Goal: Task Accomplishment & Management: Use online tool/utility

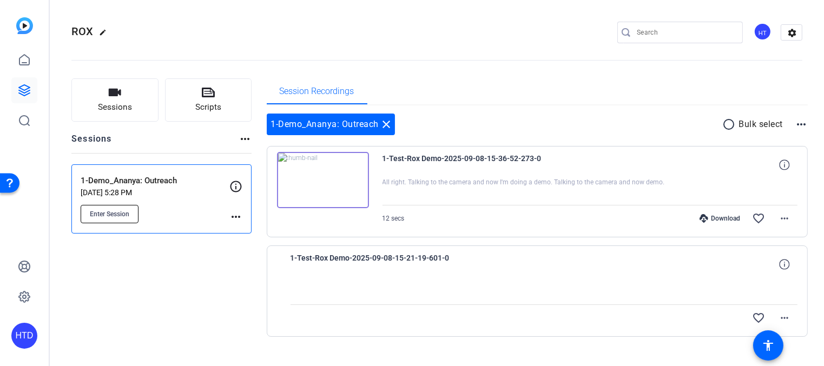
click at [128, 208] on button "Enter Session" at bounding box center [110, 214] width 58 height 18
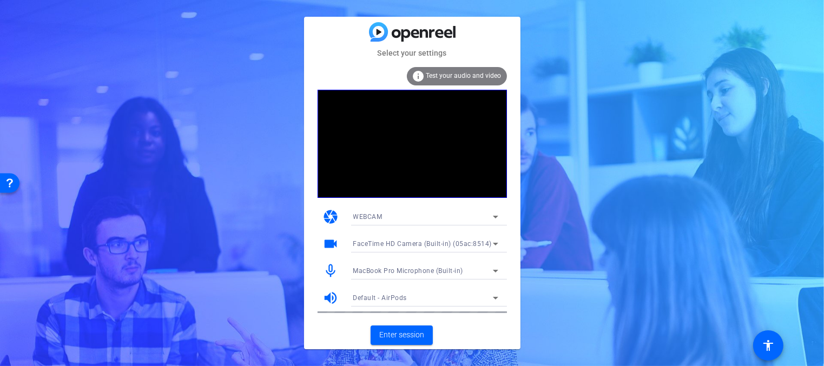
click at [401, 265] on div "MacBook Pro Microphone (Built-in)" at bounding box center [423, 271] width 140 height 14
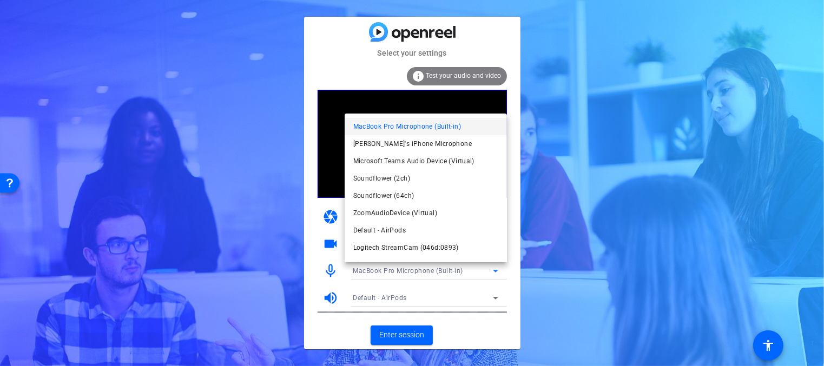
click at [316, 207] on div at bounding box center [412, 183] width 824 height 366
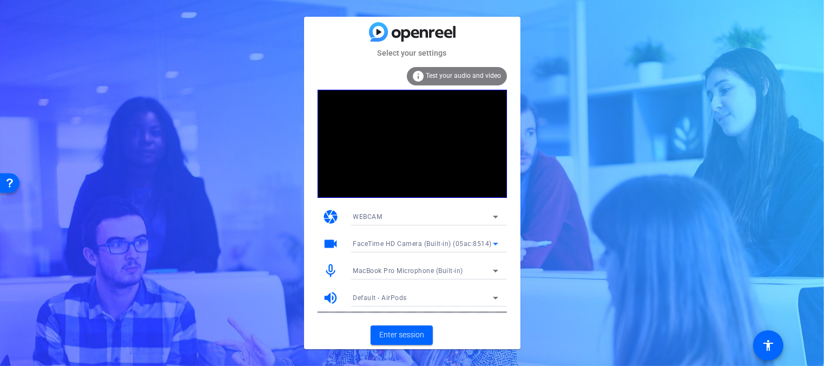
click at [382, 238] on div "FaceTime HD Camera (Built-in) (05ac:8514)" at bounding box center [423, 244] width 140 height 14
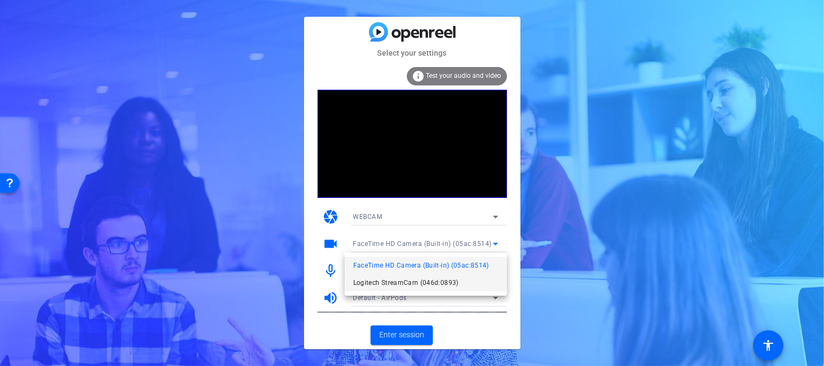
click at [381, 280] on span "Logitech StreamCam (046d:0893)" at bounding box center [405, 282] width 105 height 13
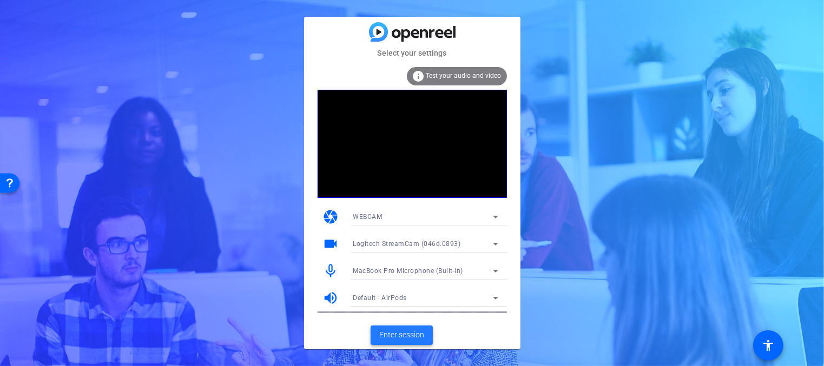
click at [396, 333] on span "Enter session" at bounding box center [401, 334] width 45 height 11
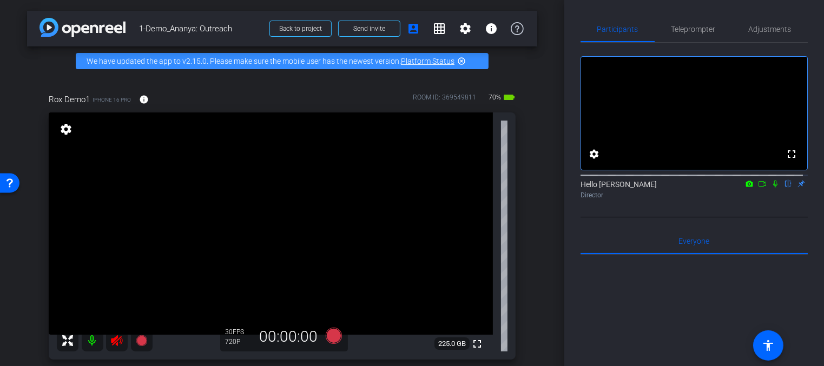
click at [119, 338] on icon at bounding box center [116, 340] width 11 height 11
drag, startPoint x: 118, startPoint y: 338, endPoint x: 125, endPoint y: 321, distance: 18.7
click at [125, 321] on div "fullscreen settings 225.0 GB" at bounding box center [282, 235] width 467 height 247
click at [332, 337] on icon at bounding box center [333, 336] width 16 height 16
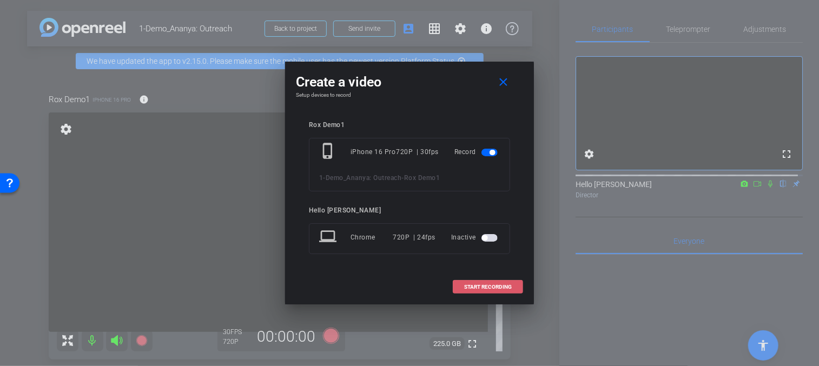
click at [467, 289] on span "START RECORDING" at bounding box center [488, 286] width 48 height 5
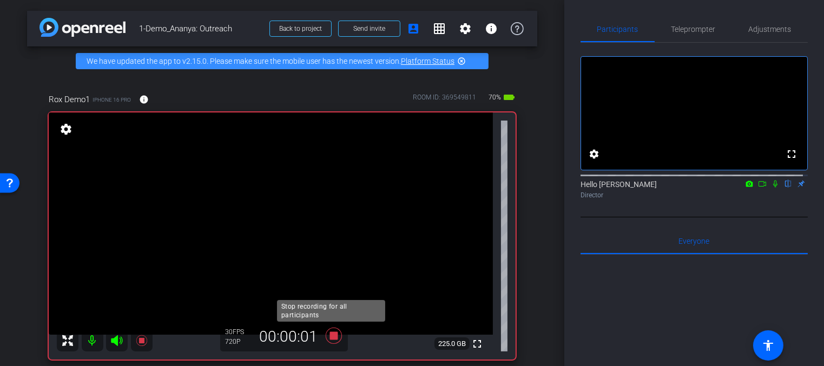
click at [332, 341] on icon at bounding box center [334, 335] width 26 height 19
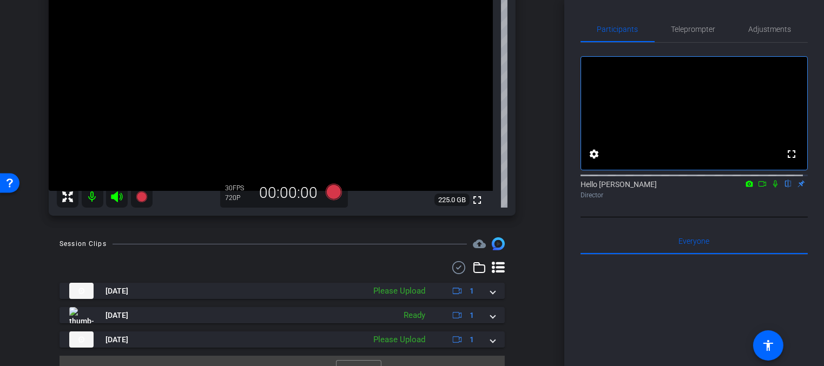
scroll to position [163, 0]
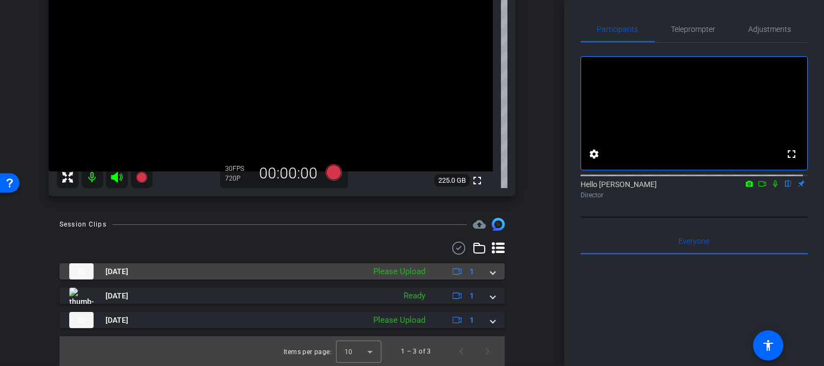
click at [412, 271] on div "Please Upload" at bounding box center [399, 272] width 63 height 12
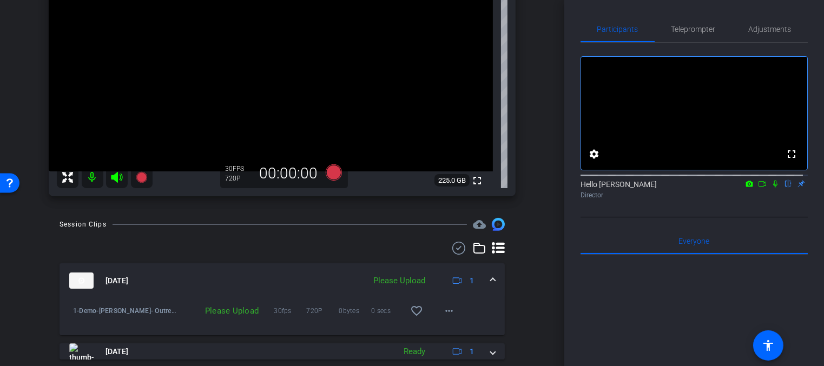
click at [409, 279] on div "Please Upload" at bounding box center [399, 281] width 63 height 12
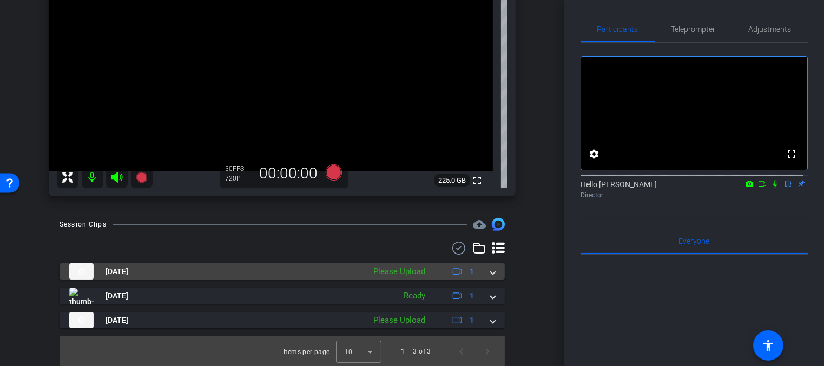
click at [413, 271] on div "Please Upload" at bounding box center [399, 272] width 63 height 12
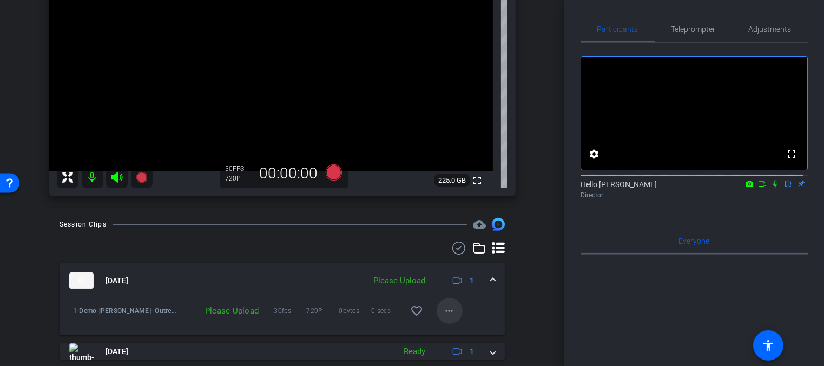
click at [443, 309] on mat-icon "more_horiz" at bounding box center [449, 310] width 13 height 13
click at [466, 259] on span "Upload" at bounding box center [462, 261] width 43 height 13
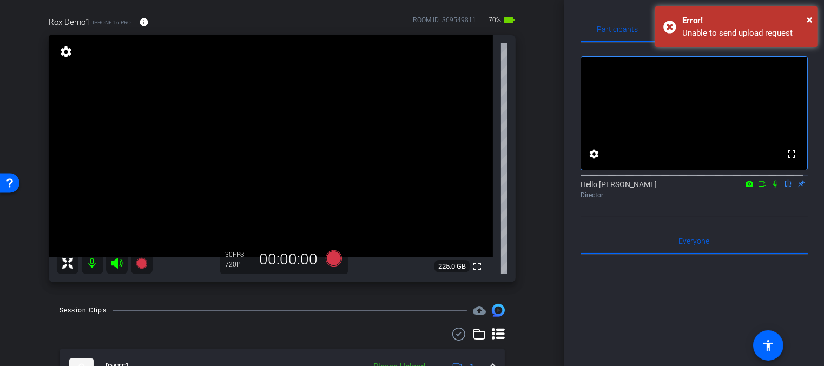
scroll to position [220, 0]
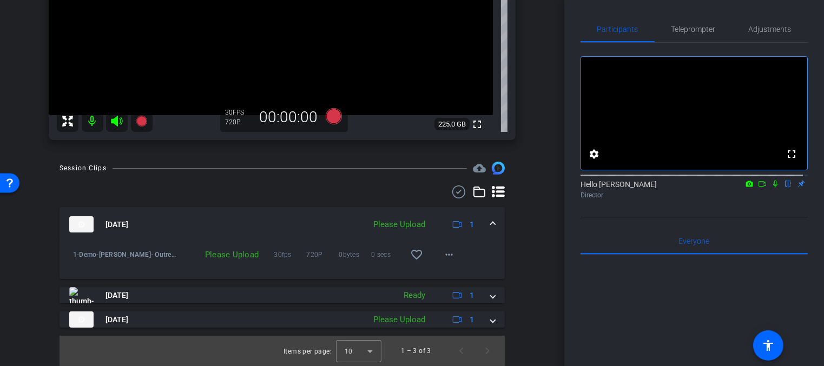
click at [231, 253] on div "Please Upload" at bounding box center [221, 254] width 85 height 11
click at [231, 254] on div "Please Upload" at bounding box center [221, 254] width 85 height 11
drag, startPoint x: 271, startPoint y: 252, endPoint x: 281, endPoint y: 252, distance: 10.3
click at [274, 252] on span "30fps" at bounding box center [290, 254] width 32 height 11
click at [391, 222] on div "Please Upload" at bounding box center [399, 224] width 63 height 12
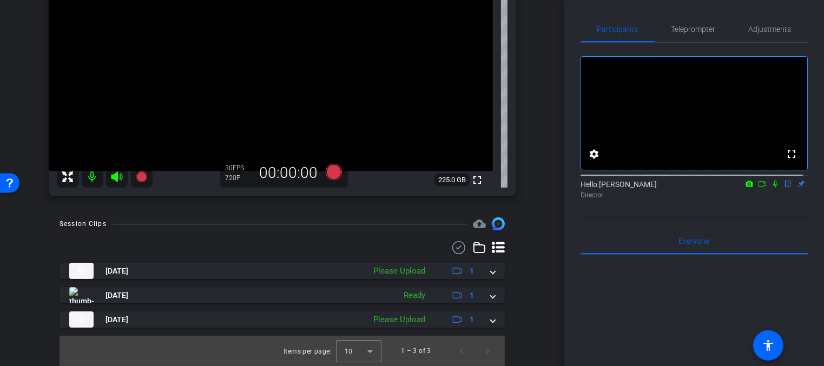
scroll to position [163, 0]
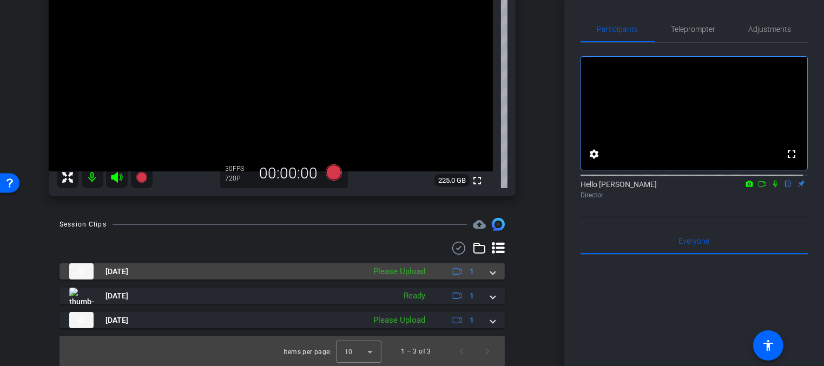
click at [490, 271] on span at bounding box center [492, 271] width 4 height 11
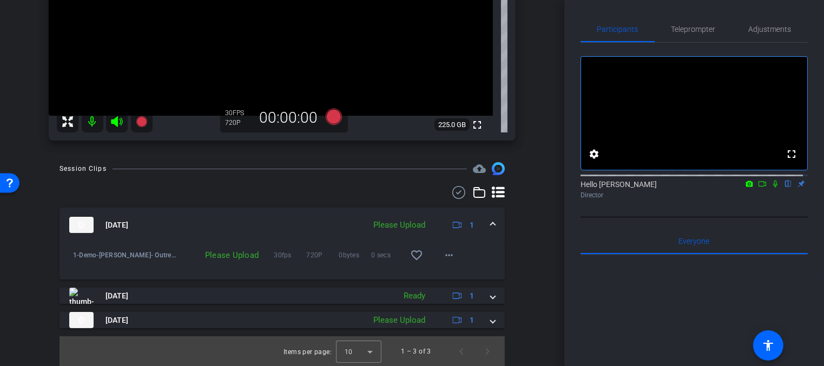
scroll to position [220, 0]
click at [410, 231] on mat-panel-description "Please Upload 1" at bounding box center [425, 224] width 114 height 16
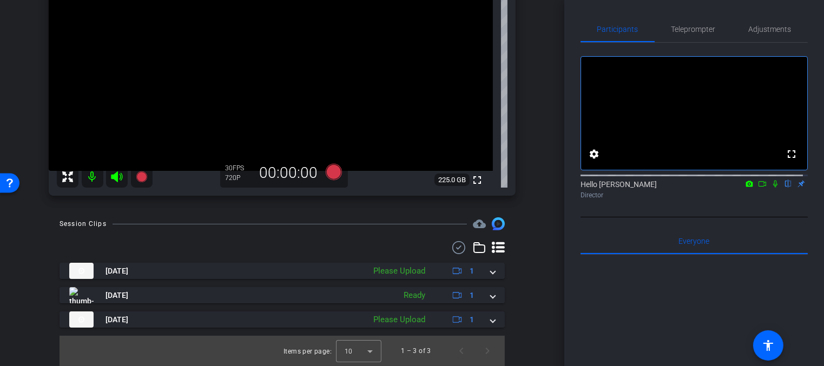
scroll to position [163, 0]
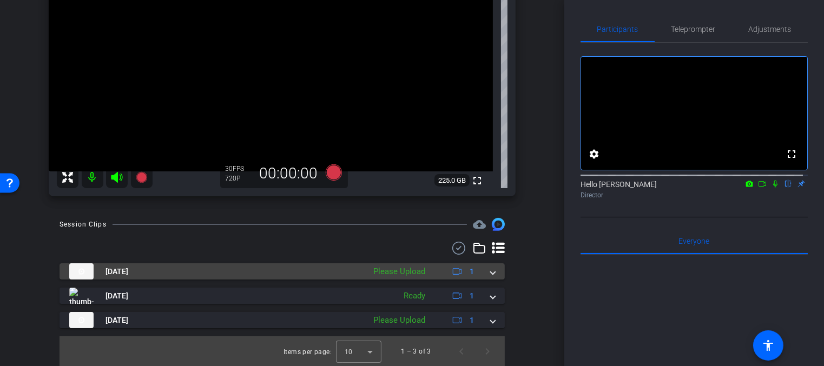
click at [413, 263] on mat-panel-description "Please Upload 1" at bounding box center [425, 271] width 114 height 16
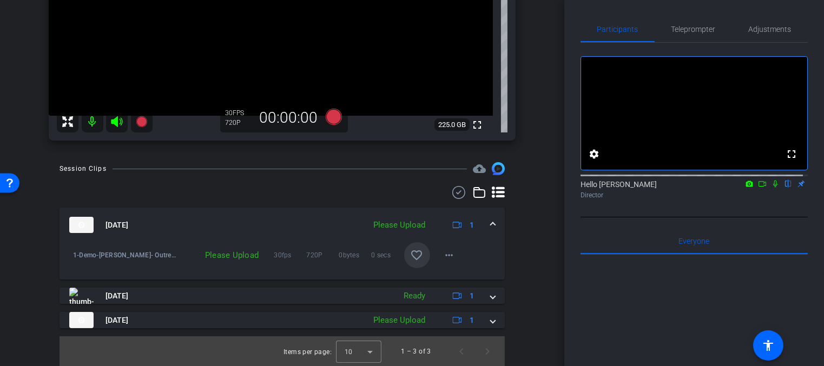
scroll to position [220, 0]
click at [443, 256] on mat-icon "more_horiz" at bounding box center [449, 254] width 13 height 13
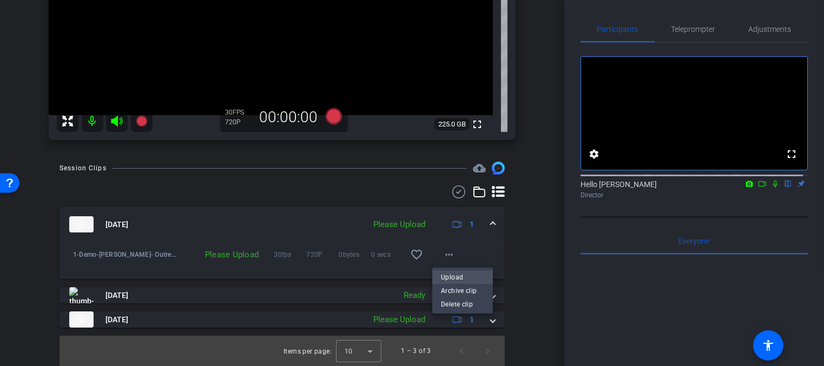
click at [449, 275] on span "Upload" at bounding box center [462, 277] width 43 height 13
click at [443, 254] on mat-icon "more_horiz" at bounding box center [449, 254] width 13 height 13
click at [454, 278] on span "Upload" at bounding box center [462, 277] width 43 height 13
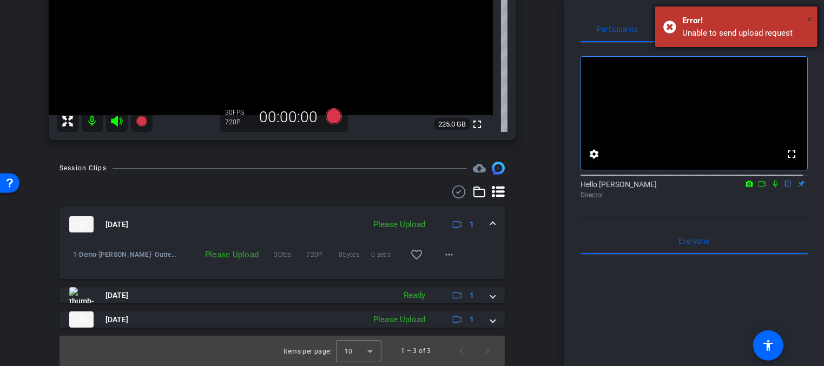
click at [808, 18] on span "×" at bounding box center [809, 19] width 6 height 13
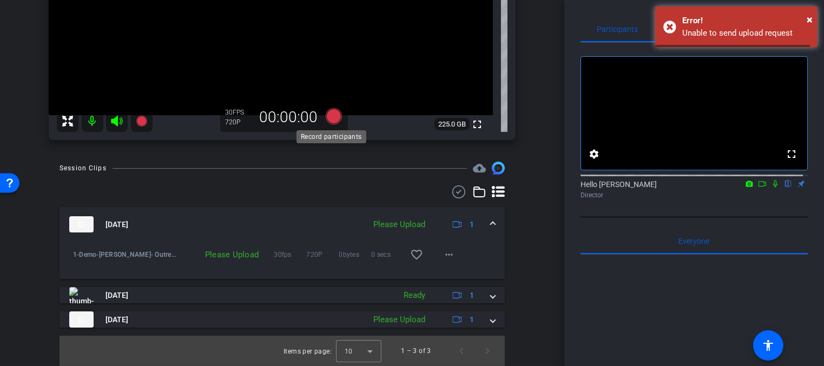
click at [328, 115] on icon at bounding box center [333, 116] width 16 height 16
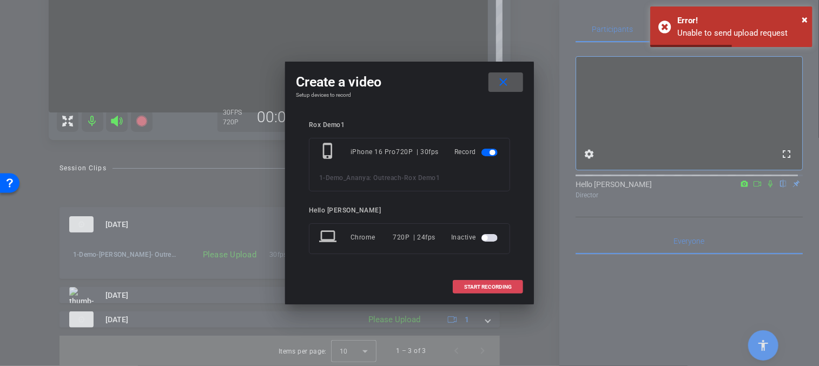
click at [486, 284] on span "START RECORDING" at bounding box center [488, 286] width 48 height 5
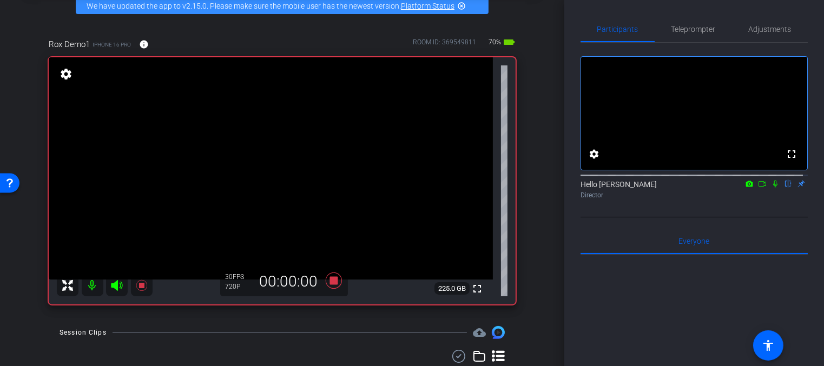
scroll to position [66, 0]
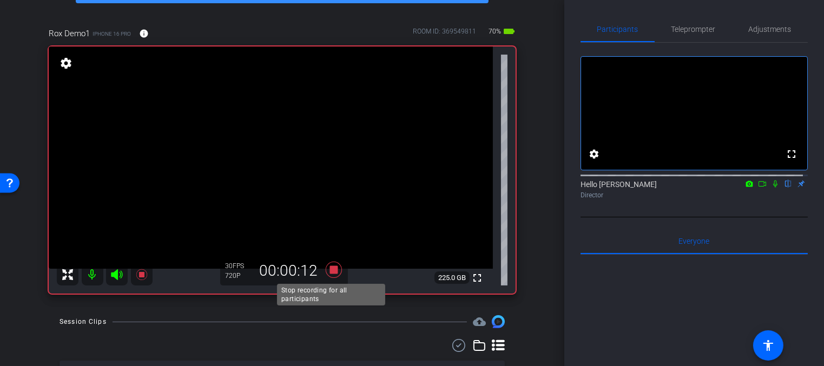
click at [330, 272] on icon at bounding box center [333, 270] width 16 height 16
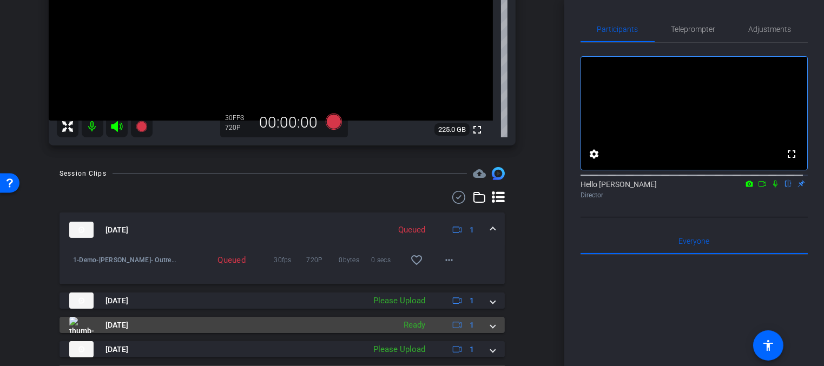
scroll to position [243, 0]
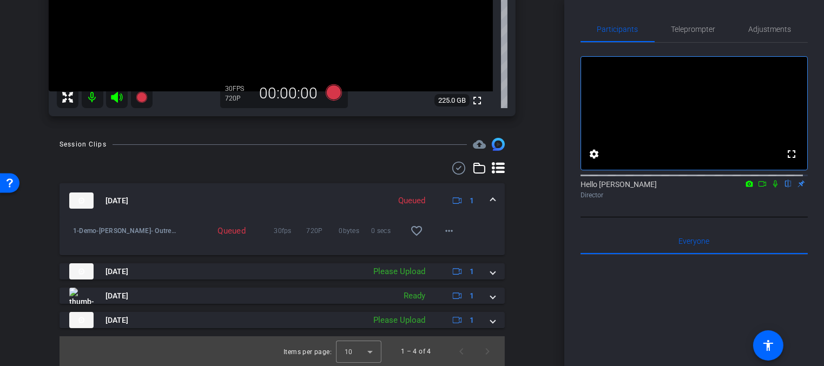
click at [408, 199] on div "Queued" at bounding box center [412, 201] width 38 height 12
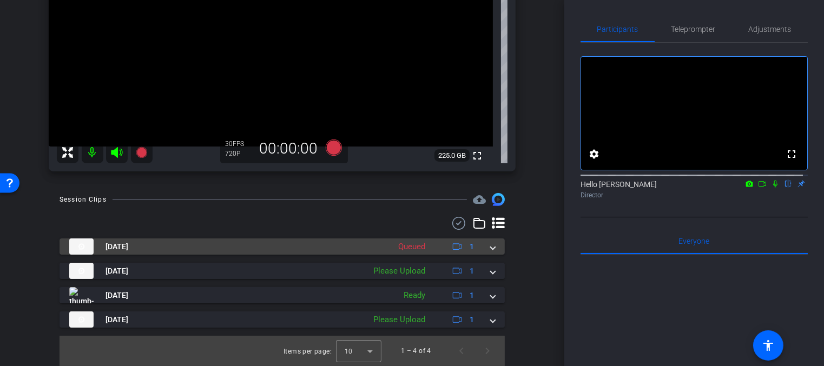
scroll to position [188, 0]
click at [413, 244] on div "Queued" at bounding box center [412, 247] width 38 height 12
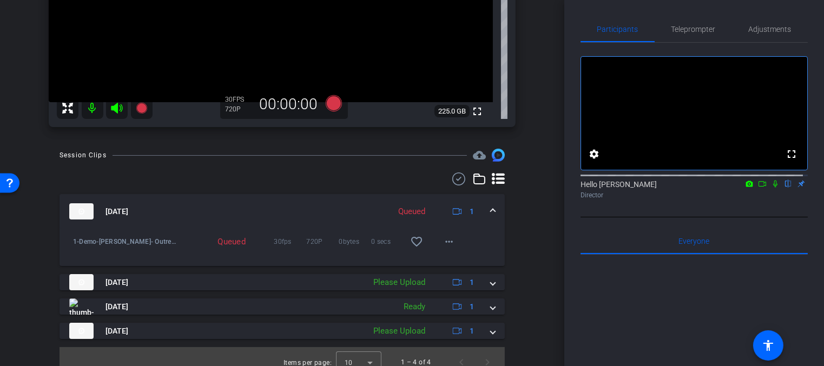
scroll to position [238, 0]
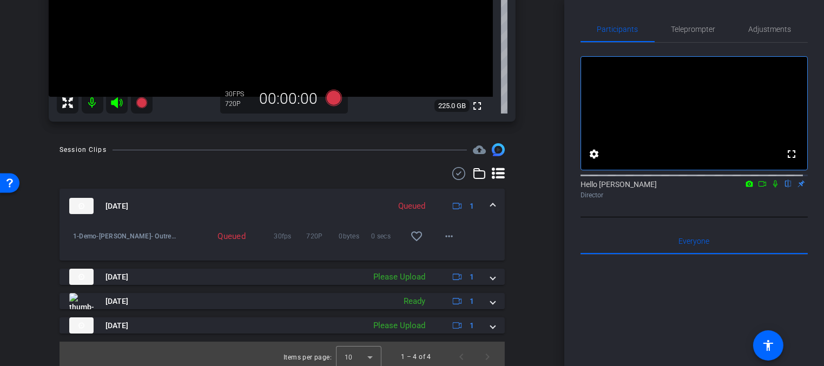
click at [235, 234] on div "Queued" at bounding box center [227, 236] width 29 height 11
click at [450, 237] on mat-icon "more_horiz" at bounding box center [449, 236] width 13 height 13
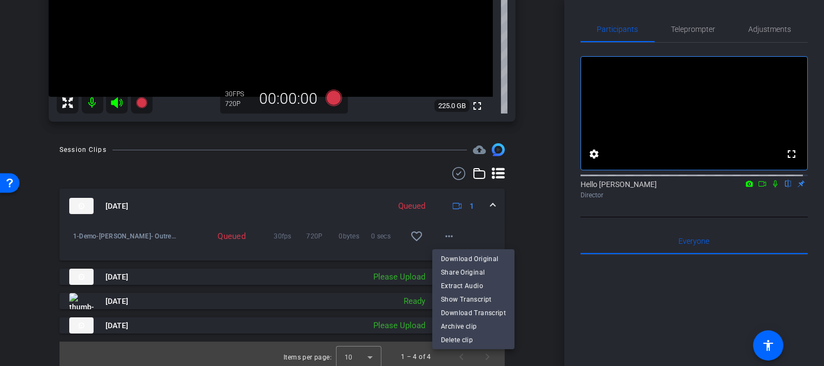
click at [509, 244] on div at bounding box center [412, 183] width 824 height 366
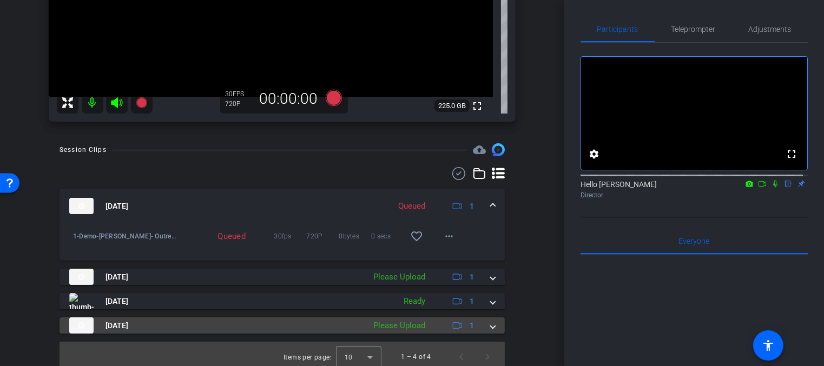
click at [490, 327] on span at bounding box center [492, 325] width 4 height 11
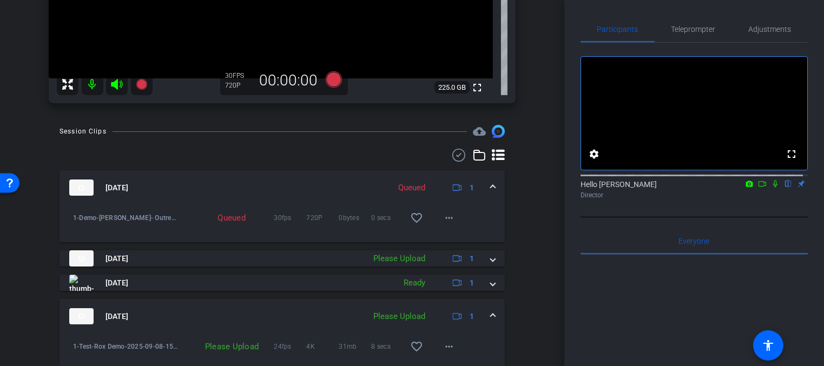
scroll to position [300, 0]
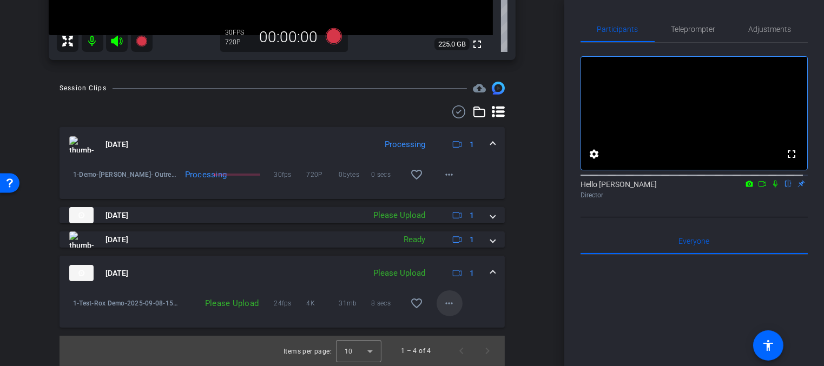
click at [450, 307] on mat-icon "more_horiz" at bounding box center [449, 303] width 13 height 13
click at [457, 352] on span "Delete clip" at bounding box center [462, 353] width 43 height 13
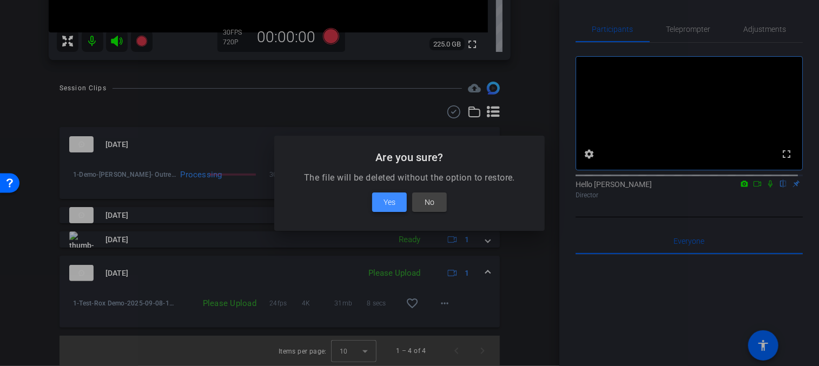
click at [398, 202] on span at bounding box center [389, 202] width 35 height 26
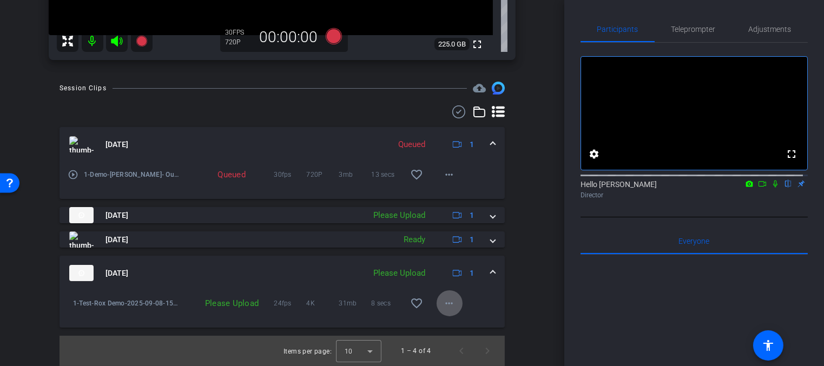
scroll to position [220, 0]
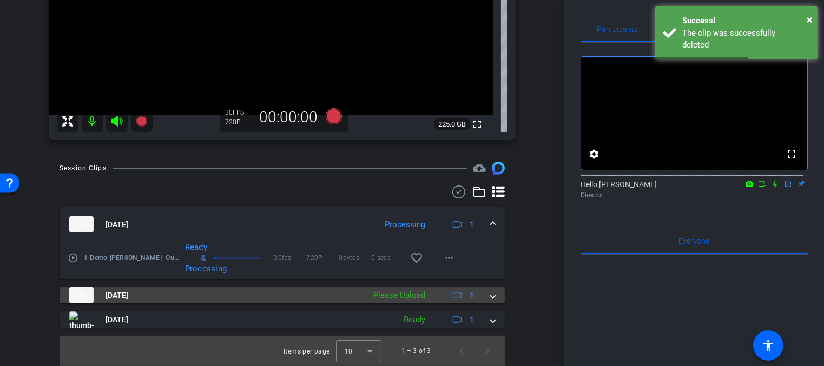
click at [490, 296] on span at bounding box center [492, 295] width 4 height 11
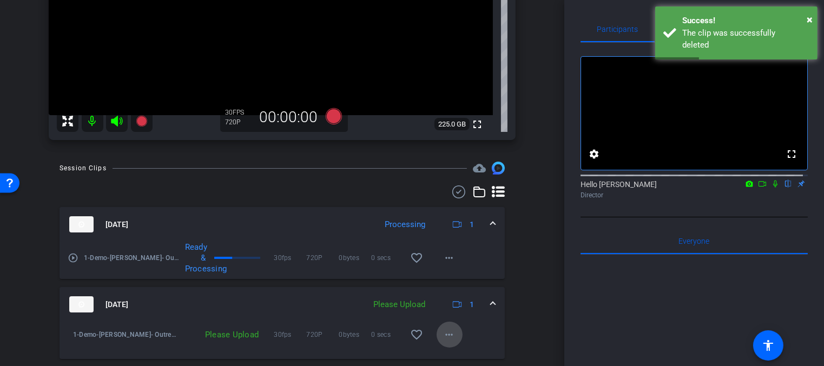
click at [449, 331] on mat-icon "more_horiz" at bounding box center [449, 334] width 13 height 13
click at [455, 310] on span "Delete clip" at bounding box center [462, 312] width 43 height 13
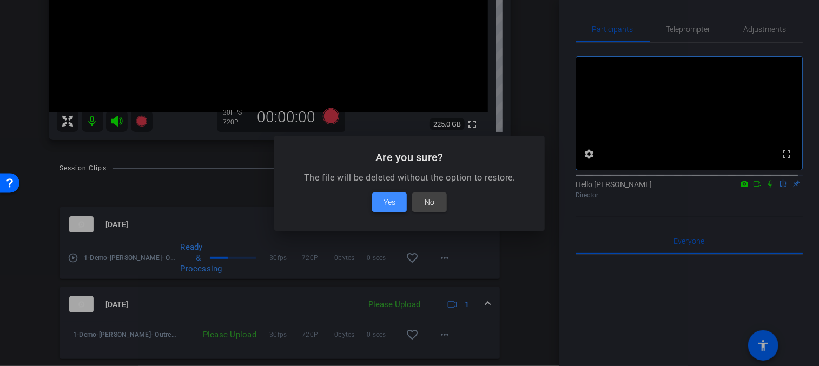
click at [396, 207] on span at bounding box center [389, 202] width 35 height 26
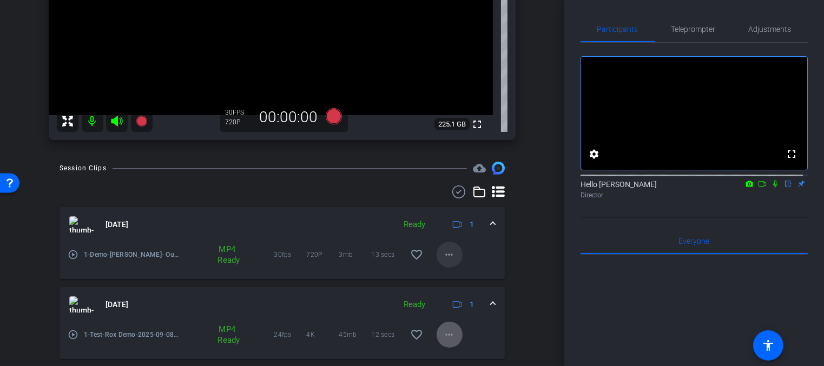
click at [443, 250] on mat-icon "more_horiz" at bounding box center [449, 254] width 13 height 13
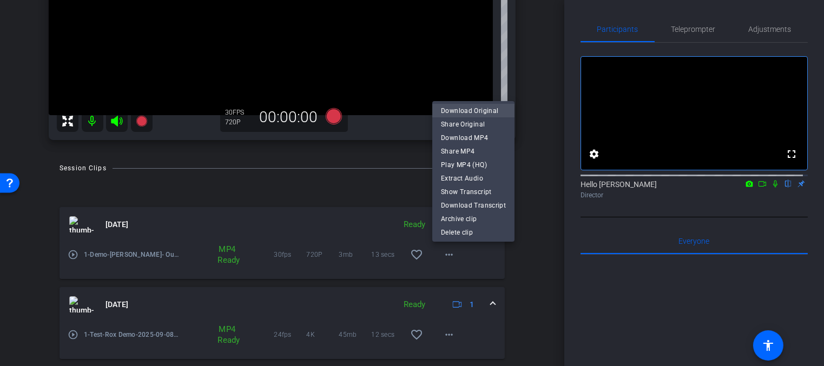
click at [460, 113] on span "Download Original" at bounding box center [473, 110] width 65 height 13
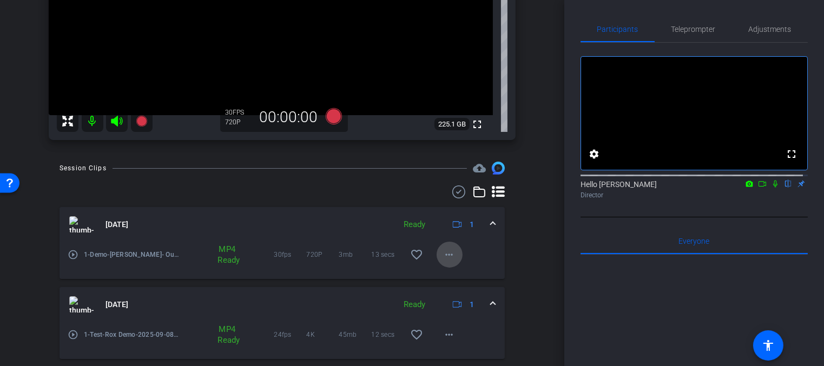
click at [450, 254] on mat-icon "more_horiz" at bounding box center [449, 254] width 13 height 13
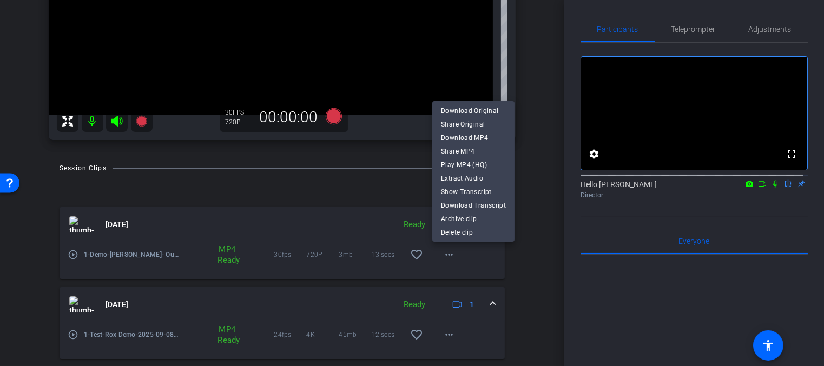
click at [668, 32] on div at bounding box center [412, 183] width 824 height 366
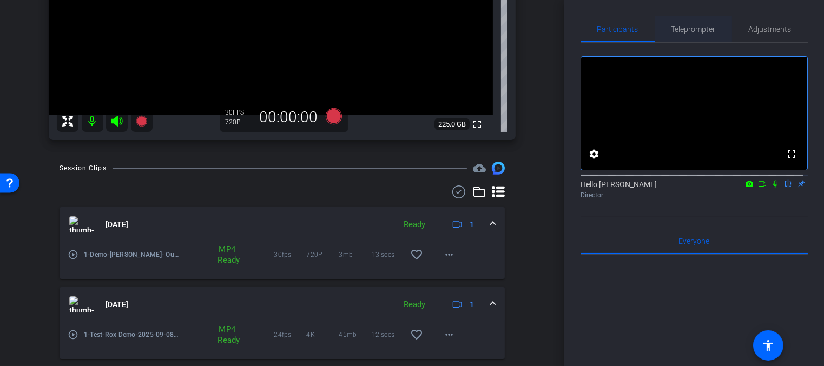
click at [671, 31] on span "Teleprompter" at bounding box center [693, 29] width 44 height 8
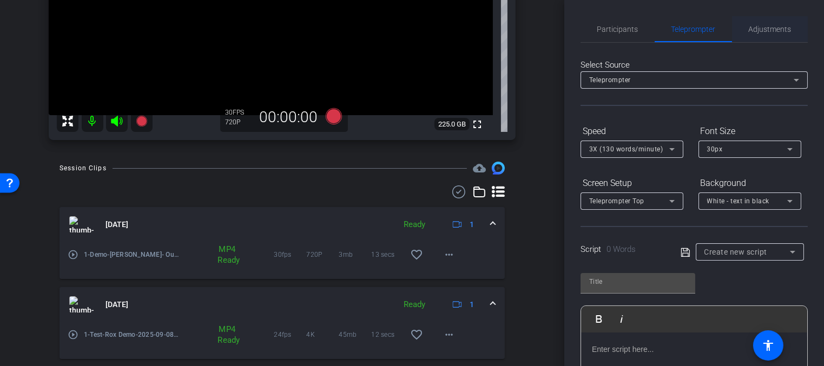
click at [753, 28] on span "Adjustments" at bounding box center [769, 29] width 43 height 8
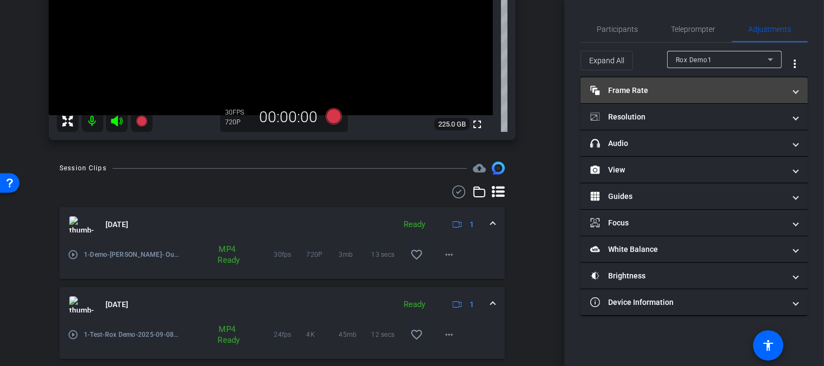
click at [650, 88] on mat-panel-title "Frame Rate Frame Rate" at bounding box center [687, 90] width 195 height 11
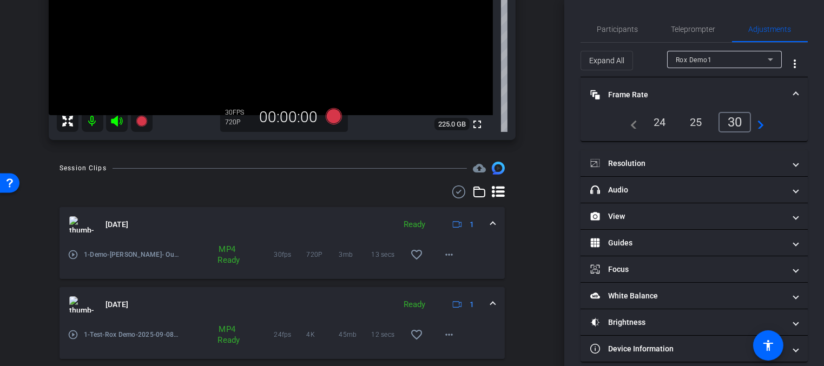
click at [656, 121] on div "24" at bounding box center [659, 122] width 29 height 18
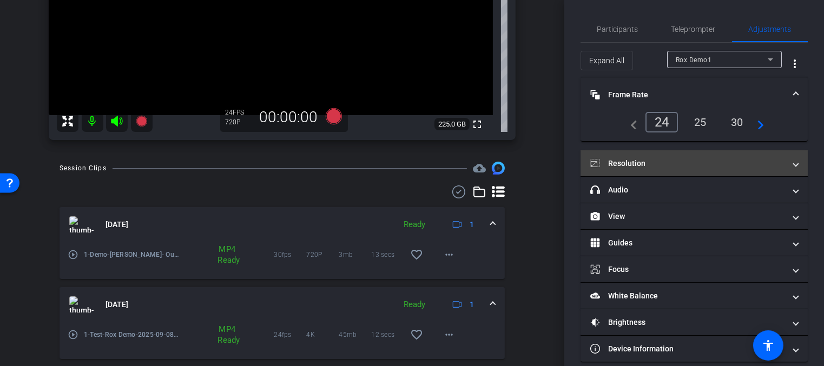
click at [639, 158] on mat-panel-title "Resolution" at bounding box center [687, 163] width 195 height 11
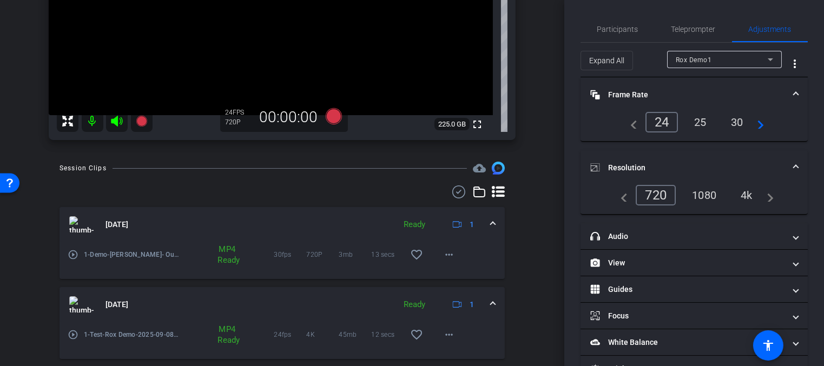
click at [733, 188] on div "4k" at bounding box center [746, 195] width 28 height 18
click at [735, 188] on div "4k" at bounding box center [746, 195] width 28 height 18
click at [752, 194] on div "4k" at bounding box center [746, 195] width 28 height 18
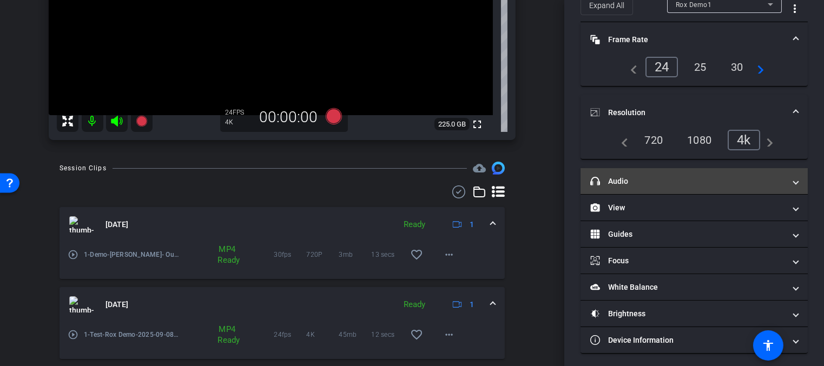
click at [648, 184] on mat-panel-title "headphone icon Audio" at bounding box center [687, 181] width 195 height 11
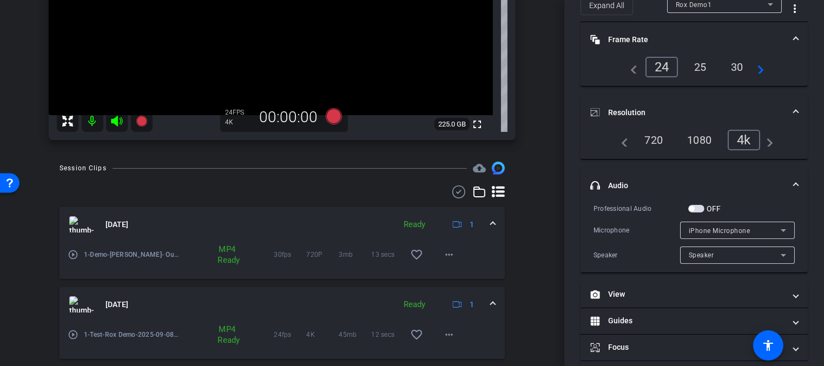
scroll to position [82, 0]
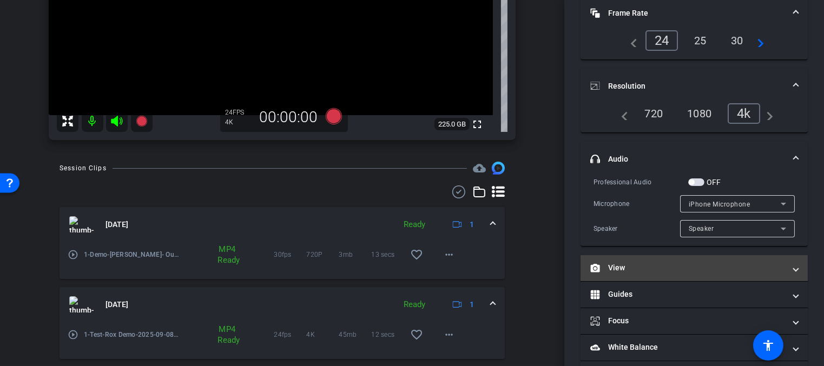
click at [672, 267] on mat-panel-title "View" at bounding box center [687, 267] width 195 height 11
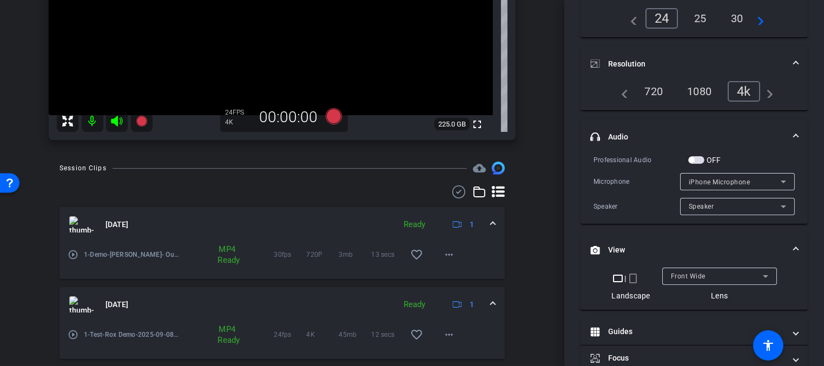
scroll to position [203, 0]
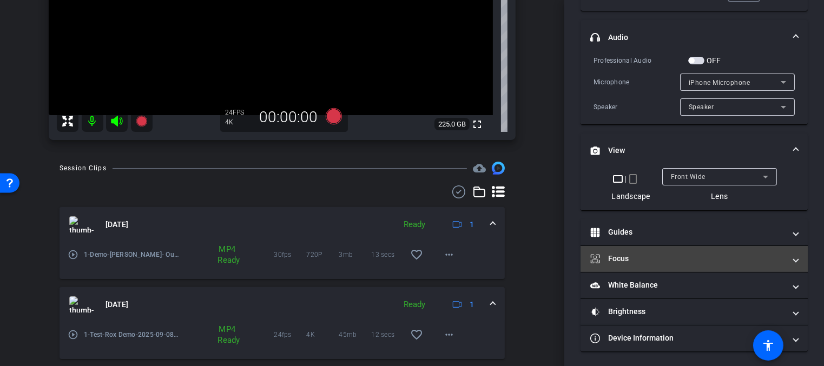
click at [663, 258] on mat-panel-title "Focus" at bounding box center [687, 258] width 195 height 11
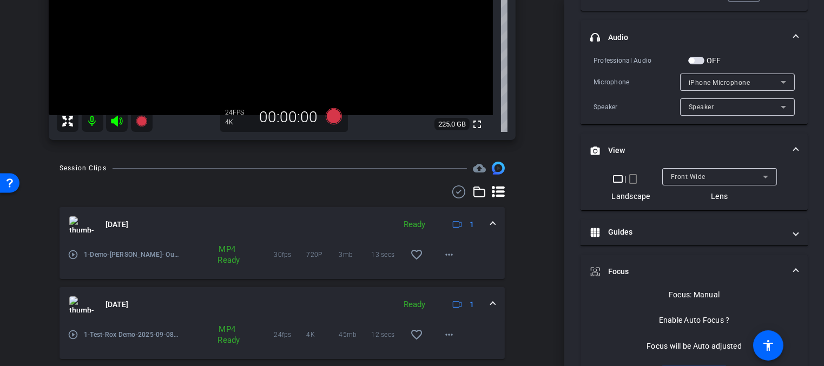
click at [663, 258] on mat-expansion-panel-header "Focus" at bounding box center [693, 272] width 227 height 35
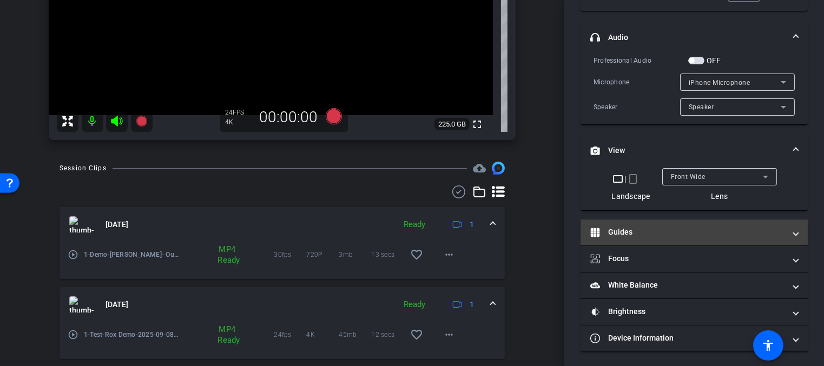
click at [669, 230] on mat-panel-title "Guides" at bounding box center [687, 232] width 195 height 11
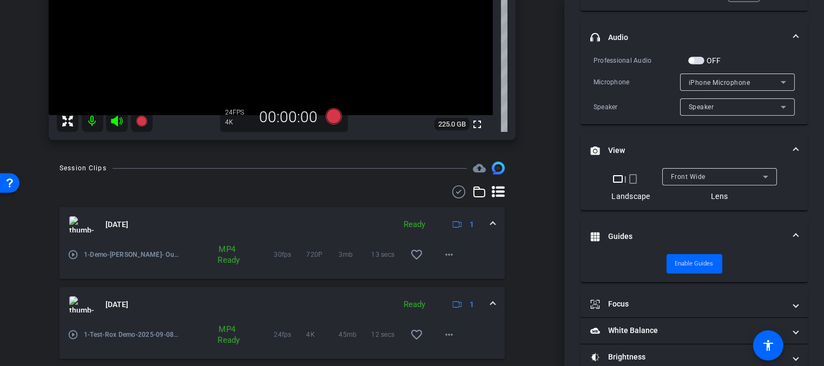
click at [669, 231] on mat-panel-title "Guides" at bounding box center [687, 236] width 195 height 11
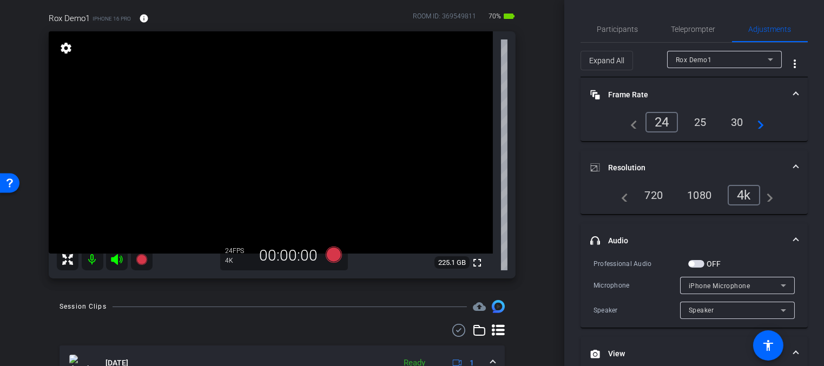
scroll to position [70, 0]
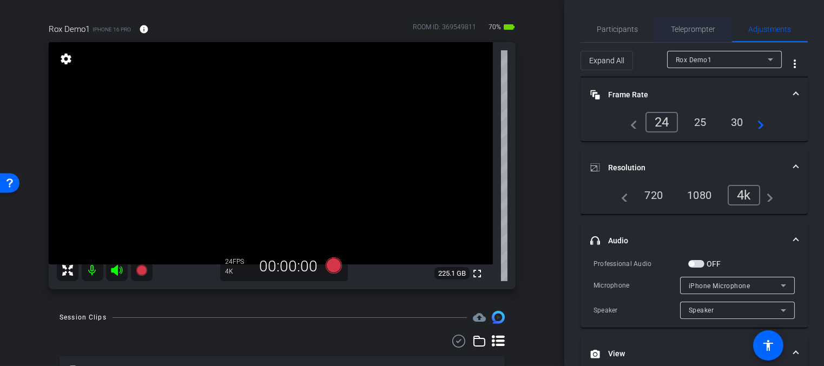
click at [693, 27] on span "Teleprompter" at bounding box center [693, 29] width 44 height 8
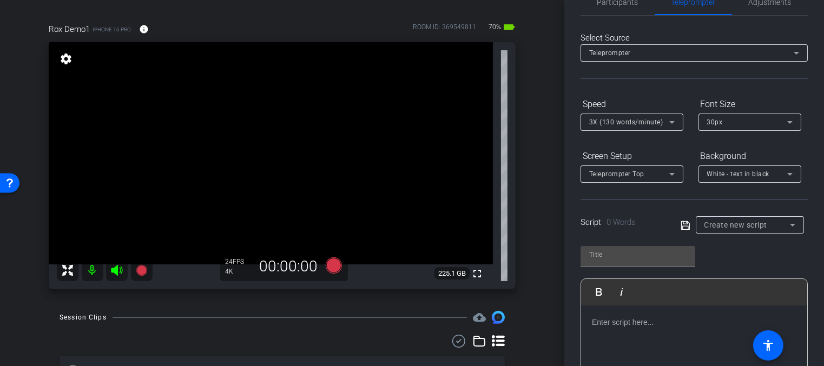
scroll to position [38, 0]
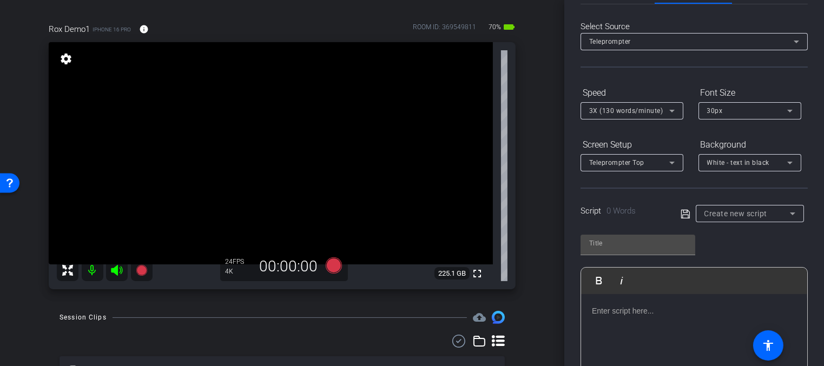
click at [640, 311] on p at bounding box center [694, 311] width 204 height 12
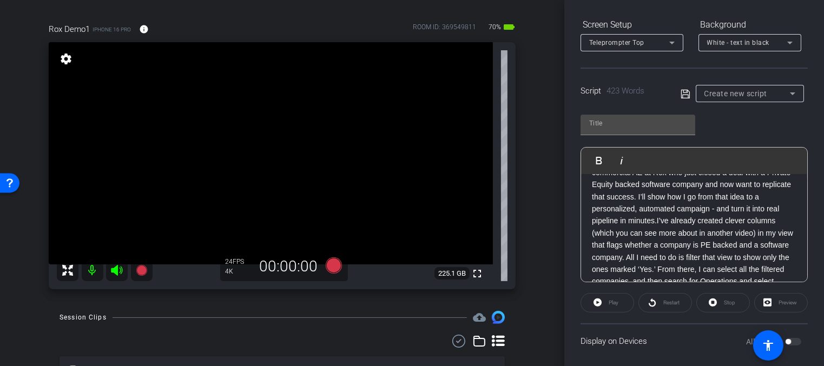
scroll to position [0, 0]
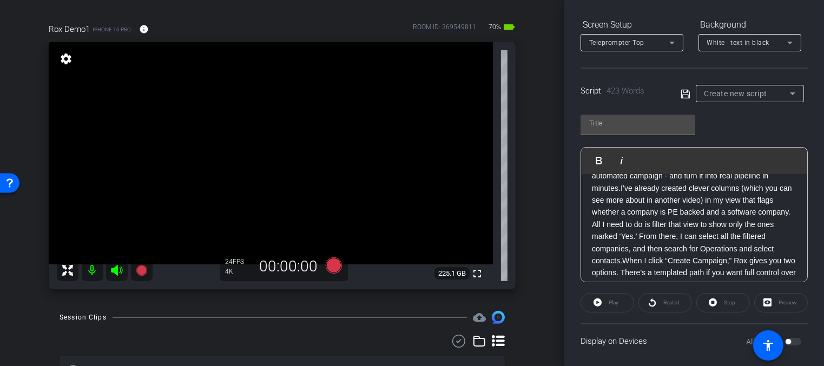
scroll to position [77, 0]
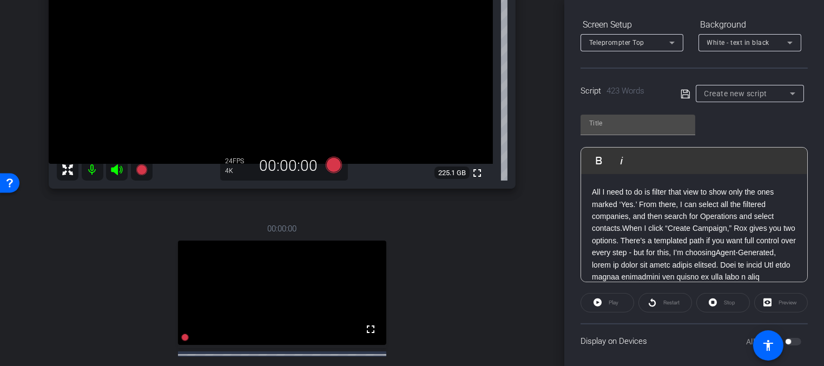
scroll to position [249, 0]
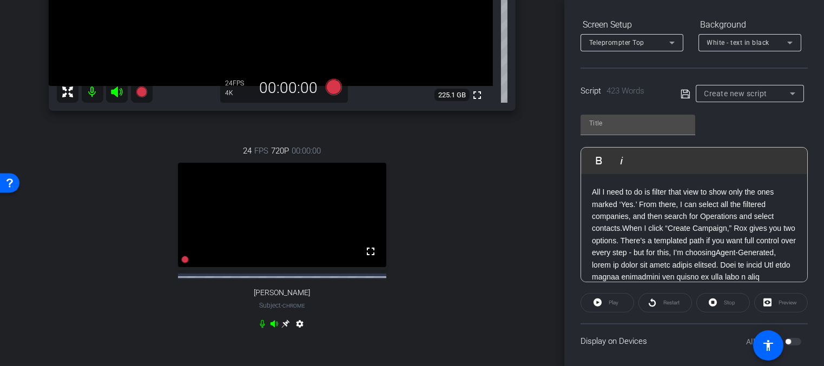
click at [260, 328] on icon at bounding box center [262, 324] width 9 height 9
click at [274, 328] on icon at bounding box center [274, 324] width 9 height 9
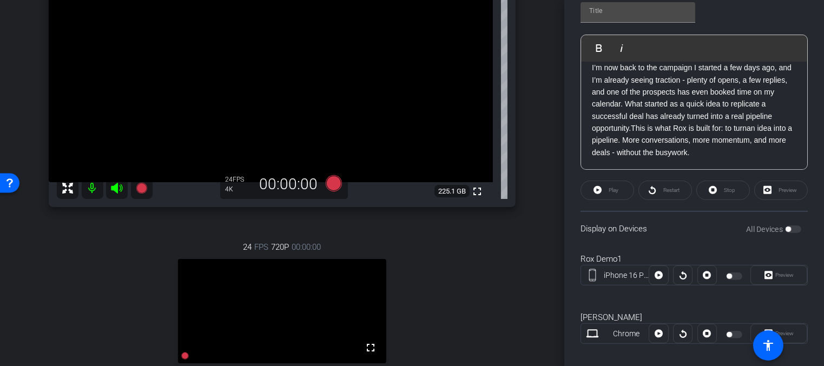
scroll to position [282, 0]
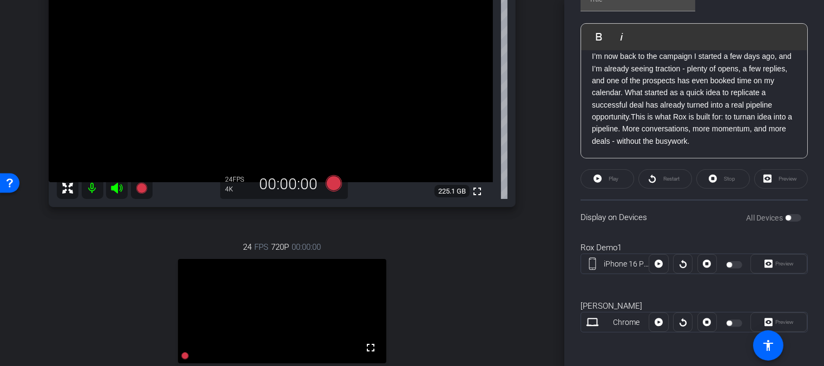
click at [782, 265] on div "Preview" at bounding box center [778, 263] width 57 height 19
click at [767, 264] on div "Preview" at bounding box center [778, 263] width 57 height 19
click at [767, 263] on div "Preview" at bounding box center [778, 263] width 57 height 19
click at [611, 181] on div "Play" at bounding box center [607, 178] width 54 height 19
click at [598, 177] on div "Play" at bounding box center [607, 178] width 54 height 19
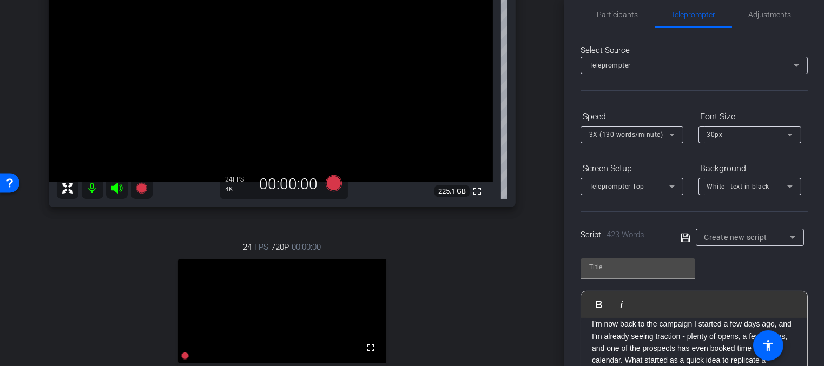
scroll to position [0, 0]
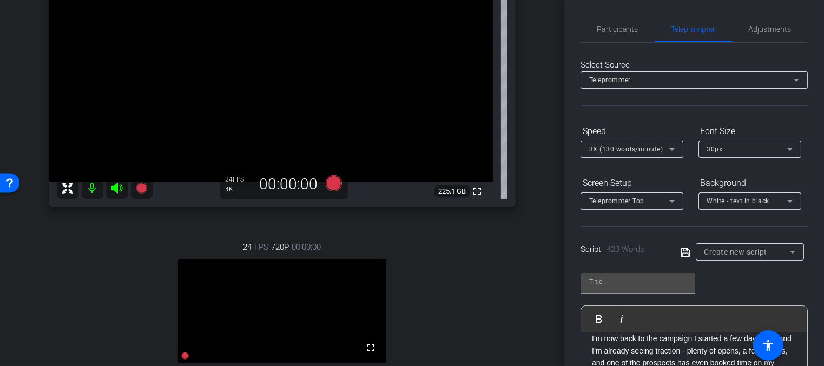
click at [630, 128] on div "Speed" at bounding box center [631, 131] width 103 height 18
click at [335, 184] on icon at bounding box center [333, 183] width 16 height 16
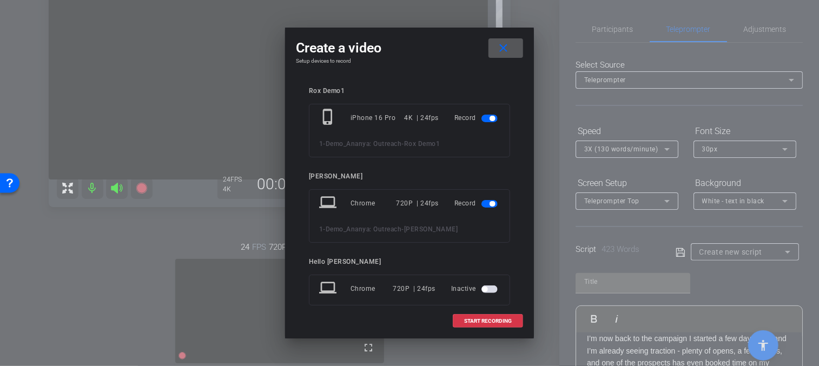
click at [489, 204] on span "button" at bounding box center [491, 203] width 5 height 5
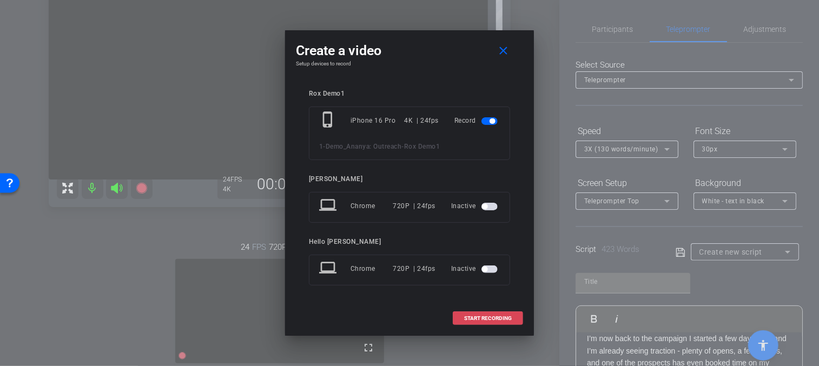
click at [493, 318] on span "START RECORDING" at bounding box center [488, 318] width 48 height 5
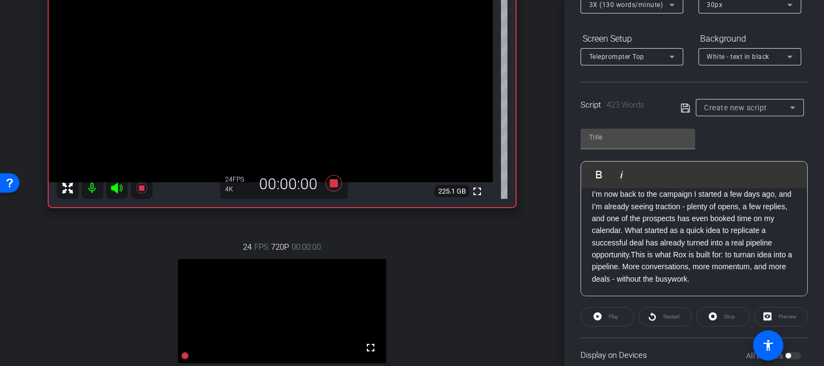
scroll to position [282, 0]
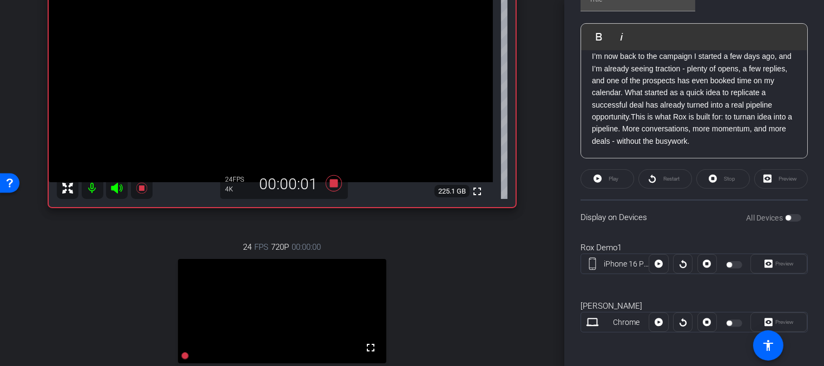
click at [780, 179] on div "Preview" at bounding box center [781, 178] width 54 height 19
click at [771, 178] on div "Preview" at bounding box center [781, 178] width 54 height 19
click at [811, 214] on div "Participants Teleprompter Adjustments settings Hello [PERSON_NAME] flip Directo…" at bounding box center [694, 183] width 260 height 366
click at [659, 264] on div at bounding box center [657, 263] width 19 height 19
click at [655, 264] on div at bounding box center [657, 263] width 19 height 19
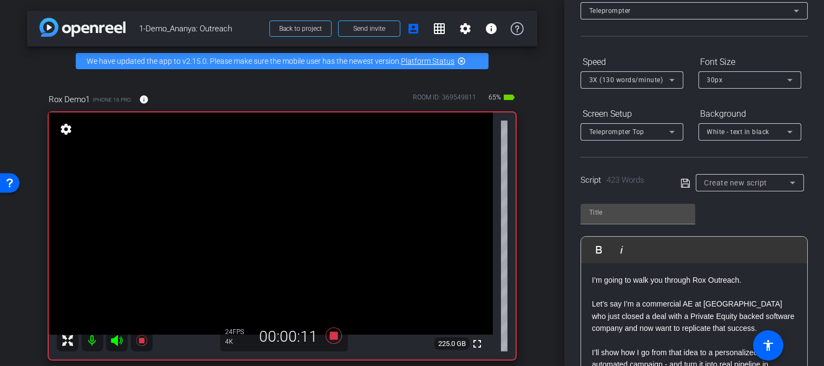
scroll to position [0, 0]
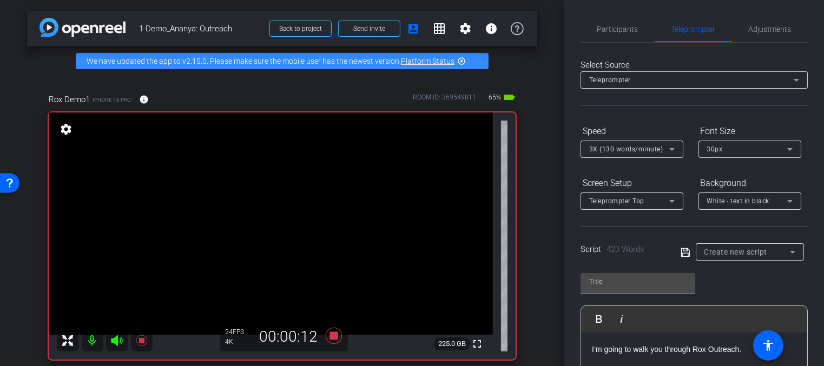
click at [666, 84] on div "Teleprompter" at bounding box center [691, 80] width 204 height 14
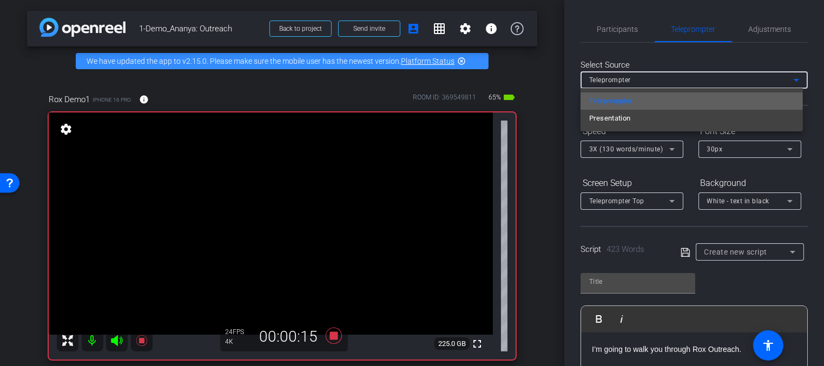
click at [628, 99] on span "Teleprompter" at bounding box center [610, 101] width 43 height 13
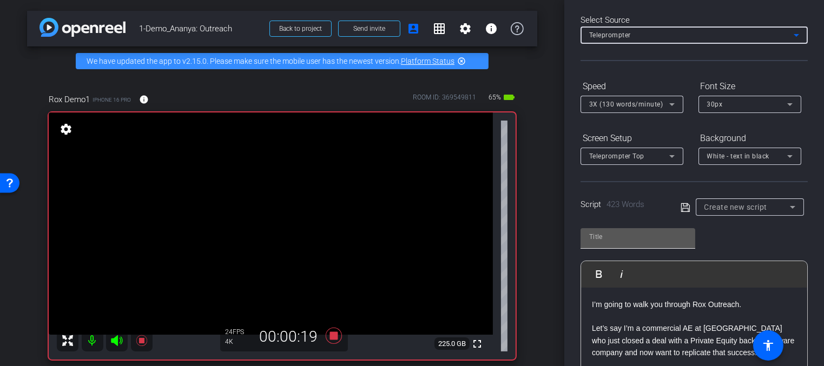
scroll to position [56, 0]
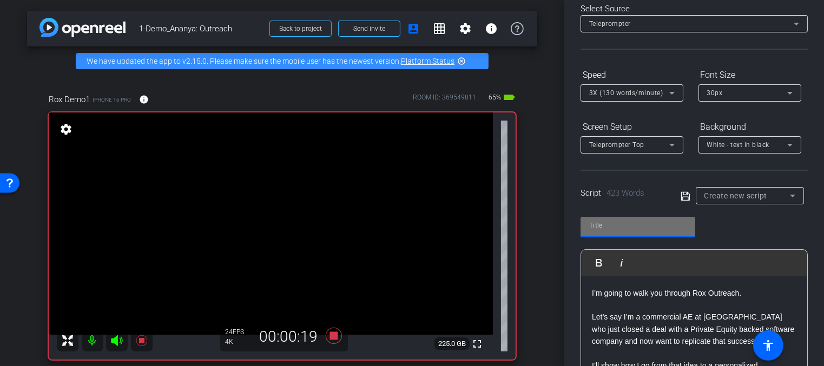
click at [647, 221] on input "text" at bounding box center [637, 225] width 97 height 13
type input "A"
type input "Outreach"
click at [716, 218] on div "Outreach Play Play from this location Play Selected Play and display the select…" at bounding box center [693, 297] width 227 height 176
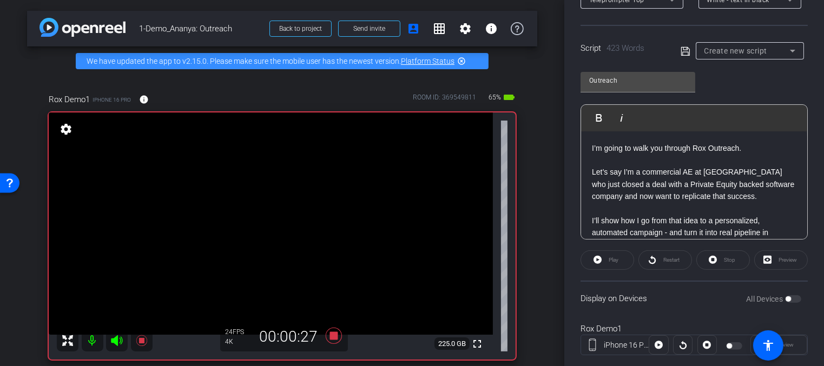
scroll to position [282, 0]
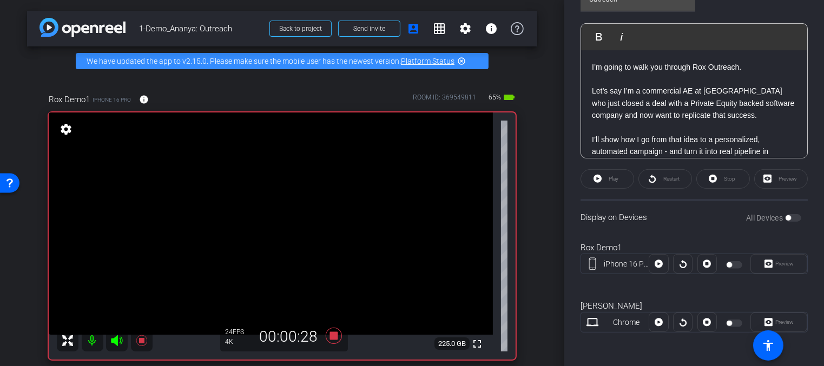
click at [775, 181] on div "Preview" at bounding box center [781, 178] width 54 height 19
click at [661, 178] on div "Restart" at bounding box center [665, 178] width 54 height 19
click at [616, 178] on div "Play" at bounding box center [607, 178] width 54 height 19
click at [598, 177] on div "Play" at bounding box center [607, 178] width 54 height 19
click at [596, 178] on div "Play" at bounding box center [607, 178] width 54 height 19
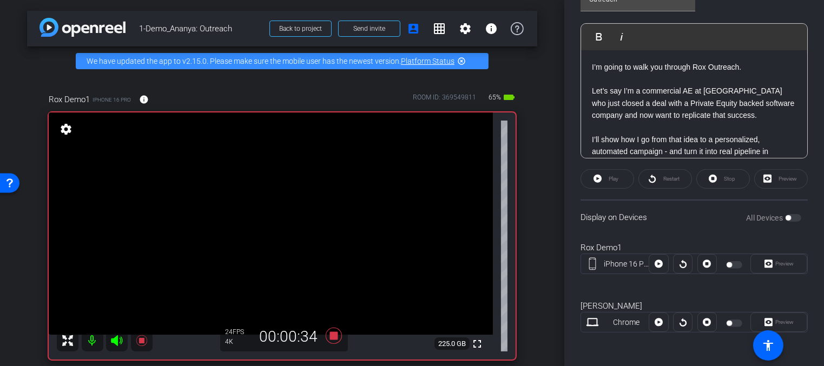
click at [653, 264] on div at bounding box center [657, 263] width 19 height 19
click at [624, 266] on div "iPhone 16 Pro" at bounding box center [625, 263] width 45 height 11
click at [331, 337] on icon at bounding box center [333, 336] width 16 height 16
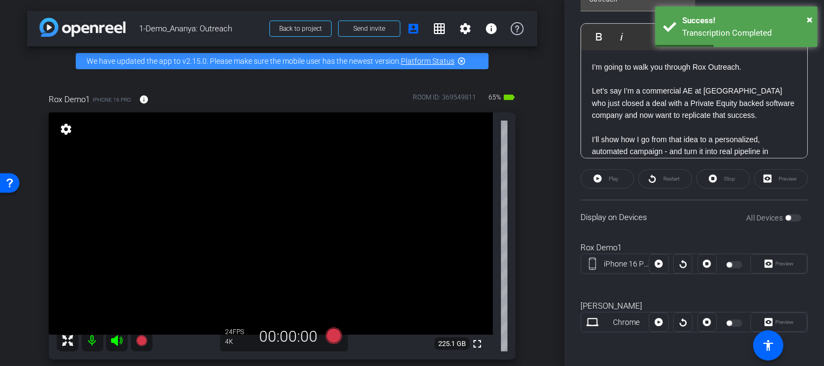
scroll to position [5, 0]
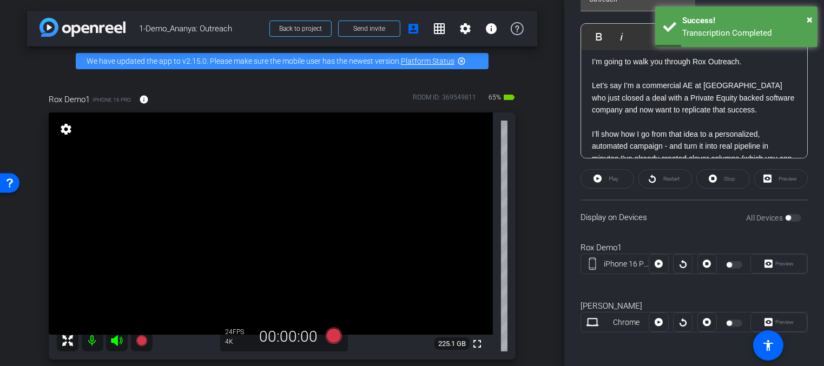
click at [616, 176] on div "Play" at bounding box center [607, 178] width 54 height 19
click at [593, 178] on div "Play" at bounding box center [607, 178] width 54 height 19
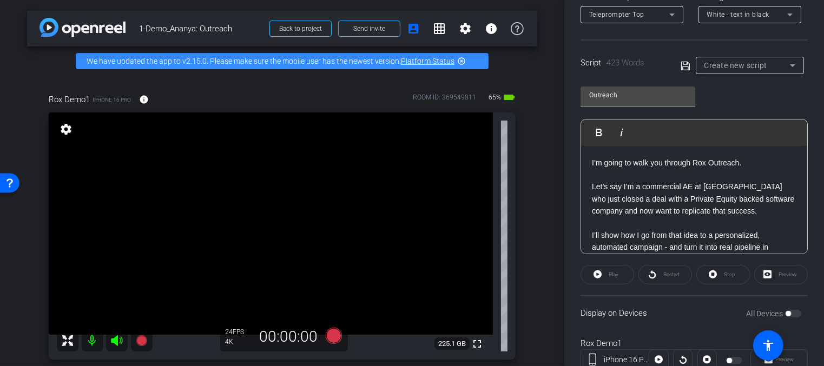
scroll to position [0, 0]
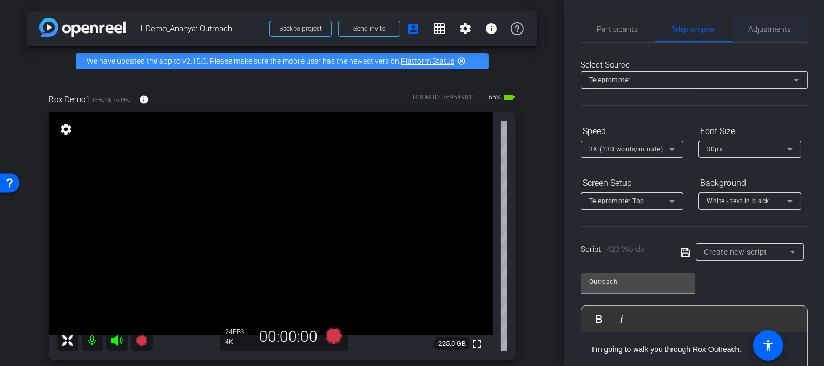
click at [754, 27] on span "Adjustments" at bounding box center [769, 29] width 43 height 8
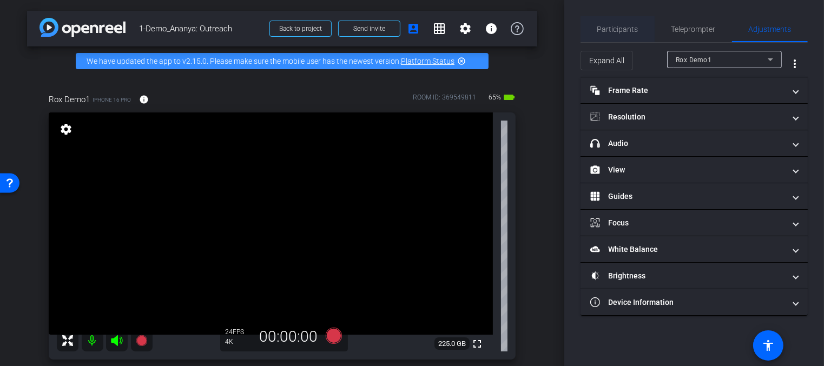
click at [632, 35] on span "Participants" at bounding box center [617, 29] width 41 height 26
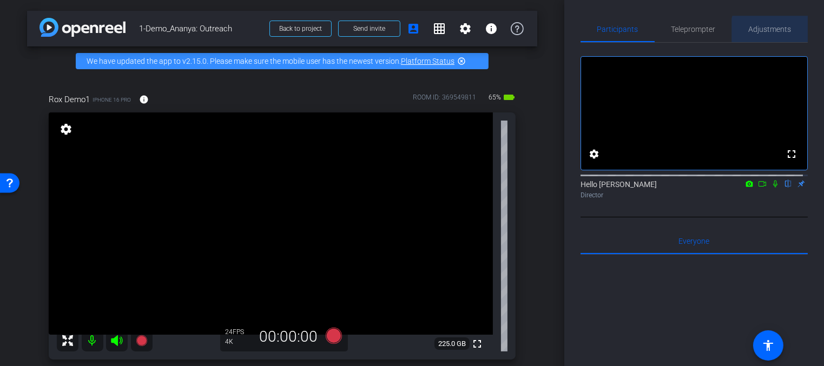
click at [769, 30] on span "Adjustments" at bounding box center [769, 29] width 43 height 8
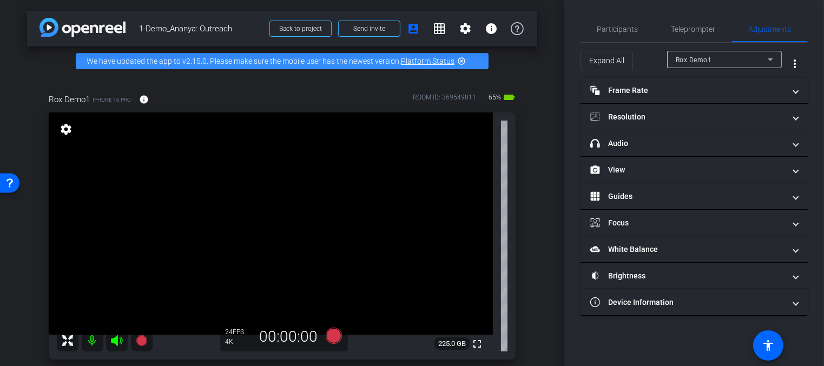
click at [733, 56] on div "Rox Demo1" at bounding box center [721, 60] width 92 height 14
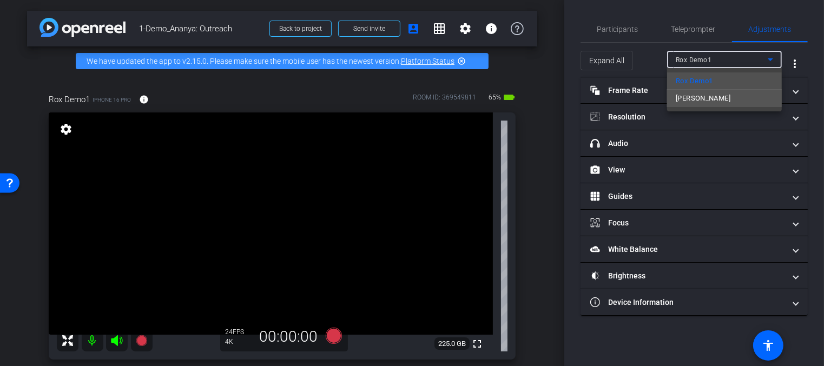
click at [707, 95] on mat-option "[PERSON_NAME]" at bounding box center [724, 98] width 115 height 17
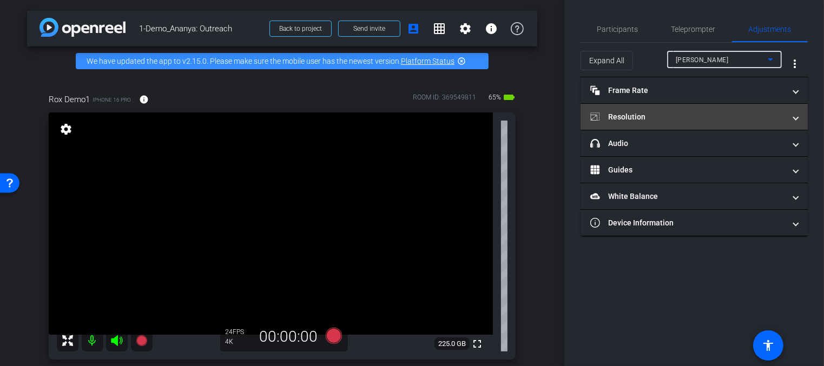
click at [634, 117] on mat-panel-title "Resolution" at bounding box center [687, 116] width 195 height 11
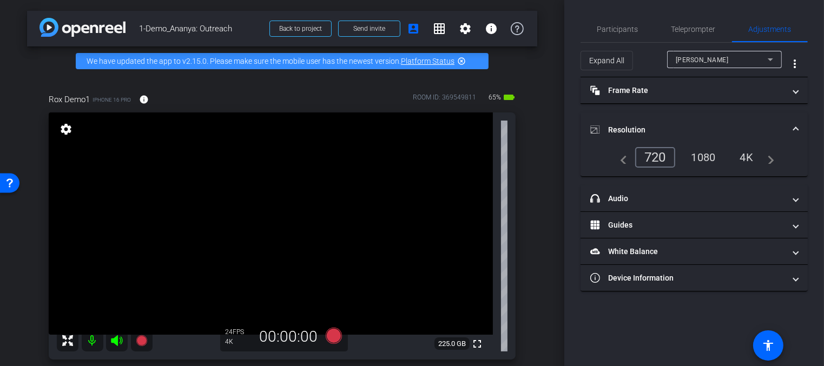
click at [740, 156] on div "4K" at bounding box center [747, 157] width 30 height 18
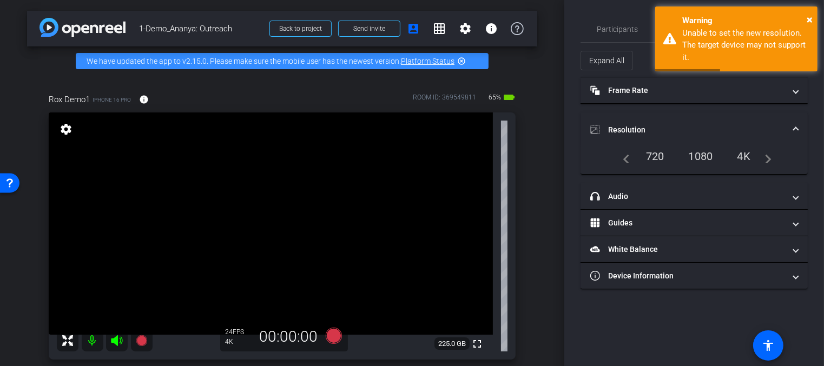
click at [693, 155] on div "1080" at bounding box center [700, 156] width 41 height 18
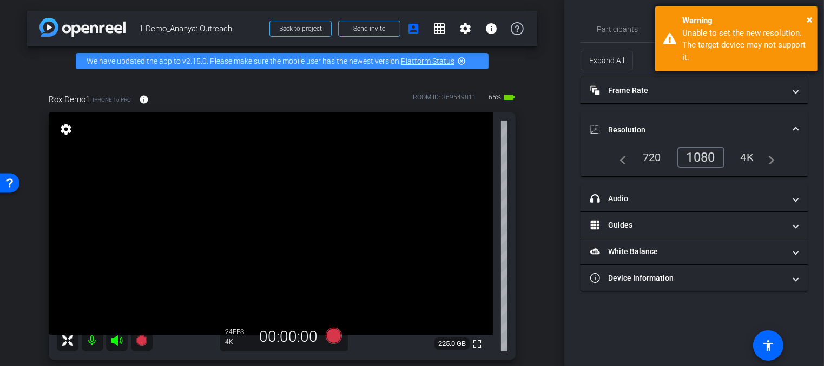
click at [813, 19] on div "× Warning Unable to set the new resolution. The target device may not support i…" at bounding box center [736, 38] width 162 height 65
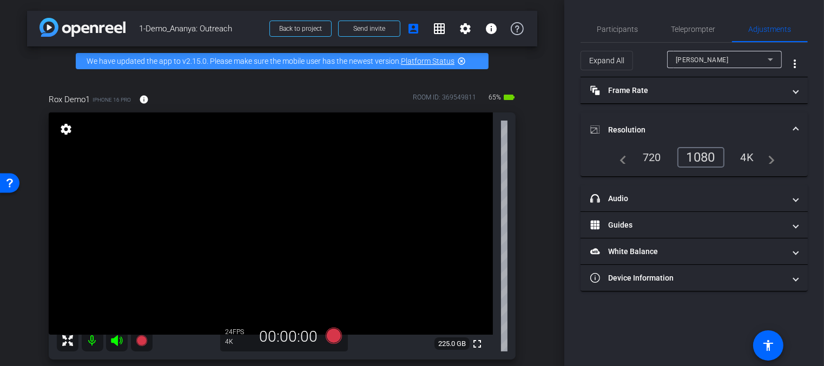
click at [665, 156] on div "720" at bounding box center [651, 157] width 35 height 18
click at [656, 155] on div "720" at bounding box center [655, 157] width 40 height 21
click at [699, 155] on div "1080" at bounding box center [703, 157] width 41 height 18
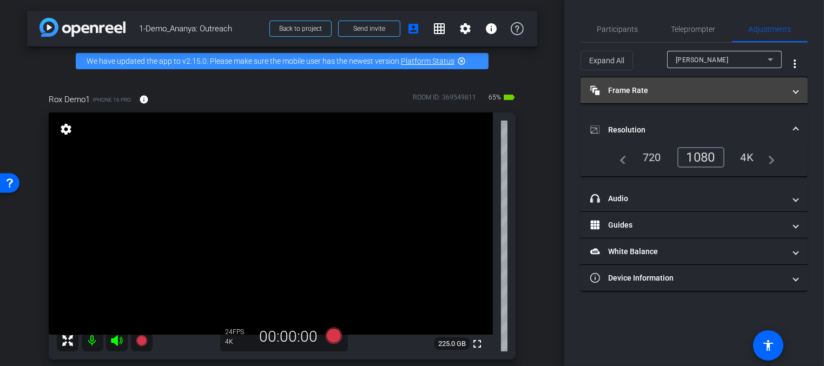
click at [683, 88] on mat-panel-title "Frame Rate Frame Rate" at bounding box center [687, 90] width 195 height 11
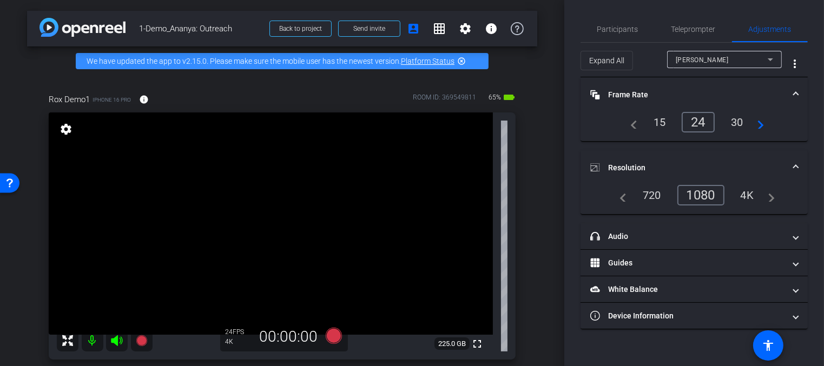
click at [698, 123] on div "24" at bounding box center [697, 122] width 33 height 21
click at [693, 92] on mat-panel-title "Frame Rate Frame Rate" at bounding box center [687, 94] width 195 height 11
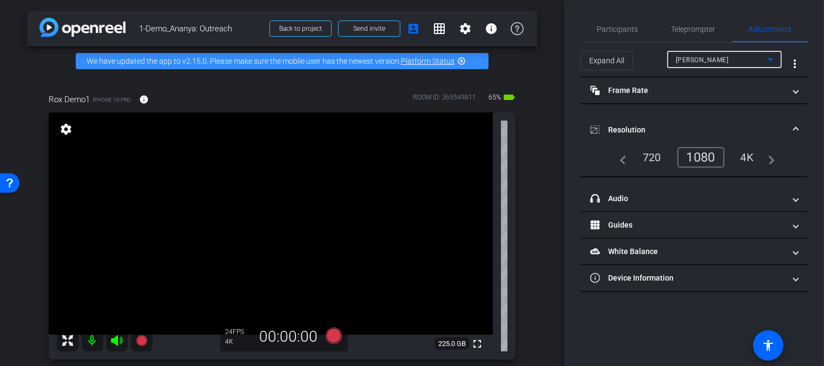
click at [683, 59] on span "[PERSON_NAME]" at bounding box center [701, 60] width 53 height 8
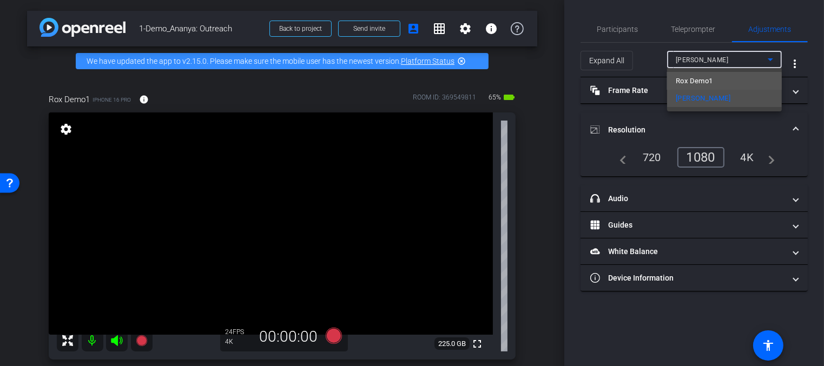
click at [691, 83] on span "Rox Demo1" at bounding box center [693, 81] width 37 height 13
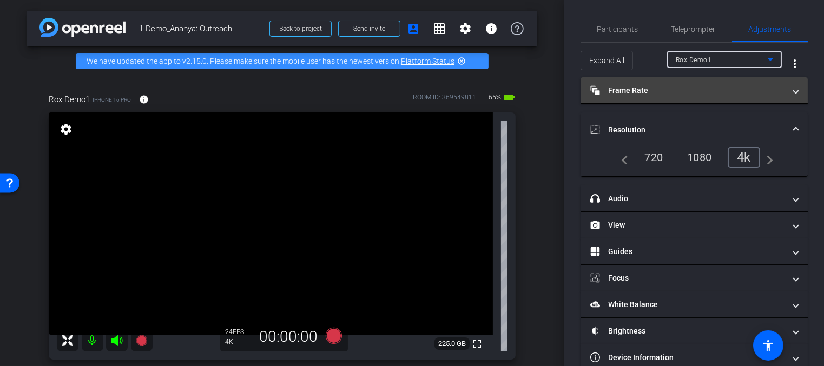
click at [654, 85] on mat-panel-title "Frame Rate Frame Rate" at bounding box center [687, 90] width 195 height 11
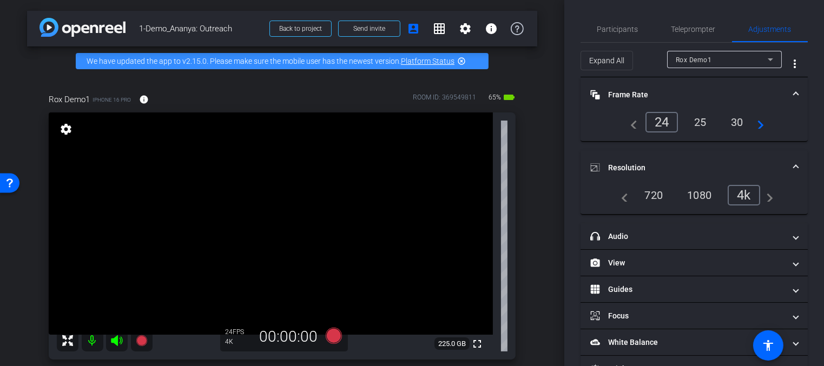
scroll to position [57, 0]
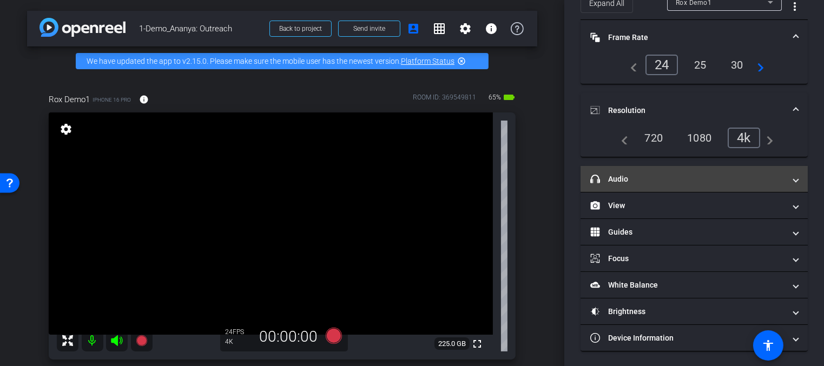
click at [663, 180] on mat-panel-title "headphone icon Audio" at bounding box center [687, 179] width 195 height 11
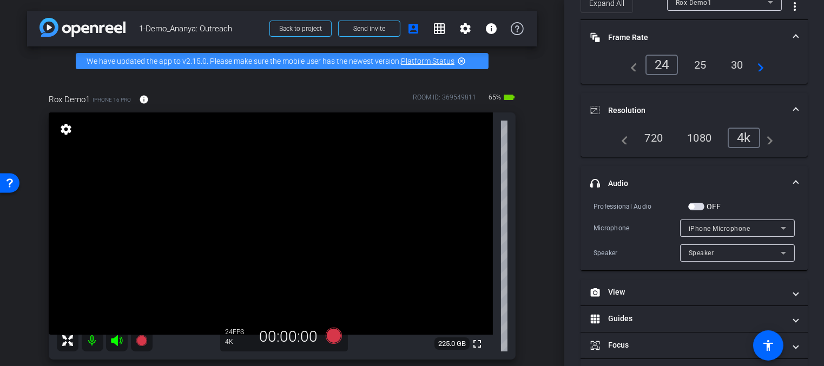
click at [666, 182] on mat-panel-title "headphone icon Audio" at bounding box center [687, 183] width 195 height 11
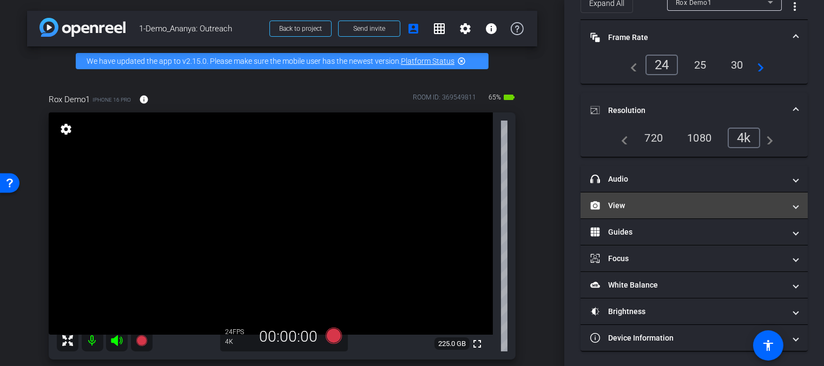
click at [670, 202] on mat-panel-title "View" at bounding box center [687, 205] width 195 height 11
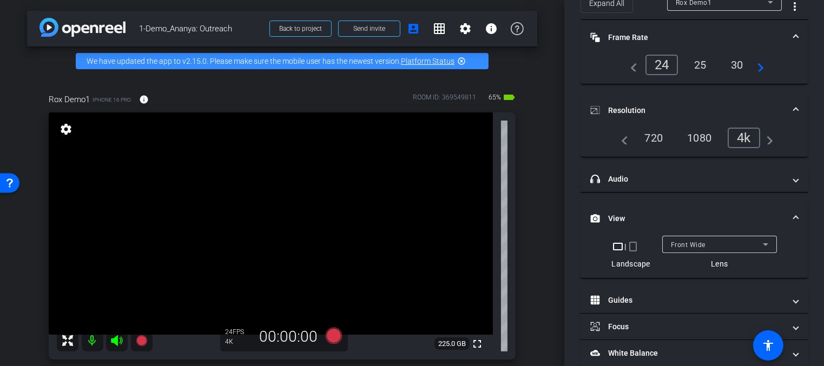
click at [668, 203] on mat-expansion-panel-header "View" at bounding box center [693, 218] width 227 height 35
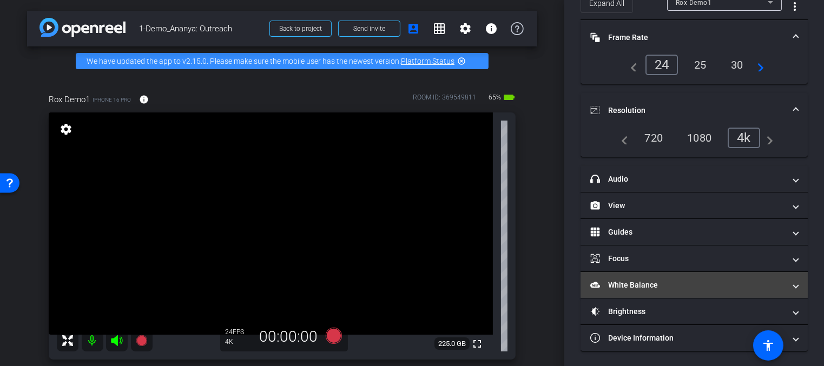
click at [653, 283] on mat-panel-title "White Balance White Balance" at bounding box center [687, 285] width 195 height 11
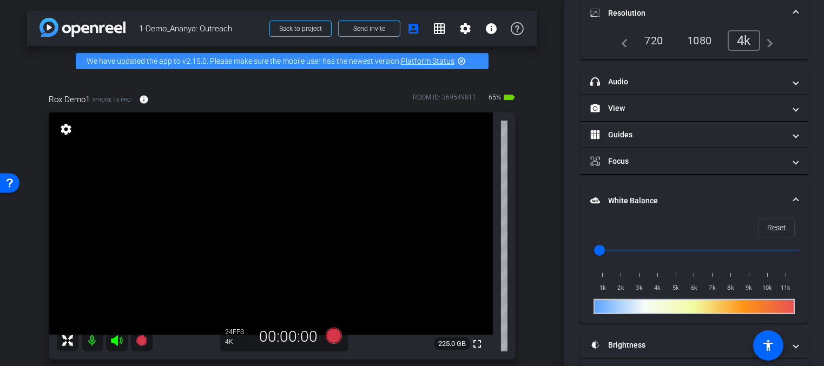
scroll to position [188, 0]
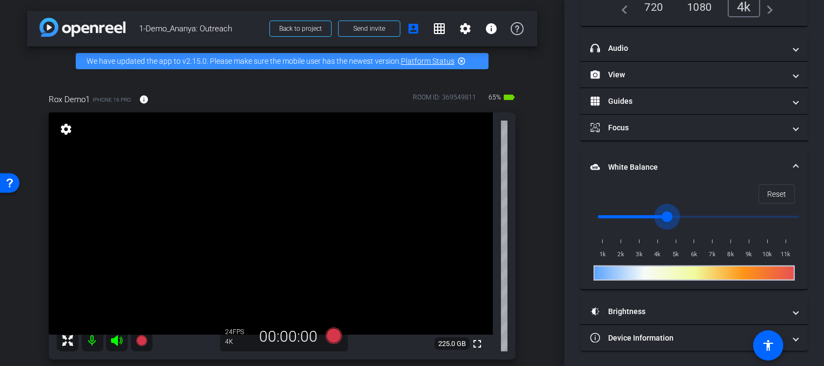
drag, startPoint x: 601, startPoint y: 218, endPoint x: 671, endPoint y: 213, distance: 69.9
click at [671, 213] on input "range" at bounding box center [698, 217] width 224 height 24
drag, startPoint x: 671, startPoint y: 213, endPoint x: 641, endPoint y: 214, distance: 29.8
click at [641, 214] on input "range" at bounding box center [698, 217] width 224 height 24
drag, startPoint x: 639, startPoint y: 214, endPoint x: 645, endPoint y: 214, distance: 5.9
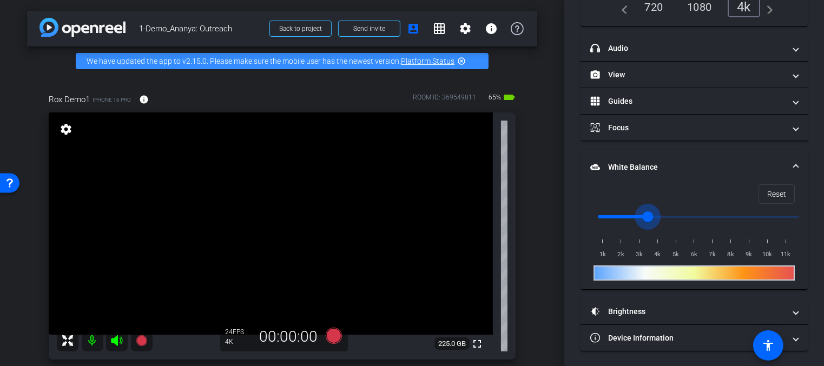
click at [645, 214] on input "range" at bounding box center [698, 217] width 224 height 24
click at [648, 214] on input "range" at bounding box center [698, 217] width 224 height 24
drag, startPoint x: 648, startPoint y: 214, endPoint x: 641, endPoint y: 215, distance: 7.1
click at [641, 215] on input "range" at bounding box center [698, 217] width 224 height 24
click at [768, 194] on span "Reset" at bounding box center [776, 194] width 19 height 21
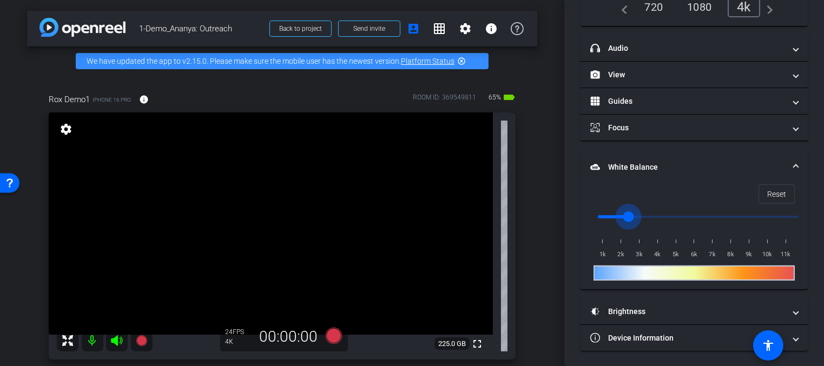
click at [632, 214] on input "range" at bounding box center [698, 217] width 224 height 24
drag, startPoint x: 632, startPoint y: 215, endPoint x: 643, endPoint y: 214, distance: 11.9
click at [643, 214] on input "range" at bounding box center [698, 217] width 224 height 24
drag, startPoint x: 643, startPoint y: 214, endPoint x: 651, endPoint y: 213, distance: 7.6
click at [651, 213] on input "range" at bounding box center [698, 217] width 224 height 24
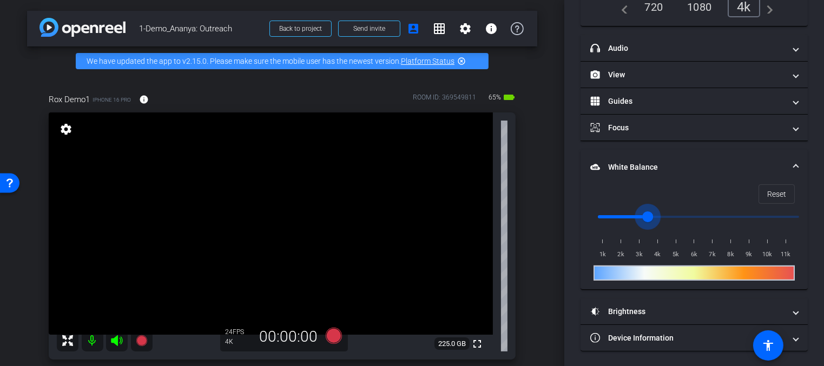
drag, startPoint x: 650, startPoint y: 213, endPoint x: 644, endPoint y: 213, distance: 6.0
click at [644, 213] on input "range" at bounding box center [698, 217] width 224 height 24
type input "3000"
click at [640, 214] on input "range" at bounding box center [698, 217] width 224 height 24
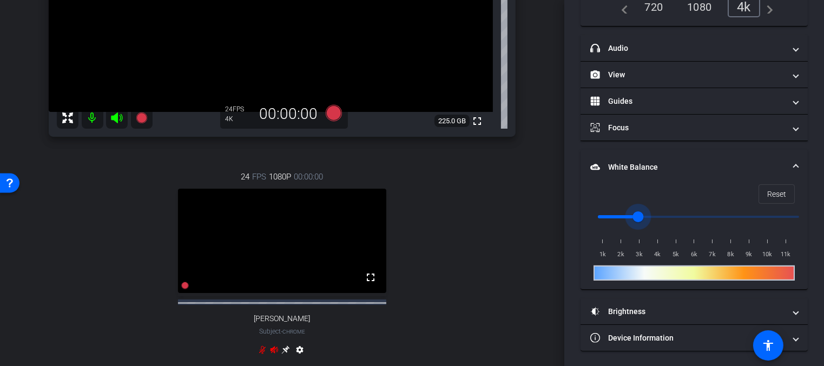
scroll to position [240, 0]
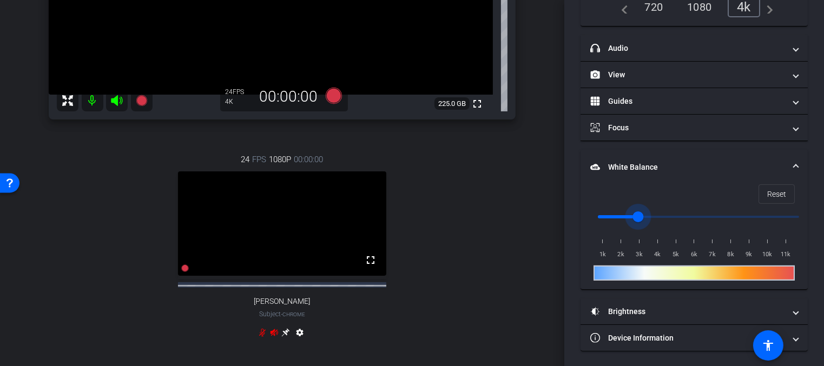
click at [296, 341] on mat-icon "settings" at bounding box center [299, 334] width 13 height 13
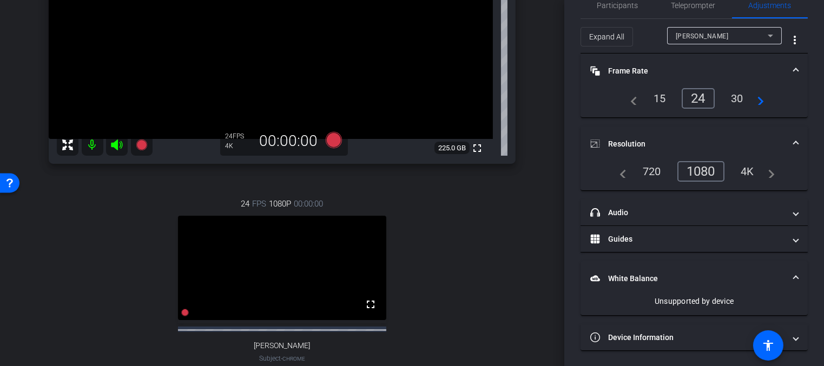
scroll to position [190, 0]
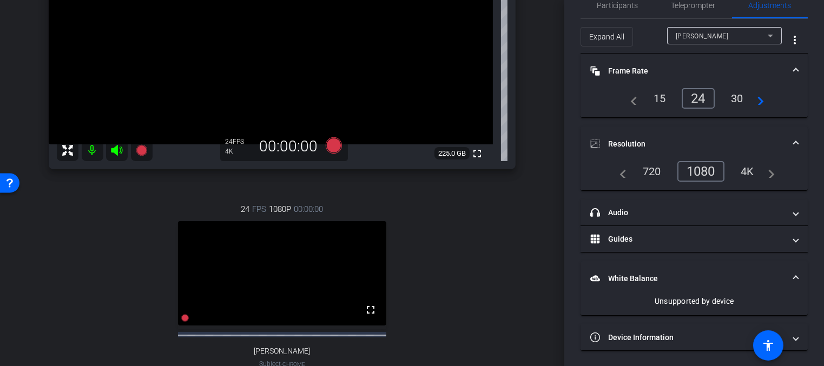
click at [363, 273] on video at bounding box center [282, 273] width 209 height 104
click at [665, 273] on mat-panel-title "White Balance White Balance" at bounding box center [687, 278] width 195 height 11
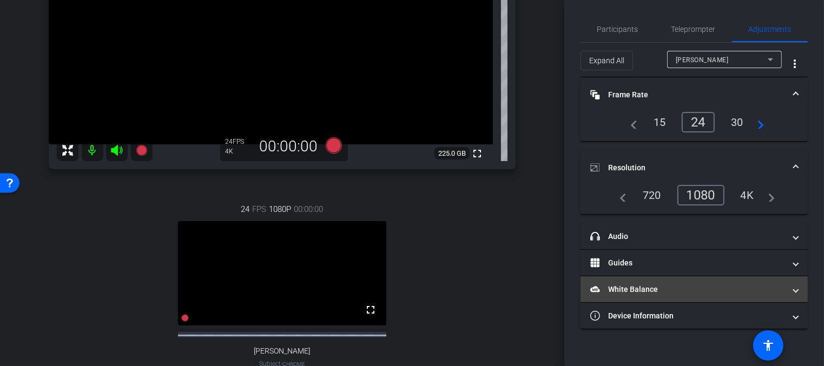
scroll to position [0, 0]
click at [659, 290] on mat-panel-title "White Balance White Balance" at bounding box center [687, 289] width 195 height 11
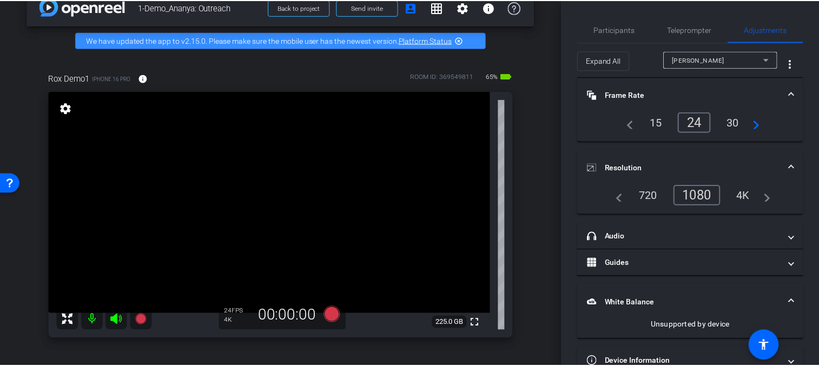
scroll to position [48, 0]
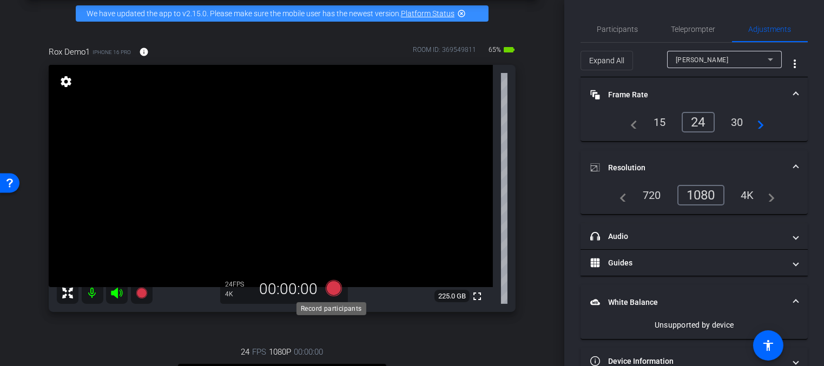
click at [333, 289] on icon at bounding box center [333, 288] width 16 height 16
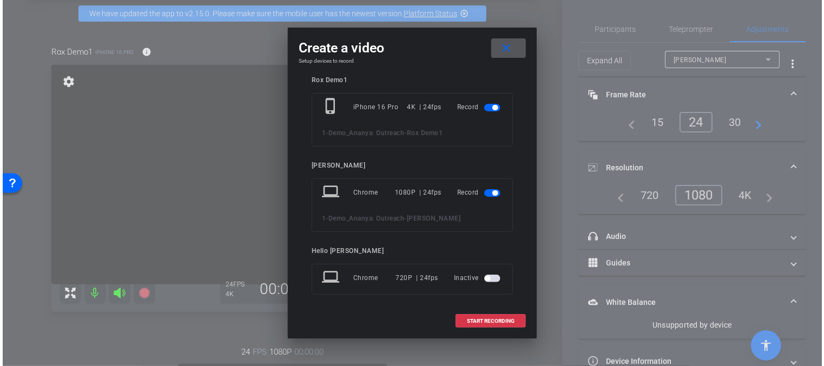
scroll to position [16, 0]
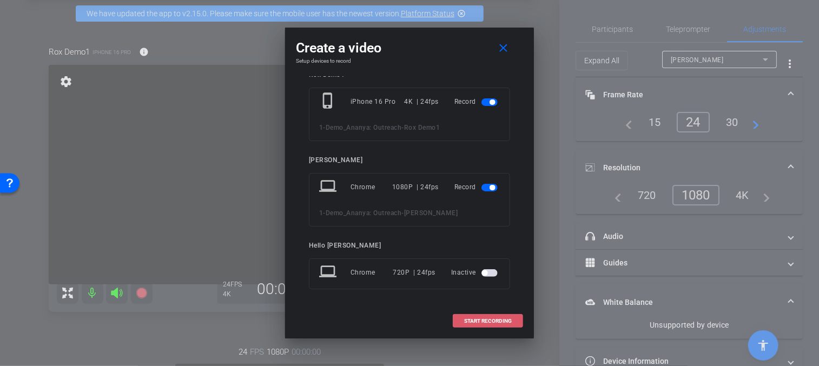
click at [490, 320] on span "START RECORDING" at bounding box center [488, 320] width 48 height 5
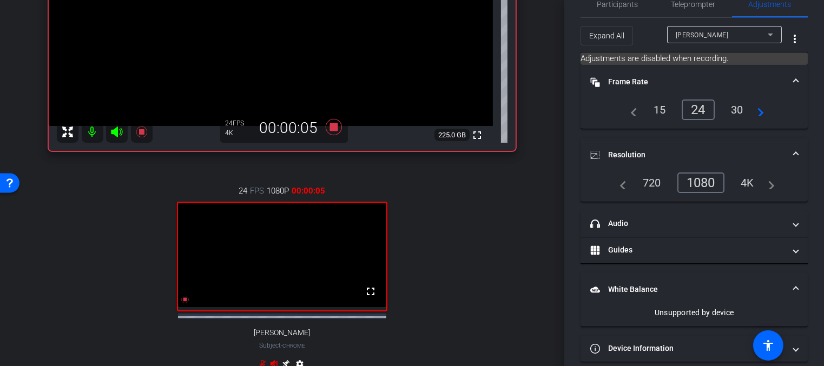
scroll to position [0, 0]
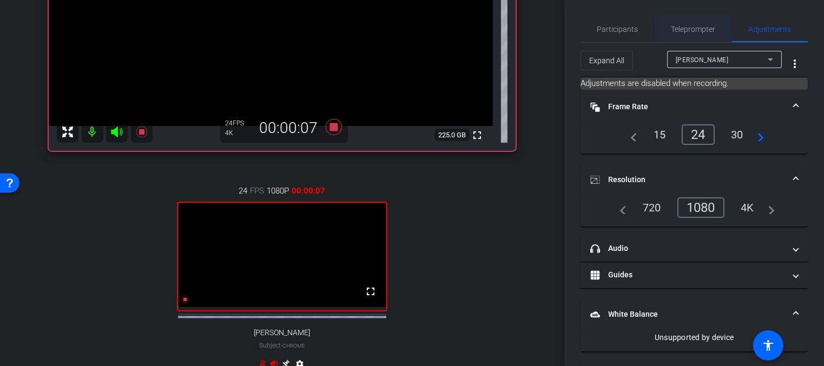
click at [694, 32] on span "Teleprompter" at bounding box center [693, 29] width 44 height 8
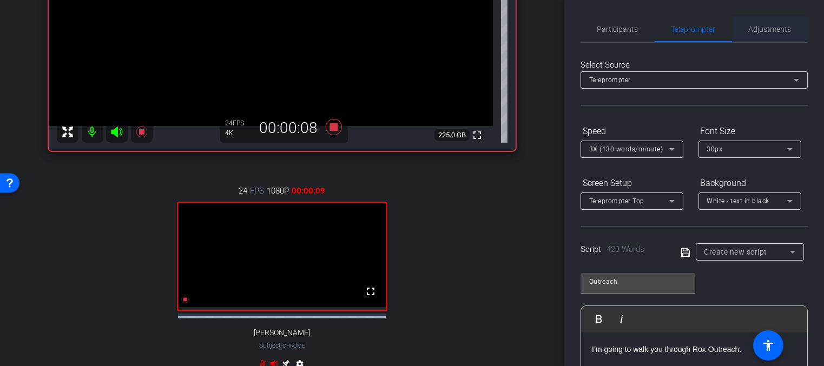
click at [761, 22] on span "Adjustments" at bounding box center [769, 29] width 43 height 26
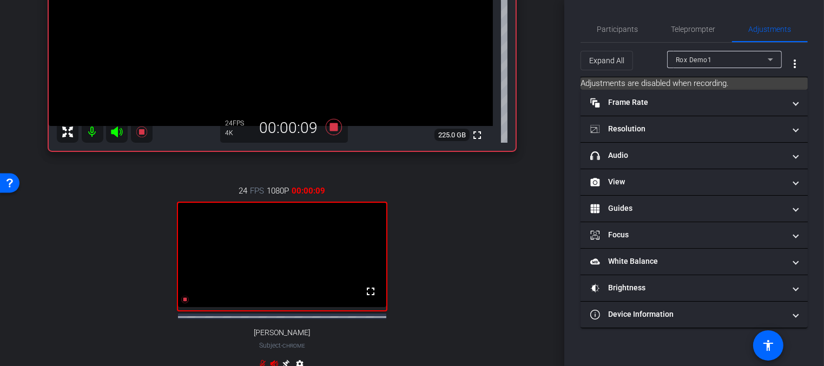
click at [731, 61] on div "Rox Demo1" at bounding box center [721, 60] width 92 height 14
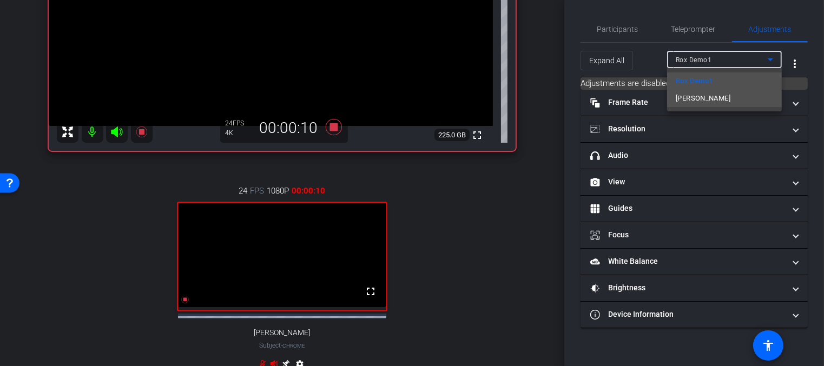
click at [716, 94] on mat-option "[PERSON_NAME]" at bounding box center [724, 98] width 115 height 17
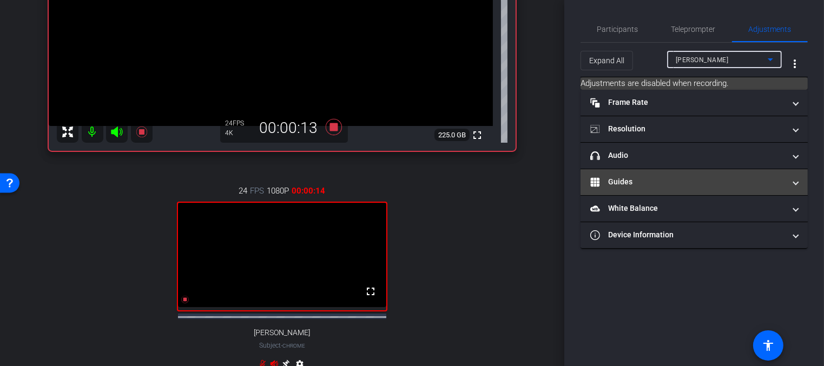
click at [640, 176] on mat-panel-title "Guides" at bounding box center [687, 181] width 195 height 11
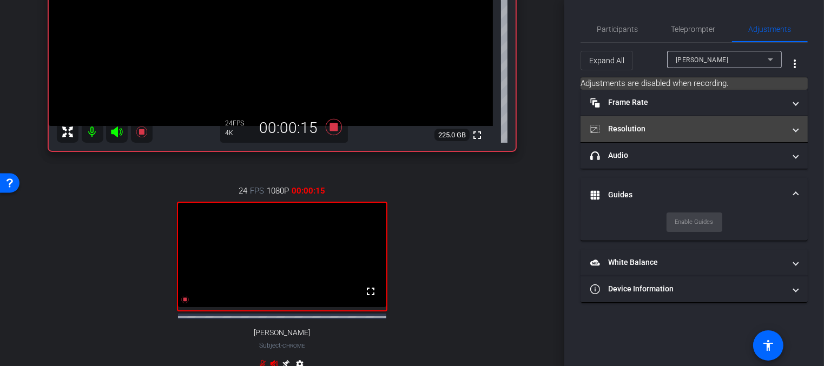
click at [653, 131] on mat-panel-title "Resolution" at bounding box center [687, 128] width 195 height 11
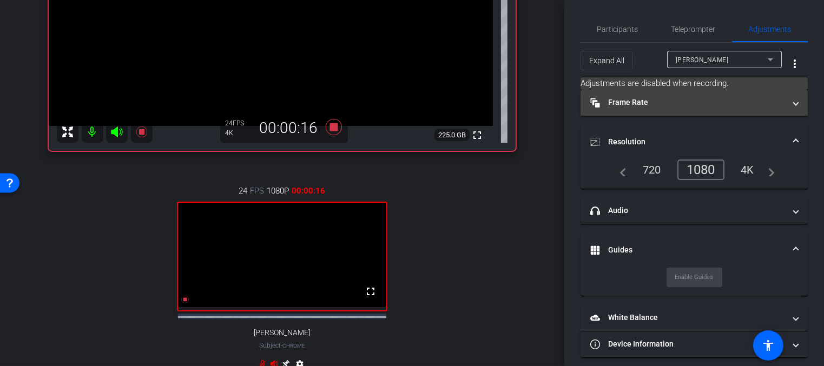
click at [662, 101] on mat-panel-title "Frame Rate Frame Rate" at bounding box center [687, 102] width 195 height 11
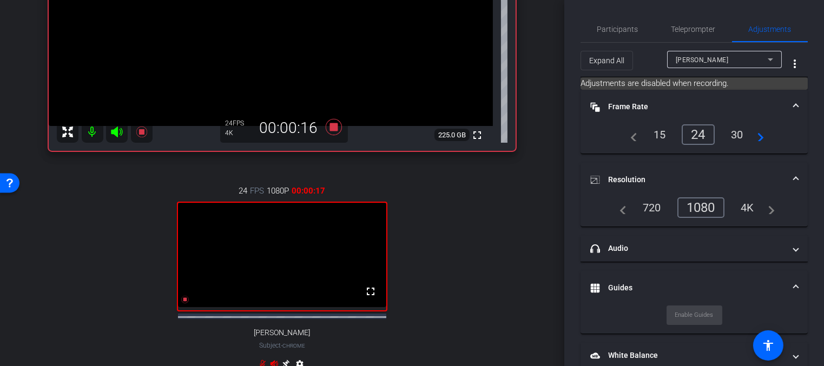
click at [662, 101] on mat-panel-title "Frame Rate Frame Rate" at bounding box center [687, 106] width 195 height 11
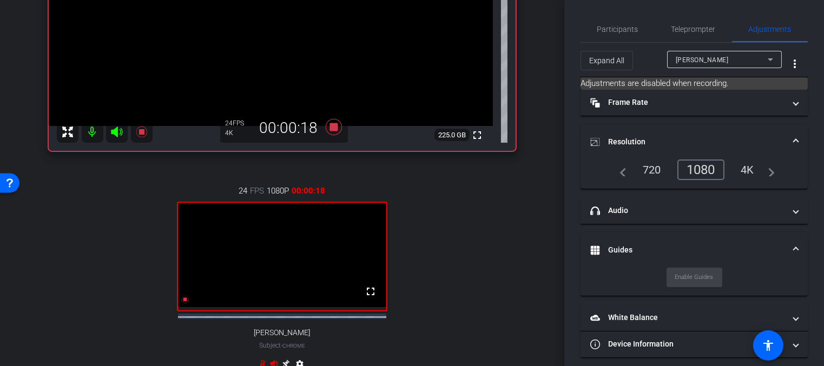
click at [662, 134] on mat-expansion-panel-header "Resolution" at bounding box center [693, 142] width 227 height 35
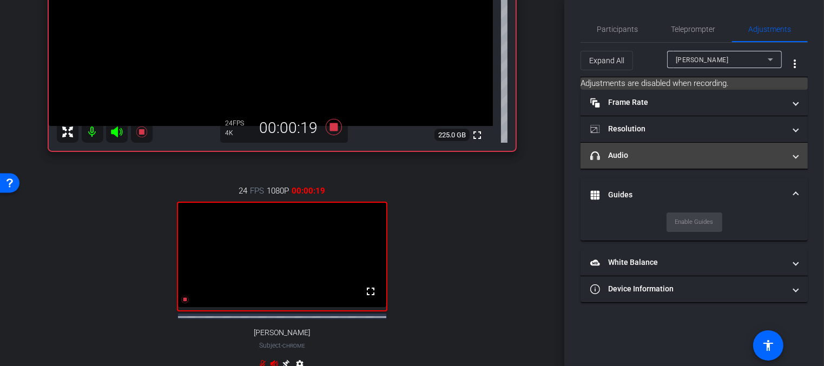
click at [664, 162] on mat-expansion-panel-header "headphone icon Audio" at bounding box center [693, 156] width 227 height 26
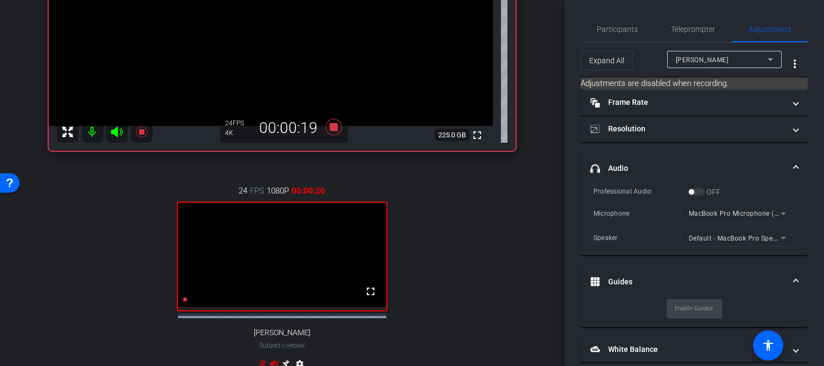
click at [665, 167] on mat-panel-title "headphone icon Audio" at bounding box center [687, 168] width 195 height 11
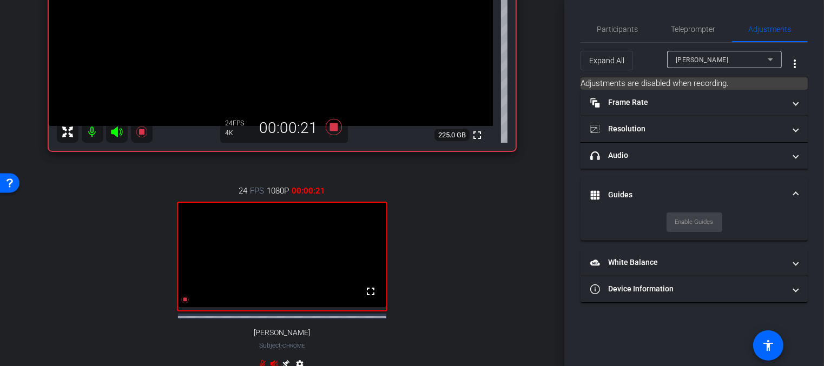
click at [661, 195] on mat-panel-title "Guides" at bounding box center [687, 194] width 195 height 11
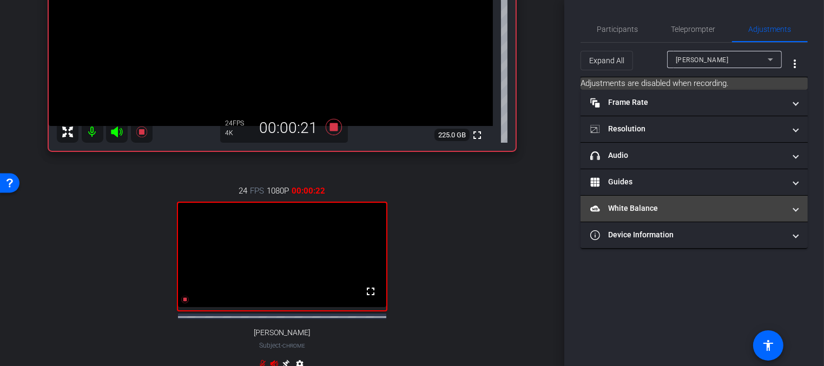
click at [662, 208] on mat-panel-title "White Balance White Balance" at bounding box center [687, 208] width 195 height 11
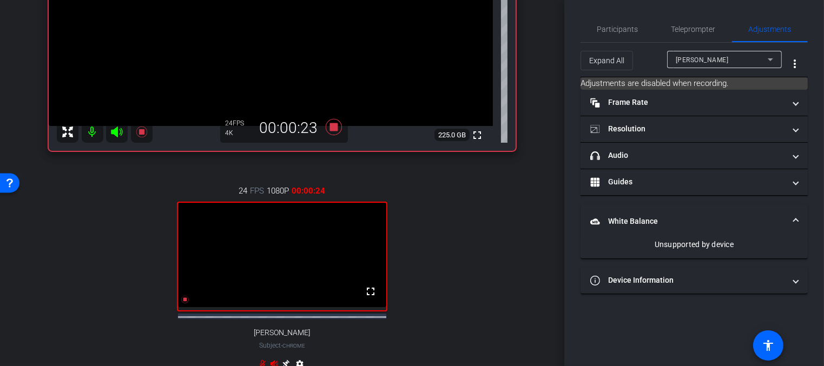
click at [665, 216] on mat-panel-title "White Balance White Balance" at bounding box center [687, 221] width 195 height 11
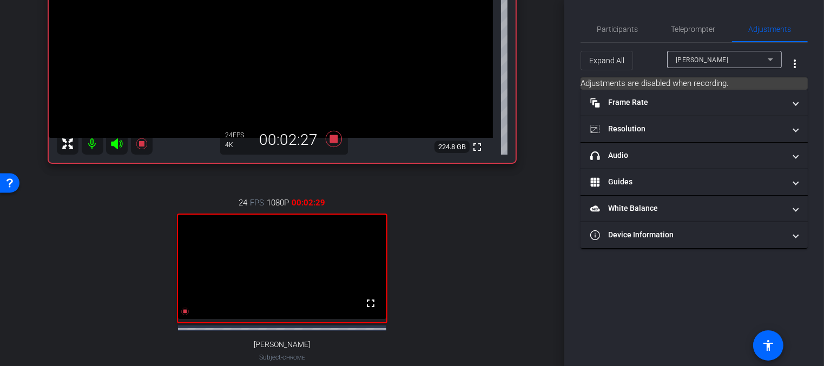
scroll to position [202, 0]
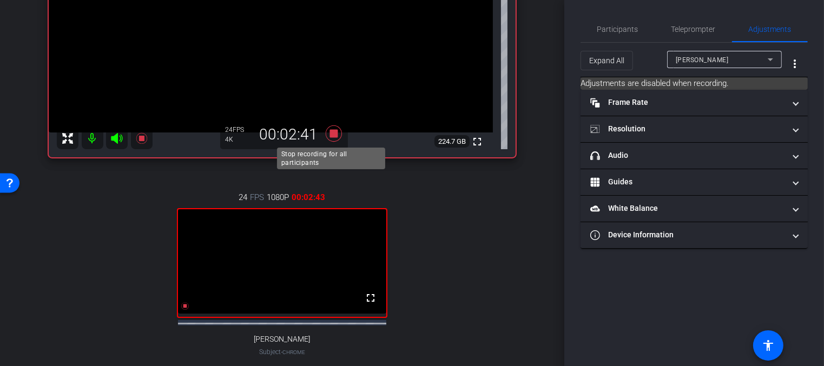
click at [330, 135] on icon at bounding box center [333, 133] width 16 height 16
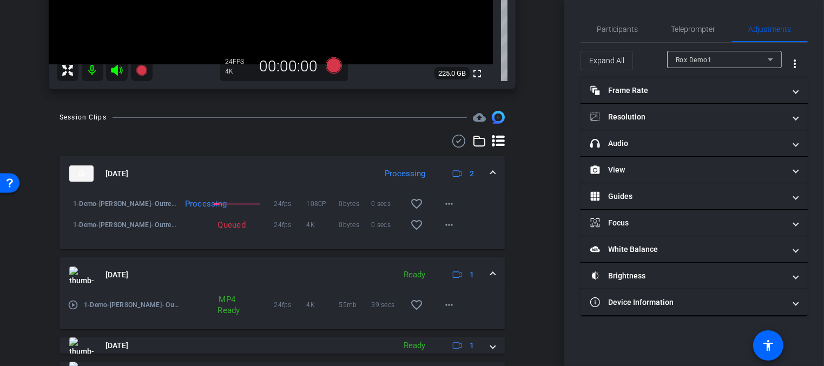
scroll to position [282, 0]
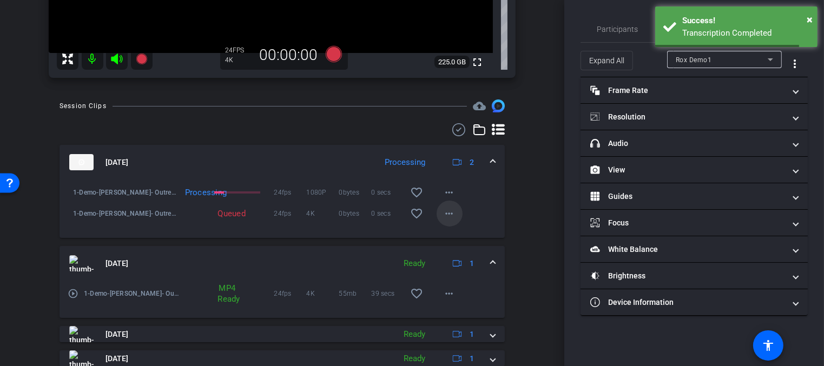
click at [451, 213] on span at bounding box center [449, 214] width 26 height 26
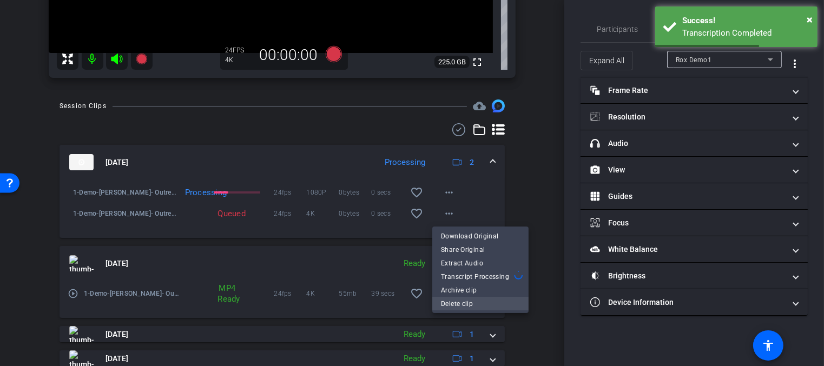
click at [460, 302] on span "Delete clip" at bounding box center [480, 303] width 79 height 13
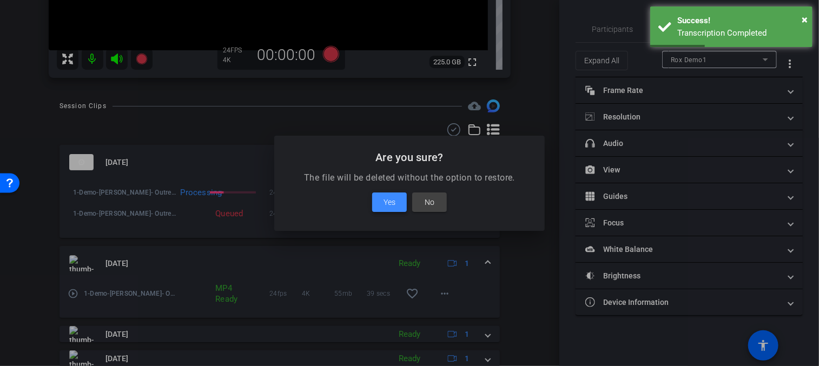
click at [386, 199] on span "Yes" at bounding box center [389, 202] width 12 height 13
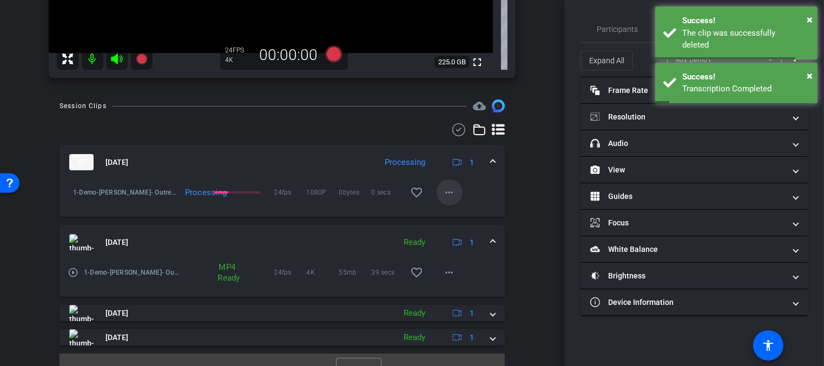
click at [443, 197] on mat-icon "more_horiz" at bounding box center [449, 192] width 13 height 13
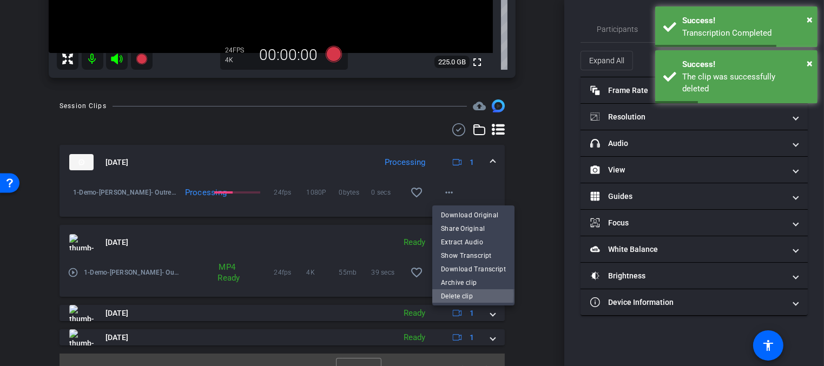
click at [456, 295] on span "Delete clip" at bounding box center [473, 295] width 65 height 13
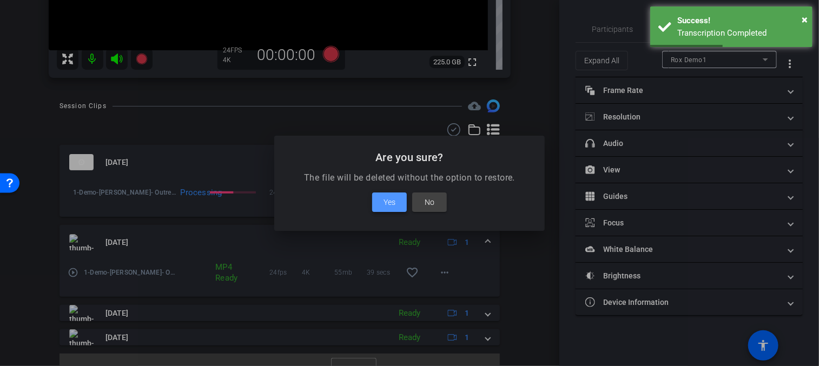
click at [399, 208] on span at bounding box center [389, 202] width 35 height 26
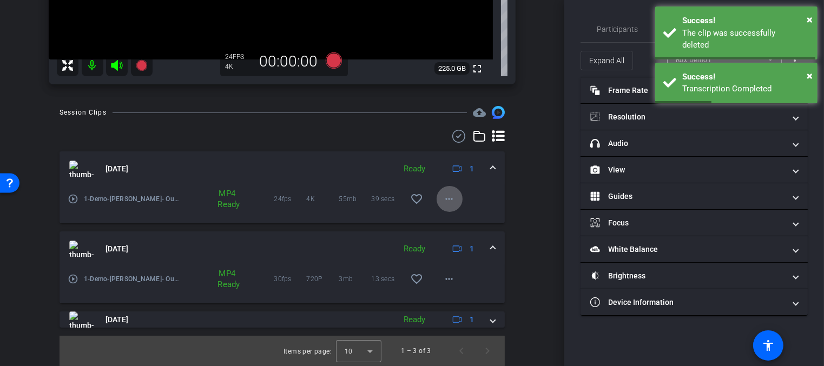
scroll to position [275, 0]
click at [447, 205] on mat-icon "more_horiz" at bounding box center [449, 199] width 13 height 13
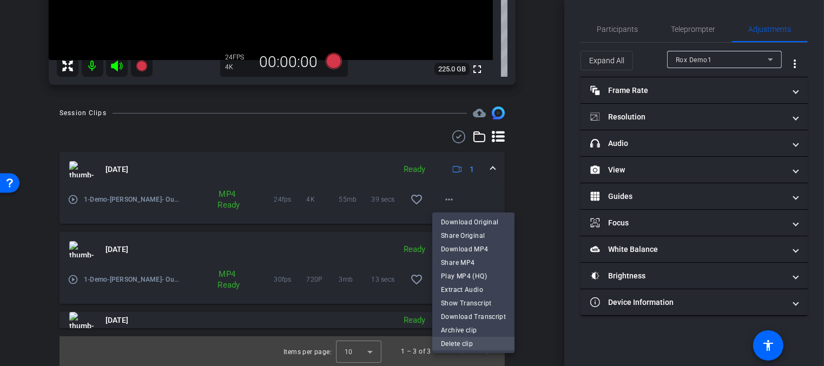
click at [457, 342] on span "Delete clip" at bounding box center [473, 343] width 65 height 13
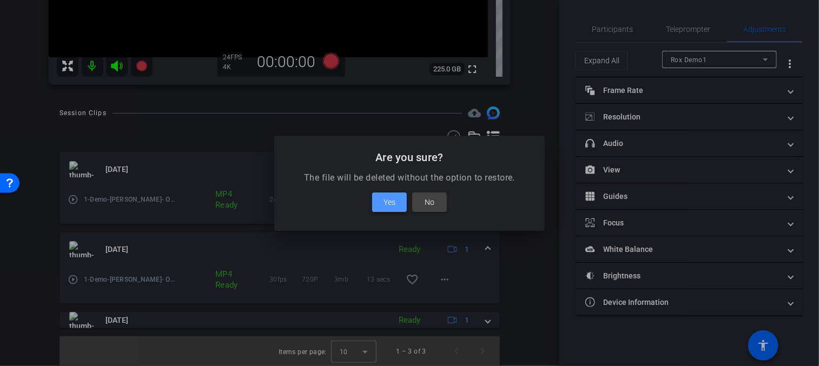
click at [382, 204] on span at bounding box center [389, 202] width 35 height 26
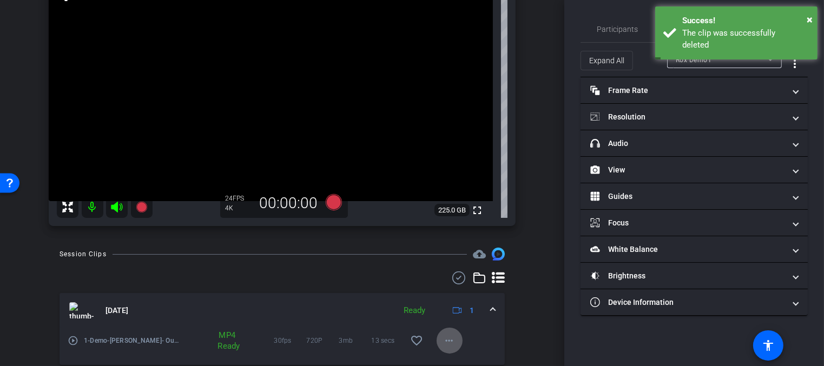
scroll to position [102, 0]
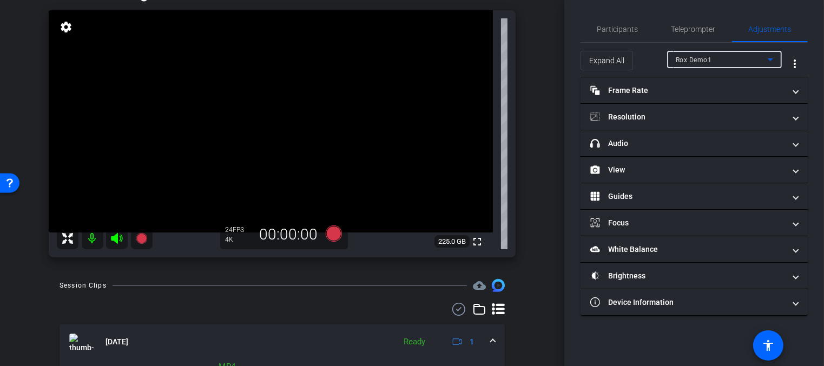
click at [711, 60] on span "Rox Demo1" at bounding box center [693, 60] width 36 height 8
click at [652, 54] on div at bounding box center [412, 183] width 824 height 366
click at [619, 31] on span "Participants" at bounding box center [617, 29] width 41 height 8
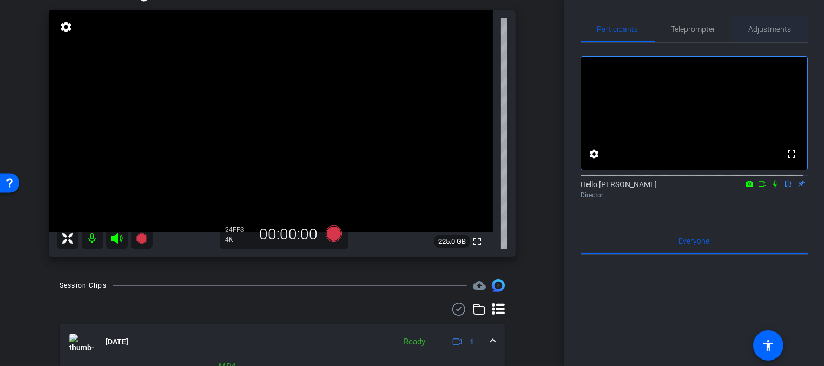
click at [772, 27] on span "Adjustments" at bounding box center [769, 29] width 43 height 8
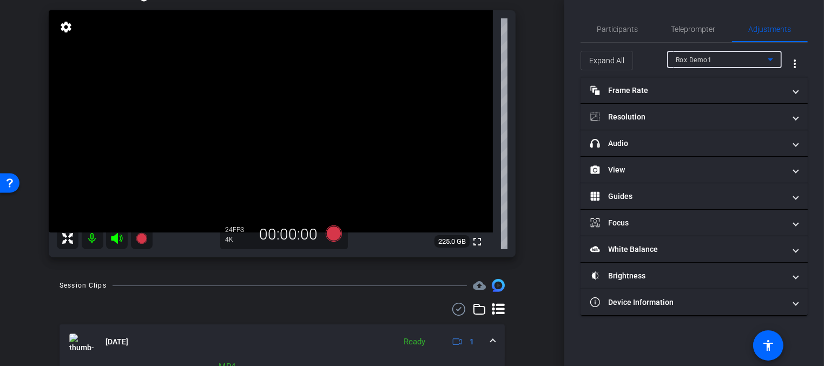
click at [722, 59] on div "Rox Demo1" at bounding box center [721, 60] width 92 height 14
click at [656, 58] on div at bounding box center [412, 183] width 824 height 366
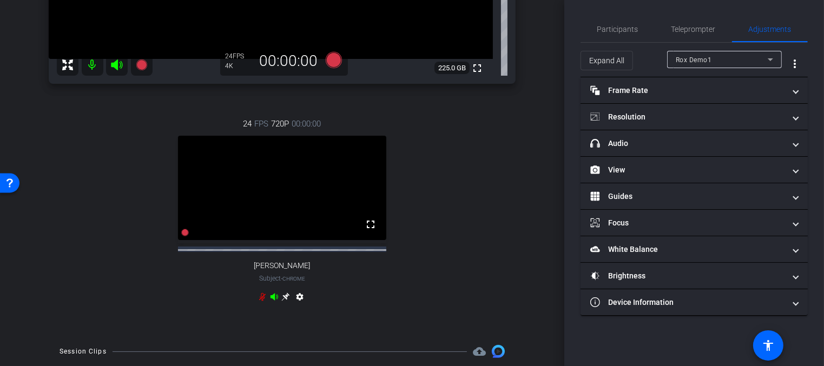
scroll to position [320, 0]
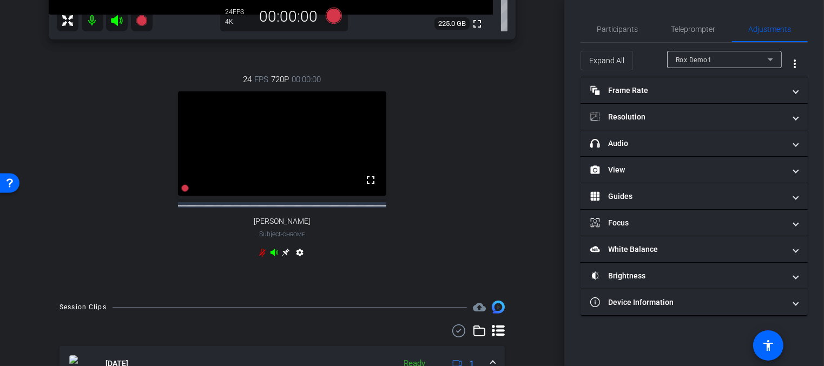
click at [271, 256] on icon at bounding box center [274, 252] width 8 height 7
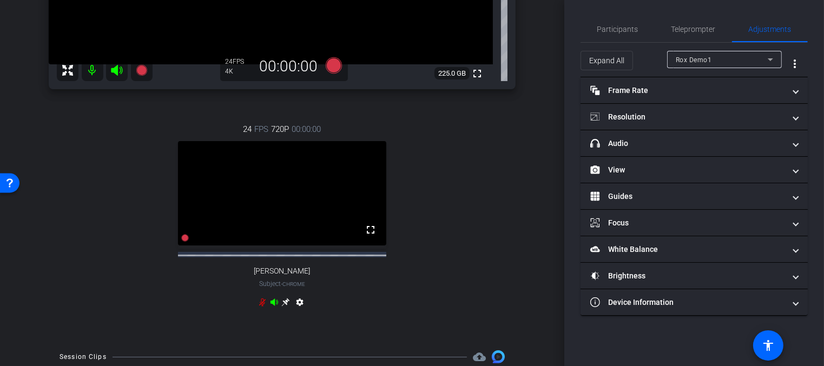
scroll to position [240, 0]
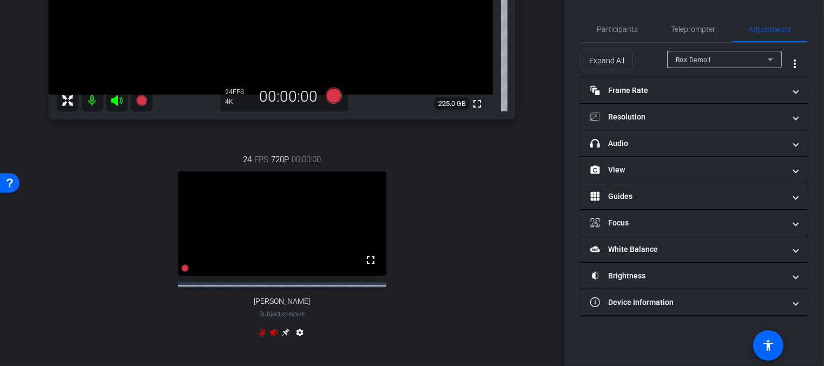
click at [299, 340] on mat-icon "settings" at bounding box center [299, 334] width 13 height 13
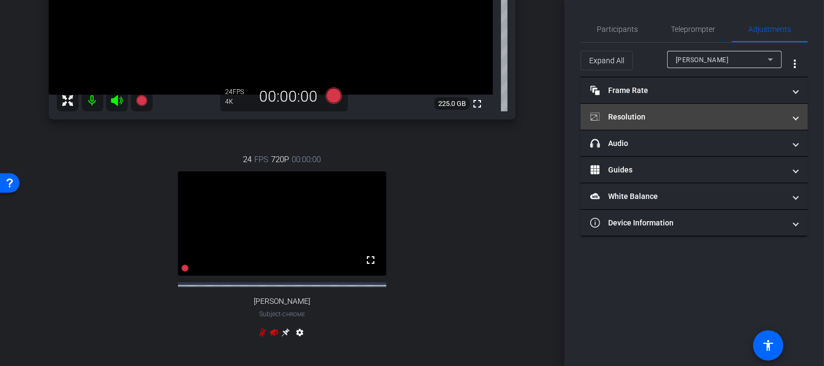
click at [655, 115] on mat-panel-title "Resolution" at bounding box center [687, 116] width 195 height 11
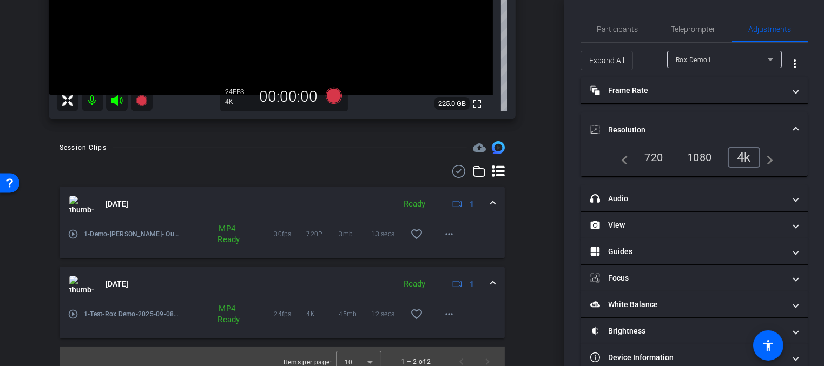
click at [650, 157] on div "720" at bounding box center [653, 157] width 35 height 18
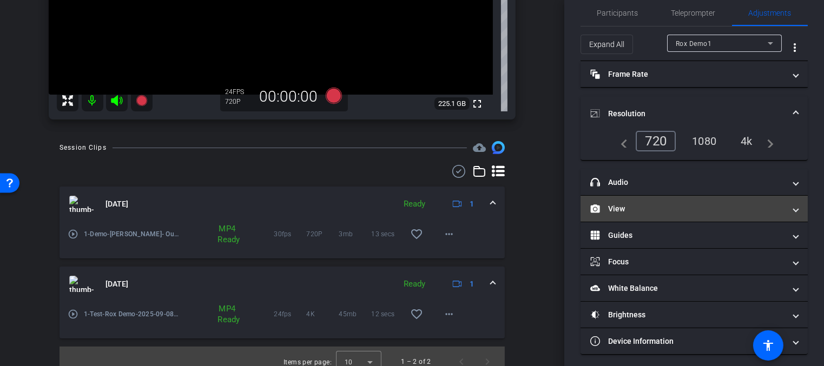
scroll to position [19, 0]
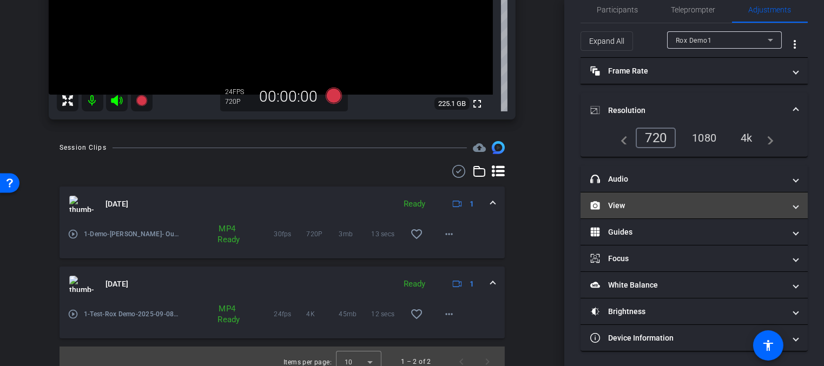
click at [636, 207] on mat-panel-title "View" at bounding box center [687, 205] width 195 height 11
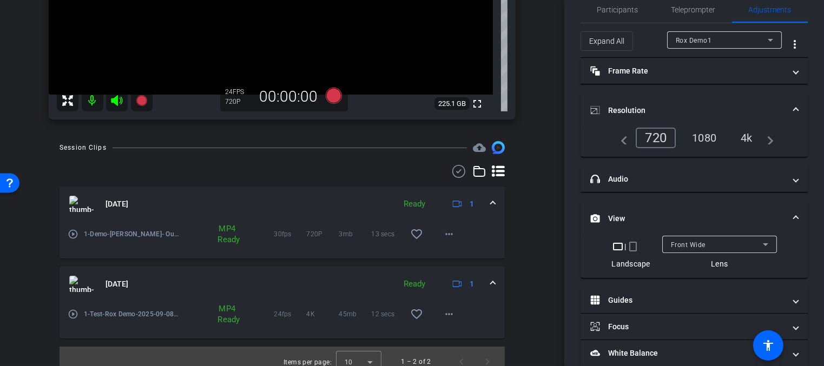
scroll to position [0, 0]
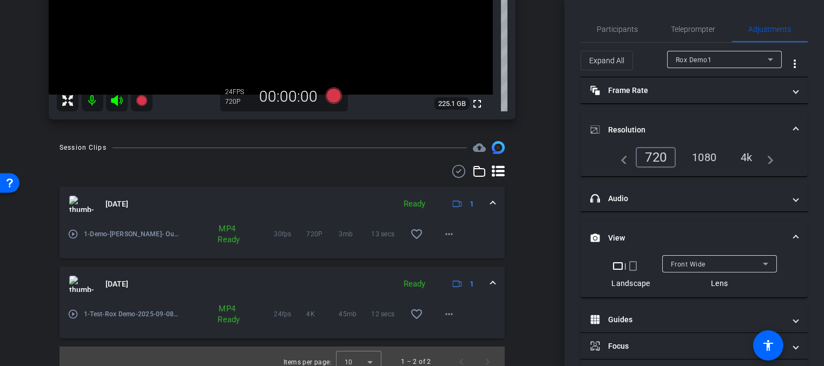
click at [739, 151] on div "4k" at bounding box center [746, 157] width 28 height 18
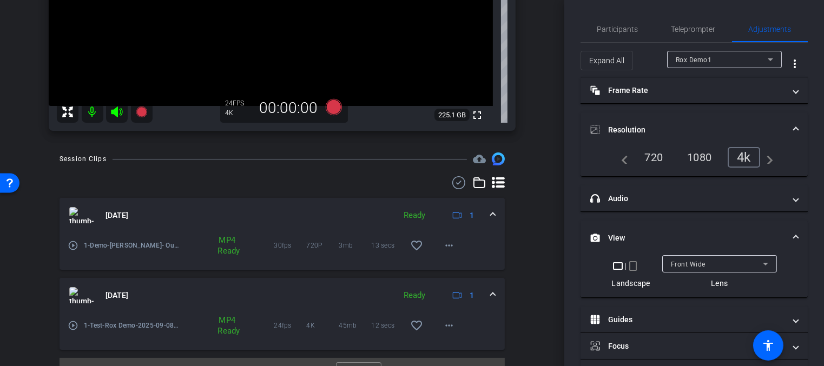
click at [701, 60] on span "Rox Demo1" at bounding box center [693, 60] width 36 height 8
click at [649, 62] on div at bounding box center [412, 183] width 824 height 366
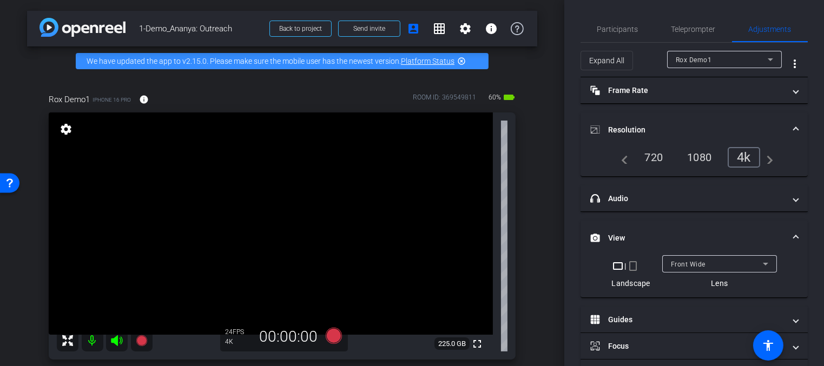
scroll to position [251, 0]
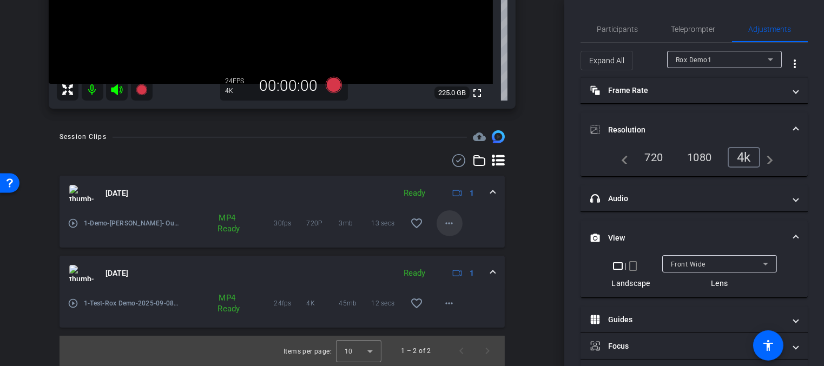
click at [449, 224] on mat-icon "more_horiz" at bounding box center [449, 223] width 13 height 13
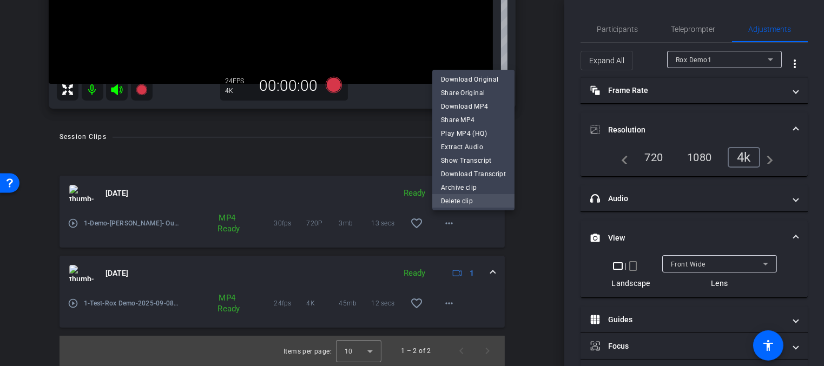
click at [470, 199] on span "Delete clip" at bounding box center [473, 201] width 65 height 13
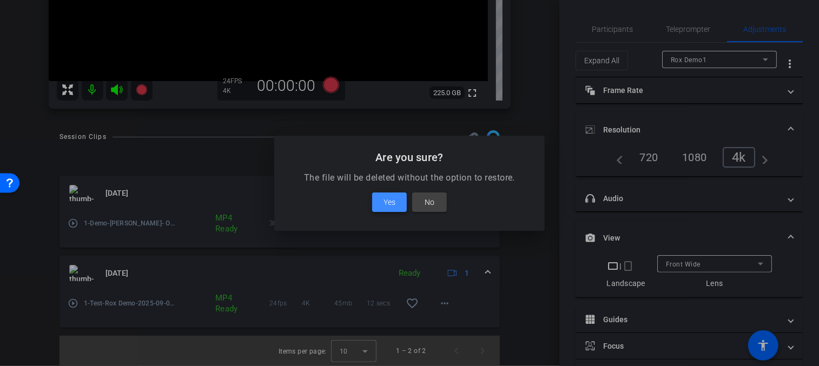
click at [391, 202] on span "Yes" at bounding box center [389, 202] width 12 height 13
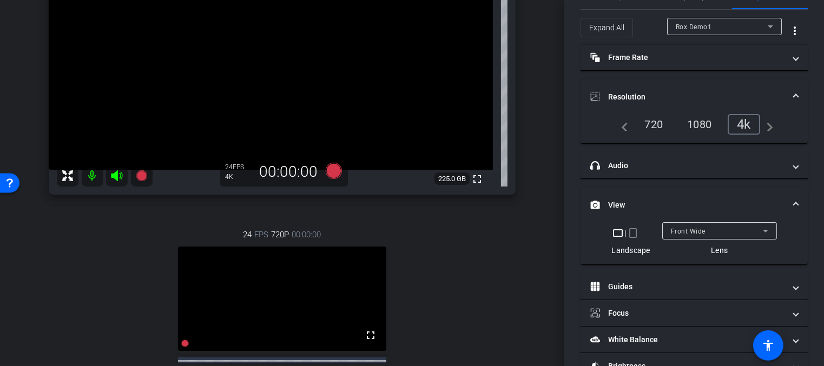
scroll to position [28, 0]
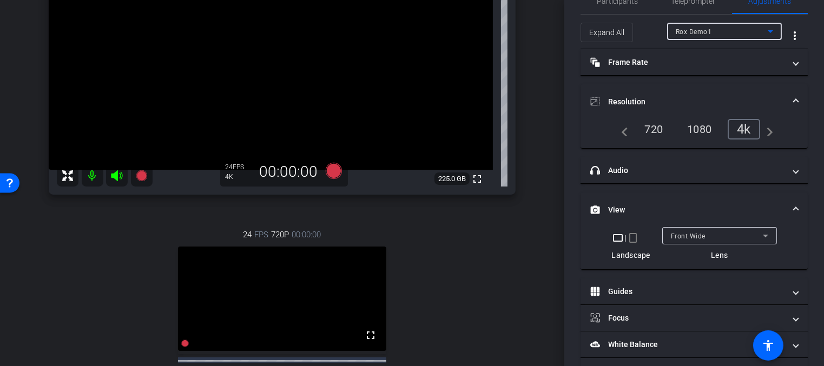
click at [736, 31] on div "Rox Demo1" at bounding box center [721, 32] width 92 height 14
click at [702, 127] on div "1080" at bounding box center [699, 129] width 41 height 18
click at [740, 128] on div "4k" at bounding box center [747, 129] width 28 height 18
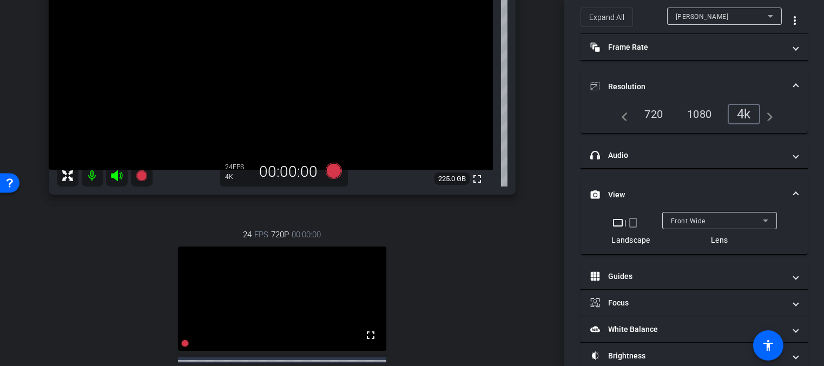
scroll to position [13, 0]
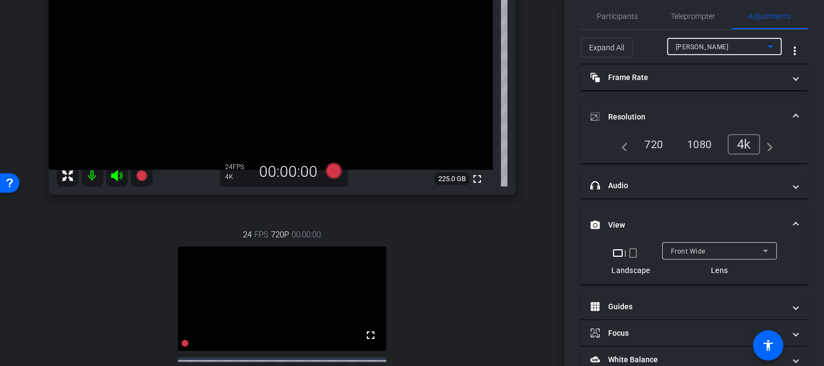
click at [706, 45] on div "[PERSON_NAME]" at bounding box center [721, 47] width 92 height 14
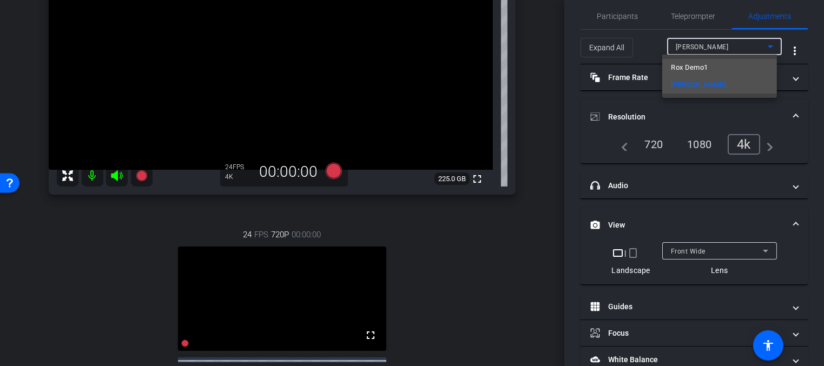
click at [699, 64] on span "Rox Demo1" at bounding box center [689, 67] width 37 height 13
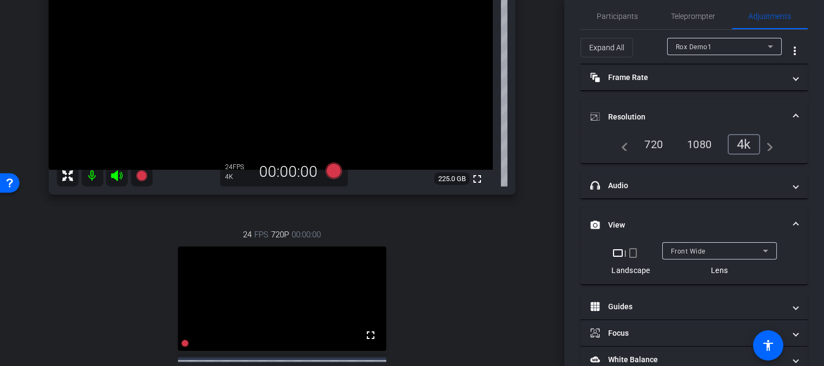
click at [658, 147] on div "720" at bounding box center [653, 144] width 35 height 18
click at [696, 147] on div "1080" at bounding box center [703, 144] width 41 height 18
click at [744, 145] on div "4k" at bounding box center [747, 144] width 28 height 18
click at [626, 14] on span "Participants" at bounding box center [617, 16] width 41 height 8
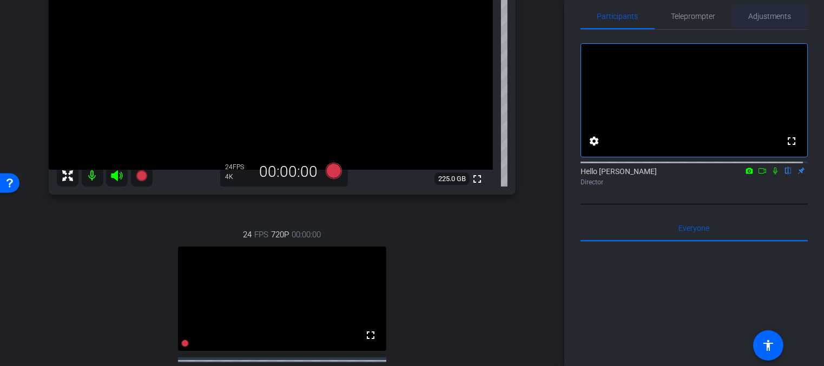
click at [759, 13] on span "Adjustments" at bounding box center [769, 16] width 43 height 8
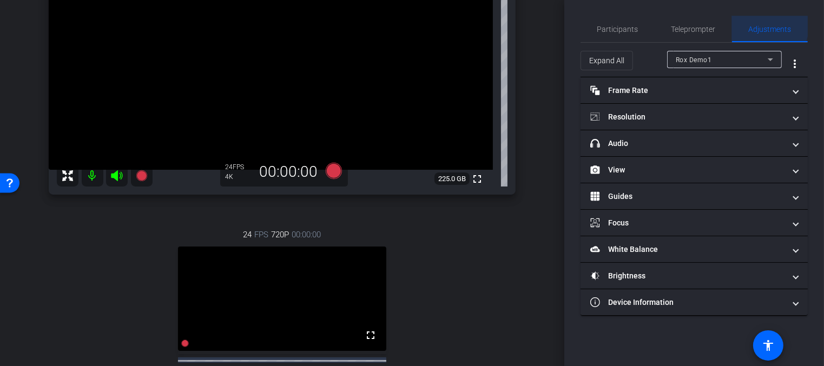
scroll to position [0, 0]
click at [702, 61] on span "Rox Demo1" at bounding box center [693, 60] width 36 height 8
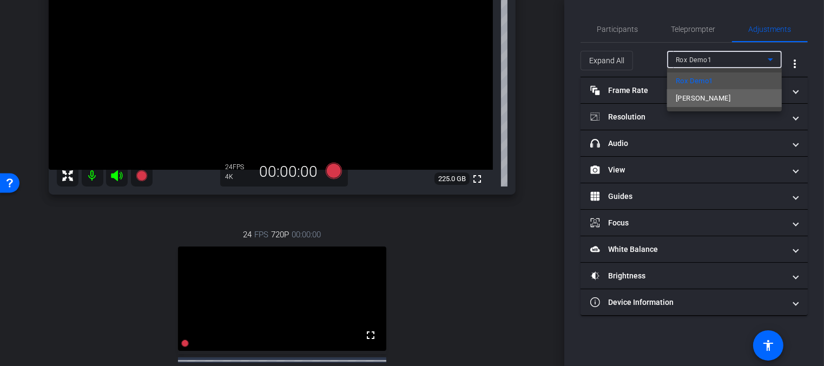
click at [691, 102] on span "[PERSON_NAME]" at bounding box center [702, 98] width 55 height 13
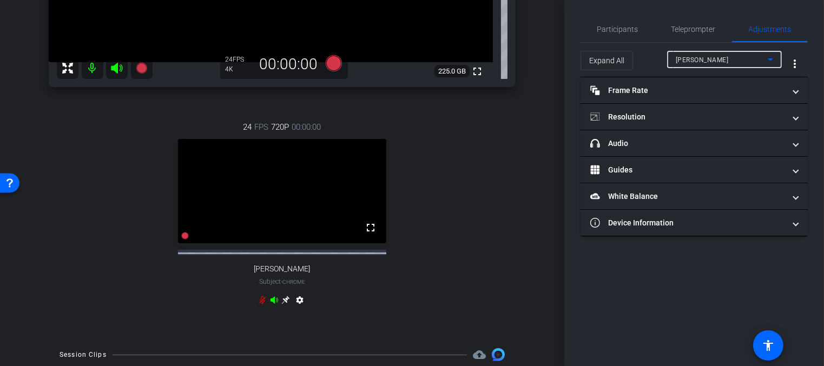
scroll to position [278, 0]
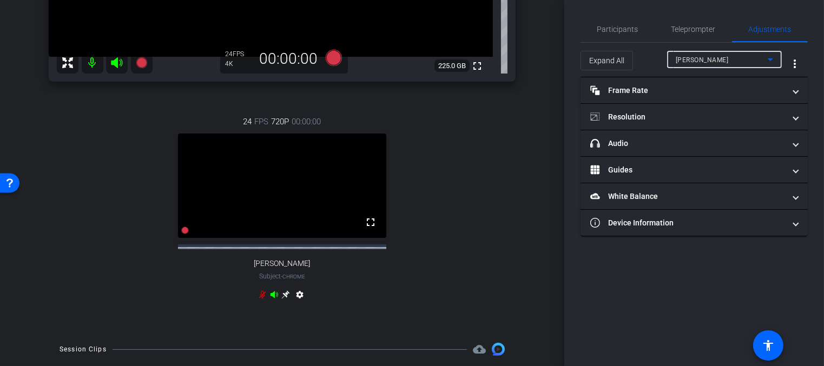
click at [275, 298] on icon at bounding box center [274, 294] width 8 height 7
click at [272, 298] on icon at bounding box center [274, 294] width 8 height 7
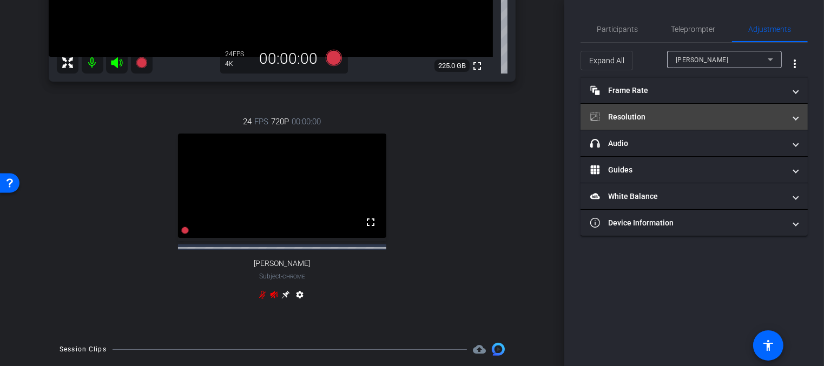
click at [628, 111] on mat-panel-title "Resolution" at bounding box center [687, 116] width 195 height 11
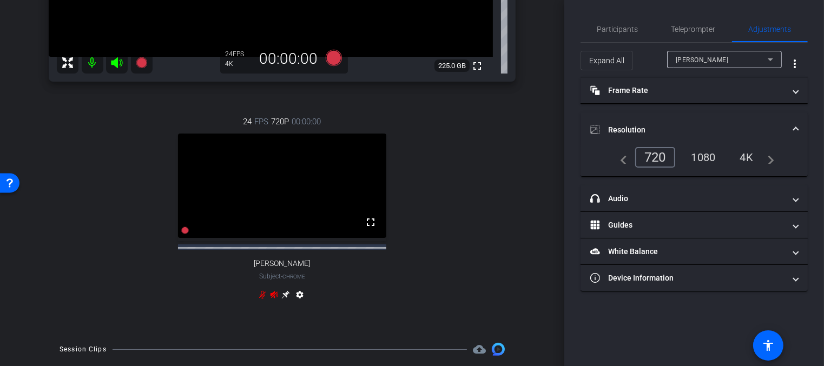
click at [706, 160] on div "1080" at bounding box center [703, 157] width 41 height 18
click at [747, 160] on div "4K" at bounding box center [747, 157] width 30 height 18
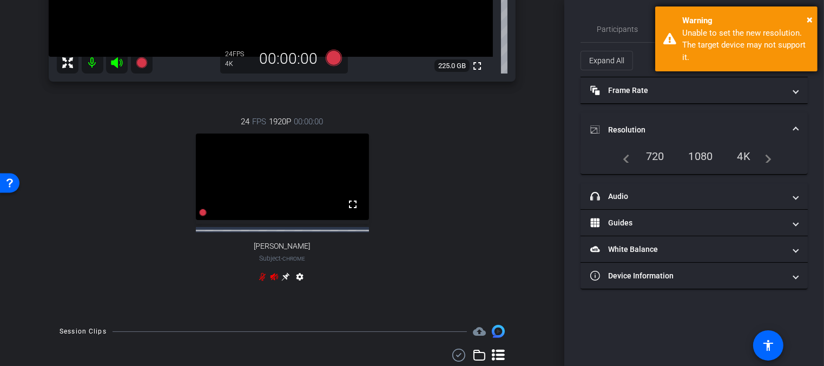
click at [806, 18] on div "Warning" at bounding box center [745, 21] width 127 height 12
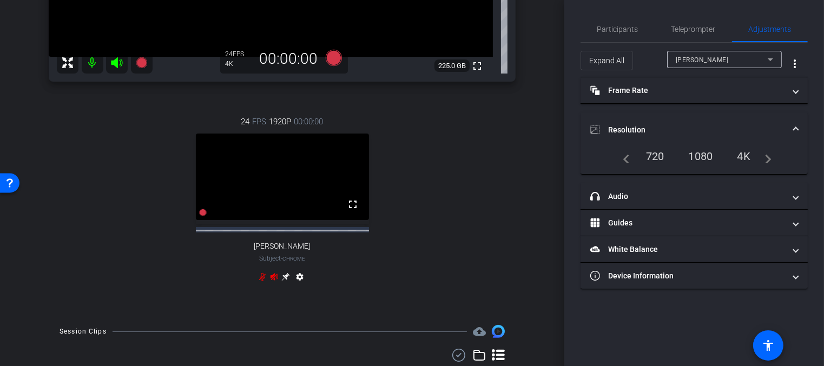
click at [702, 159] on div "1080" at bounding box center [700, 156] width 41 height 18
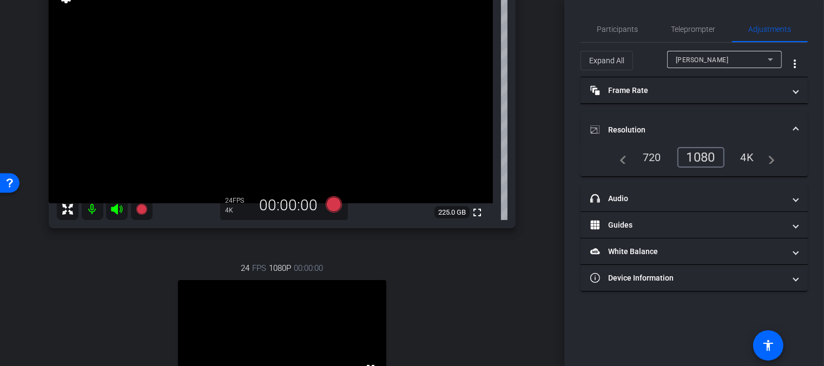
scroll to position [148, 0]
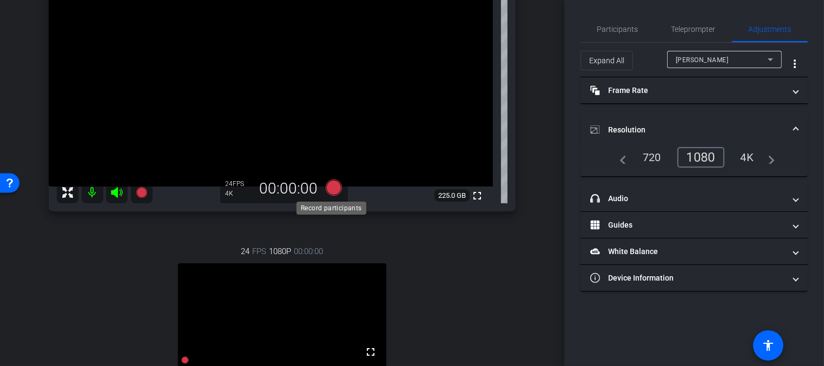
click at [329, 191] on icon at bounding box center [333, 188] width 16 height 16
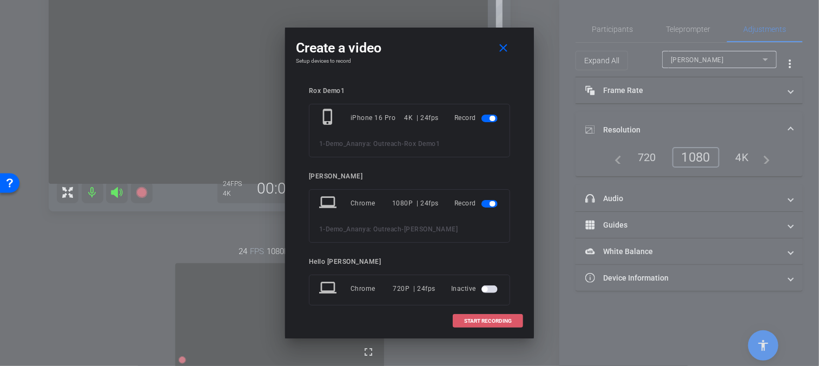
click at [477, 321] on span "START RECORDING" at bounding box center [488, 320] width 48 height 5
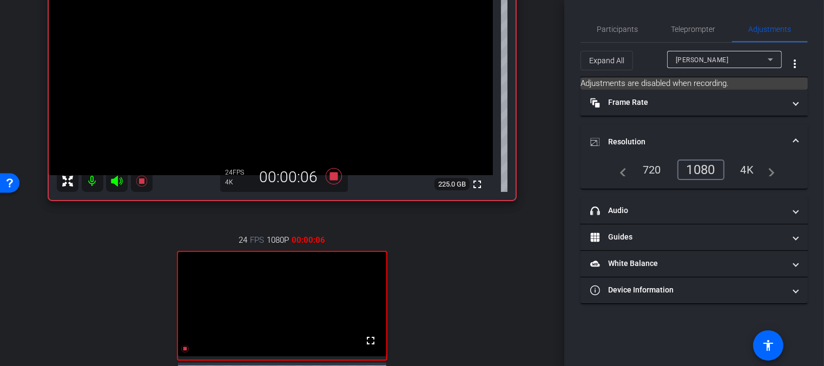
scroll to position [104, 0]
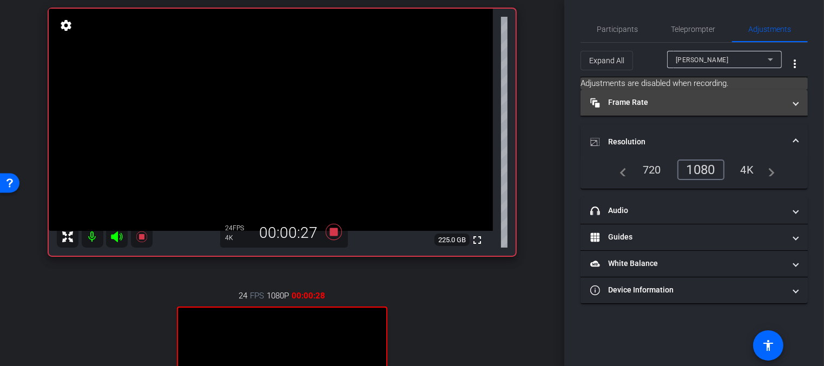
click at [631, 104] on mat-panel-title "Frame Rate Frame Rate" at bounding box center [687, 102] width 195 height 11
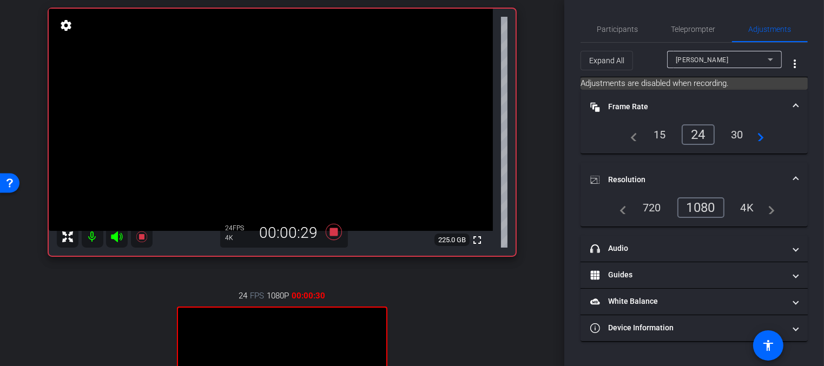
click at [691, 56] on span "[PERSON_NAME]" at bounding box center [701, 60] width 53 height 8
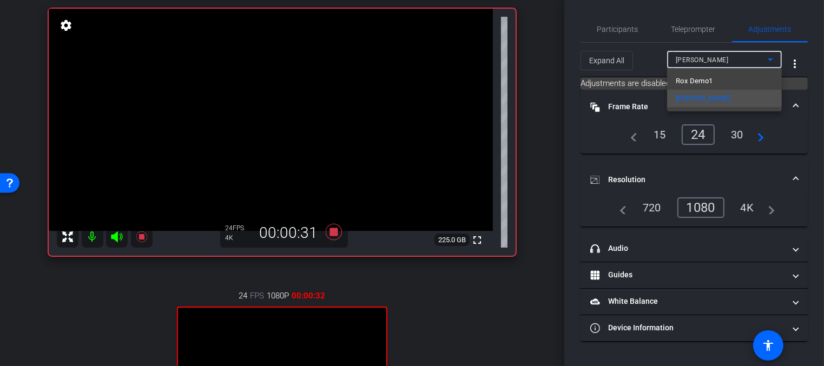
click at [687, 78] on span "Rox Demo1" at bounding box center [693, 81] width 37 height 13
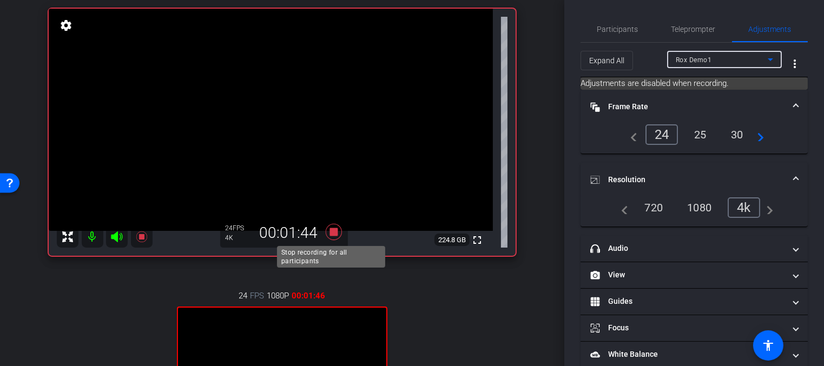
click at [324, 230] on icon at bounding box center [334, 231] width 26 height 19
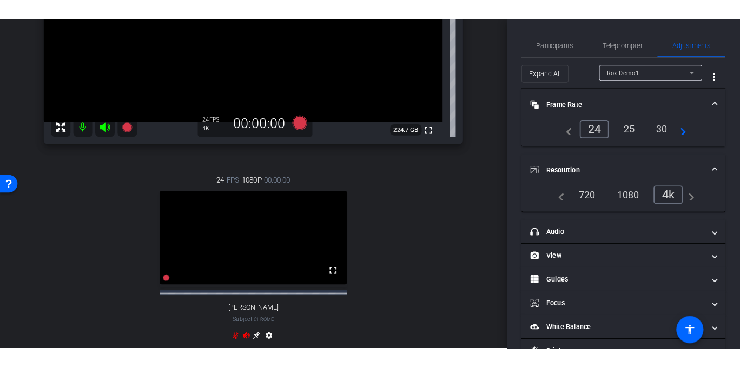
scroll to position [321, 0]
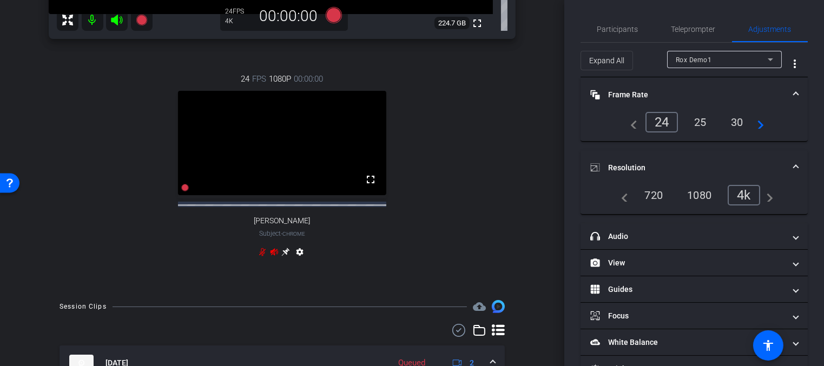
click at [298, 261] on mat-icon "settings" at bounding box center [299, 254] width 13 height 13
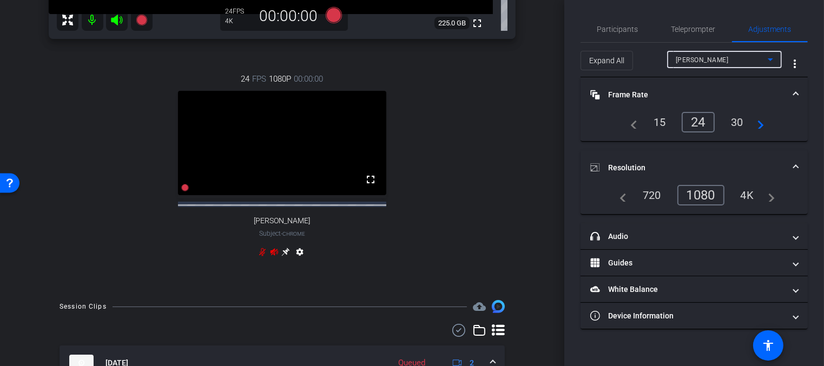
click at [751, 62] on div "[PERSON_NAME]" at bounding box center [721, 60] width 92 height 14
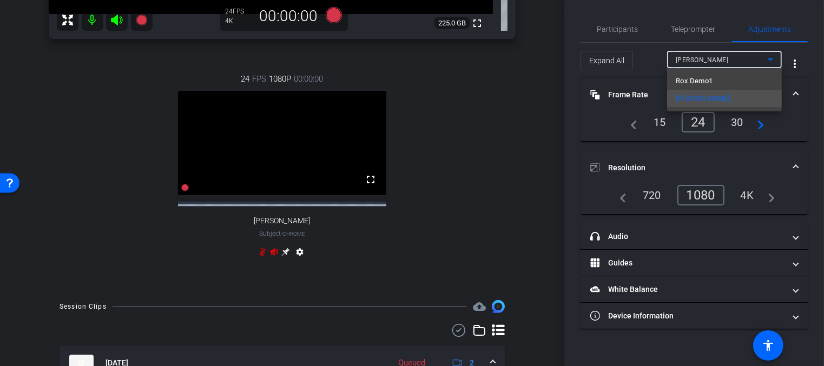
click at [751, 62] on div at bounding box center [412, 183] width 824 height 366
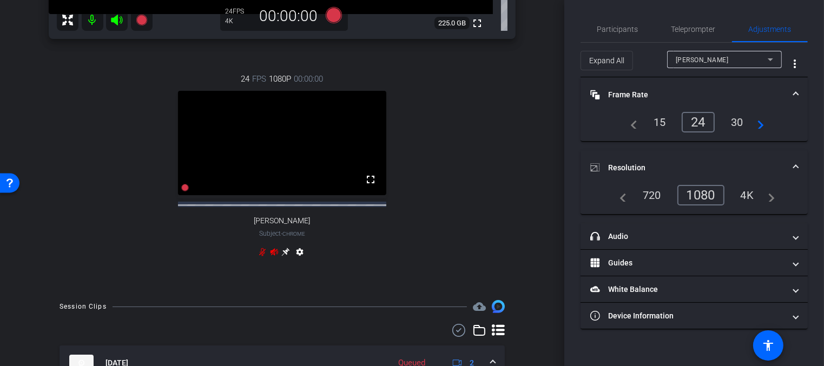
click at [653, 61] on div "Expand All" at bounding box center [623, 60] width 87 height 19
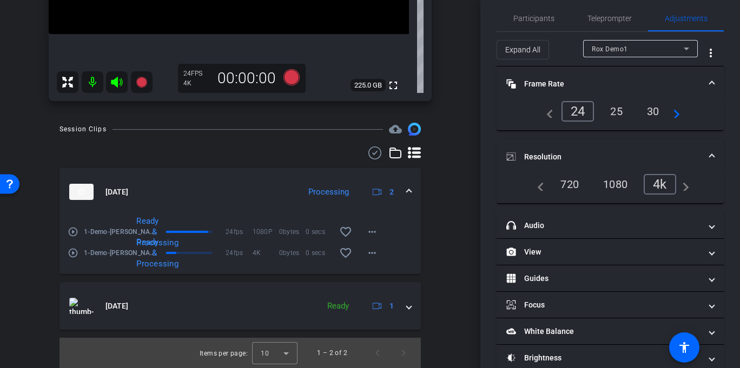
scroll to position [6, 0]
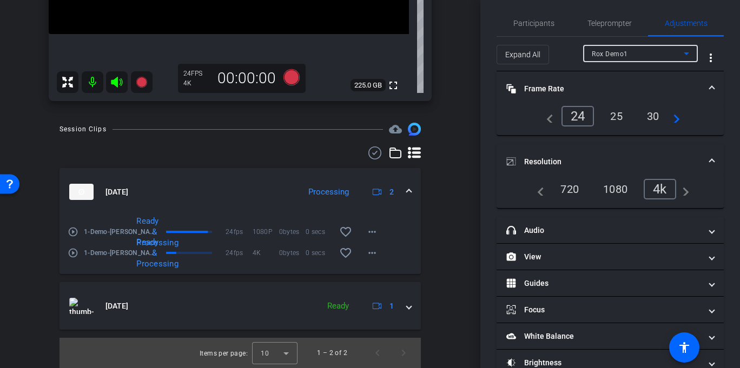
click at [614, 55] on span "Rox Demo1" at bounding box center [610, 54] width 36 height 8
click at [362, 233] on div at bounding box center [370, 184] width 740 height 368
click at [366, 233] on mat-icon "more_horiz" at bounding box center [372, 231] width 13 height 13
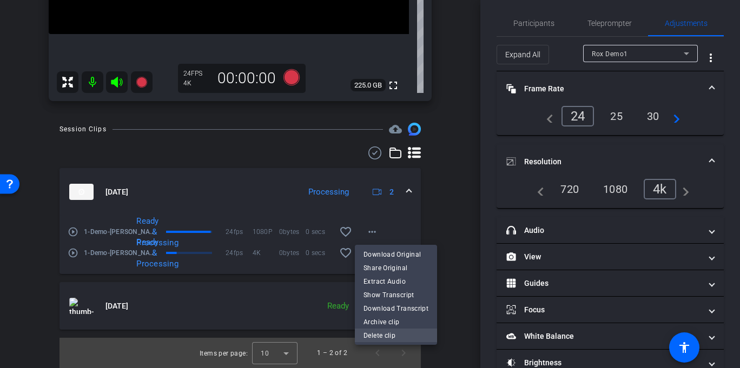
click at [376, 335] on span "Delete clip" at bounding box center [395, 335] width 65 height 13
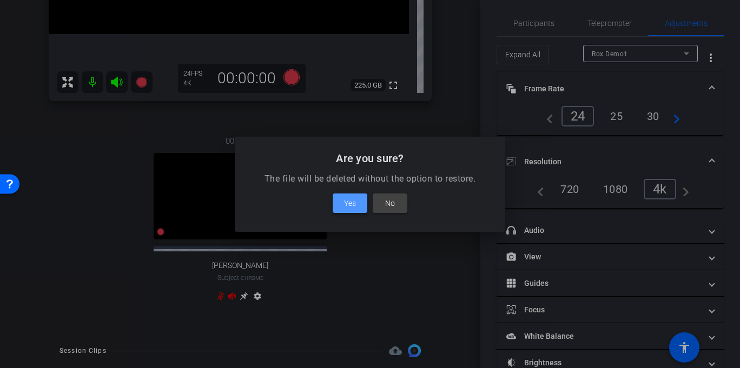
click at [348, 204] on span "Yes" at bounding box center [350, 203] width 12 height 13
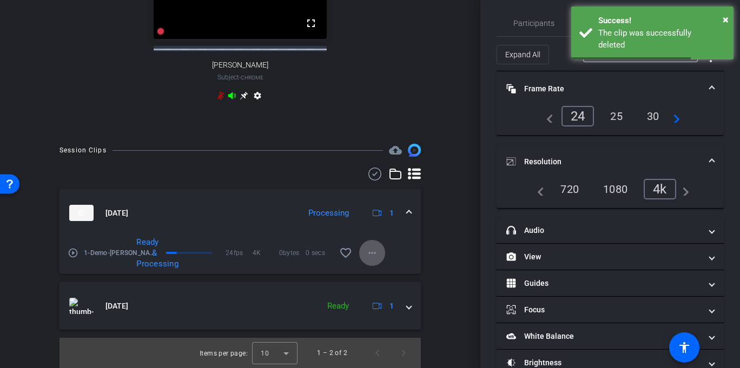
scroll to position [495, 0]
click at [371, 255] on mat-icon "more_horiz" at bounding box center [372, 253] width 13 height 13
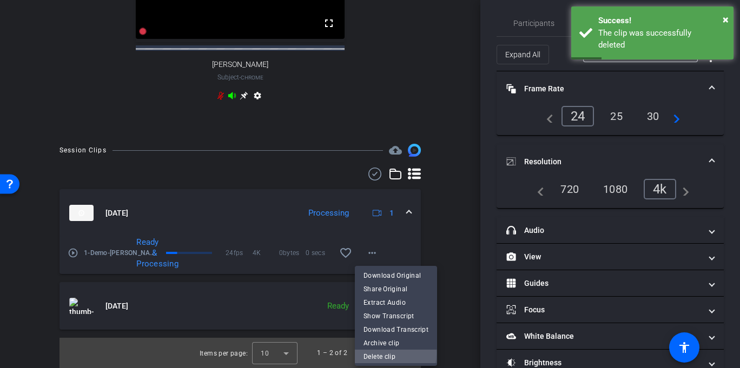
click at [379, 353] on span "Delete clip" at bounding box center [395, 356] width 65 height 13
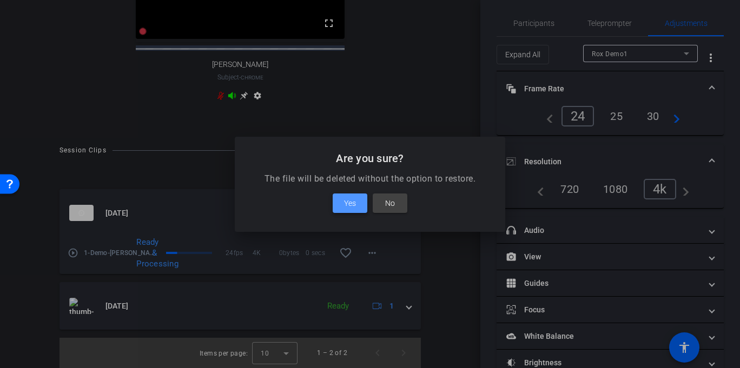
click at [350, 201] on span "Yes" at bounding box center [350, 203] width 12 height 13
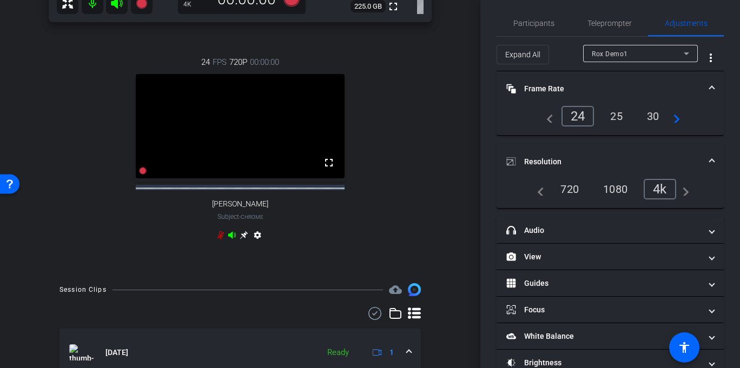
scroll to position [261, 0]
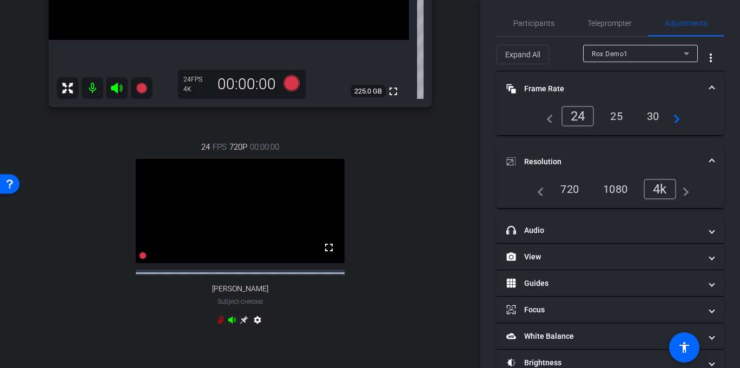
click at [602, 49] on div "Rox Demo1" at bounding box center [638, 54] width 92 height 14
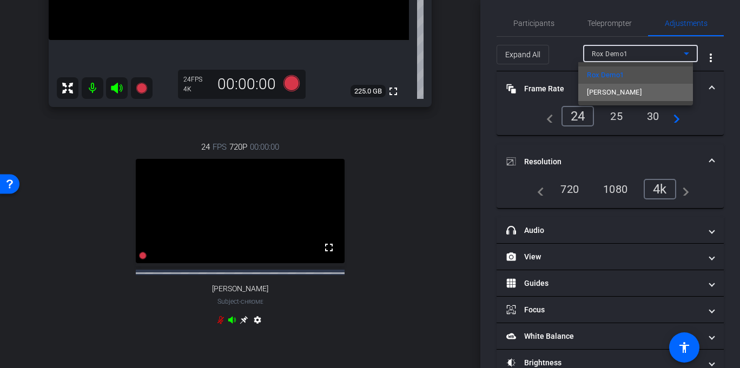
click at [605, 92] on span "[PERSON_NAME]" at bounding box center [614, 92] width 55 height 13
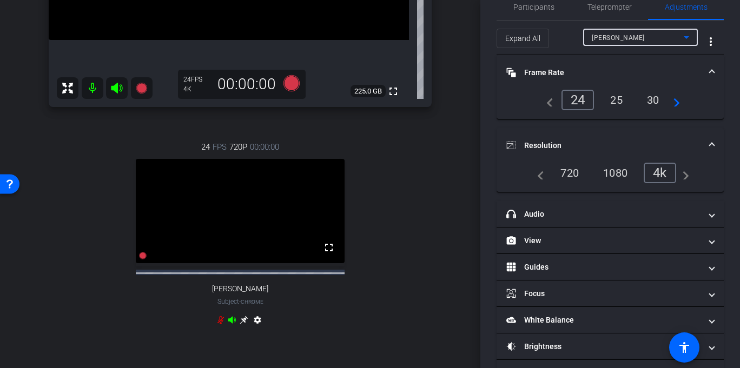
scroll to position [28, 0]
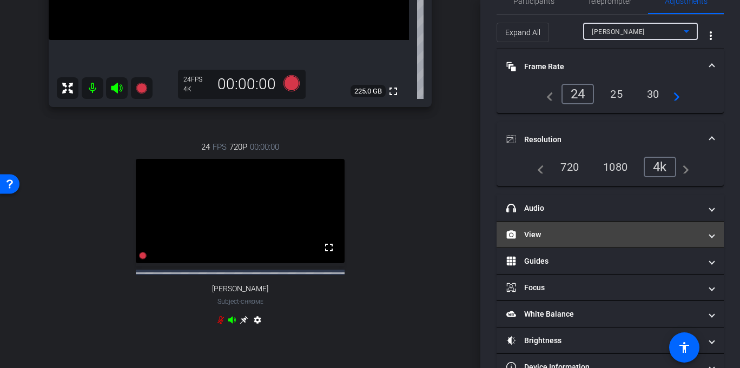
click at [568, 235] on mat-panel-title "View" at bounding box center [603, 234] width 195 height 11
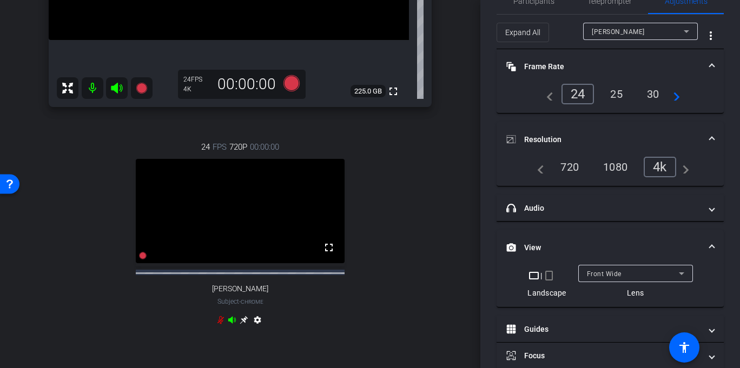
click at [545, 277] on mat-icon "crop_portrait" at bounding box center [548, 275] width 13 height 13
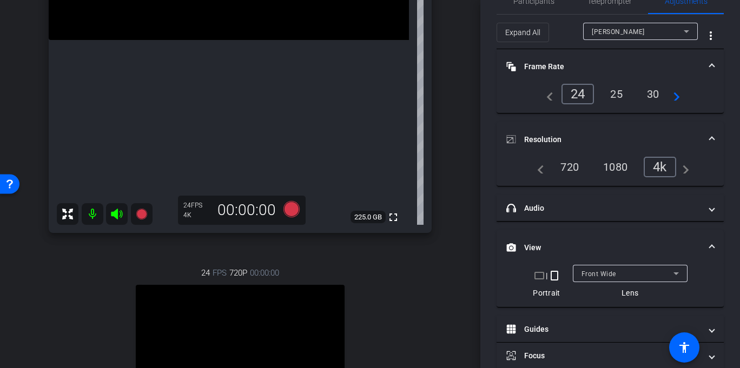
click at [534, 276] on mat-icon "crop_landscape" at bounding box center [539, 275] width 13 height 13
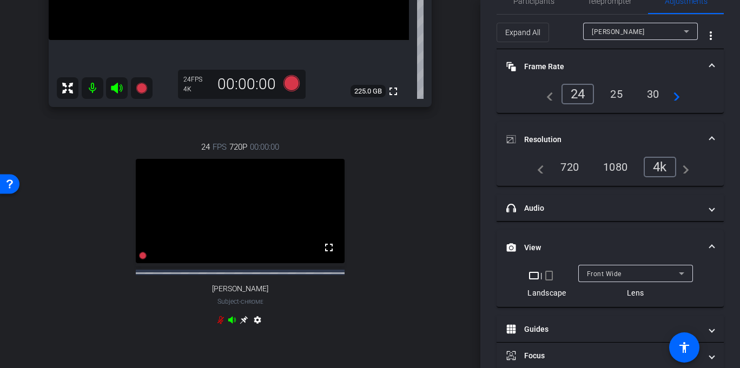
scroll to position [0, 0]
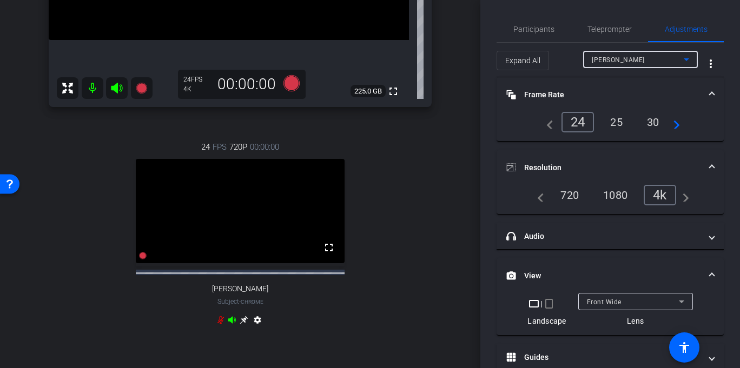
click at [618, 58] on div "[PERSON_NAME]" at bounding box center [638, 60] width 92 height 14
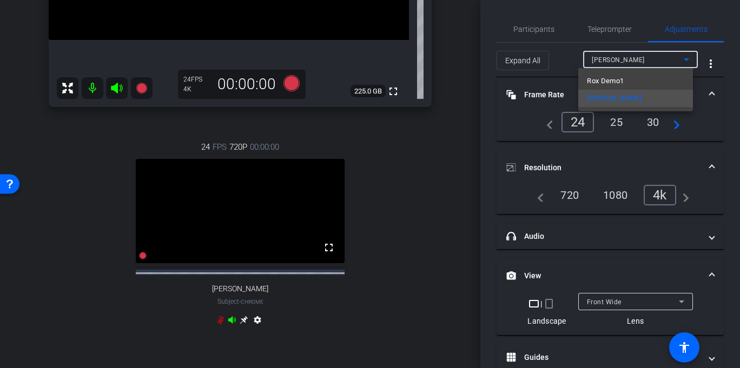
click at [607, 80] on span "Rox Demo1" at bounding box center [605, 81] width 37 height 13
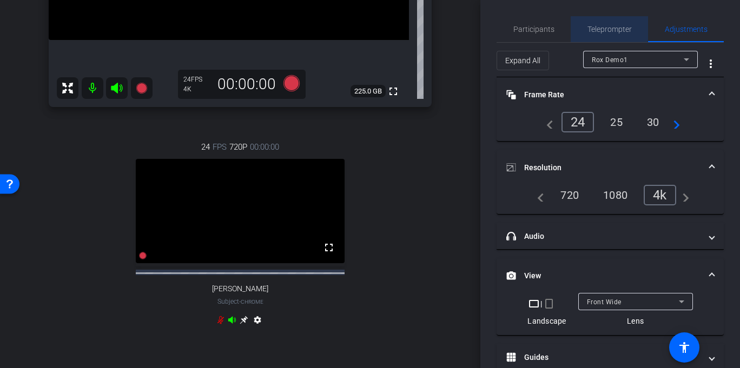
click at [602, 28] on span "Teleprompter" at bounding box center [609, 29] width 44 height 8
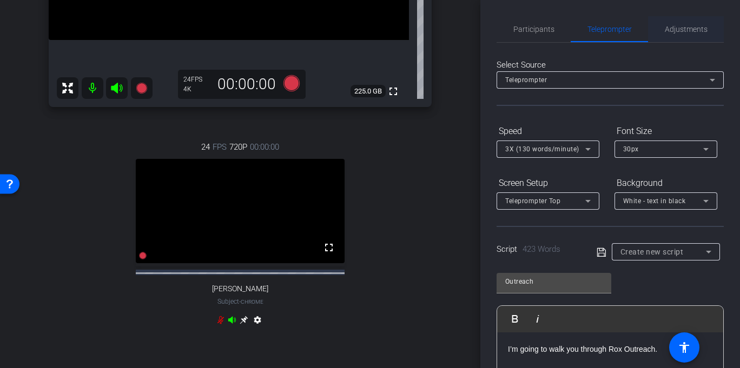
click at [665, 29] on span "Adjustments" at bounding box center [686, 29] width 43 height 8
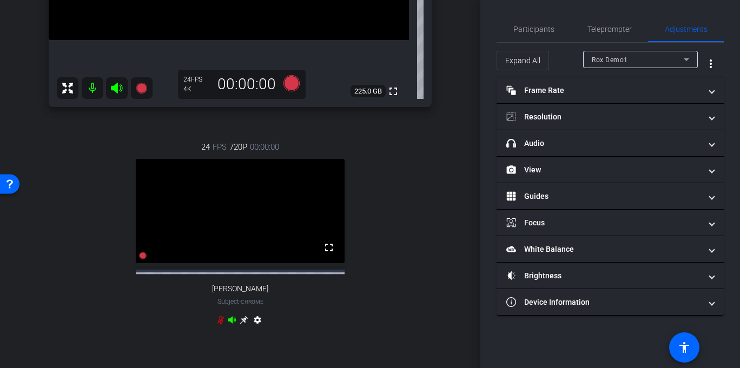
click at [609, 53] on div "Rox Demo1" at bounding box center [638, 60] width 92 height 14
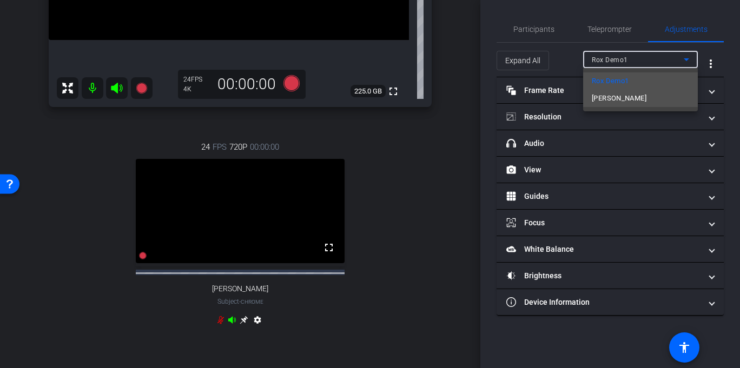
click at [613, 99] on span "[PERSON_NAME]" at bounding box center [619, 98] width 55 height 13
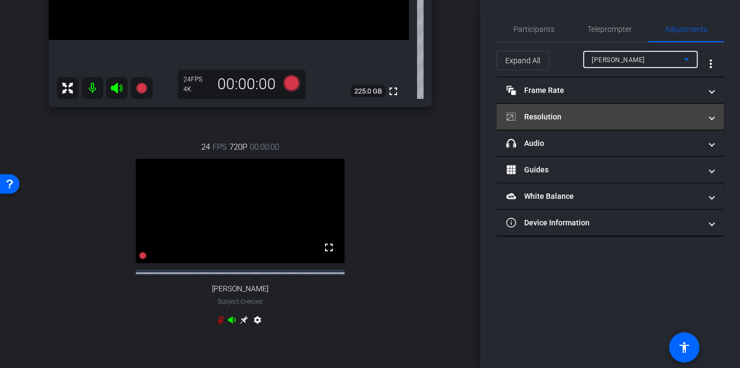
click at [550, 114] on mat-panel-title "Resolution" at bounding box center [603, 116] width 195 height 11
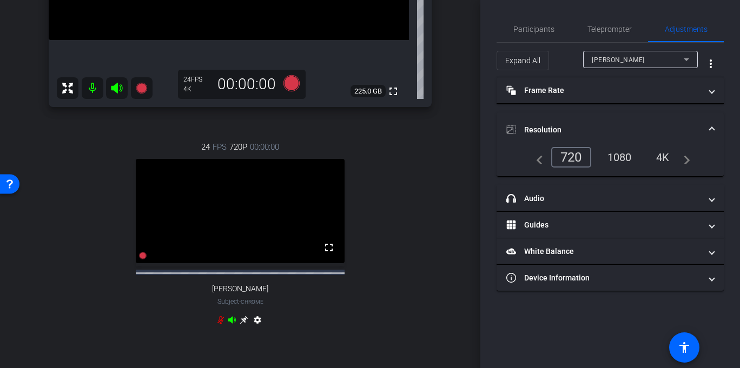
click at [615, 154] on div "1080" at bounding box center [619, 157] width 41 height 18
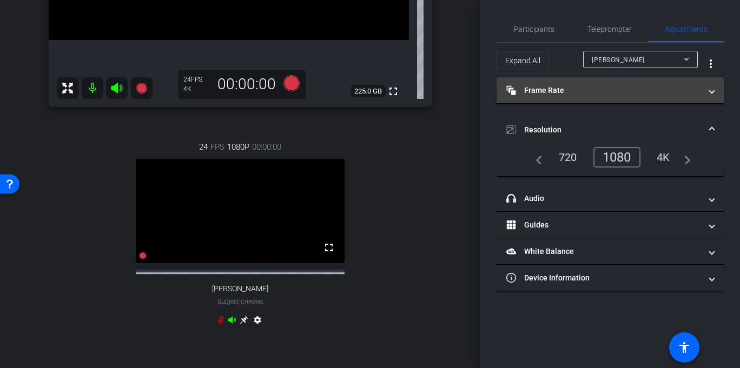
click at [548, 85] on mat-panel-title "Frame Rate Frame Rate" at bounding box center [603, 90] width 195 height 11
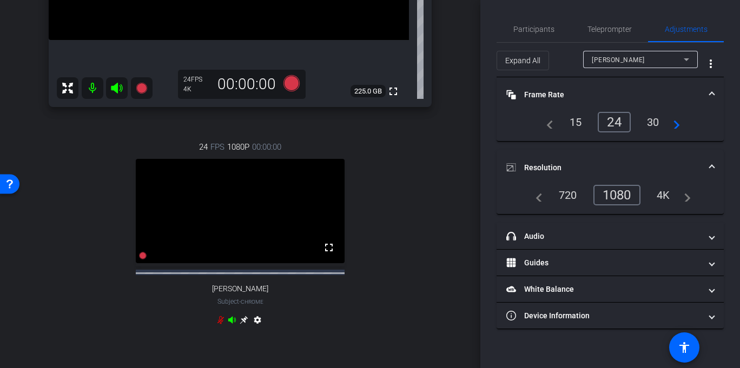
click at [611, 63] on span "[PERSON_NAME]" at bounding box center [618, 60] width 53 height 8
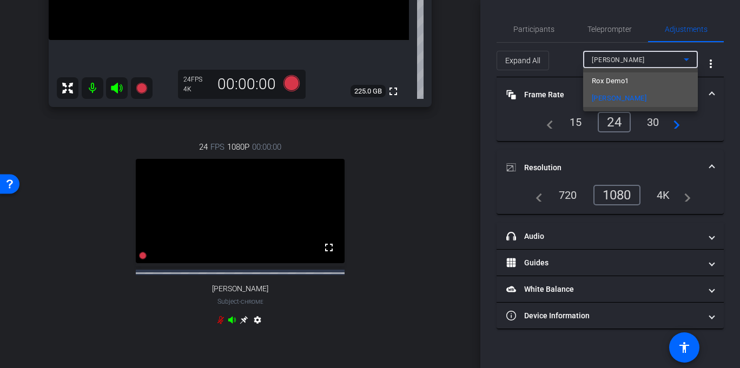
click at [610, 78] on span "Rox Demo1" at bounding box center [610, 81] width 37 height 13
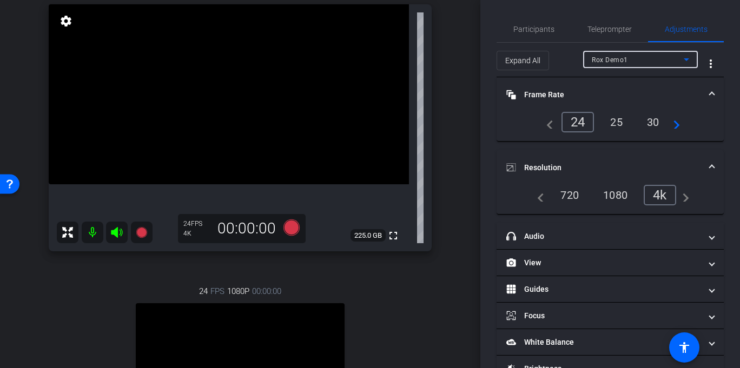
scroll to position [111, 0]
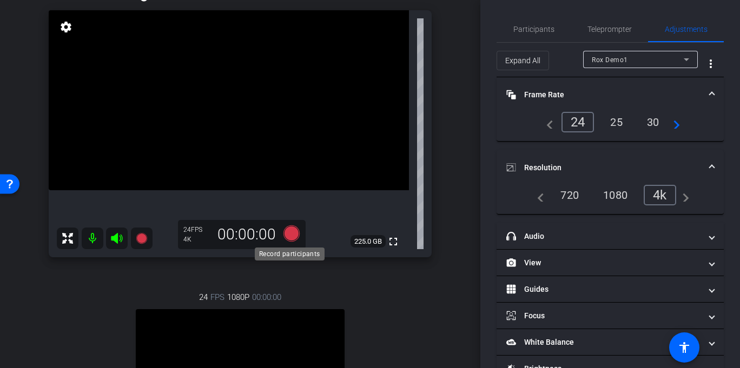
click at [284, 230] on icon at bounding box center [291, 233] width 16 height 16
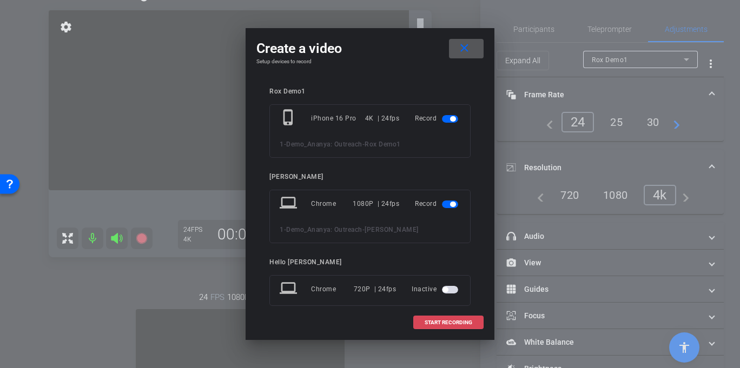
click at [433, 327] on span at bounding box center [448, 323] width 69 height 26
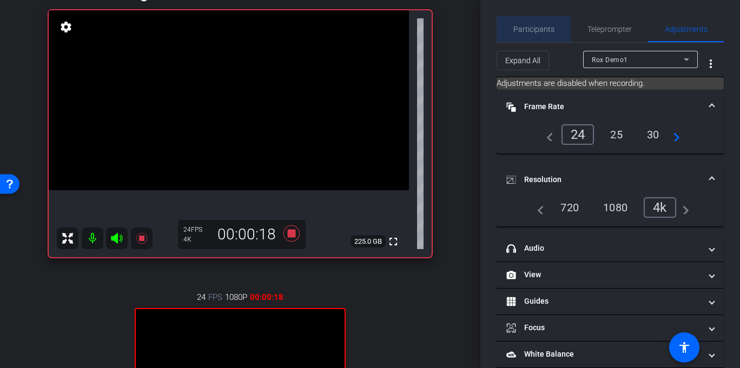
click at [534, 25] on span "Participants" at bounding box center [533, 29] width 41 height 8
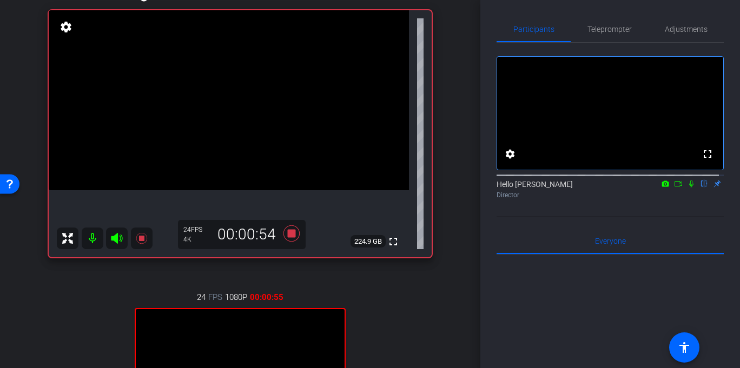
click at [674, 188] on icon at bounding box center [678, 184] width 9 height 8
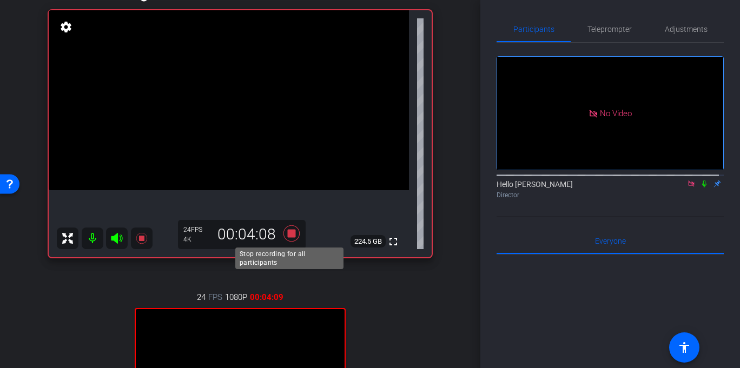
click at [288, 233] on icon at bounding box center [291, 233] width 16 height 16
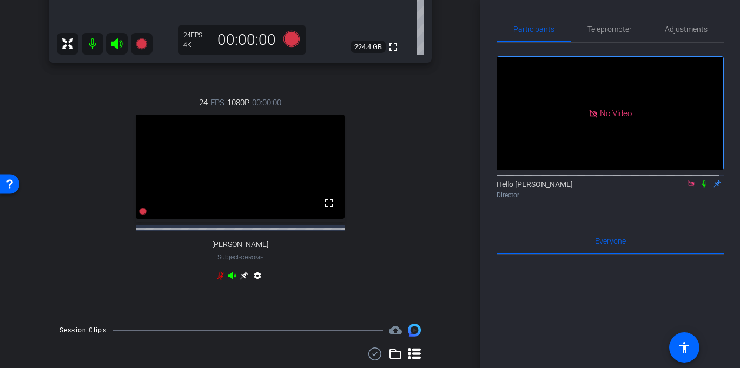
scroll to position [300, 0]
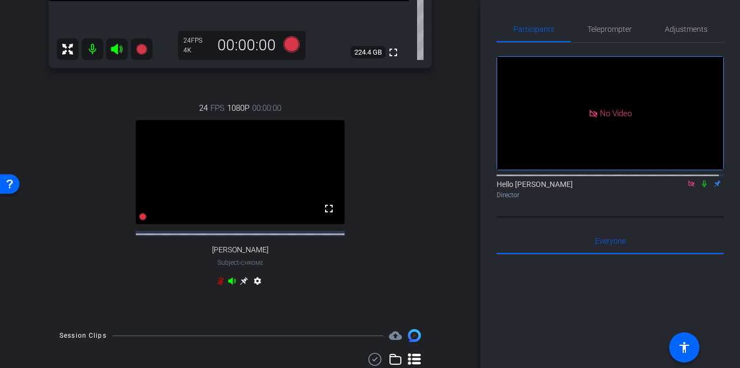
click at [231, 286] on icon at bounding box center [232, 281] width 9 height 9
click at [687, 188] on icon at bounding box center [691, 184] width 9 height 8
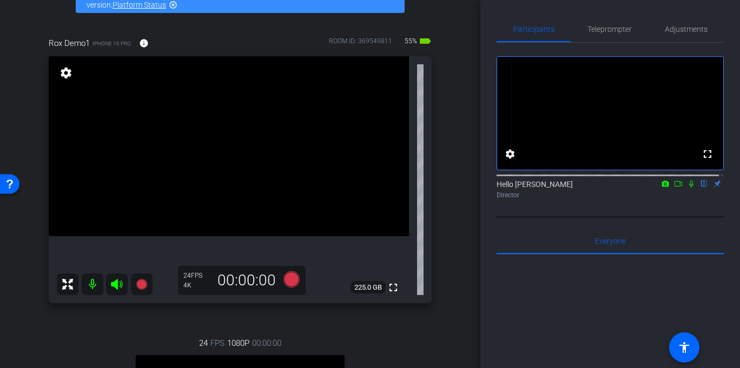
scroll to position [70, 0]
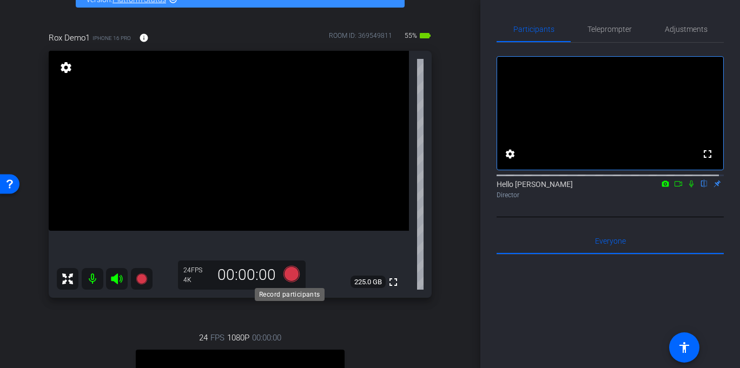
click at [288, 278] on icon at bounding box center [291, 274] width 16 height 16
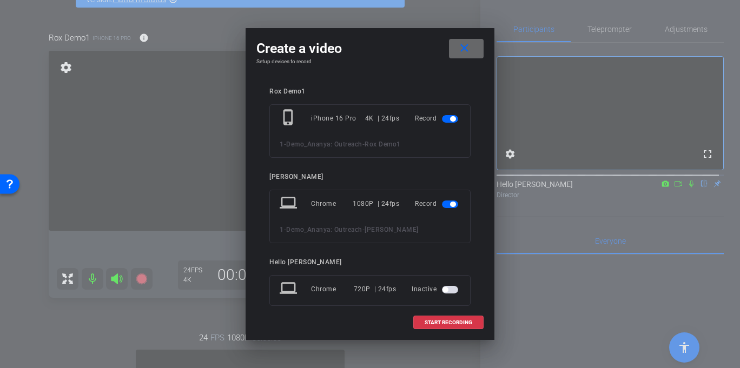
click at [450, 43] on span at bounding box center [466, 49] width 35 height 26
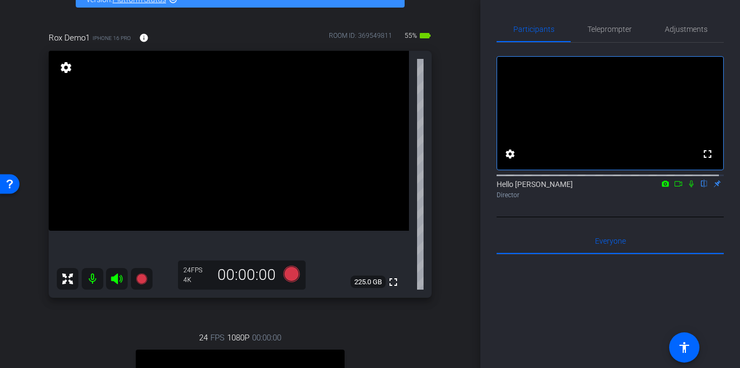
click at [67, 65] on mat-icon "settings" at bounding box center [65, 67] width 15 height 13
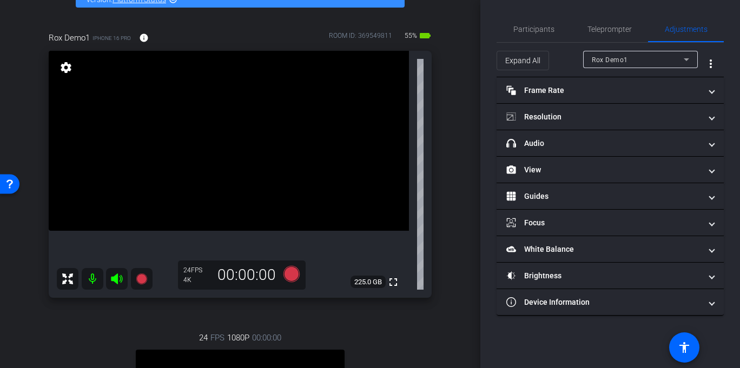
click at [67, 65] on mat-icon "settings" at bounding box center [65, 67] width 15 height 13
click at [31, 47] on div "Rox Demo1 iPhone 16 Pro info ROOM ID: 369549811 55% battery_std fullscreen sett…" at bounding box center [240, 281] width 426 height 534
click at [544, 29] on span "Participants" at bounding box center [533, 29] width 41 height 8
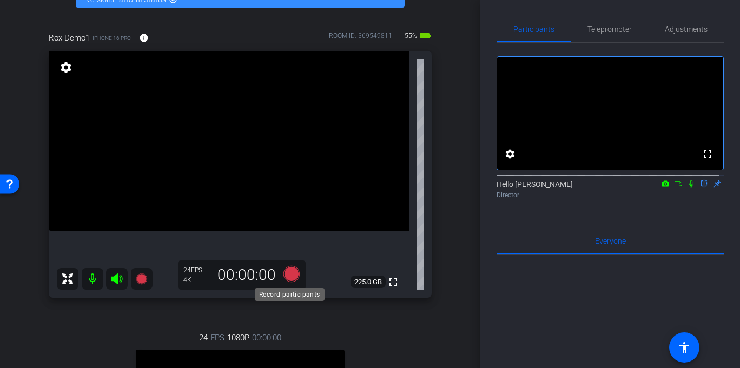
click at [290, 274] on icon at bounding box center [291, 274] width 16 height 16
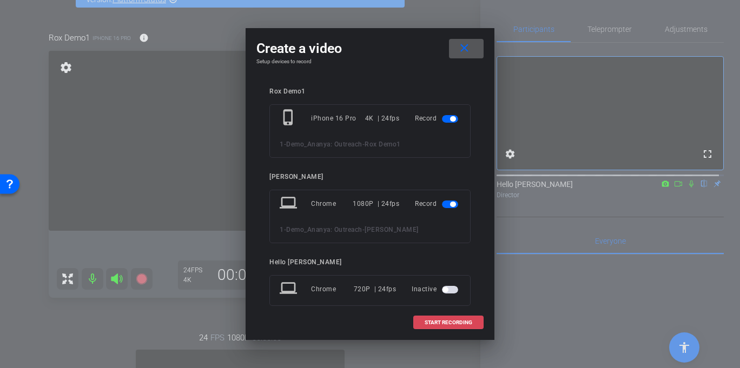
click at [448, 323] on span "START RECORDING" at bounding box center [448, 322] width 48 height 5
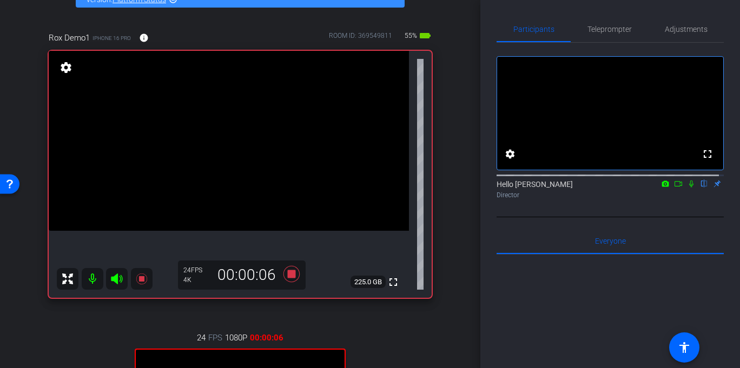
click at [674, 188] on icon at bounding box center [678, 184] width 9 height 8
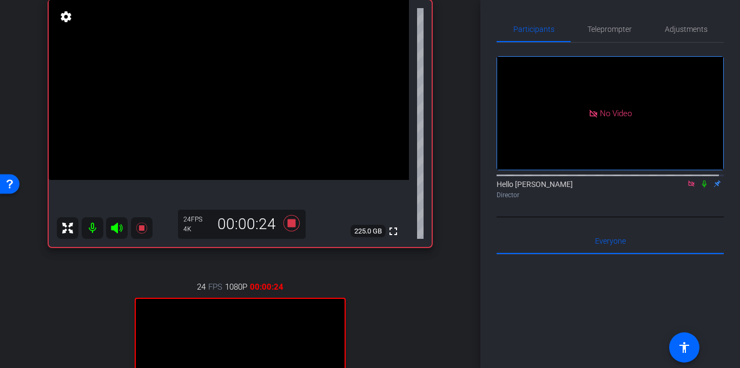
scroll to position [127, 0]
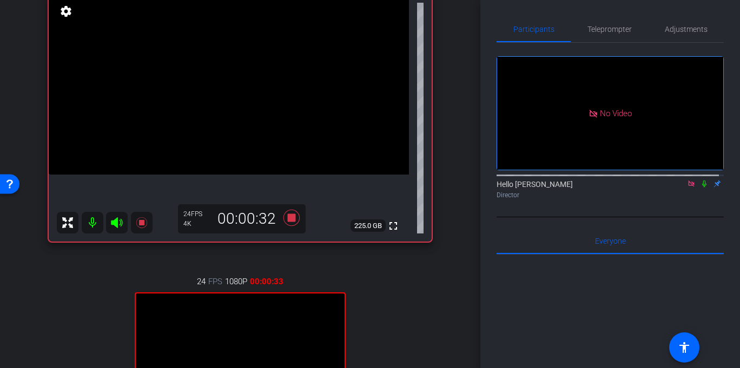
click at [702, 188] on icon at bounding box center [704, 184] width 4 height 7
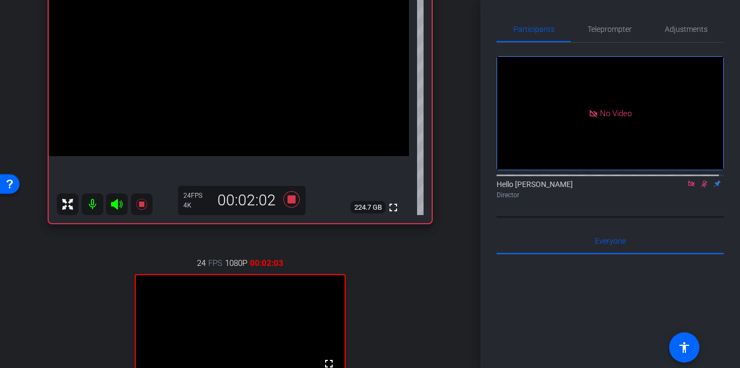
scroll to position [128, 0]
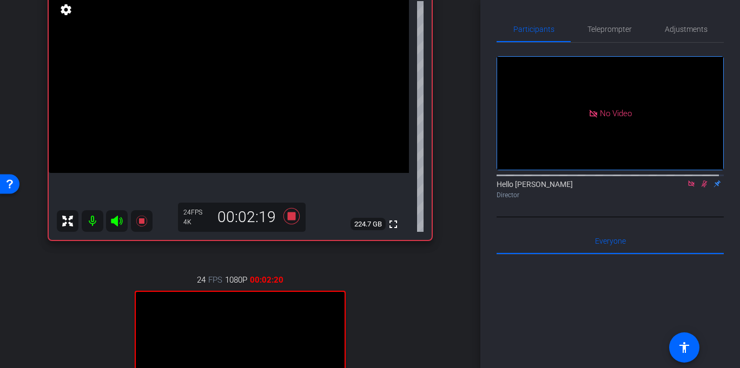
click at [688, 187] on icon at bounding box center [691, 184] width 6 height 6
click at [687, 188] on icon at bounding box center [691, 184] width 9 height 8
click at [674, 188] on icon at bounding box center [678, 184] width 9 height 8
click at [701, 188] on icon at bounding box center [704, 184] width 9 height 8
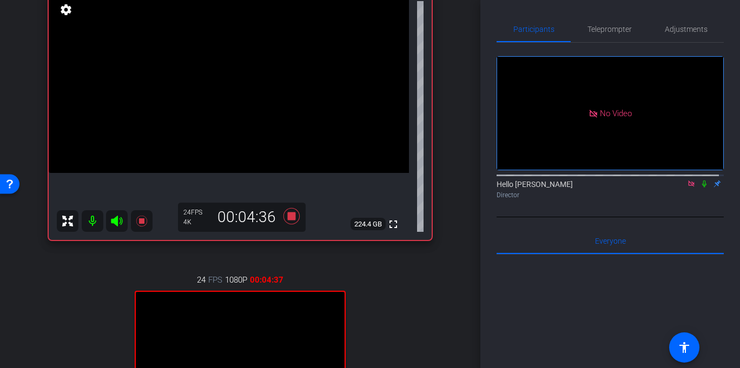
click at [688, 187] on icon at bounding box center [691, 184] width 6 height 6
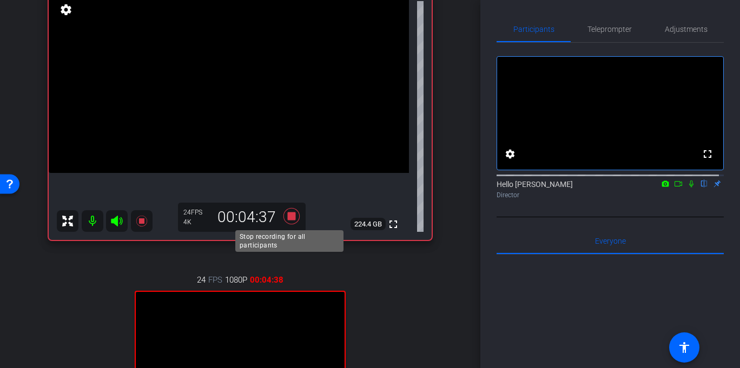
click at [284, 220] on icon at bounding box center [291, 216] width 26 height 19
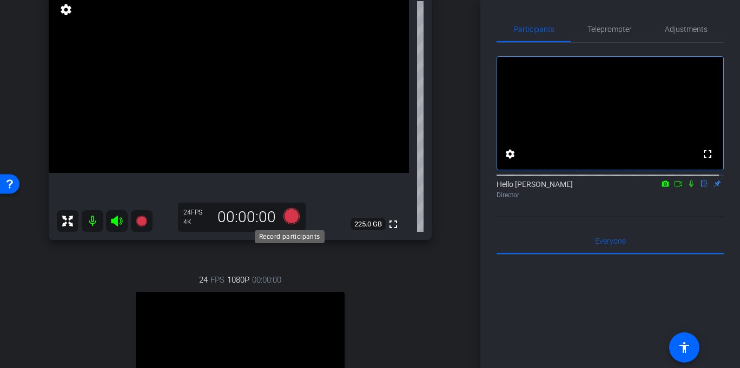
click at [291, 216] on icon at bounding box center [291, 216] width 16 height 16
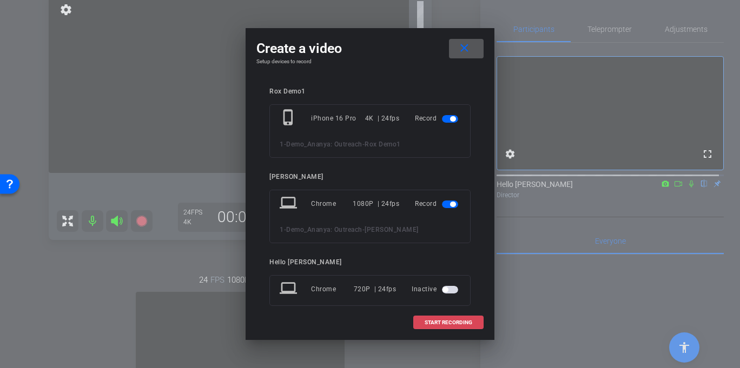
click at [462, 321] on span "START RECORDING" at bounding box center [448, 322] width 48 height 5
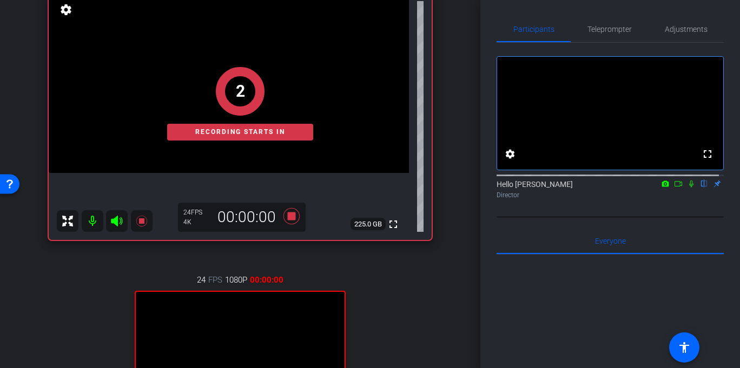
click at [688, 188] on icon at bounding box center [691, 184] width 9 height 8
click at [674, 188] on icon at bounding box center [678, 184] width 9 height 8
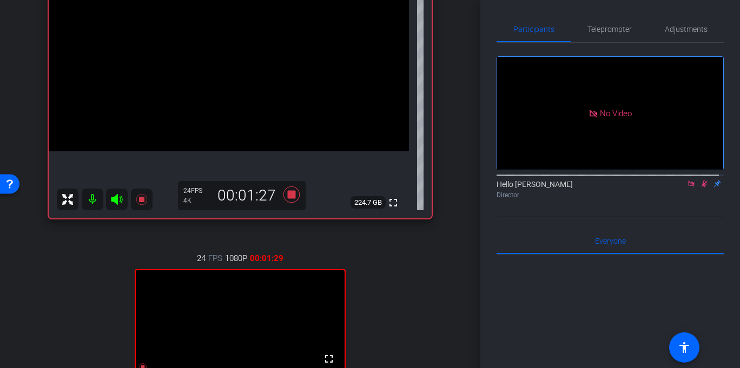
scroll to position [138, 0]
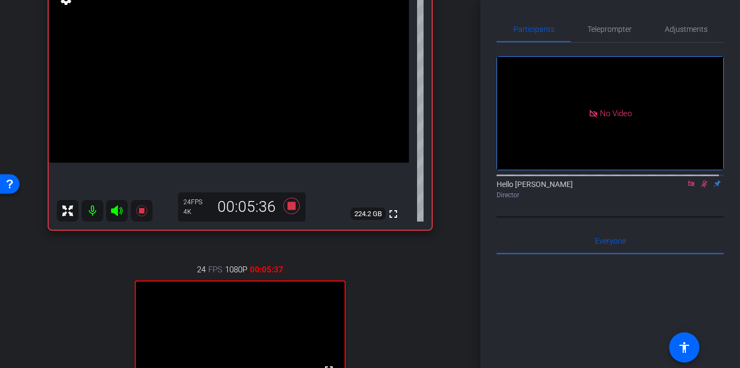
click at [687, 188] on icon at bounding box center [691, 184] width 9 height 8
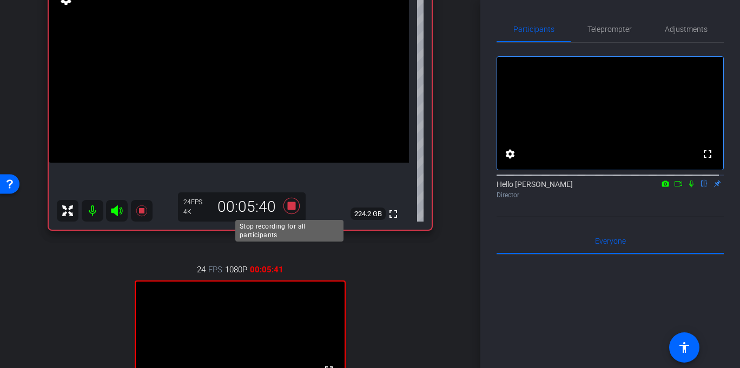
click at [288, 200] on icon at bounding box center [291, 205] width 26 height 19
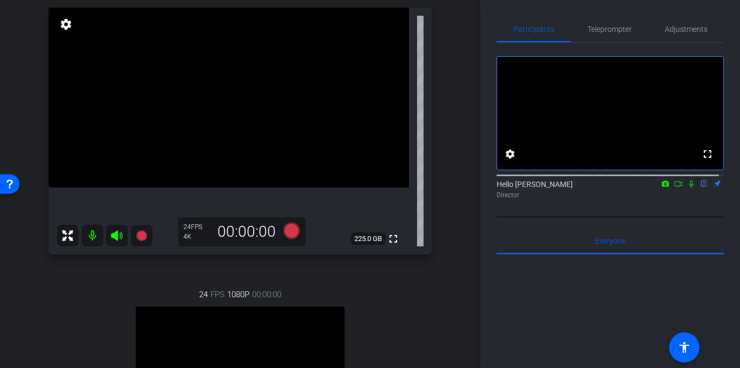
scroll to position [24, 0]
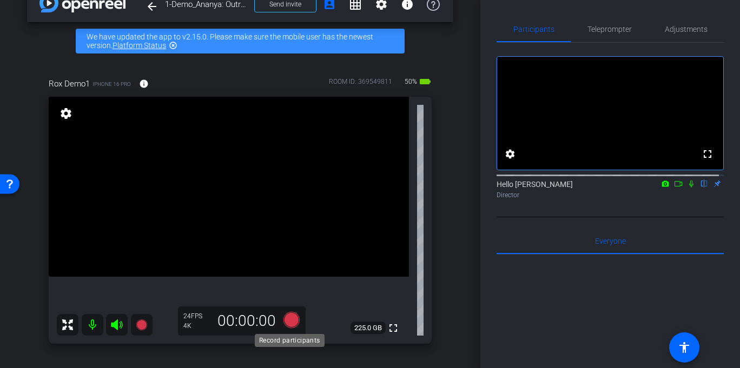
click at [288, 319] on icon at bounding box center [291, 320] width 16 height 16
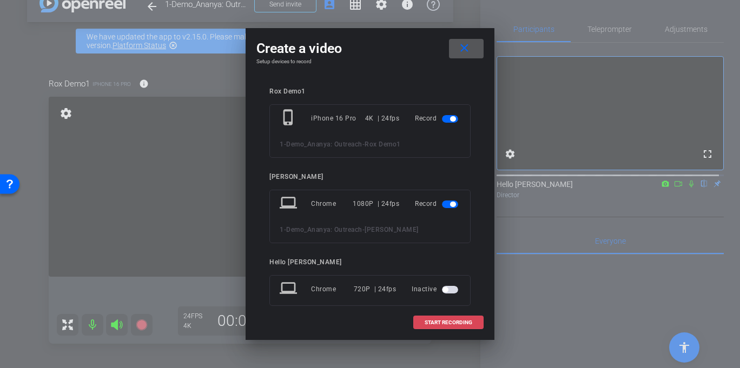
click at [443, 323] on span "START RECORDING" at bounding box center [448, 322] width 48 height 5
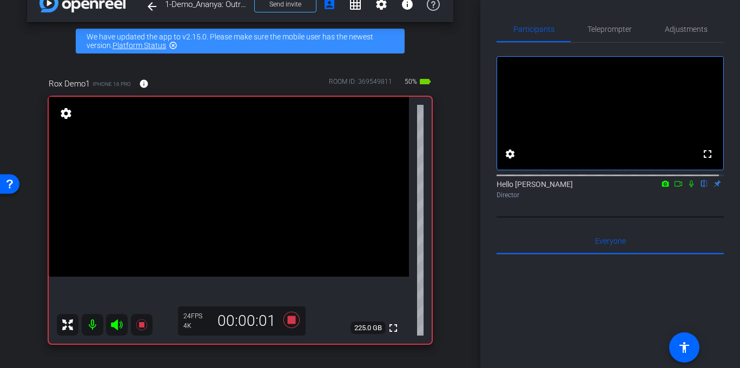
click at [674, 188] on icon at bounding box center [678, 184] width 9 height 8
click at [700, 188] on icon at bounding box center [704, 184] width 9 height 8
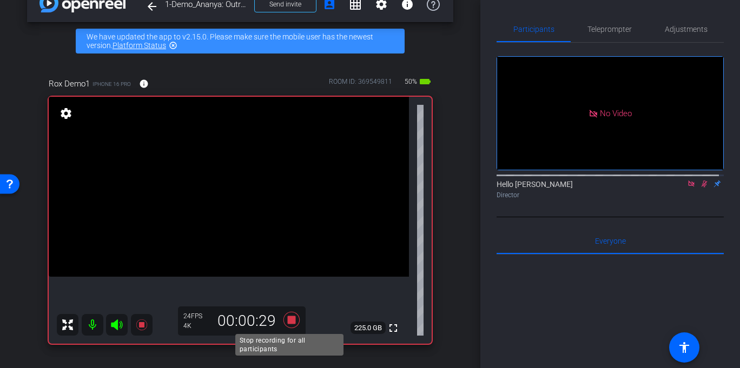
click at [282, 320] on icon at bounding box center [291, 319] width 26 height 19
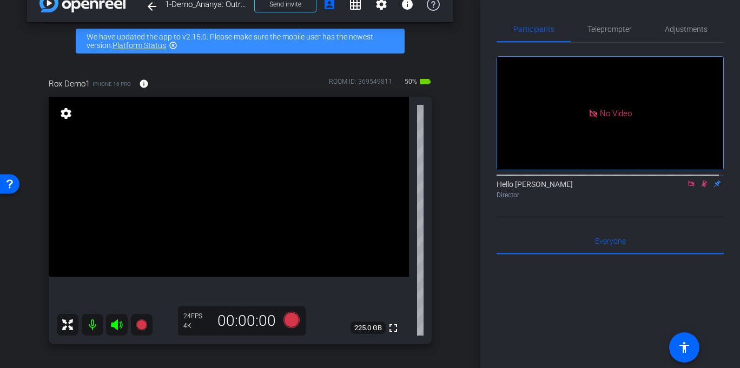
scroll to position [80, 0]
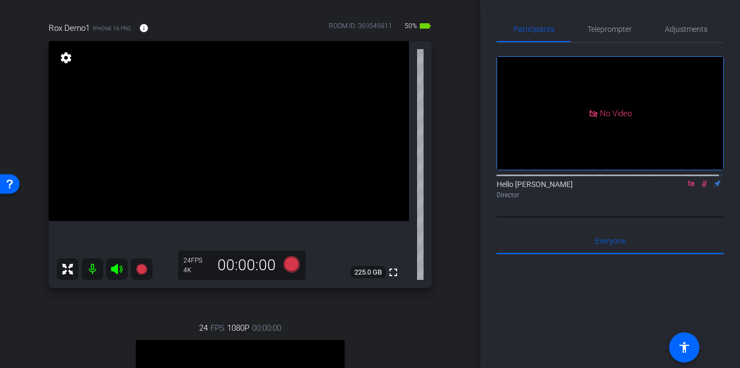
click at [700, 188] on icon at bounding box center [704, 184] width 9 height 8
click at [691, 189] on mat-icon at bounding box center [691, 184] width 13 height 10
click at [290, 267] on icon at bounding box center [291, 264] width 16 height 16
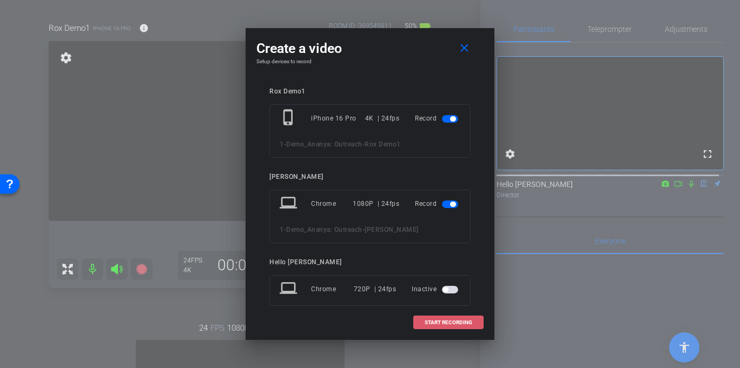
click at [448, 324] on span "START RECORDING" at bounding box center [448, 322] width 48 height 5
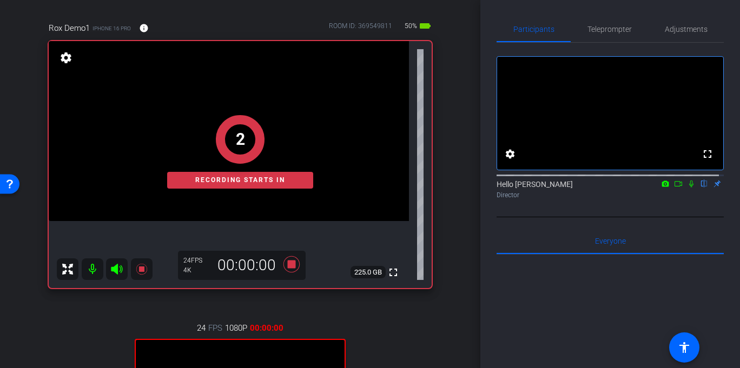
click at [675, 188] on icon at bounding box center [678, 184] width 9 height 8
click at [702, 188] on icon at bounding box center [704, 184] width 4 height 7
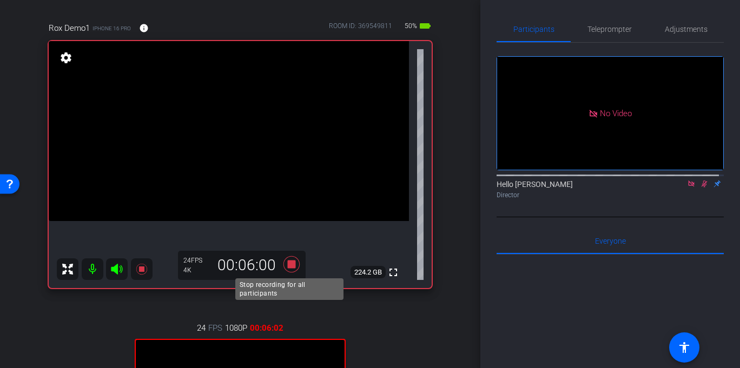
click at [294, 270] on icon at bounding box center [291, 264] width 26 height 19
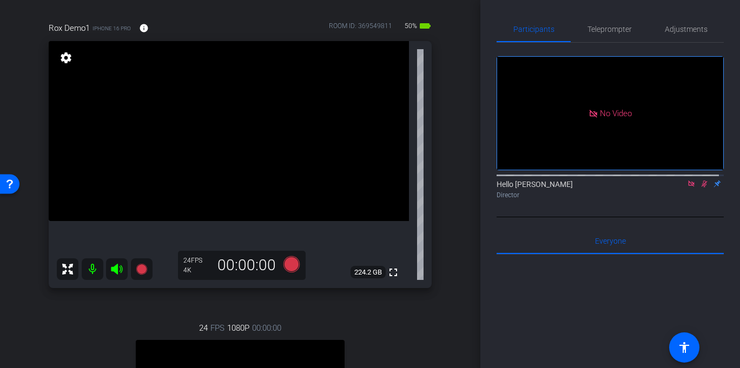
click at [687, 188] on icon at bounding box center [691, 184] width 9 height 8
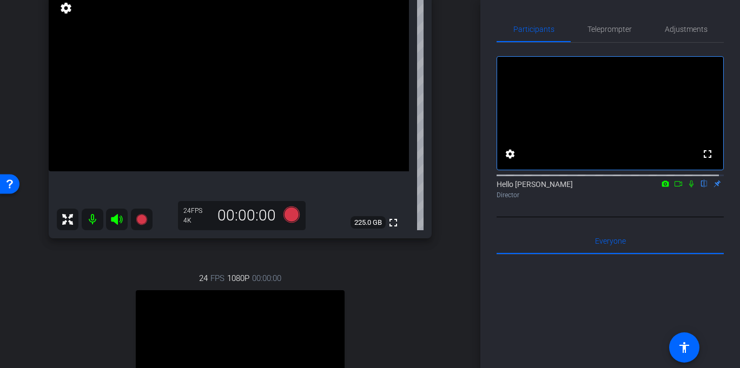
scroll to position [119, 0]
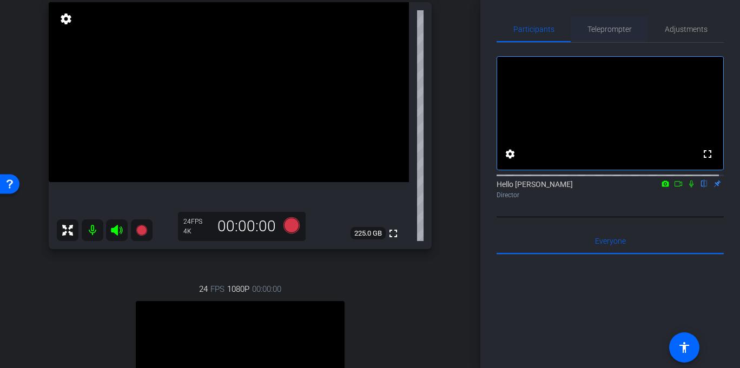
click at [621, 31] on span "Teleprompter" at bounding box center [609, 29] width 44 height 8
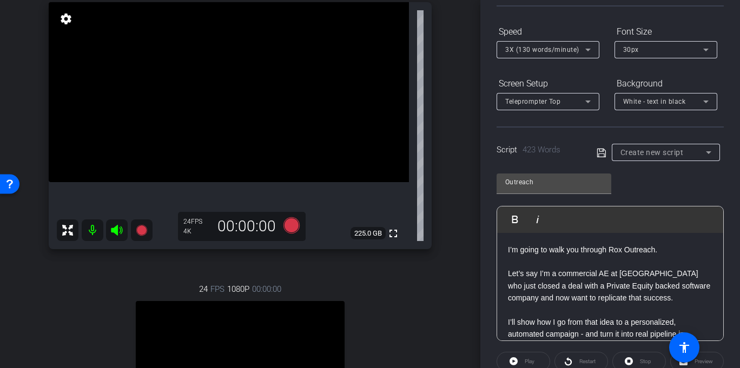
scroll to position [105, 0]
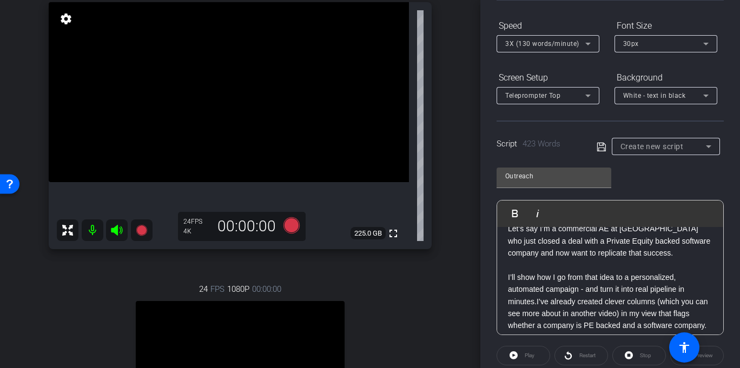
click at [609, 267] on p at bounding box center [610, 265] width 204 height 12
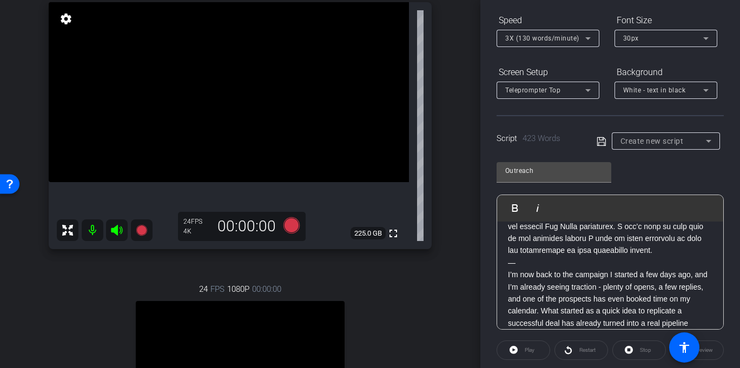
scroll to position [128, 0]
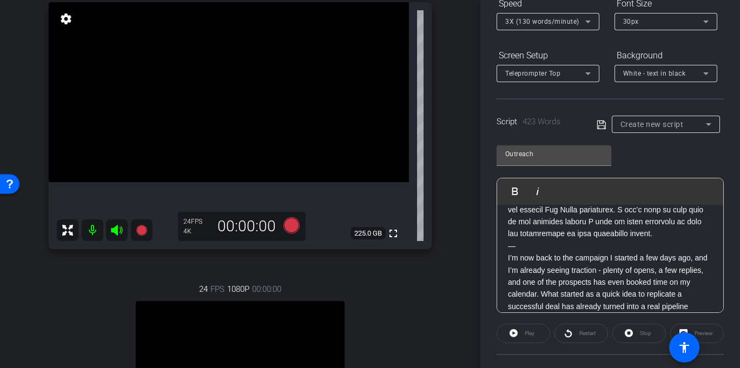
click at [524, 334] on div "Play" at bounding box center [523, 333] width 54 height 19
drag, startPoint x: 525, startPoint y: 334, endPoint x: 554, endPoint y: 334, distance: 29.2
click at [525, 334] on div "Play" at bounding box center [523, 333] width 54 height 19
click at [579, 331] on div "Restart" at bounding box center [581, 333] width 54 height 19
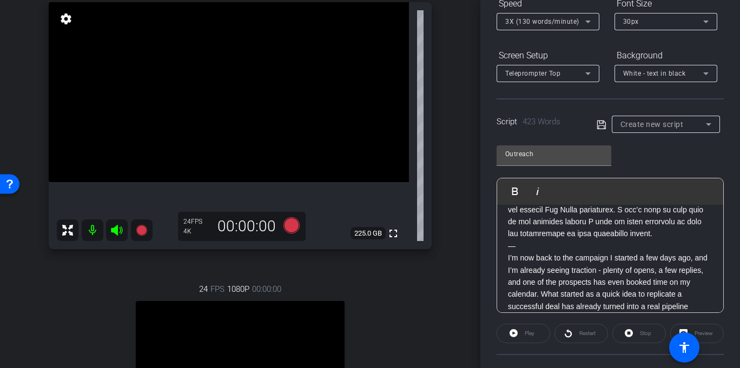
click at [636, 330] on div "Stop" at bounding box center [639, 333] width 54 height 19
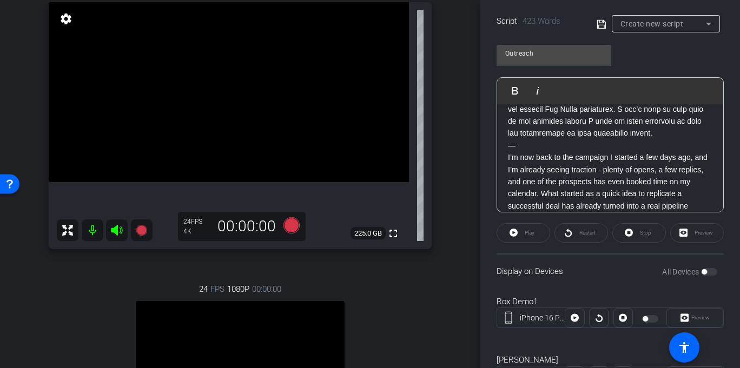
click at [521, 229] on div "Play" at bounding box center [523, 232] width 54 height 19
click at [692, 225] on div "Preview" at bounding box center [697, 232] width 54 height 19
click at [708, 272] on div "All Devices" at bounding box center [689, 272] width 55 height 11
drag, startPoint x: 696, startPoint y: 271, endPoint x: 709, endPoint y: 269, distance: 13.2
click at [709, 269] on div "All Devices" at bounding box center [689, 272] width 55 height 11
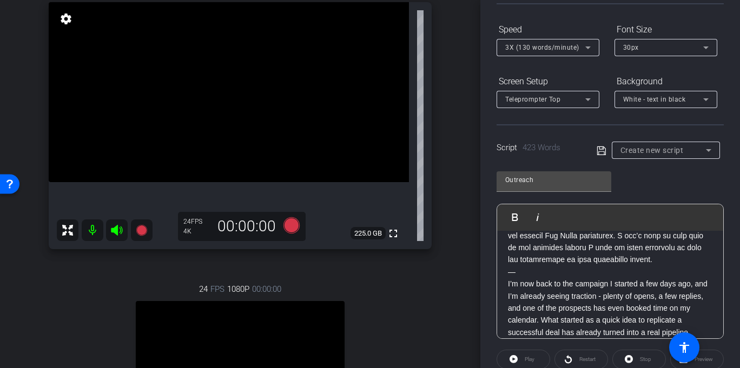
scroll to position [90, 0]
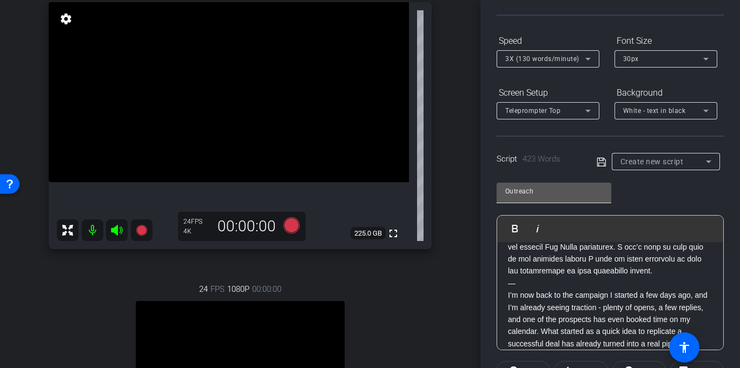
click at [528, 195] on input "Outreach" at bounding box center [553, 191] width 97 height 13
click at [532, 192] on input "Outreach" at bounding box center [553, 191] width 97 height 13
click at [658, 157] on span "Create new script" at bounding box center [651, 161] width 63 height 9
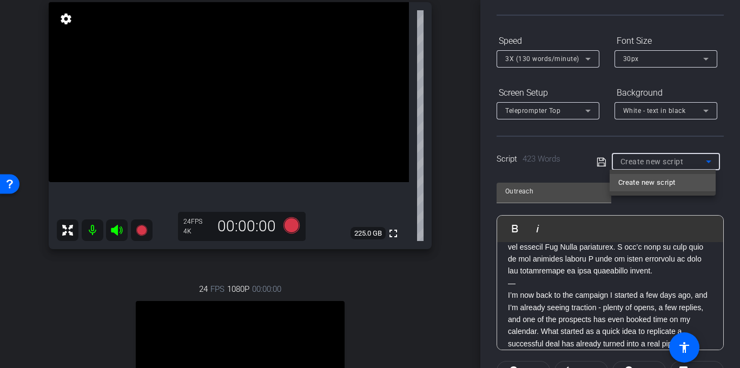
click at [627, 147] on div at bounding box center [370, 184] width 740 height 368
click at [566, 59] on span "3X (130 words/minute)" at bounding box center [542, 59] width 74 height 8
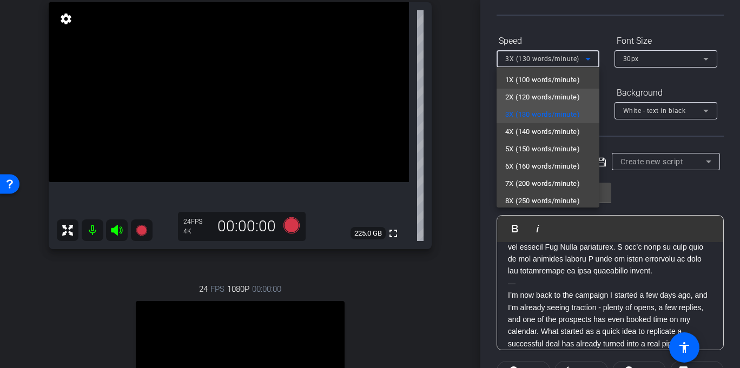
click at [552, 95] on span "2X (120 words/minute)" at bounding box center [542, 97] width 75 height 13
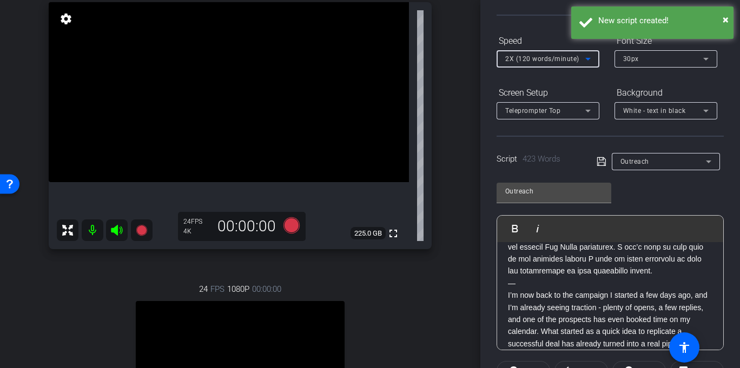
click at [558, 108] on span "Teleprompter Top" at bounding box center [532, 111] width 55 height 8
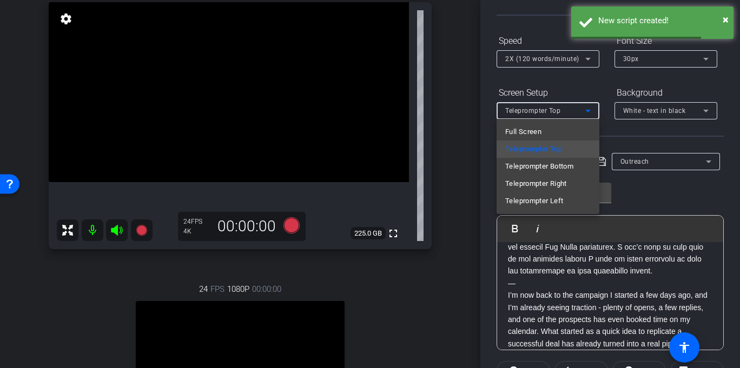
click at [564, 88] on div at bounding box center [370, 184] width 740 height 368
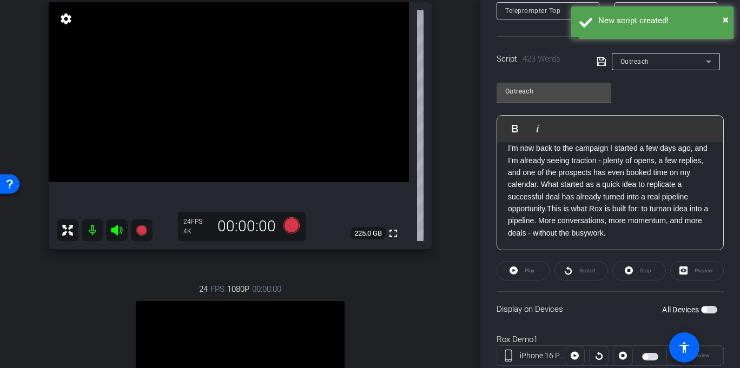
scroll to position [207, 0]
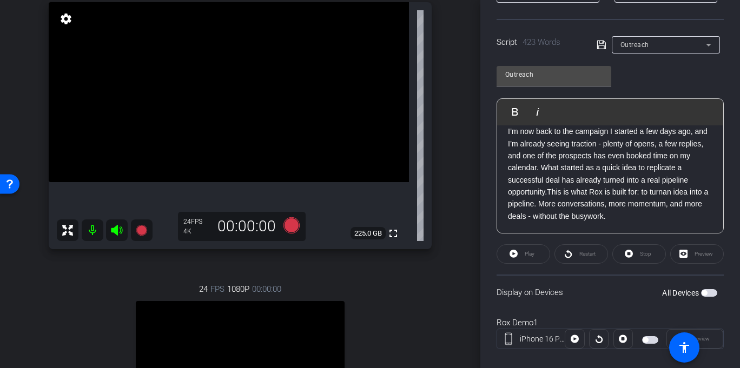
click at [695, 290] on label "All Devices" at bounding box center [681, 293] width 39 height 11
click at [701, 290] on button "All Devices" at bounding box center [709, 293] width 16 height 8
click at [701, 290] on span "button" at bounding box center [709, 293] width 16 height 8
click at [701, 291] on span "button" at bounding box center [703, 292] width 5 height 5
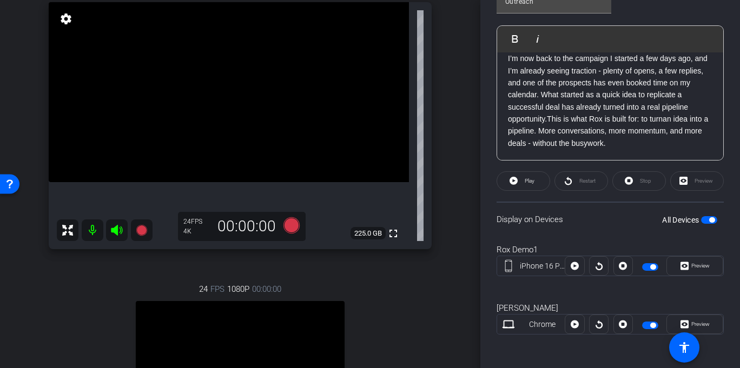
click at [650, 325] on span "button" at bounding box center [652, 325] width 5 height 5
click at [691, 266] on span "Preview" at bounding box center [700, 266] width 18 height 6
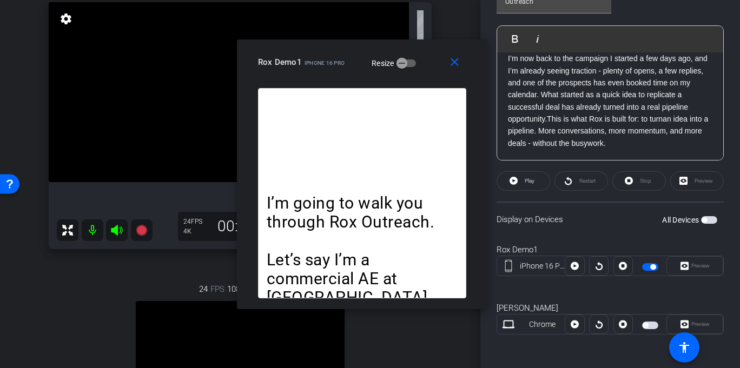
drag, startPoint x: 350, startPoint y: 58, endPoint x: 286, endPoint y: 7, distance: 82.3
click at [286, 39] on div "close Rox Demo1 iPhone 16 Pro Resize" at bounding box center [362, 63] width 250 height 49
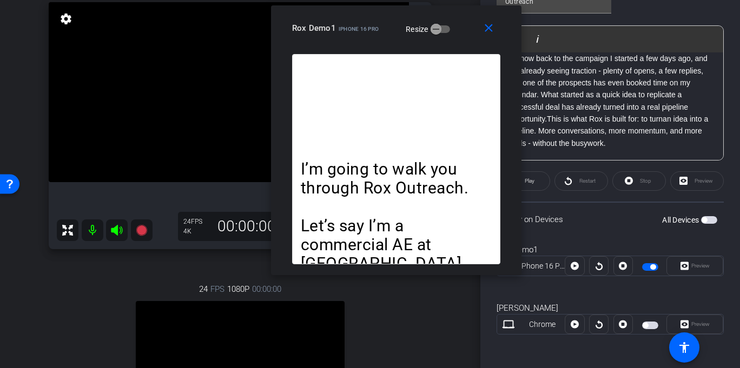
drag, startPoint x: 299, startPoint y: 15, endPoint x: 396, endPoint y: 21, distance: 97.5
click at [396, 21] on mat-slide-toggle "Resize" at bounding box center [419, 28] width 61 height 17
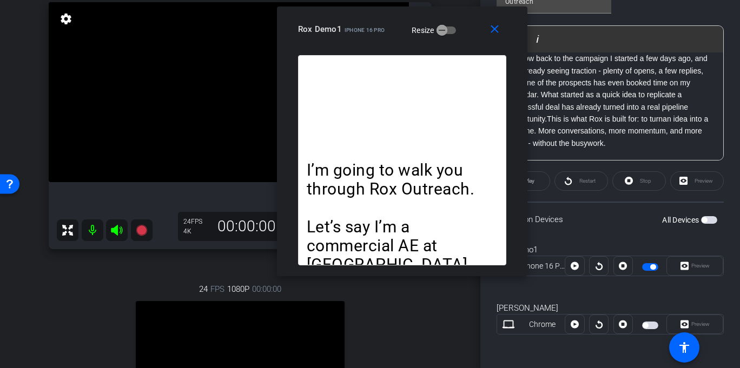
click at [406, 141] on div "I’m going to walk you through Rox Outreach. Let’s say I’m a commercial AE at Ro…" at bounding box center [402, 160] width 208 height 210
click at [576, 265] on icon at bounding box center [574, 266] width 8 height 8
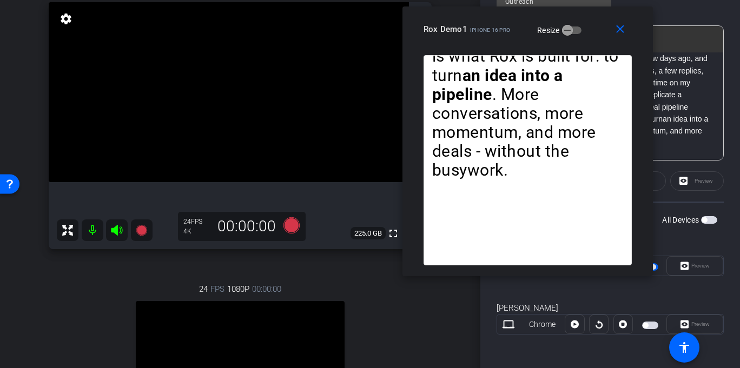
drag, startPoint x: 383, startPoint y: 15, endPoint x: 457, endPoint y: 63, distance: 88.3
click at [508, 15] on div "close Rox Demo1 iPhone 16 Pro Resize" at bounding box center [527, 30] width 250 height 49
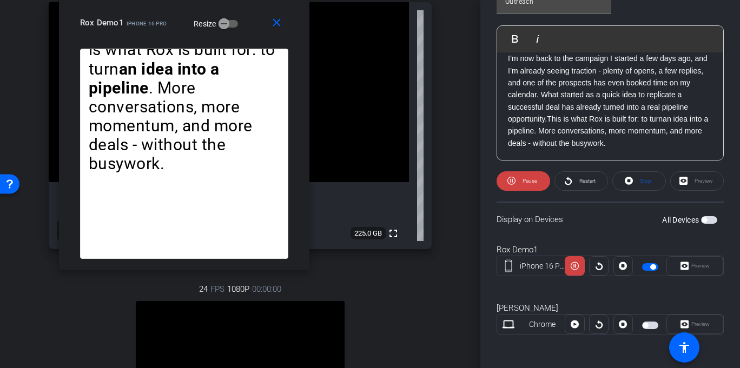
drag, startPoint x: 513, startPoint y: 14, endPoint x: 174, endPoint y: 2, distance: 339.2
click at [174, 2] on div "close Rox Demo1 iPhone 16 Pro Resize" at bounding box center [184, 24] width 250 height 49
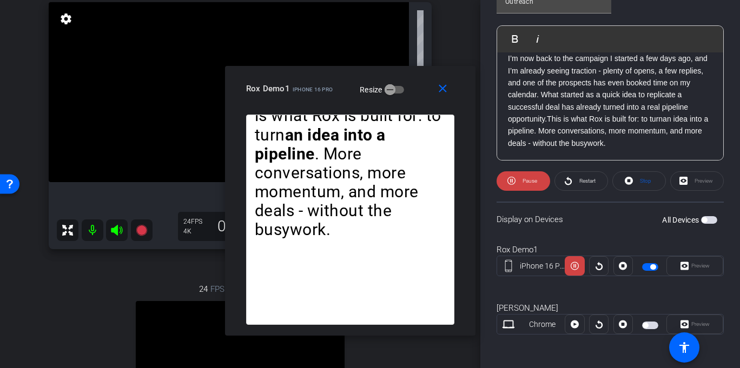
drag, startPoint x: 183, startPoint y: 16, endPoint x: 349, endPoint y: 83, distance: 179.5
click at [349, 83] on mat-slide-toggle "Resize" at bounding box center [373, 89] width 61 height 17
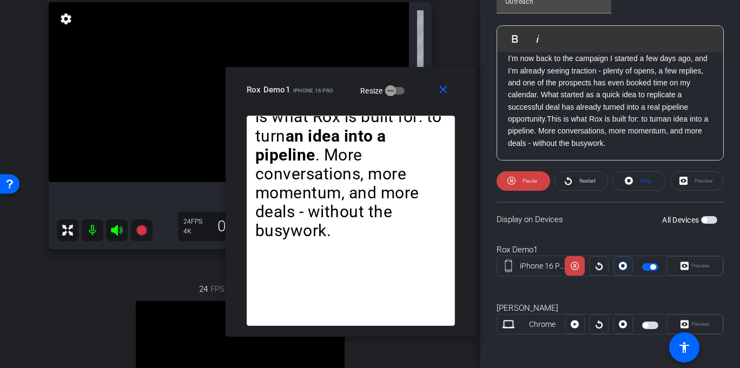
click at [622, 266] on icon at bounding box center [623, 266] width 8 height 8
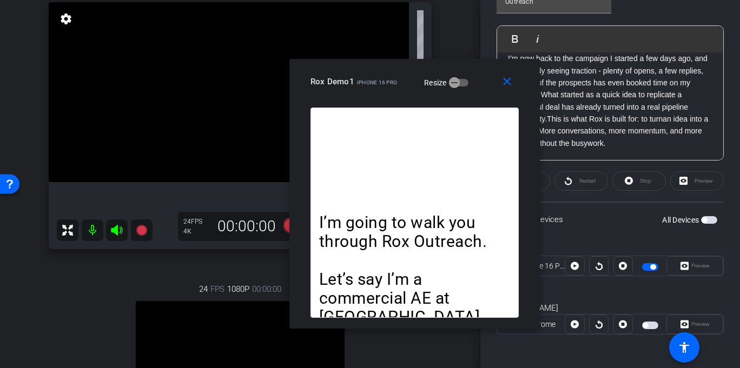
drag, startPoint x: 298, startPoint y: 79, endPoint x: 361, endPoint y: 69, distance: 63.7
click at [361, 69] on div "close Rox Demo1 iPhone 16 Pro Resize" at bounding box center [414, 83] width 250 height 49
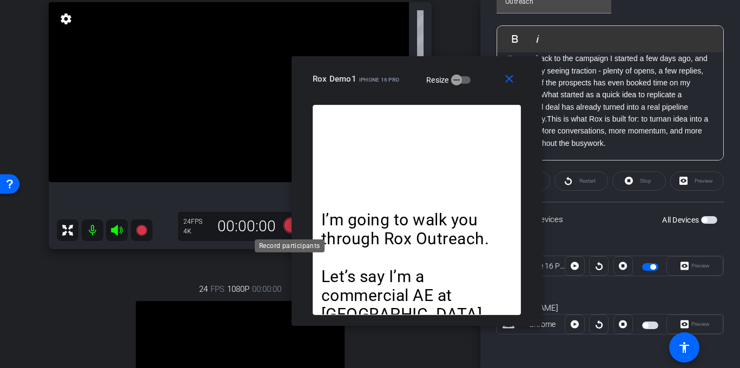
click at [286, 225] on icon at bounding box center [291, 225] width 16 height 16
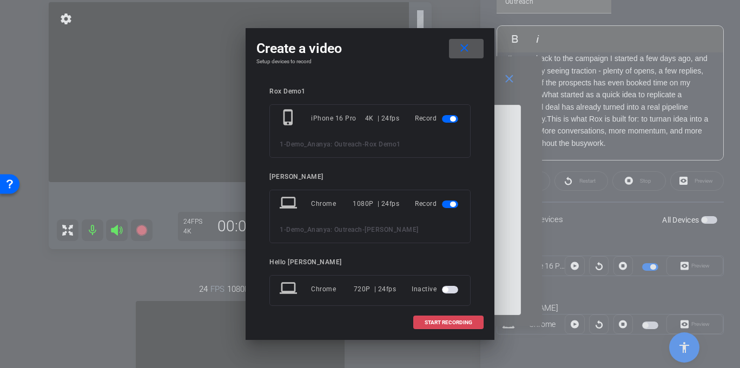
click at [458, 321] on span "START RECORDING" at bounding box center [448, 322] width 48 height 5
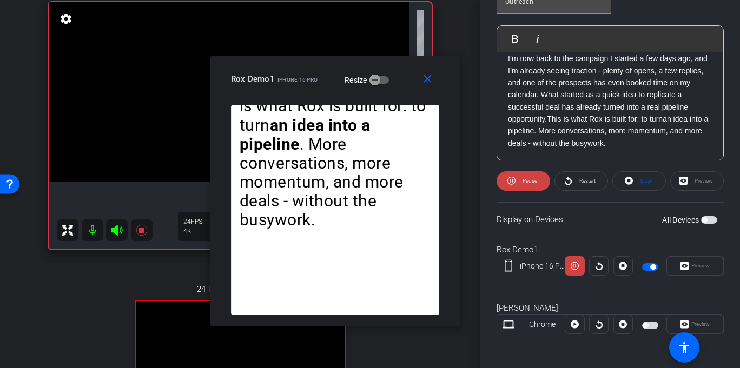
drag, startPoint x: 412, startPoint y: 71, endPoint x: 330, endPoint y: 71, distance: 81.7
click at [330, 71] on mat-slide-toggle "Resize" at bounding box center [358, 79] width 61 height 17
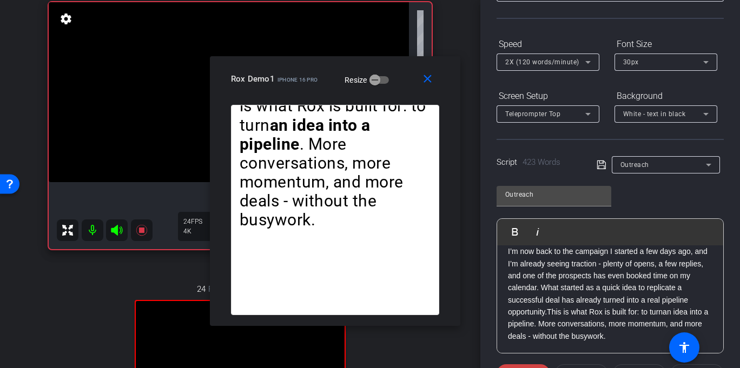
scroll to position [81, 0]
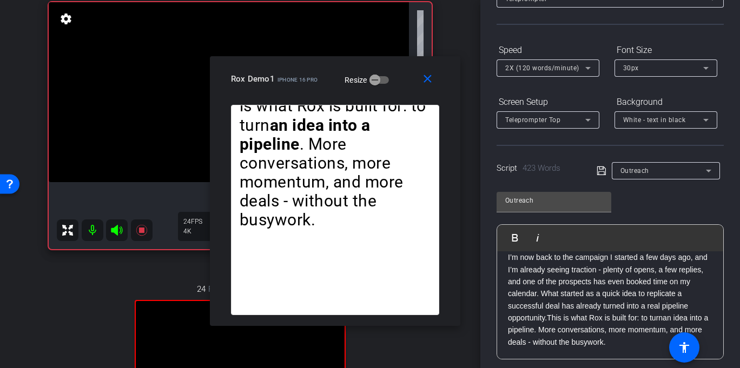
click at [588, 65] on icon at bounding box center [587, 68] width 13 height 13
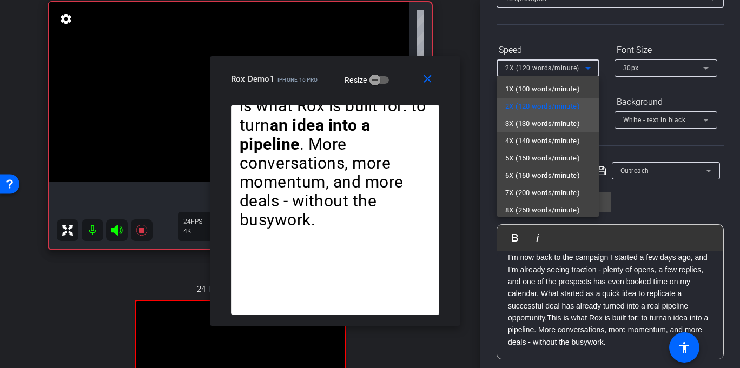
click at [548, 118] on span "3X (130 words/minute)" at bounding box center [542, 123] width 75 height 13
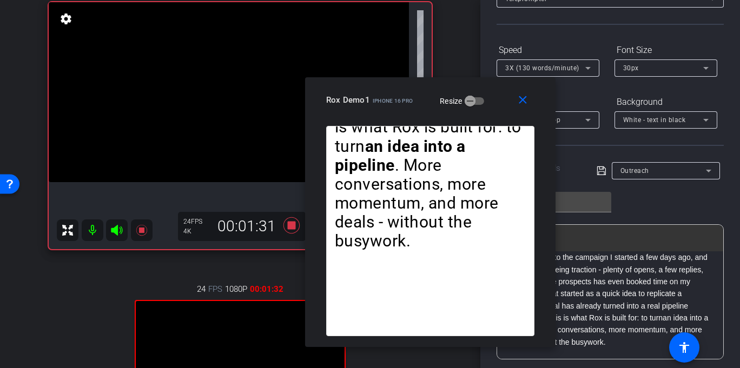
drag, startPoint x: 290, startPoint y: 69, endPoint x: 385, endPoint y: 90, distance: 97.5
click at [385, 90] on div "Rox Demo1 iPhone 16 Pro Resize" at bounding box center [434, 99] width 216 height 19
click at [559, 69] on span "3X (130 words/minute)" at bounding box center [542, 68] width 74 height 8
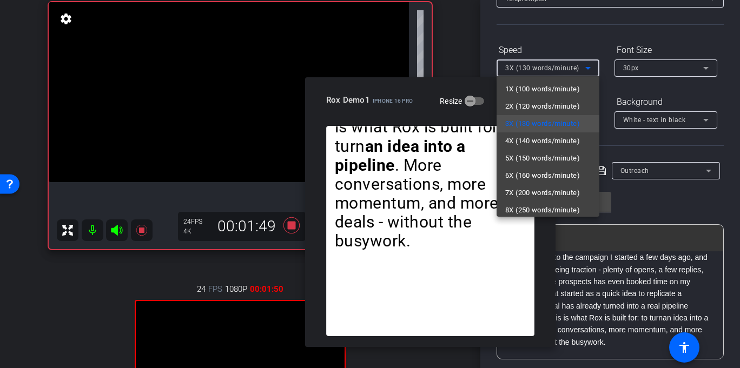
drag, startPoint x: 417, startPoint y: 96, endPoint x: 369, endPoint y: 84, distance: 50.1
click at [369, 84] on div at bounding box center [370, 184] width 740 height 368
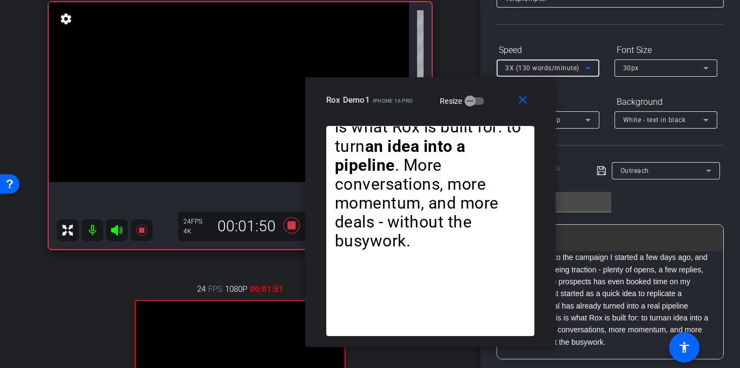
click at [535, 69] on span "3X (130 words/minute)" at bounding box center [542, 68] width 74 height 8
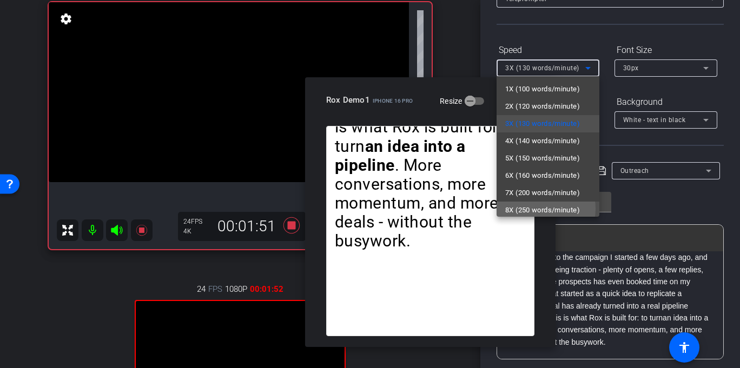
click at [539, 209] on span "8X (250 words/minute)" at bounding box center [542, 210] width 75 height 13
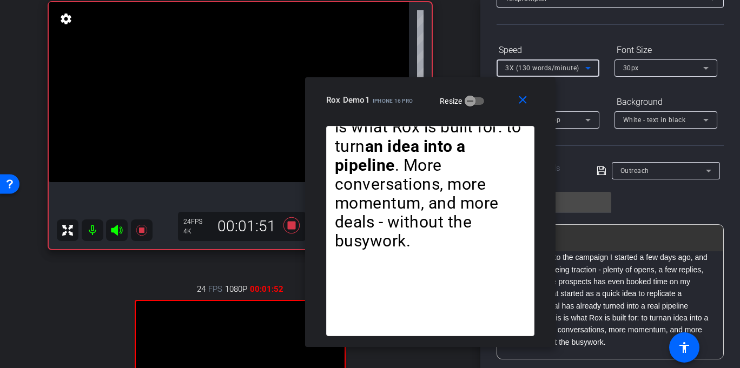
scroll to position [2, 0]
click at [292, 226] on icon at bounding box center [291, 225] width 16 height 16
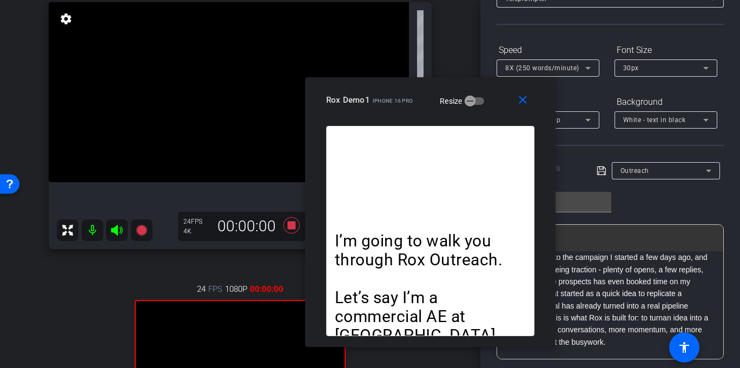
click at [399, 239] on p "I’m going to walk you through Rox Outreach." at bounding box center [430, 250] width 191 height 38
click at [616, 287] on p "All I need to do is filter that view to show only the ones marked ‘Yes.’ From t…" at bounding box center [610, 130] width 204 height 436
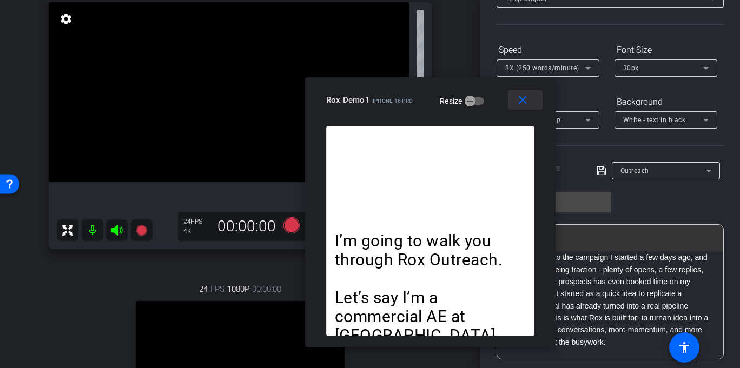
click at [515, 98] on span at bounding box center [525, 100] width 35 height 26
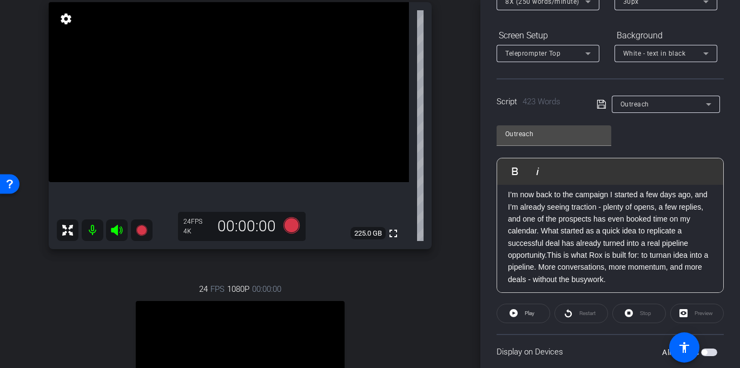
scroll to position [486, 0]
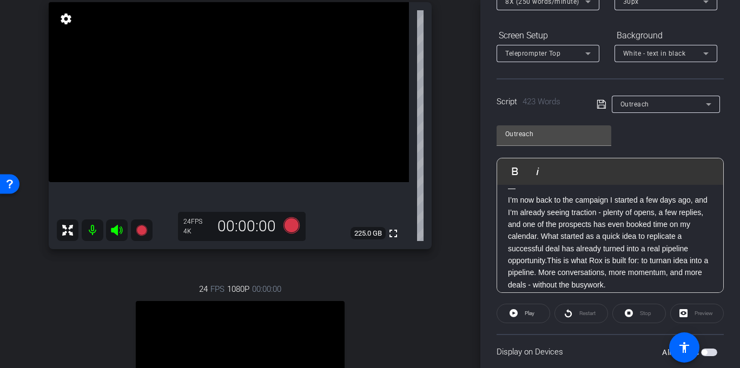
click at [567, 258] on p "All I need to do is filter that view to show only the ones marked ‘Yes.’ From t…" at bounding box center [610, 73] width 204 height 436
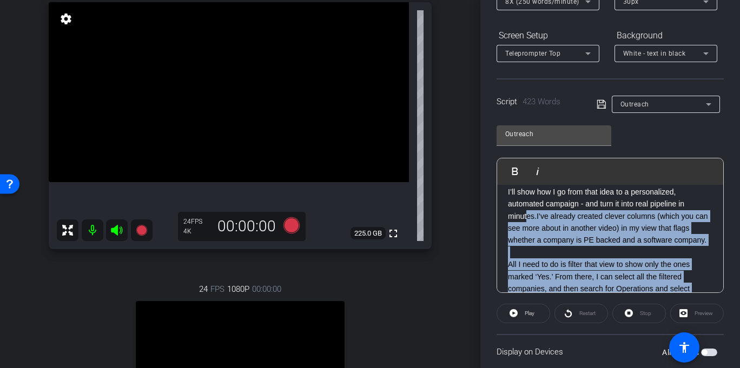
scroll to position [117, 0]
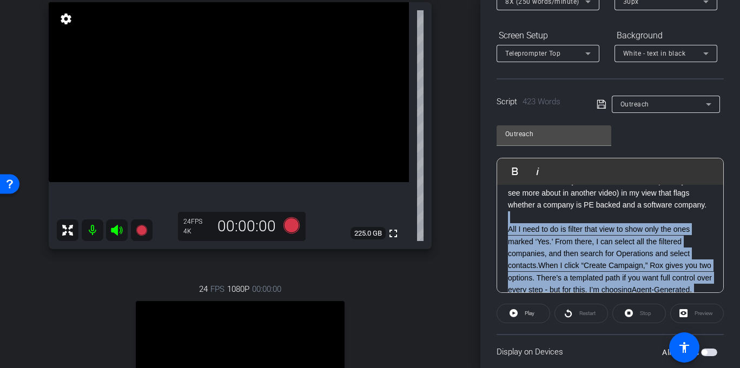
drag, startPoint x: 562, startPoint y: 258, endPoint x: 499, endPoint y: 228, distance: 70.6
click at [499, 228] on div "I’m going to walk you through Rox Outreach. Let’s say I’m a commercial AE at Ro…" at bounding box center [610, 369] width 226 height 603
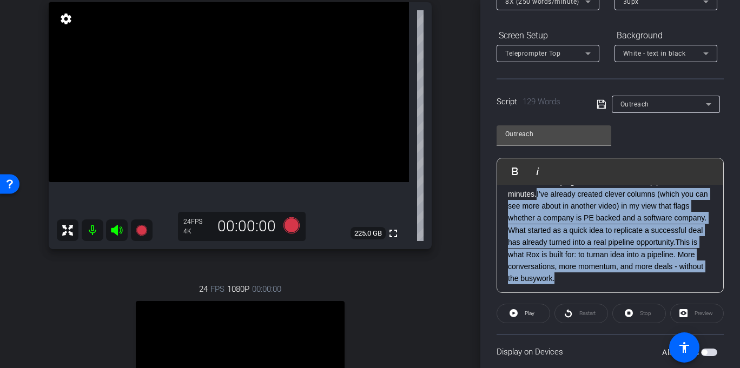
scroll to position [119, 0]
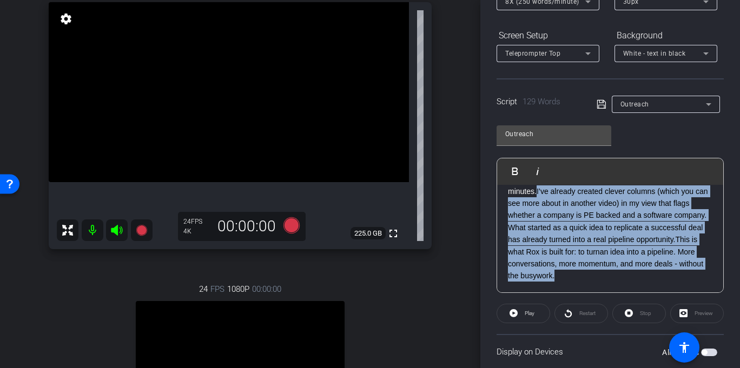
drag, startPoint x: 535, startPoint y: 250, endPoint x: 548, endPoint y: 211, distance: 41.7
click at [548, 211] on p "I’ll show how I go from that idea to a personalized, automated campaign - and t…" at bounding box center [610, 191] width 204 height 61
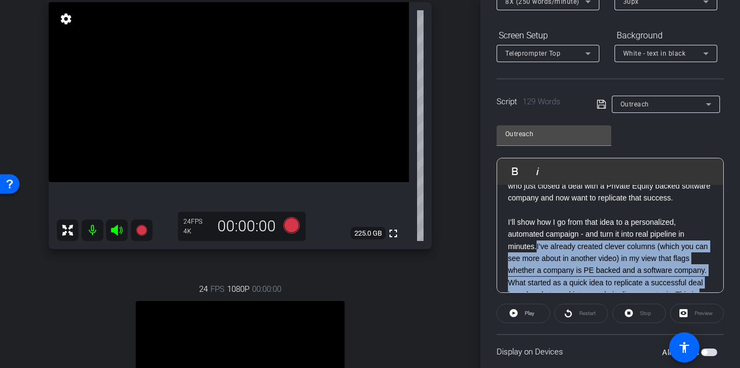
scroll to position [41, 0]
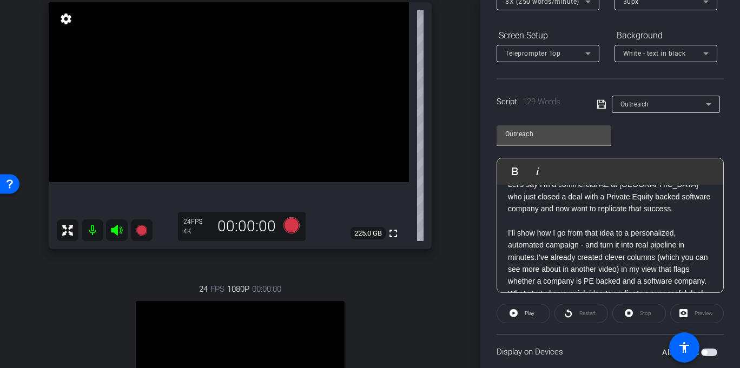
click at [562, 240] on p "I’ll show how I go from that idea to a personalized, automated campaign - and t…" at bounding box center [610, 257] width 204 height 61
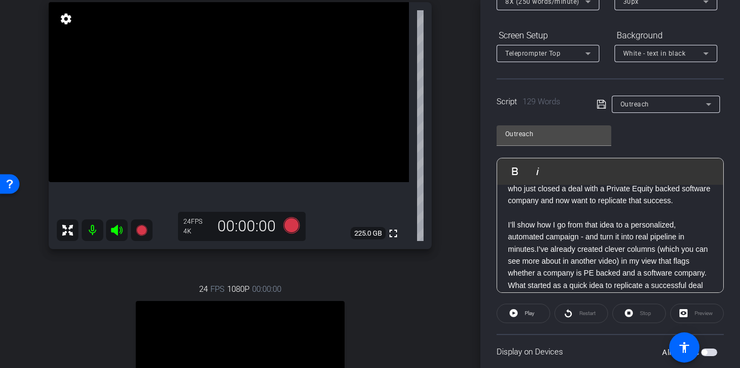
scroll to position [55, 0]
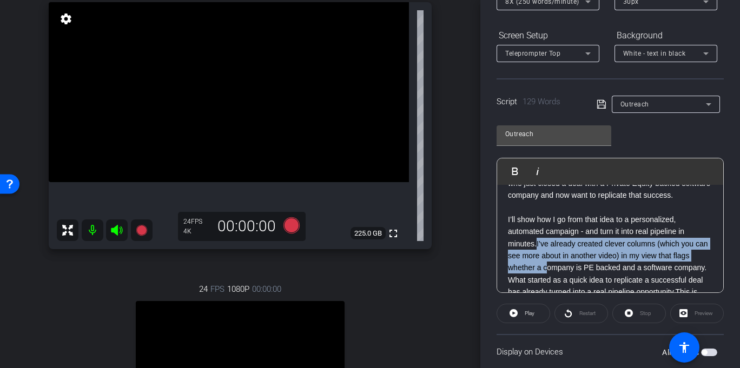
drag, startPoint x: 535, startPoint y: 240, endPoint x: 567, endPoint y: 271, distance: 44.7
click at [567, 271] on p "I’ll show how I go from that idea to a personalized, automated campaign - and t…" at bounding box center [610, 244] width 204 height 61
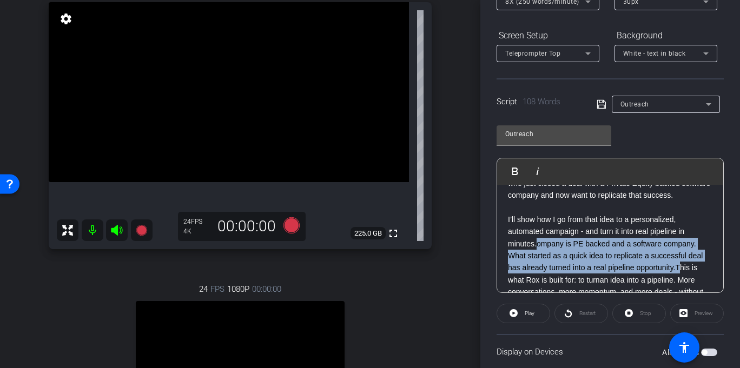
drag, startPoint x: 537, startPoint y: 244, endPoint x: 548, endPoint y: 275, distance: 32.7
click at [548, 275] on div "I’m going to walk you through Rox Outreach. Let’s say I’m a commercial AE at Ro…" at bounding box center [610, 225] width 226 height 191
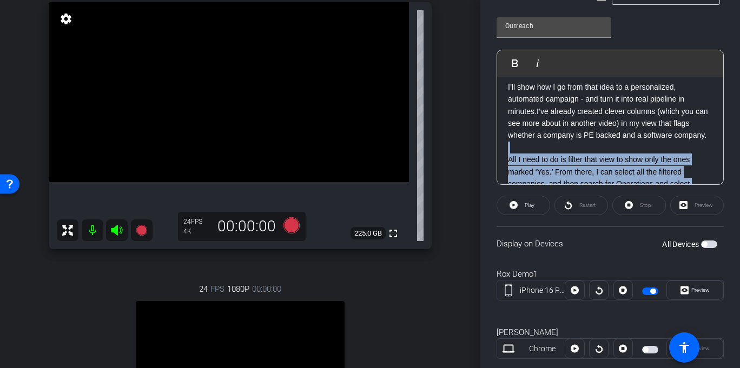
scroll to position [74, 0]
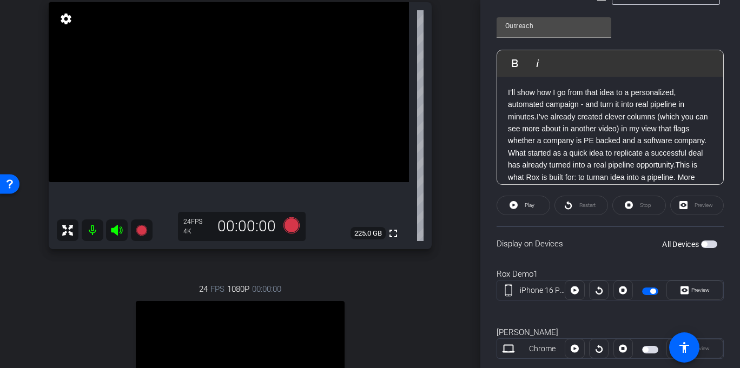
click at [546, 147] on p "I’ll show how I go from that idea to a personalized, automated campaign - and t…" at bounding box center [610, 117] width 204 height 61
drag, startPoint x: 546, startPoint y: 150, endPoint x: 537, endPoint y: 115, distance: 36.3
click at [537, 115] on p "I’ll show how I go from that idea to a personalized, automated campaign - and t…" at bounding box center [610, 117] width 204 height 61
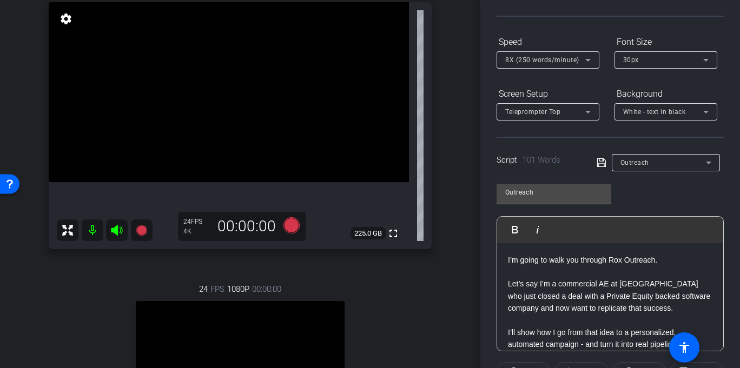
scroll to position [178, 0]
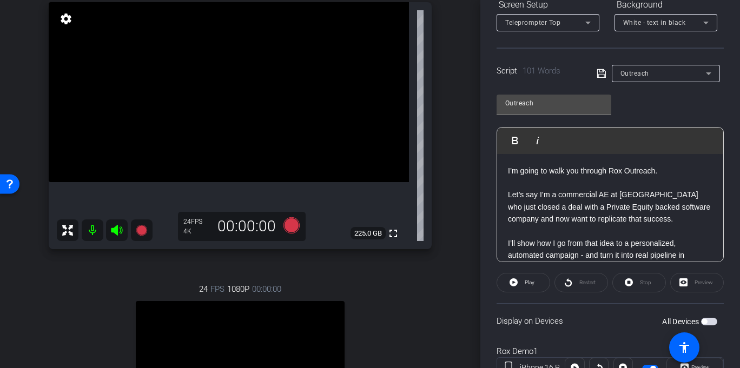
click at [508, 169] on p "I’m going to walk you through Rox Outreach." at bounding box center [610, 171] width 204 height 12
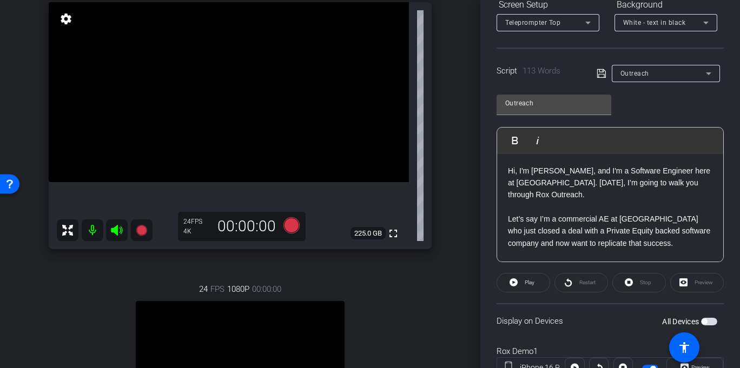
click at [632, 181] on p "Hi, I'm [PERSON_NAME], and I'm a Software Engineer here at [GEOGRAPHIC_DATA]. […" at bounding box center [610, 183] width 204 height 36
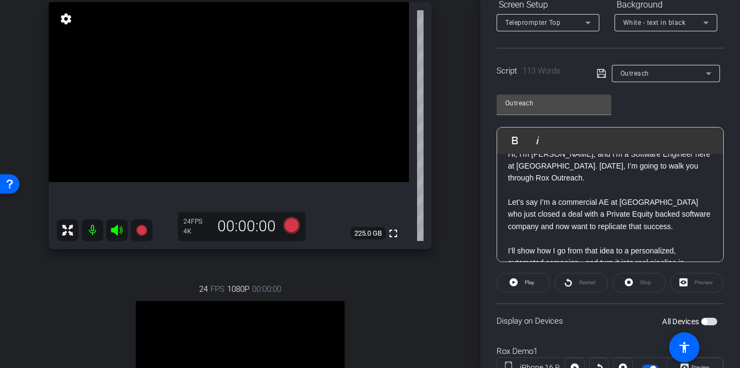
scroll to position [22, 0]
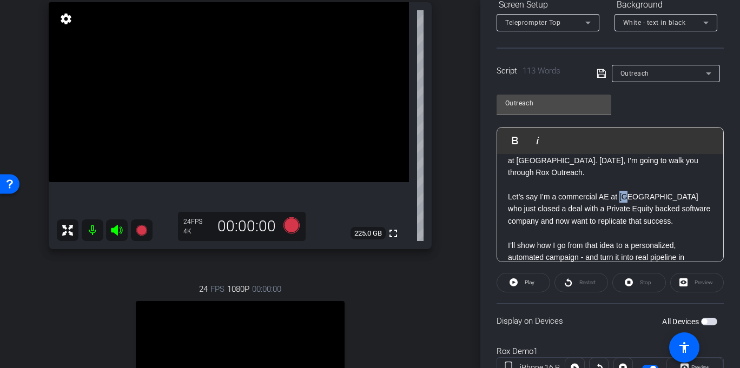
drag, startPoint x: 618, startPoint y: 185, endPoint x: 628, endPoint y: 184, distance: 9.9
click at [628, 191] on p "Let’s say I’m a commercial AE at [GEOGRAPHIC_DATA] who just closed a deal with …" at bounding box center [610, 209] width 204 height 36
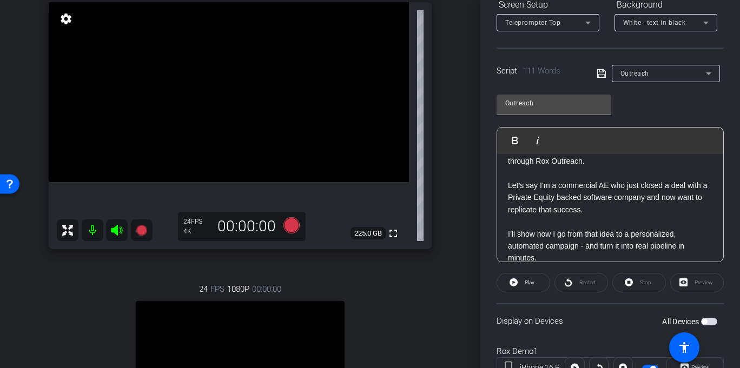
scroll to position [34, 0]
click at [625, 179] on p "Let’s say I’m a commercial AE who just closed a deal with a Private Equity back…" at bounding box center [610, 197] width 204 height 36
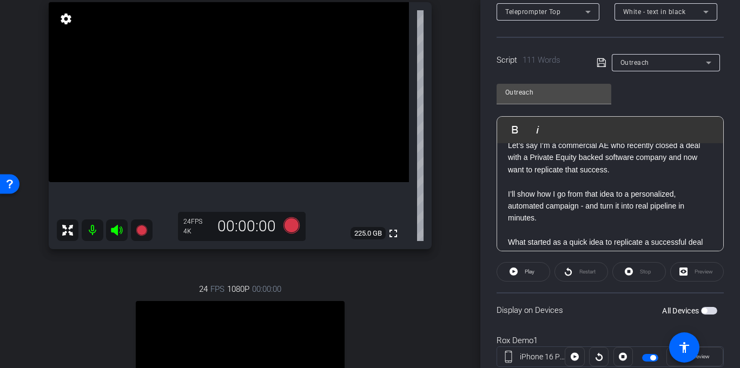
scroll to position [74, 0]
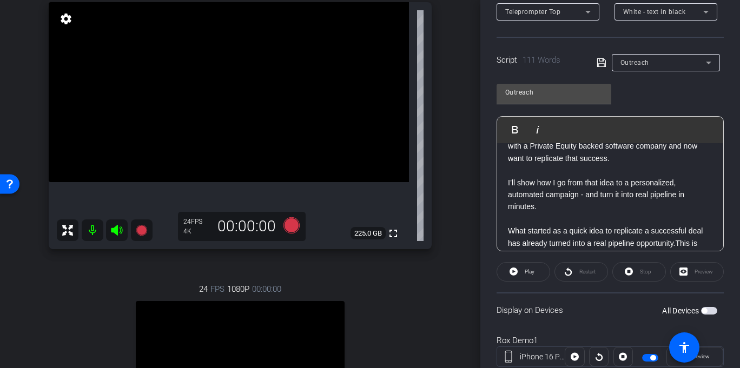
click at [550, 164] on p at bounding box center [610, 170] width 204 height 12
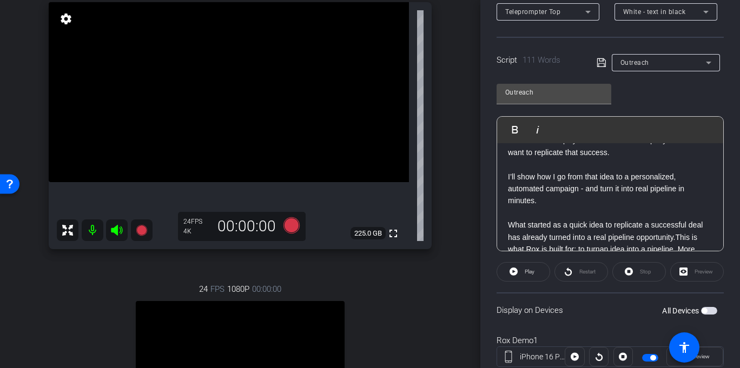
click at [562, 207] on p at bounding box center [610, 213] width 204 height 12
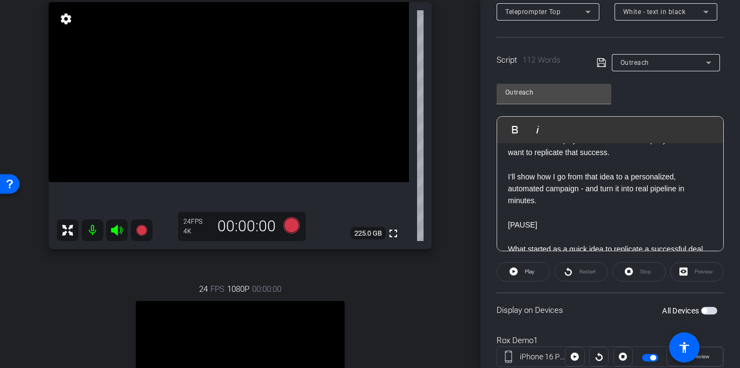
scroll to position [131, 0]
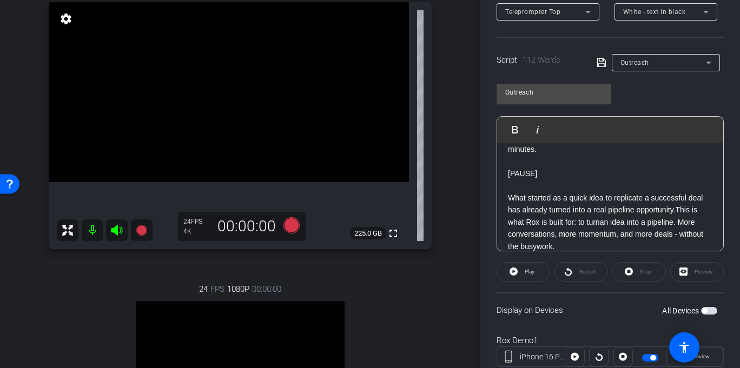
click at [665, 238] on p "What started as a quick idea to replicate a successful deal has already turned …" at bounding box center [610, 222] width 204 height 61
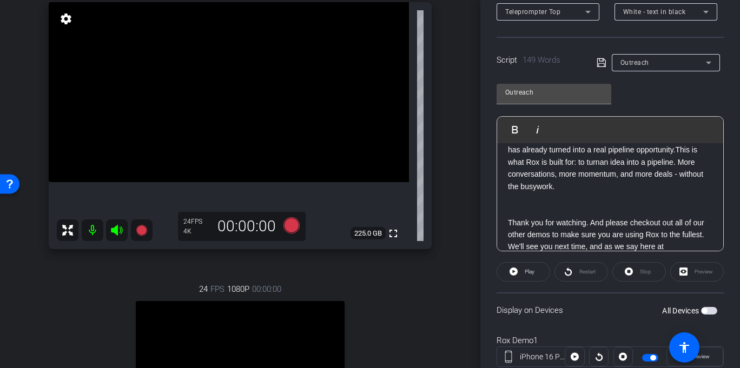
scroll to position [181, 0]
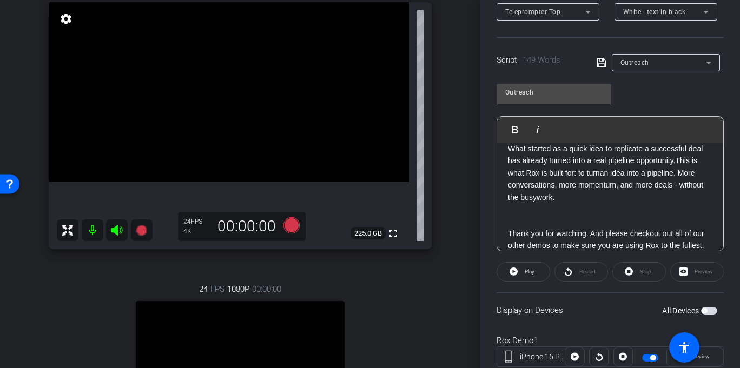
click at [550, 208] on p "What started as a quick idea to replicate a successful deal has already turned …" at bounding box center [610, 209] width 204 height 133
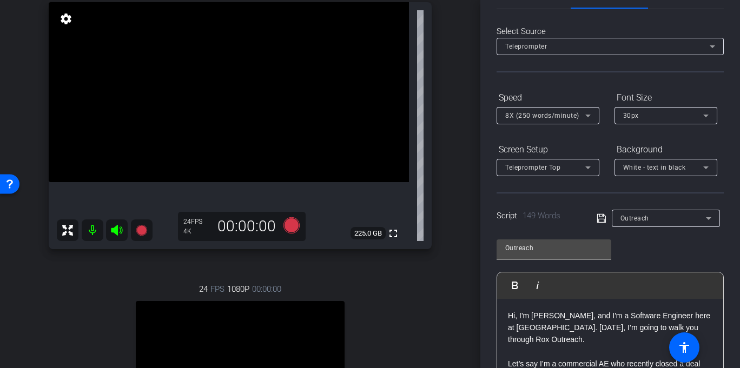
scroll to position [39, 0]
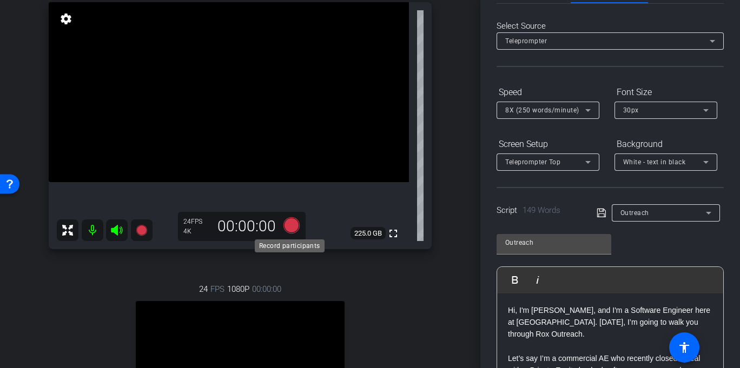
click at [290, 228] on icon at bounding box center [291, 225] width 16 height 16
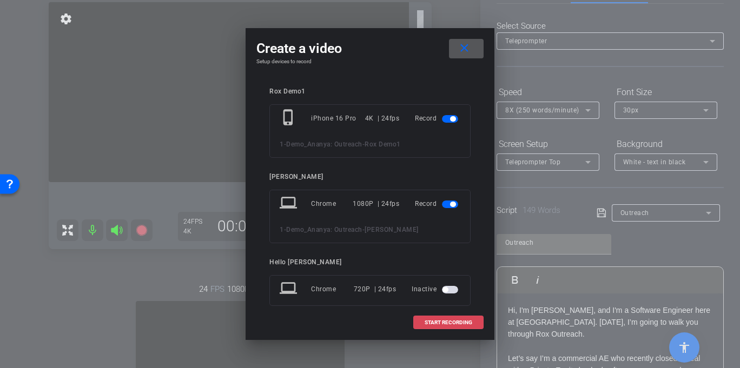
click at [457, 322] on span "START RECORDING" at bounding box center [448, 322] width 48 height 5
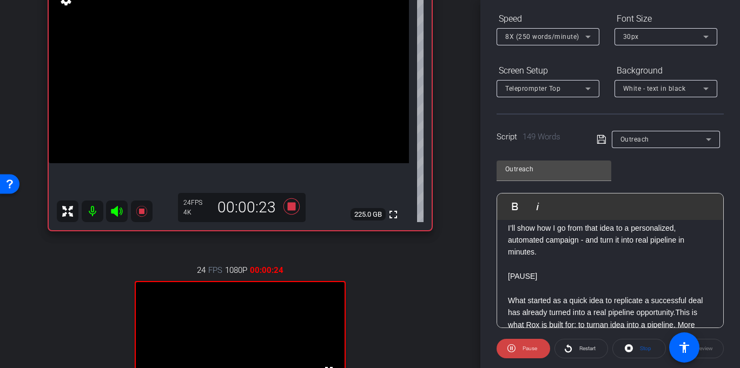
scroll to position [117, 0]
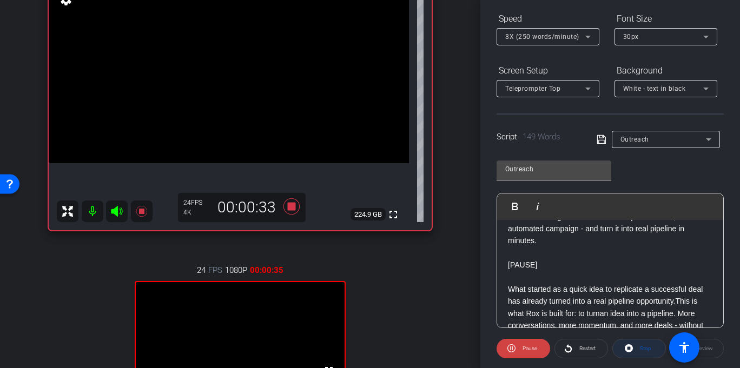
click at [637, 345] on span "Stop" at bounding box center [644, 348] width 14 height 15
click at [561, 46] on div at bounding box center [547, 51] width 103 height 12
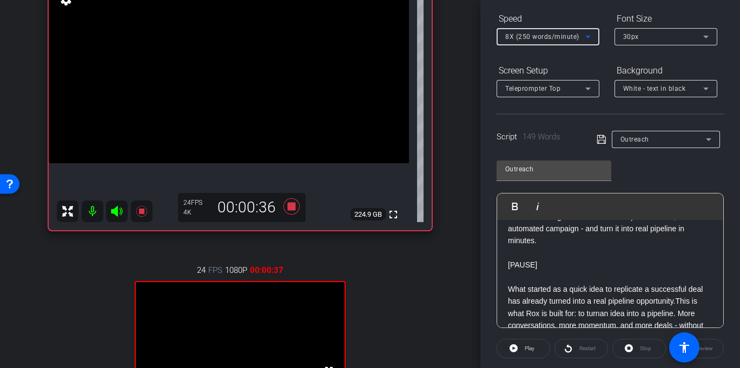
click at [561, 37] on span "8X (250 words/minute)" at bounding box center [542, 37] width 74 height 8
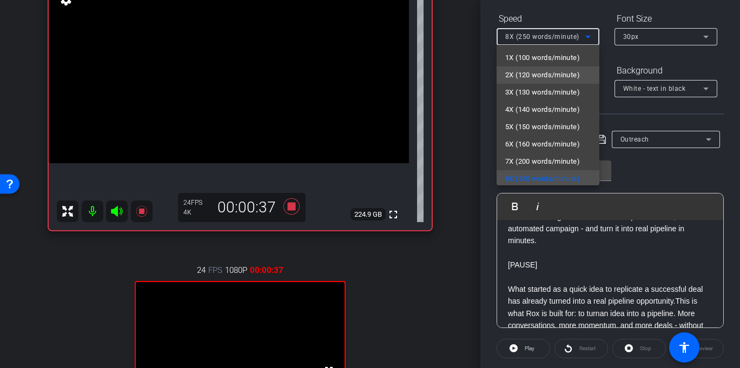
scroll to position [2, 0]
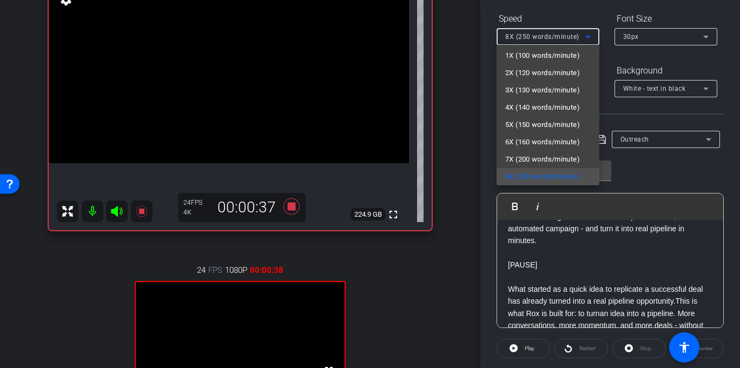
click at [486, 42] on div at bounding box center [370, 184] width 740 height 368
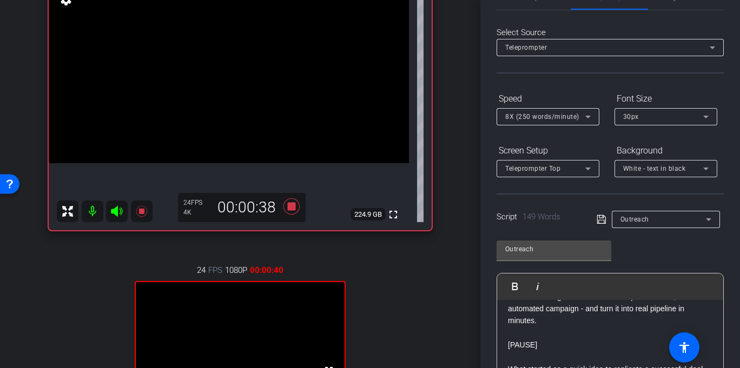
scroll to position [21, 0]
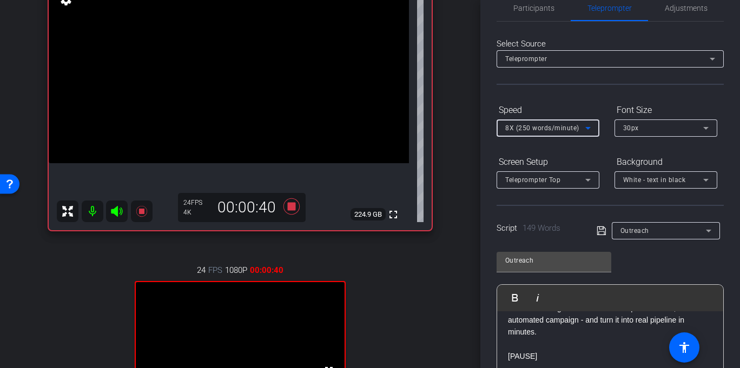
click at [540, 130] on span "8X (250 words/minute)" at bounding box center [542, 128] width 74 height 8
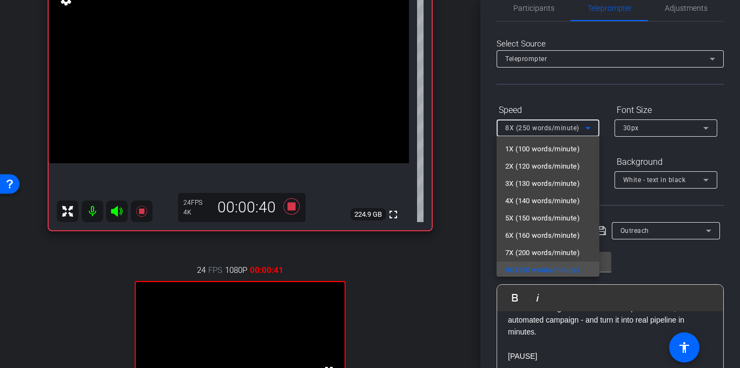
scroll to position [2, 0]
click at [533, 180] on span "3X (130 words/minute)" at bounding box center [542, 181] width 75 height 13
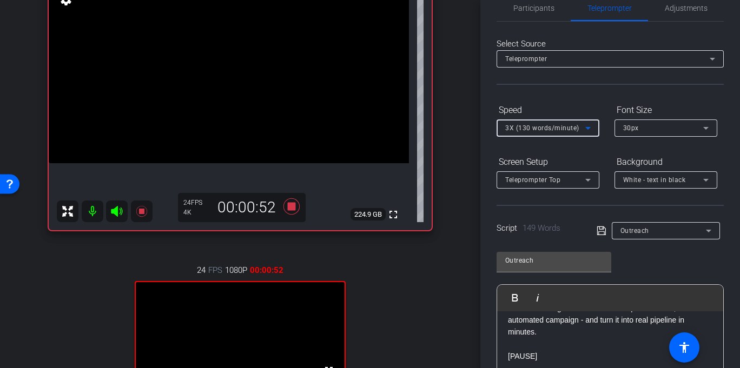
scroll to position [149, 0]
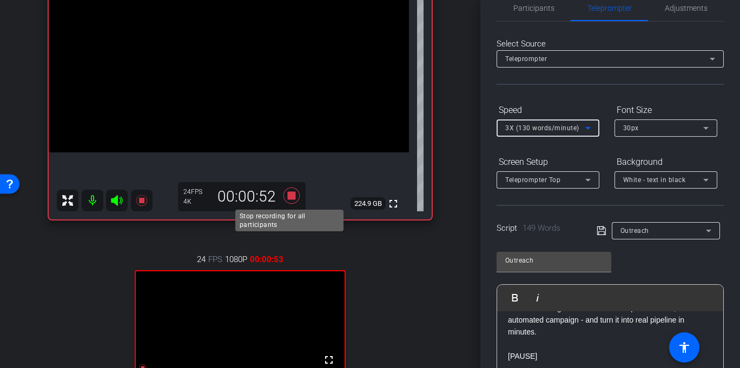
click at [286, 201] on icon at bounding box center [291, 195] width 26 height 19
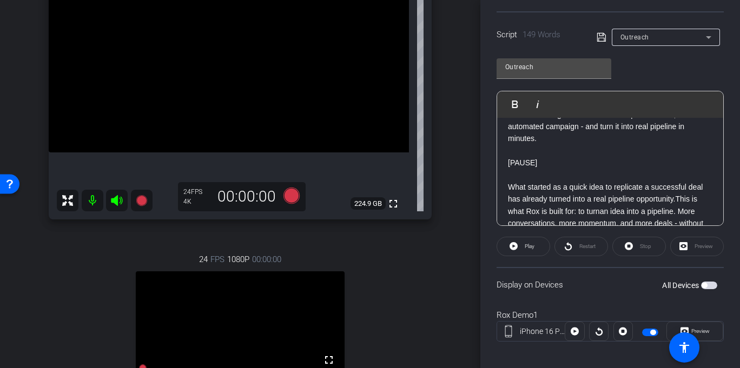
scroll to position [280, 0]
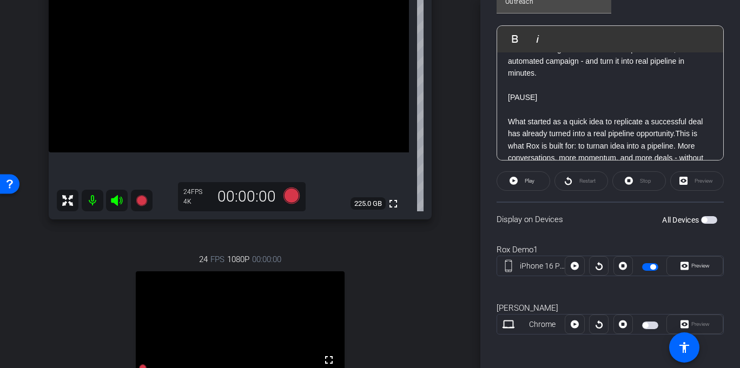
click at [692, 185] on div "Preview" at bounding box center [697, 180] width 54 height 19
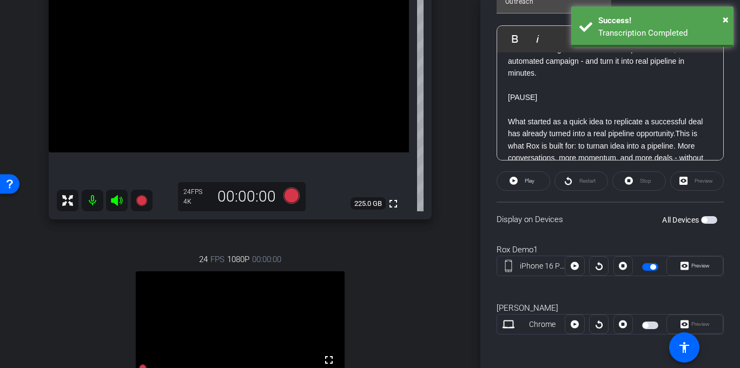
click at [693, 183] on div "Preview" at bounding box center [697, 180] width 54 height 19
click at [290, 191] on icon at bounding box center [291, 196] width 16 height 16
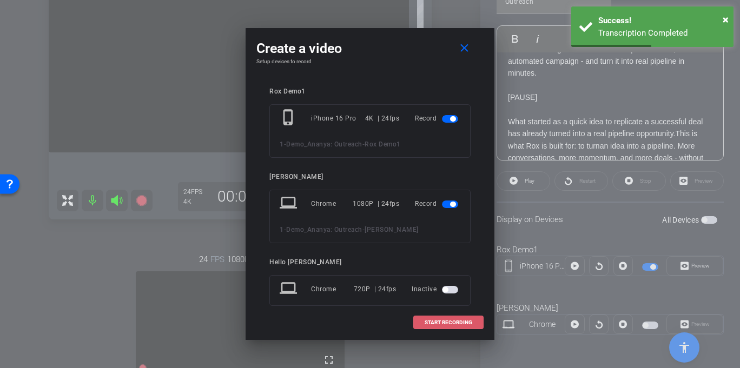
click at [461, 320] on span "START RECORDING" at bounding box center [448, 322] width 48 height 5
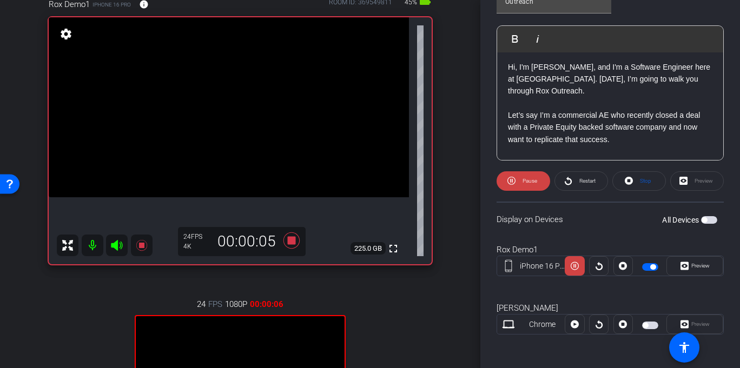
scroll to position [0, 0]
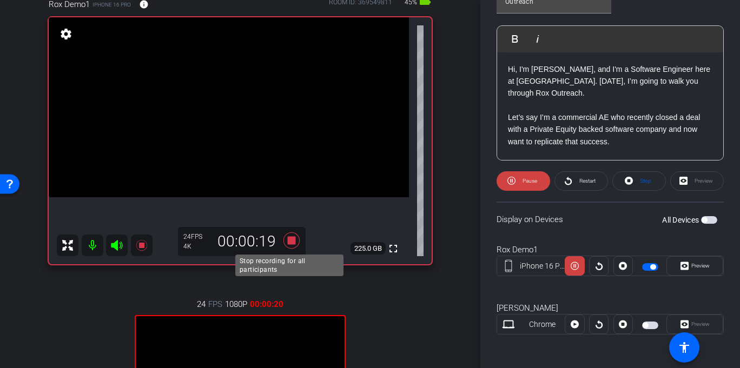
click at [280, 240] on icon at bounding box center [291, 240] width 26 height 19
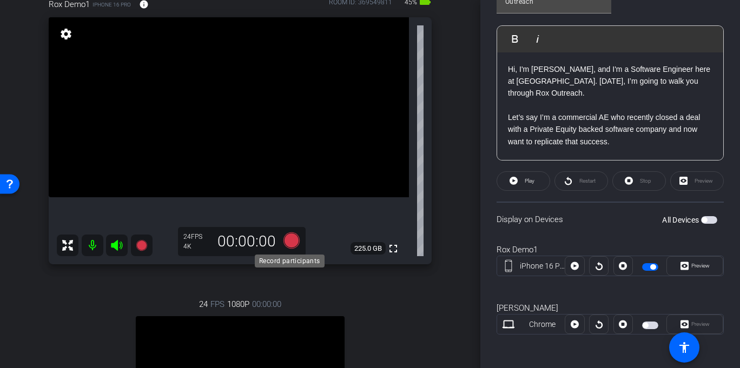
click at [284, 240] on icon at bounding box center [291, 241] width 16 height 16
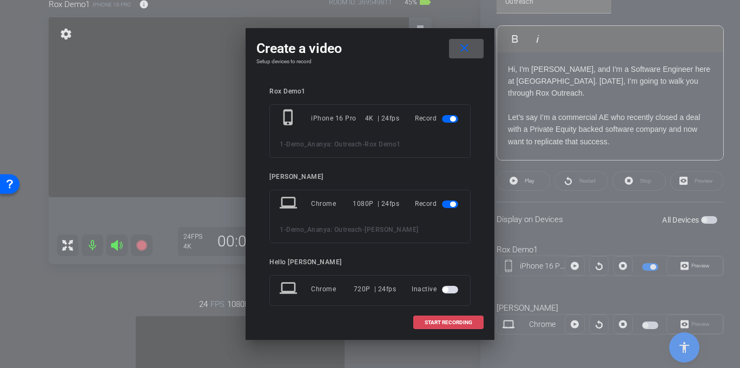
click at [465, 322] on span "START RECORDING" at bounding box center [448, 322] width 48 height 5
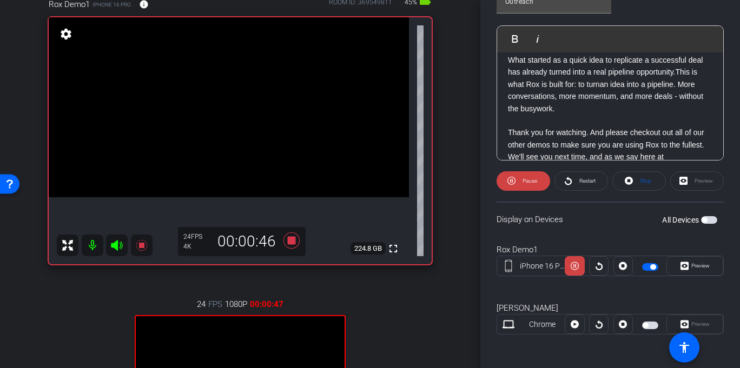
scroll to position [190, 0]
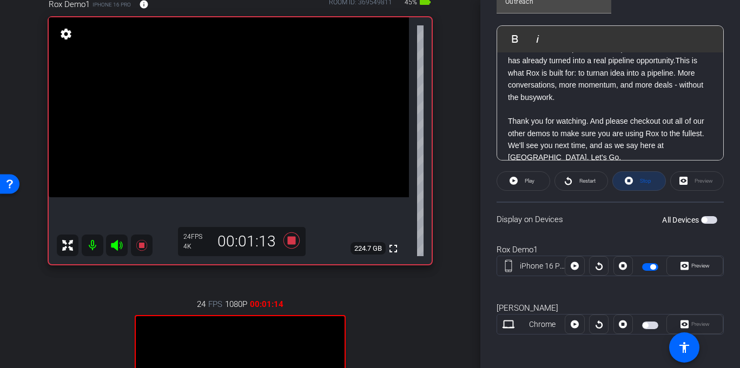
click at [640, 180] on span "Stop" at bounding box center [645, 181] width 11 height 6
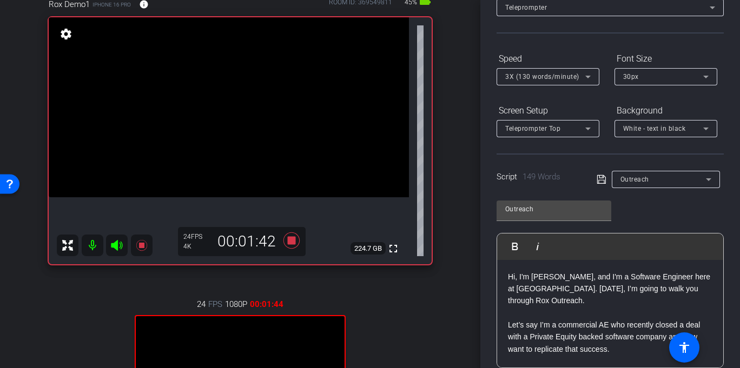
scroll to position [28, 0]
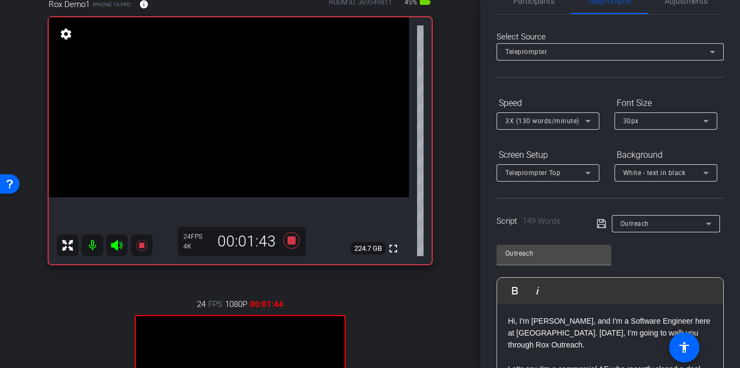
click at [539, 121] on span "3X (130 words/minute)" at bounding box center [542, 121] width 74 height 8
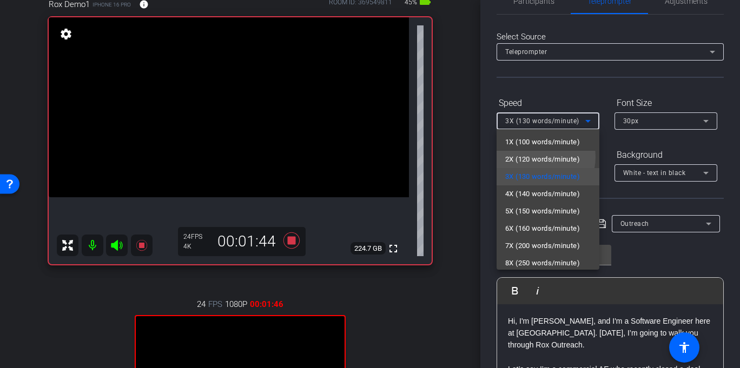
click at [534, 156] on span "2X (120 words/minute)" at bounding box center [542, 159] width 75 height 13
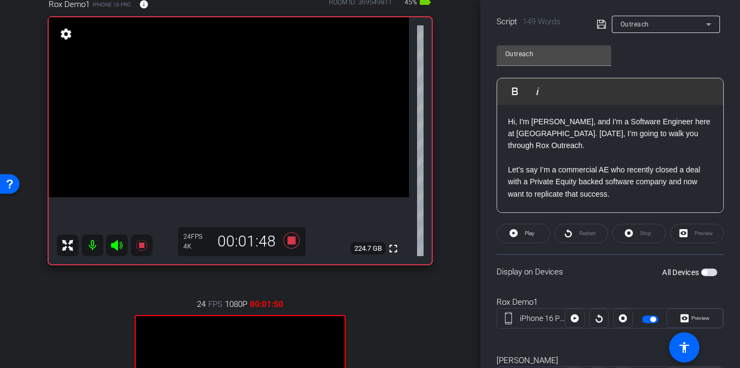
scroll to position [217, 0]
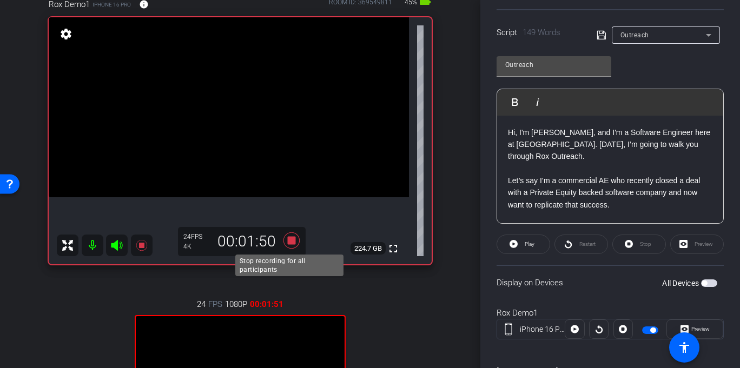
click at [290, 238] on icon at bounding box center [291, 241] width 16 height 16
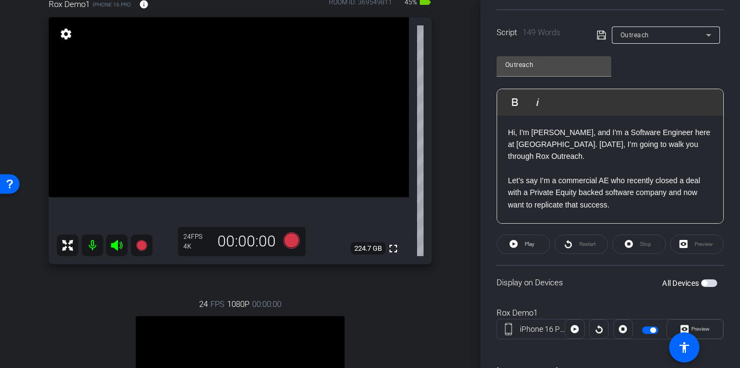
click at [290, 238] on icon at bounding box center [291, 241] width 16 height 16
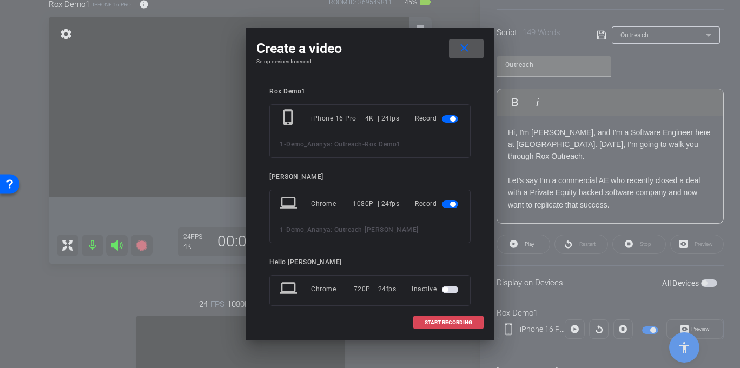
click at [466, 318] on span at bounding box center [448, 323] width 69 height 26
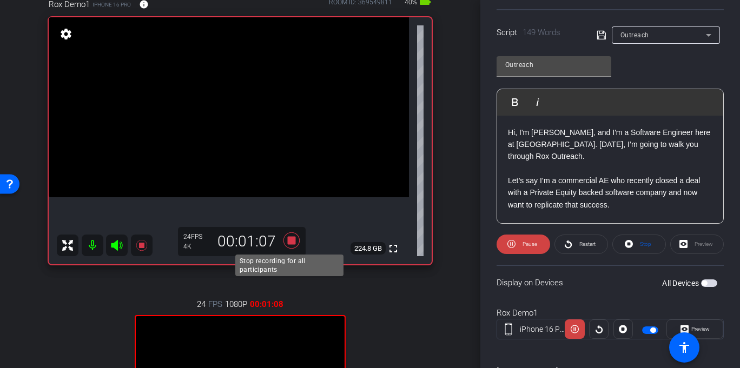
click at [289, 242] on icon at bounding box center [291, 241] width 16 height 16
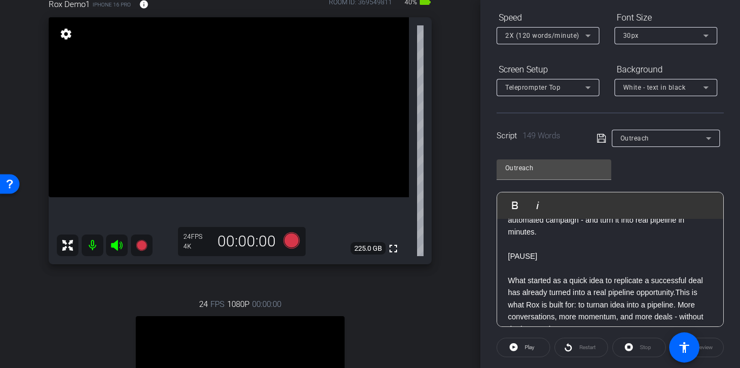
scroll to position [82, 0]
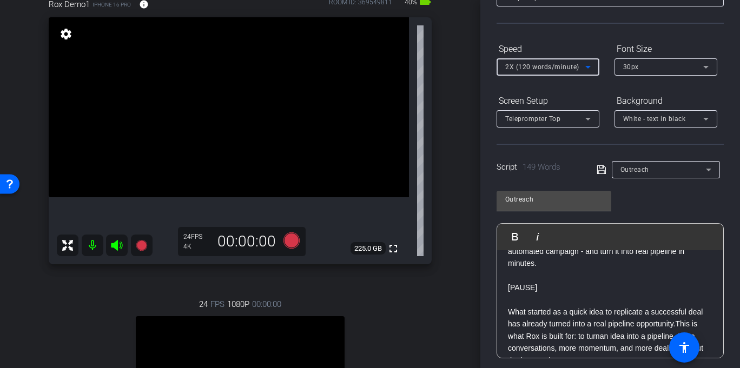
click at [548, 65] on span "2X (120 words/minute)" at bounding box center [542, 67] width 74 height 8
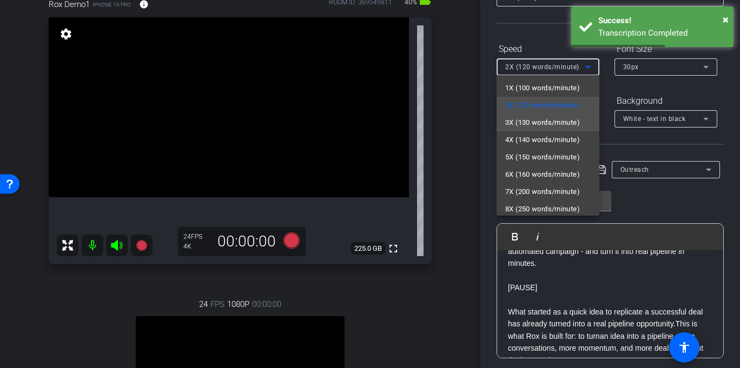
click at [528, 116] on span "3X (130 words/minute)" at bounding box center [542, 122] width 75 height 13
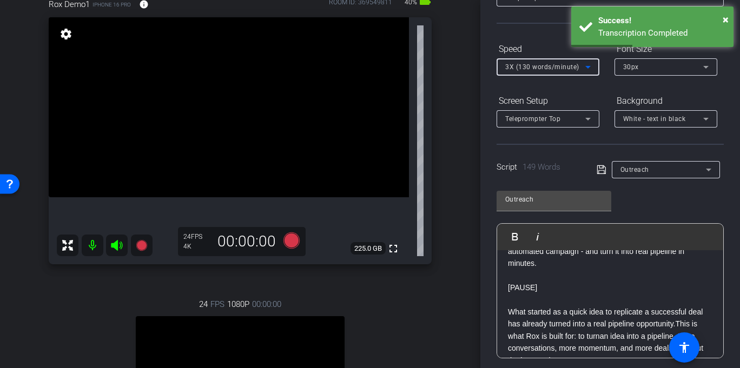
scroll to position [77, 0]
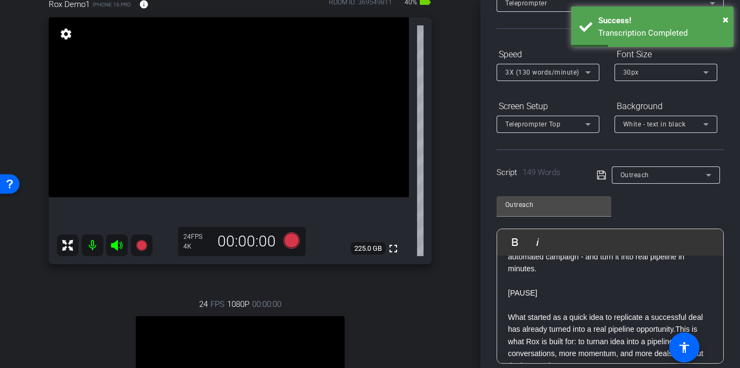
click at [556, 287] on p "[PAUSE]" at bounding box center [610, 293] width 204 height 12
drag, startPoint x: 549, startPoint y: 283, endPoint x: 507, endPoint y: 281, distance: 42.3
click at [508, 287] on p "[PAUSE]" at bounding box center [610, 293] width 204 height 12
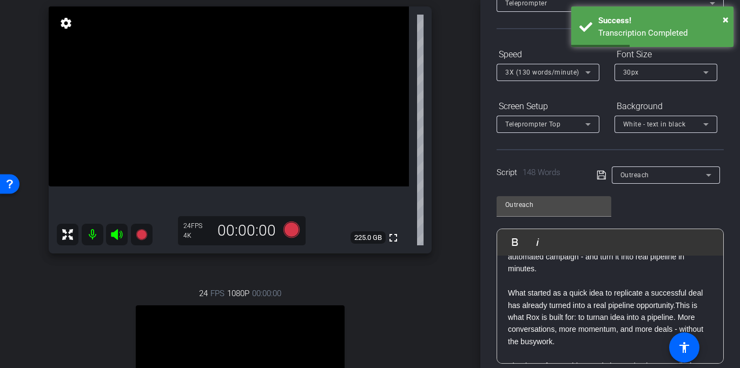
scroll to position [126, 0]
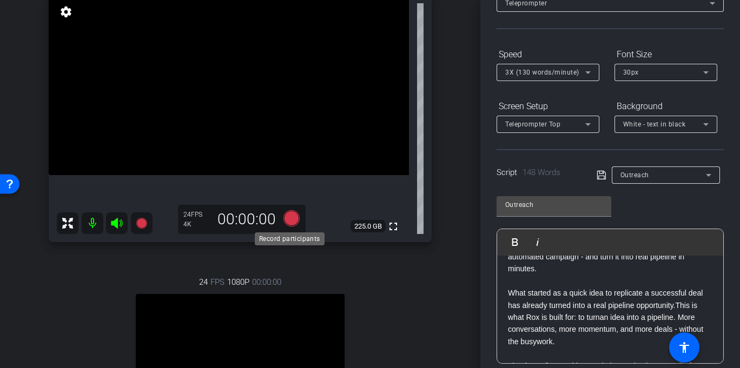
click at [294, 221] on icon at bounding box center [291, 218] width 16 height 16
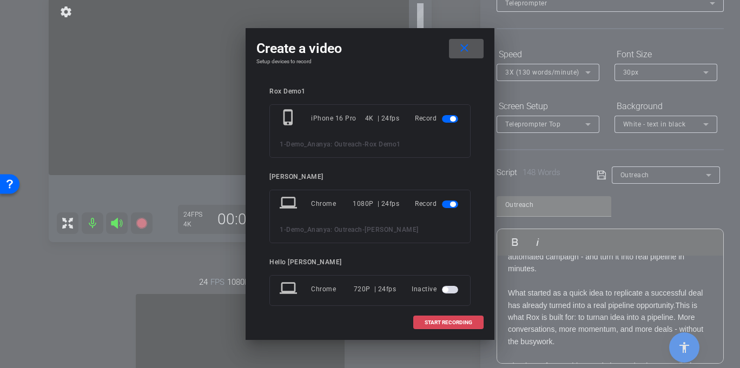
click at [456, 326] on span at bounding box center [448, 323] width 69 height 26
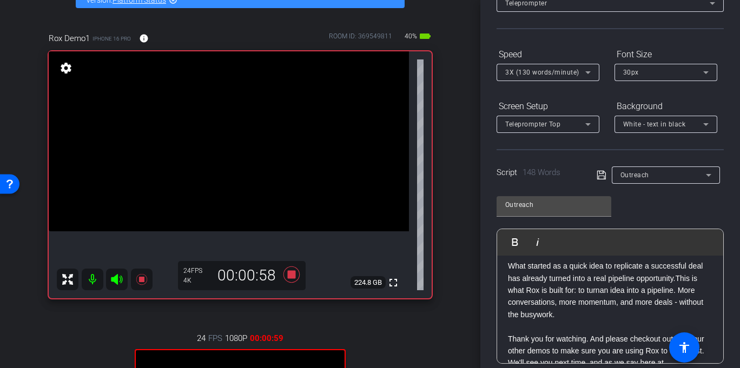
scroll to position [140, 0]
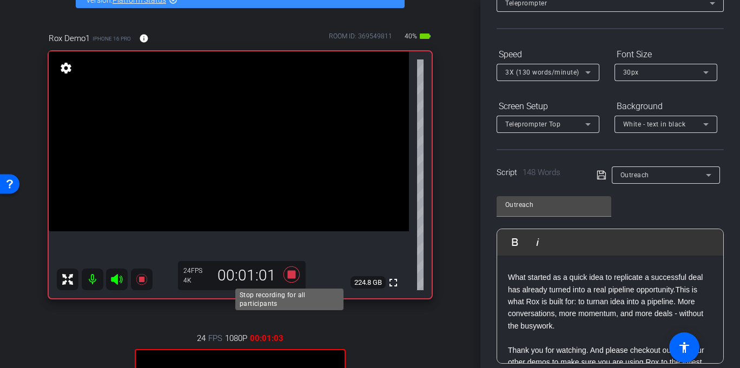
click at [282, 271] on icon at bounding box center [291, 274] width 26 height 19
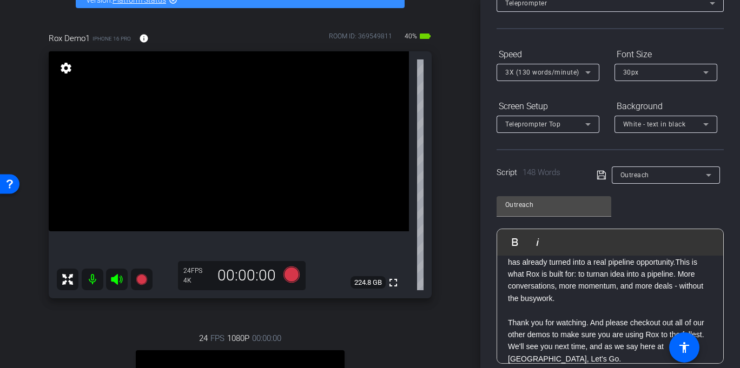
scroll to position [98, 0]
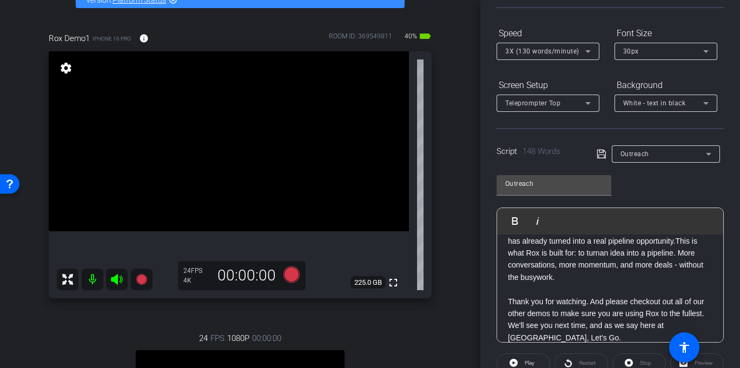
click at [551, 275] on p "What started as a quick idea to replicate a successful deal has already turned …" at bounding box center [610, 283] width 204 height 121
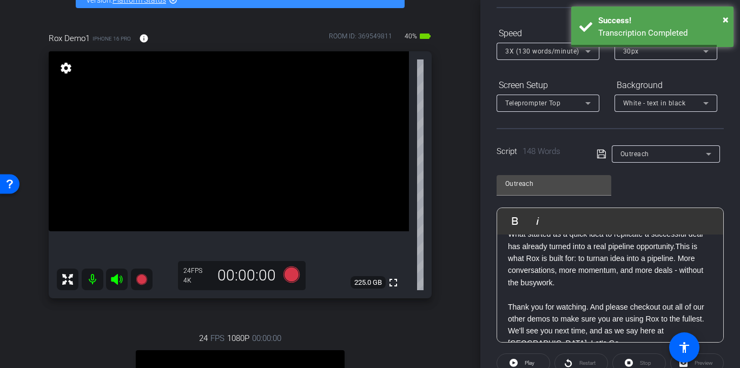
scroll to position [157, 0]
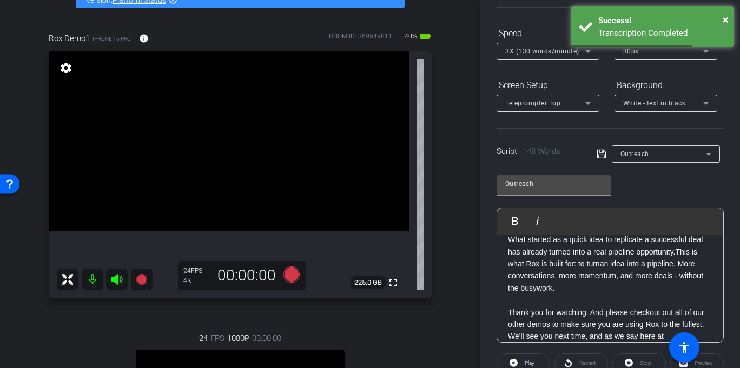
drag, startPoint x: 642, startPoint y: 276, endPoint x: 692, endPoint y: 275, distance: 49.8
click at [642, 276] on p "What started as a quick idea to replicate a successful deal has already turned …" at bounding box center [610, 294] width 204 height 121
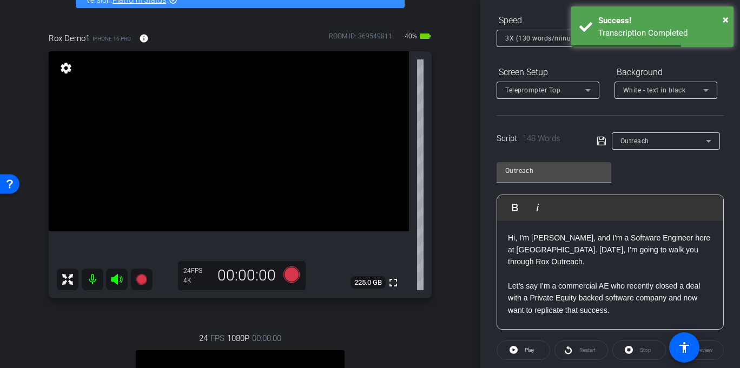
scroll to position [28, 0]
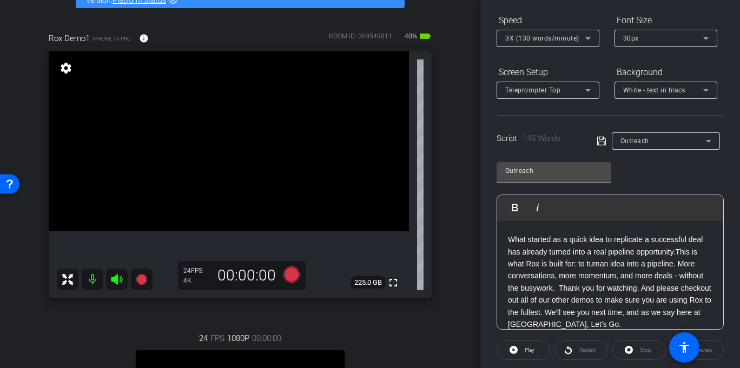
scroll to position [138, 0]
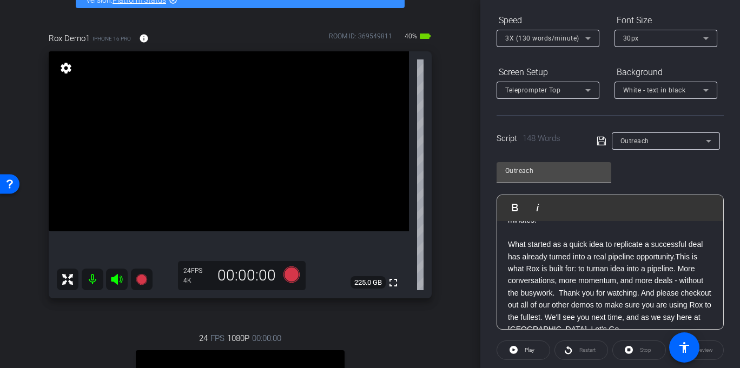
click at [547, 257] on p "What started as a quick idea to replicate a successful deal has already turned …" at bounding box center [610, 286] width 204 height 97
click at [289, 274] on icon at bounding box center [291, 275] width 16 height 16
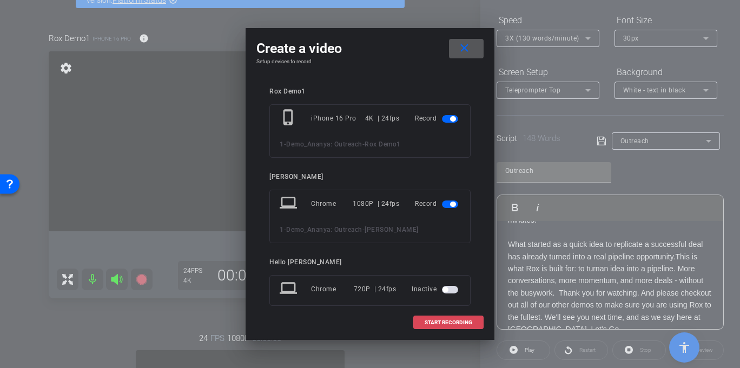
click at [423, 319] on span at bounding box center [448, 323] width 69 height 26
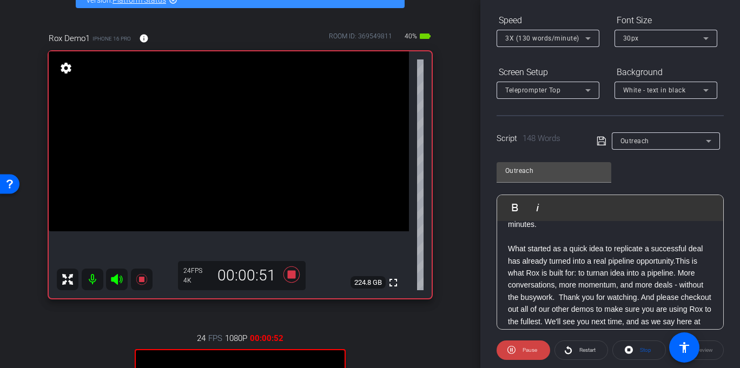
scroll to position [143, 0]
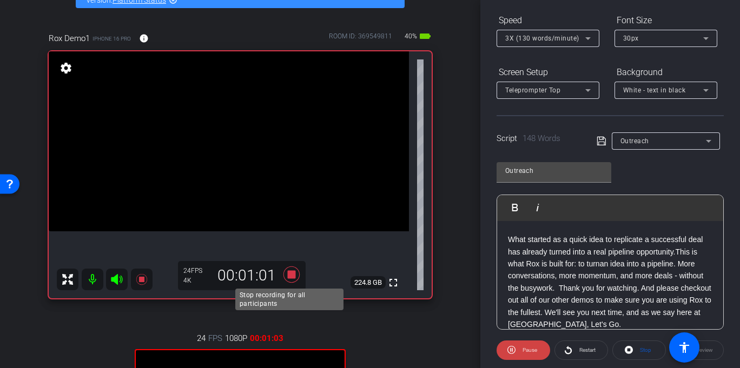
click at [282, 271] on icon at bounding box center [291, 274] width 26 height 19
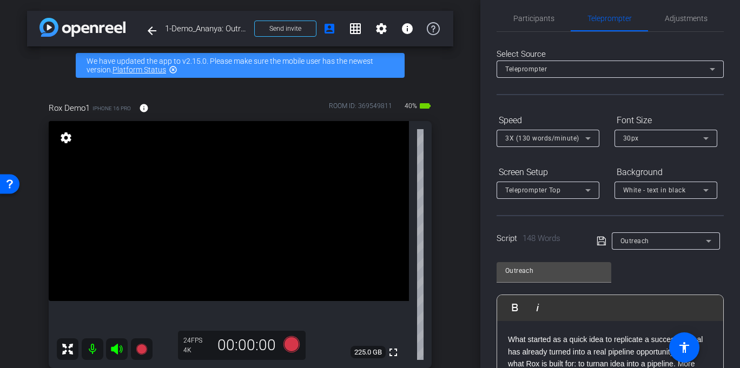
scroll to position [0, 0]
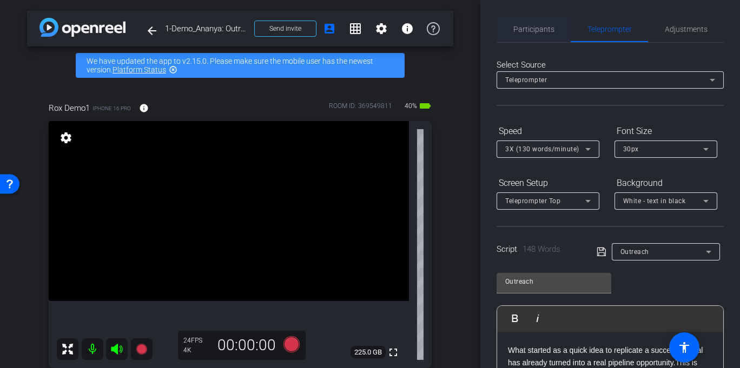
click at [533, 31] on span "Participants" at bounding box center [533, 29] width 41 height 8
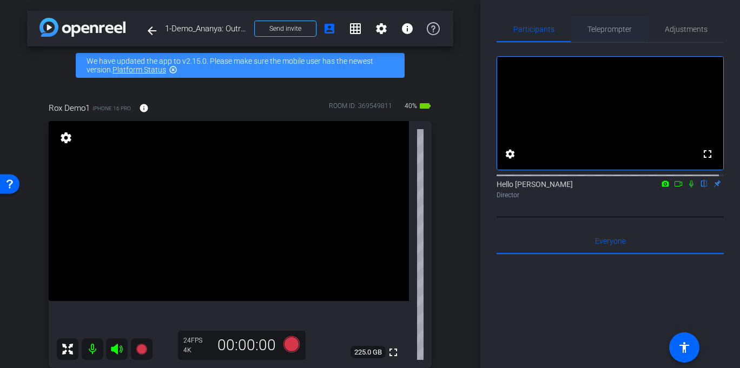
click at [610, 24] on span "Teleprompter" at bounding box center [609, 29] width 44 height 26
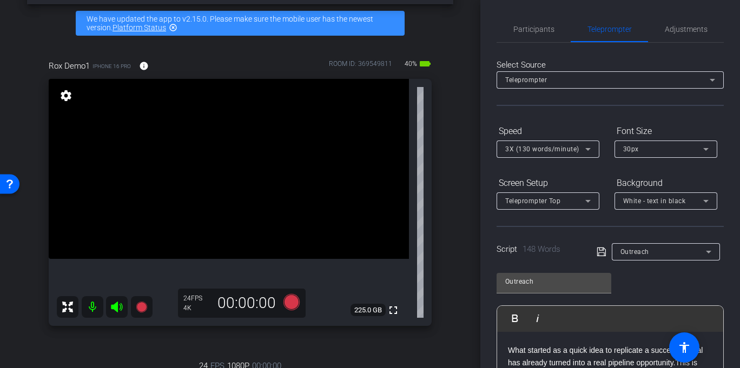
scroll to position [82, 0]
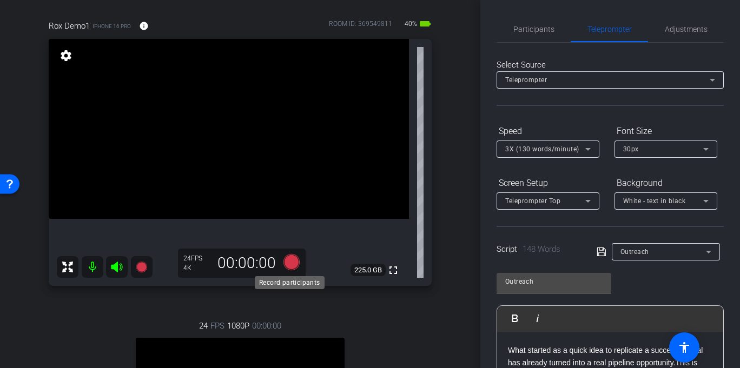
click at [284, 259] on icon at bounding box center [291, 262] width 16 height 16
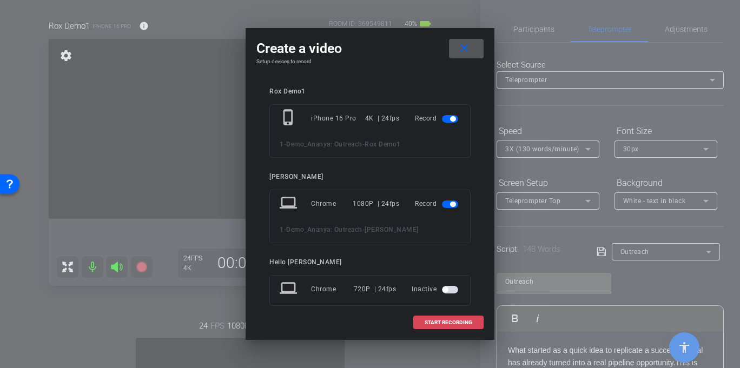
click at [444, 321] on span "START RECORDING" at bounding box center [448, 322] width 48 height 5
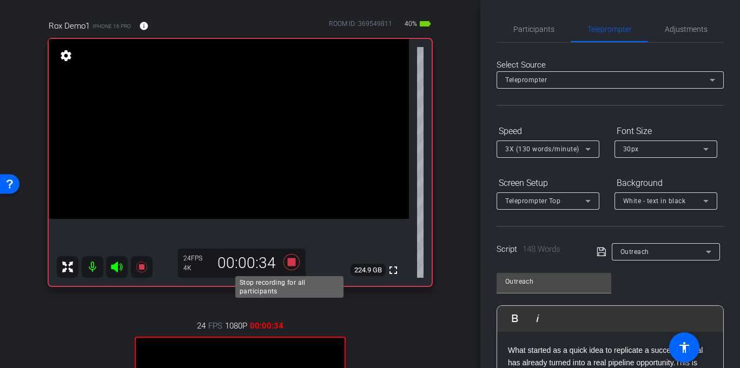
click at [289, 260] on icon at bounding box center [291, 262] width 16 height 16
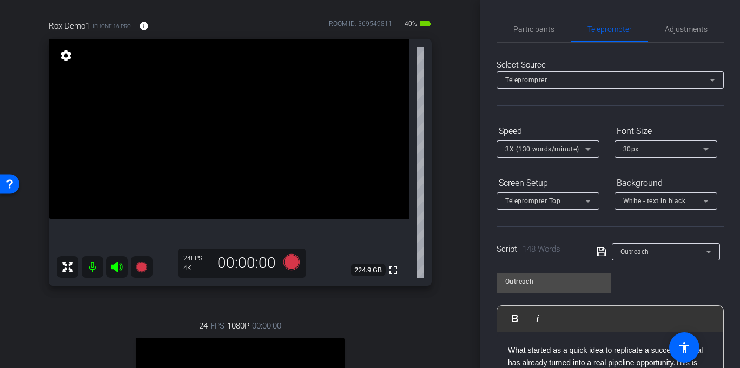
click at [288, 258] on icon at bounding box center [291, 262] width 16 height 16
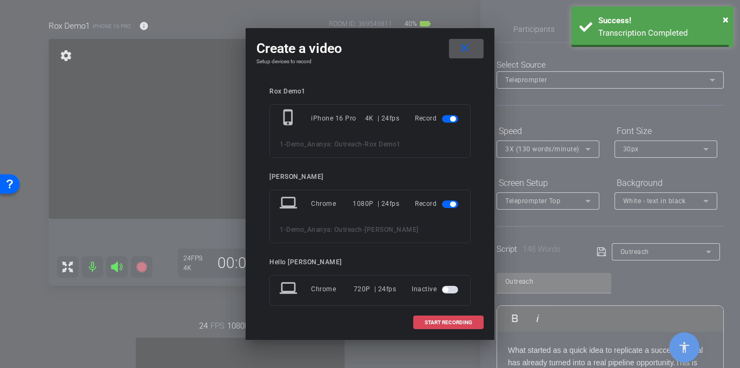
click at [444, 324] on span "START RECORDING" at bounding box center [448, 322] width 48 height 5
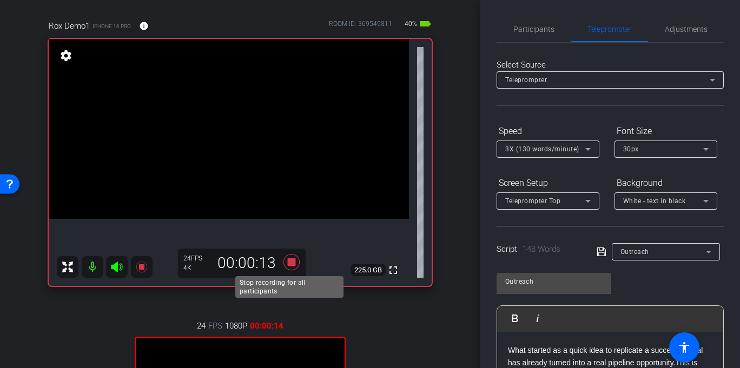
click at [284, 263] on icon at bounding box center [291, 262] width 26 height 19
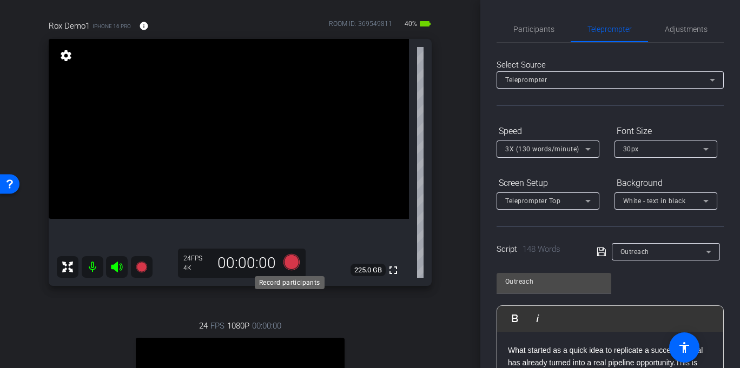
click at [290, 259] on icon at bounding box center [291, 262] width 16 height 16
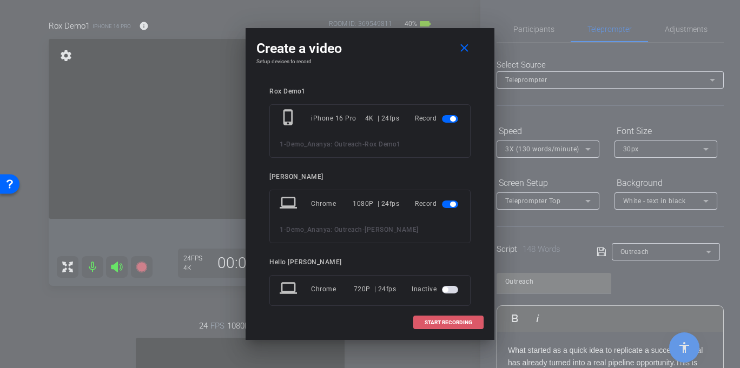
click at [462, 326] on span at bounding box center [448, 323] width 69 height 26
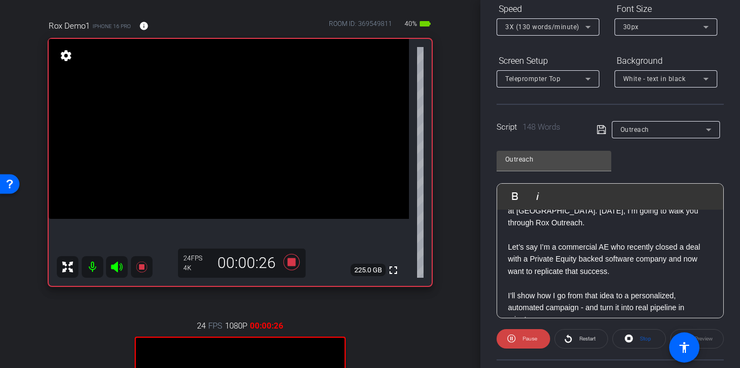
scroll to position [83, 0]
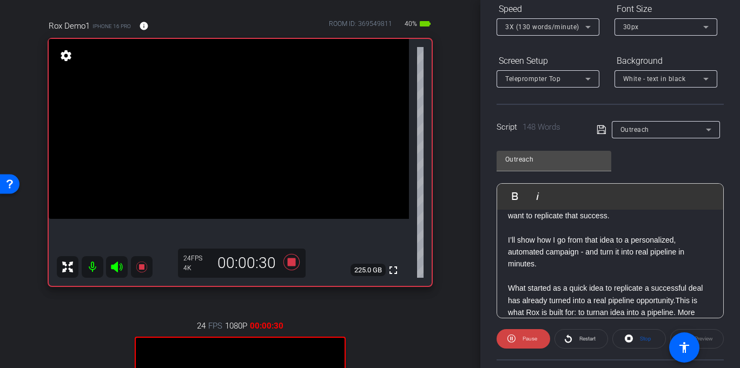
click at [548, 253] on p "I’ll show how I go from that idea to a personalized, automated campaign - and t…" at bounding box center [610, 252] width 204 height 36
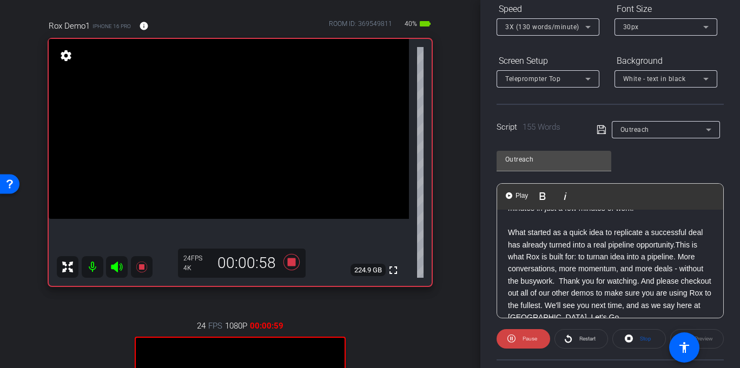
scroll to position [143, 0]
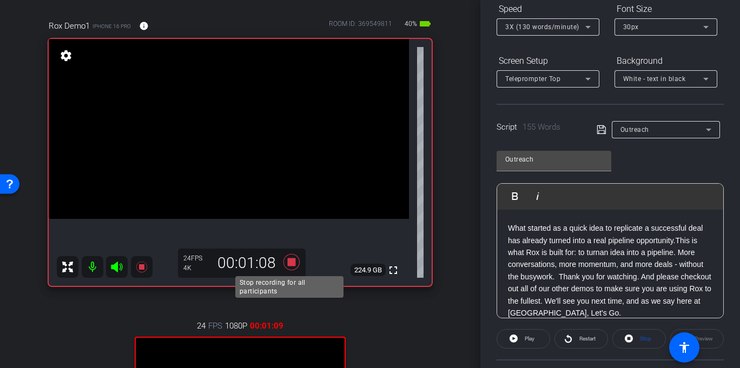
click at [289, 261] on icon at bounding box center [291, 262] width 16 height 16
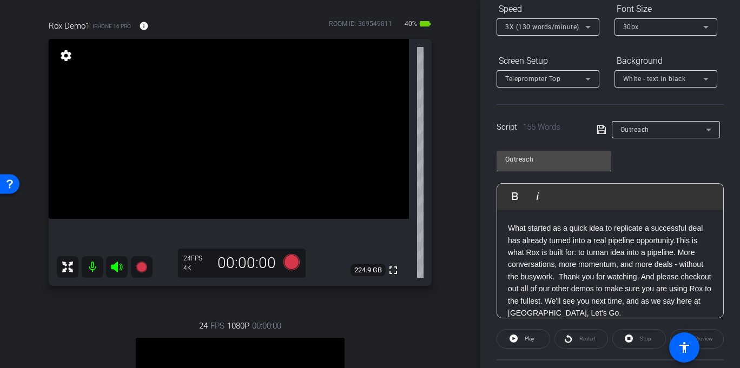
scroll to position [111, 0]
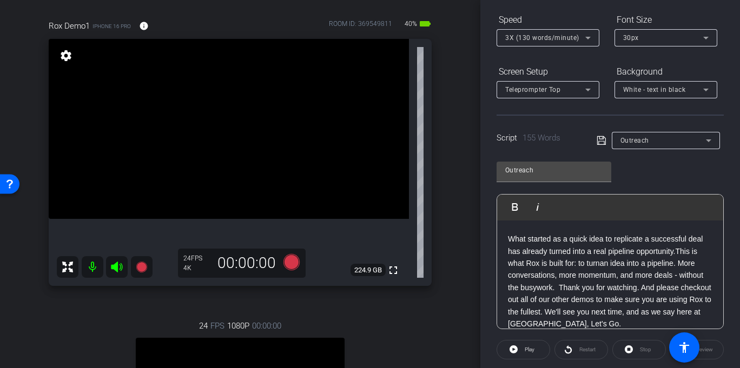
click at [553, 39] on span "3X (130 words/minute)" at bounding box center [542, 38] width 74 height 8
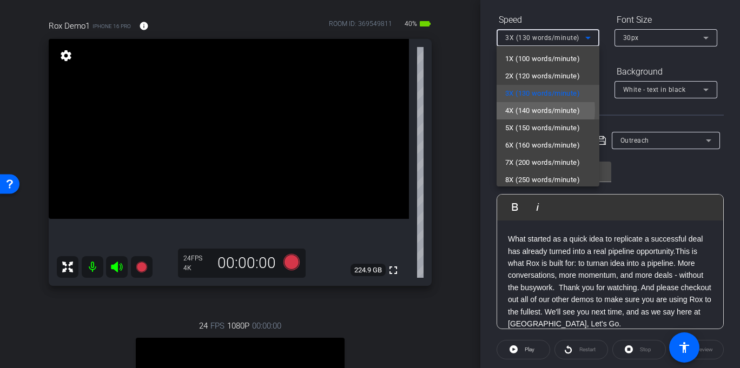
click at [525, 110] on span "4X (140 words/minute)" at bounding box center [542, 110] width 75 height 13
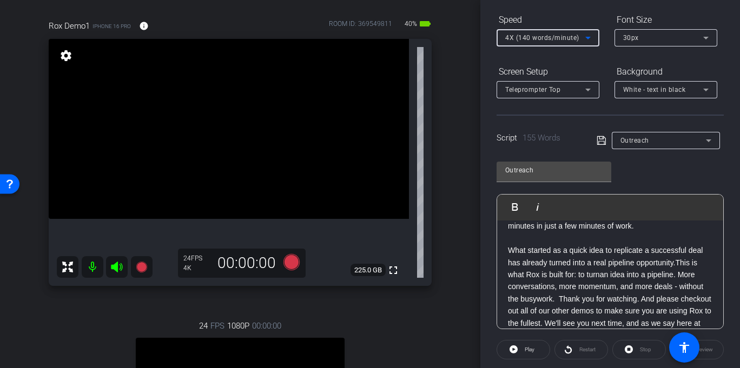
scroll to position [143, 0]
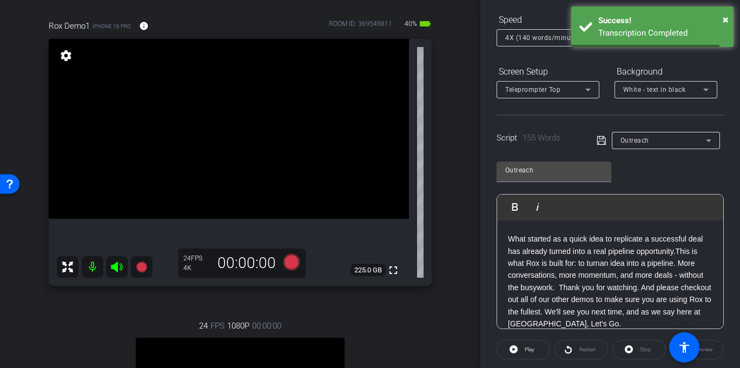
click at [710, 349] on div "Preview" at bounding box center [697, 349] width 54 height 19
click at [707, 350] on div "Preview" at bounding box center [697, 349] width 54 height 19
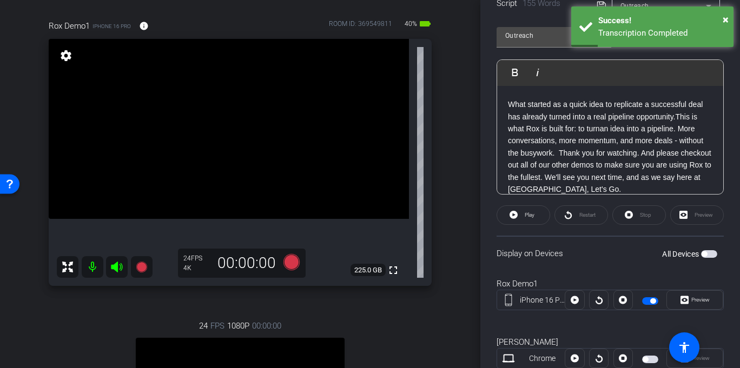
scroll to position [272, 0]
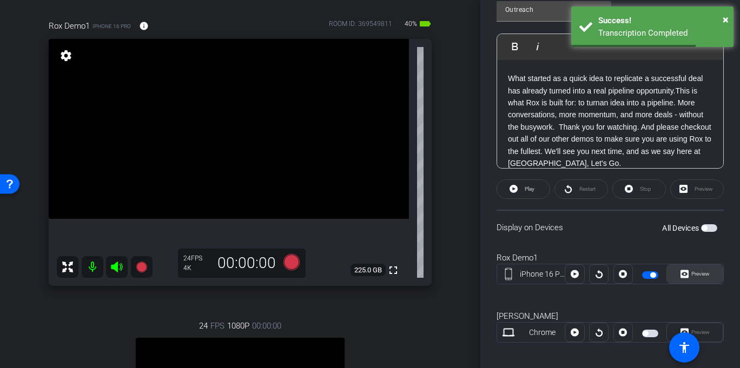
click at [695, 269] on span "Preview" at bounding box center [698, 274] width 21 height 15
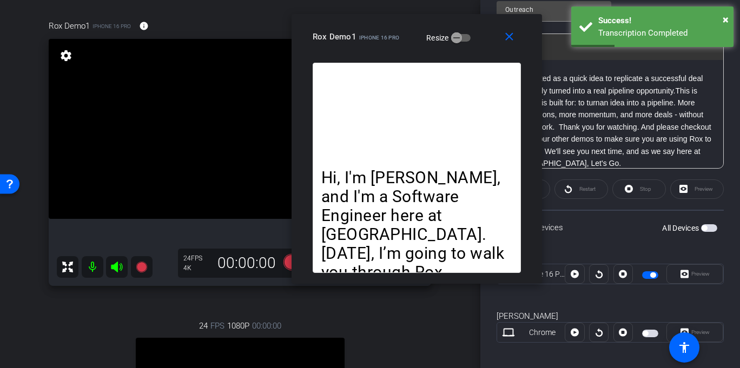
drag, startPoint x: 353, startPoint y: 52, endPoint x: 409, endPoint y: 3, distance: 74.0
click at [409, 14] on div "close Rox Demo1 iPhone 16 Pro Resize" at bounding box center [416, 38] width 250 height 49
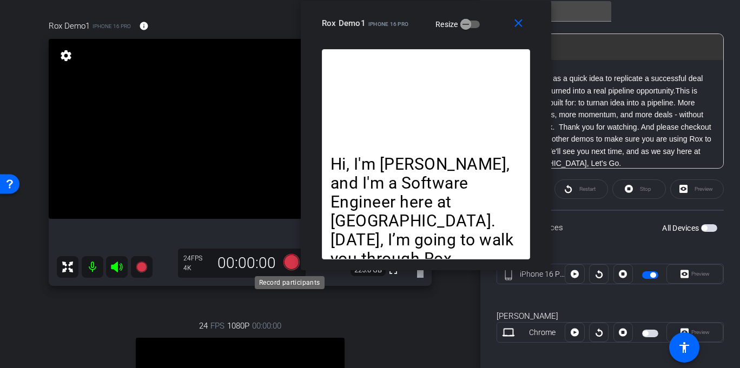
click at [283, 258] on icon at bounding box center [291, 262] width 16 height 16
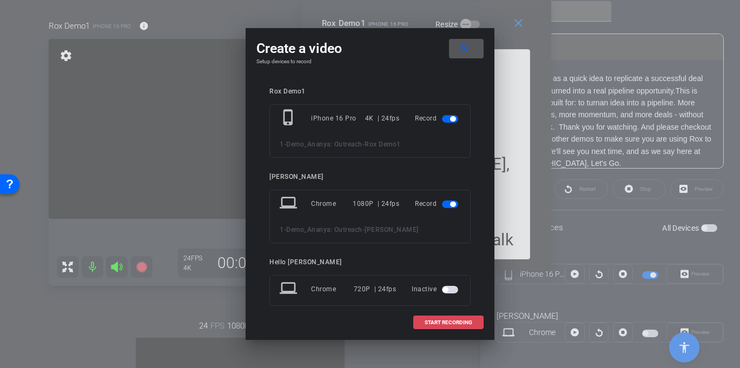
click at [437, 325] on span "START RECORDING" at bounding box center [448, 322] width 48 height 5
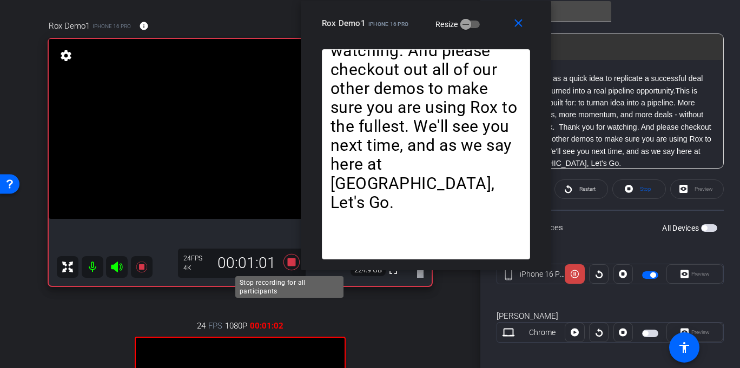
click at [289, 268] on icon at bounding box center [291, 262] width 26 height 19
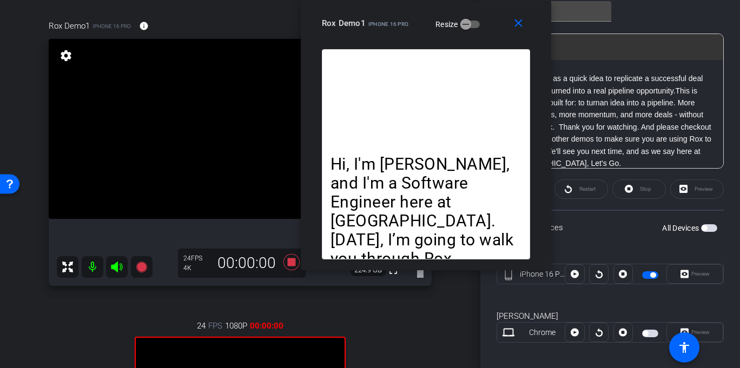
click at [376, 299] on div "Rox Demo1 iPhone 16 Pro info ROOM ID: 369549811 40% battery_std fullscreen sett…" at bounding box center [240, 269] width 426 height 534
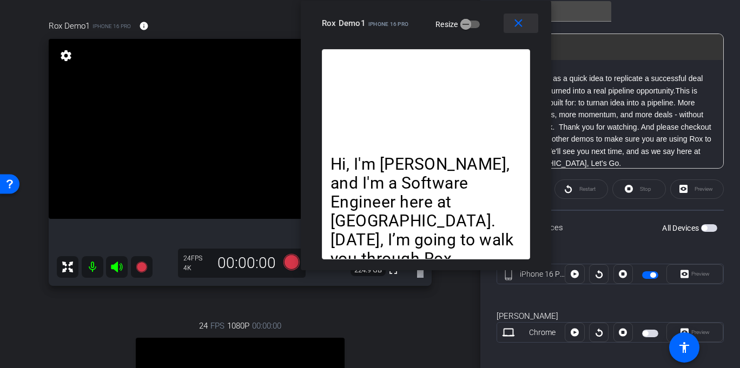
click at [512, 27] on mat-icon "close" at bounding box center [519, 24] width 14 height 14
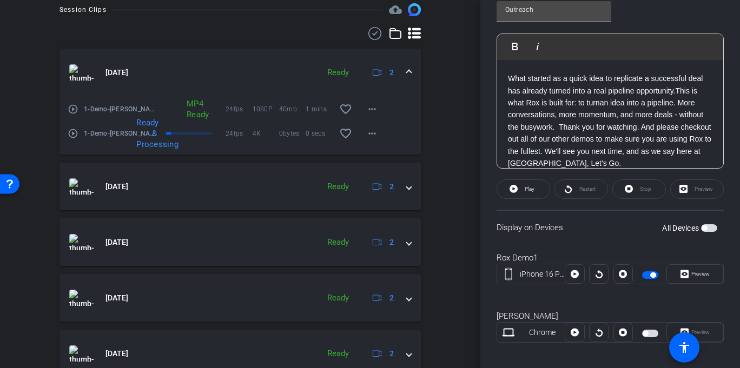
scroll to position [632, 0]
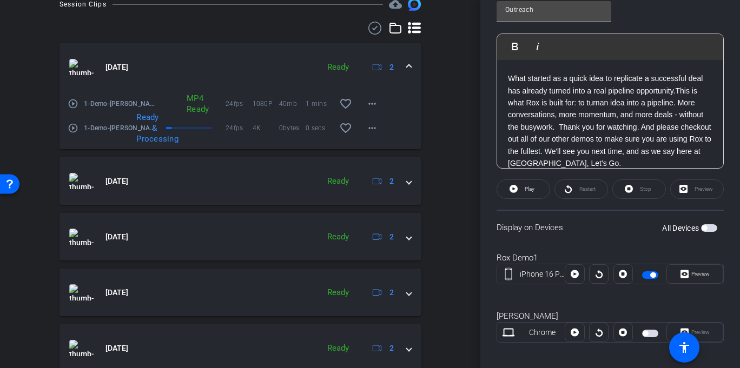
click at [74, 134] on mat-icon "play_circle_outline" at bounding box center [73, 128] width 11 height 11
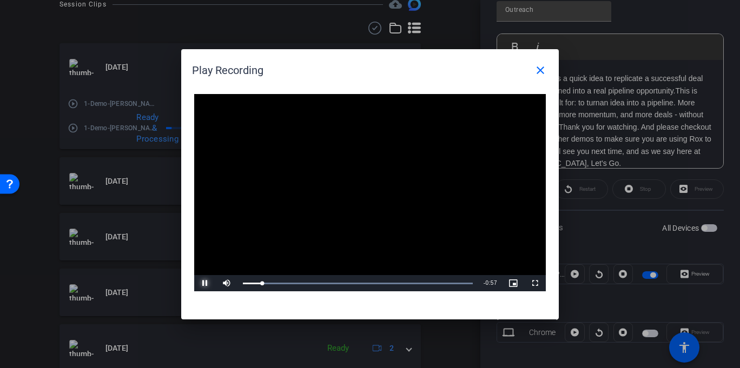
click at [200, 283] on span "Video Player" at bounding box center [205, 283] width 22 height 0
click at [542, 69] on mat-icon "close" at bounding box center [540, 70] width 13 height 13
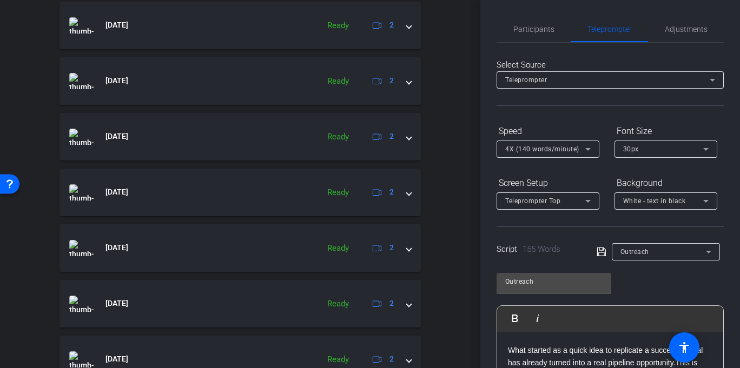
scroll to position [647, 0]
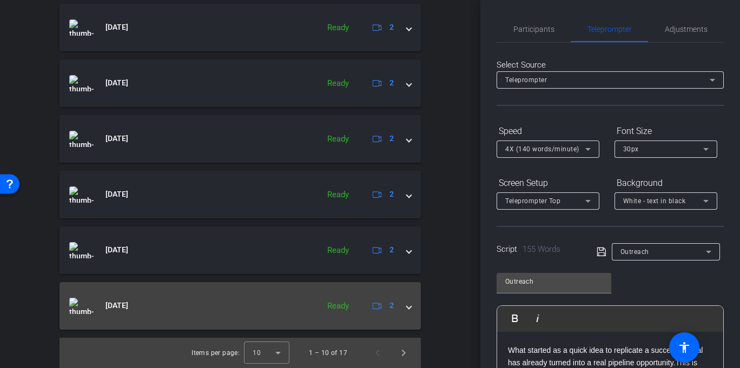
click at [400, 306] on div "Sep 10, 2025 Ready 2" at bounding box center [237, 306] width 337 height 16
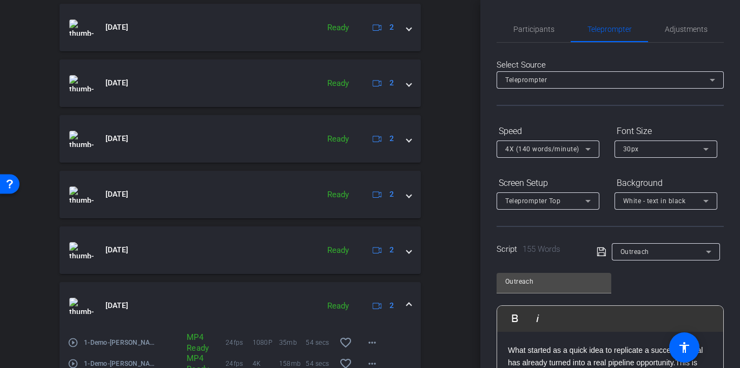
scroll to position [705, 0]
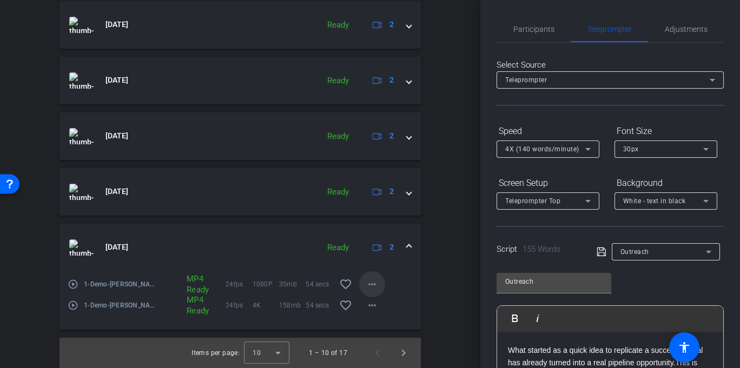
click at [370, 289] on mat-icon "more_horiz" at bounding box center [372, 284] width 13 height 13
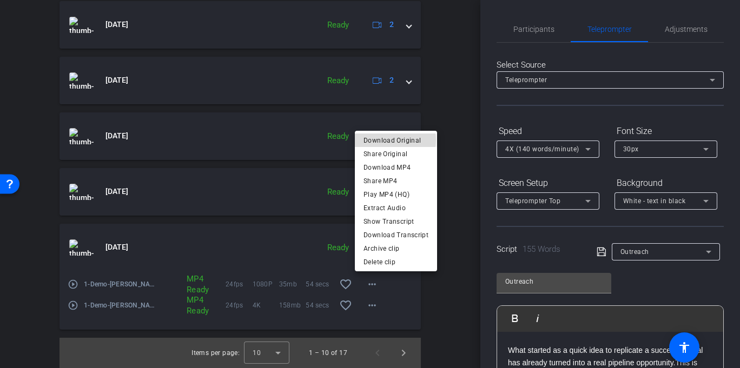
click at [391, 140] on span "Download Original" at bounding box center [395, 140] width 65 height 13
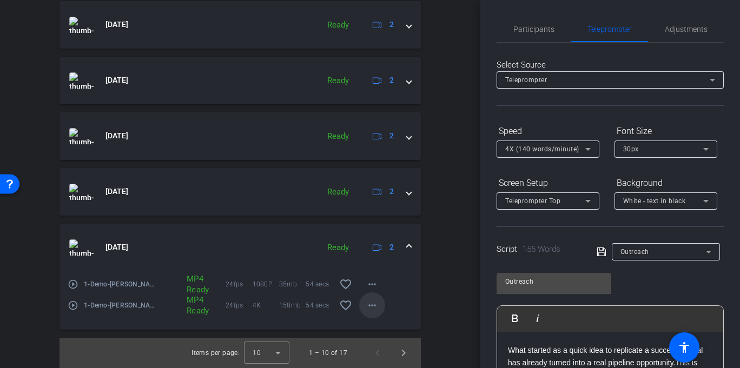
click at [370, 304] on mat-icon "more_horiz" at bounding box center [372, 305] width 13 height 13
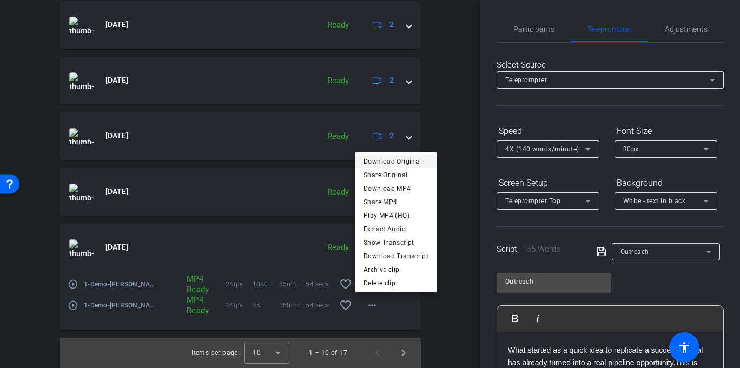
click at [391, 161] on span "Download Original" at bounding box center [395, 161] width 65 height 13
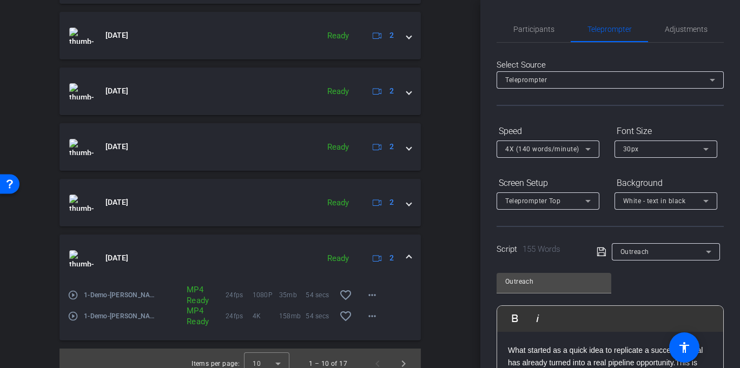
scroll to position [700, 0]
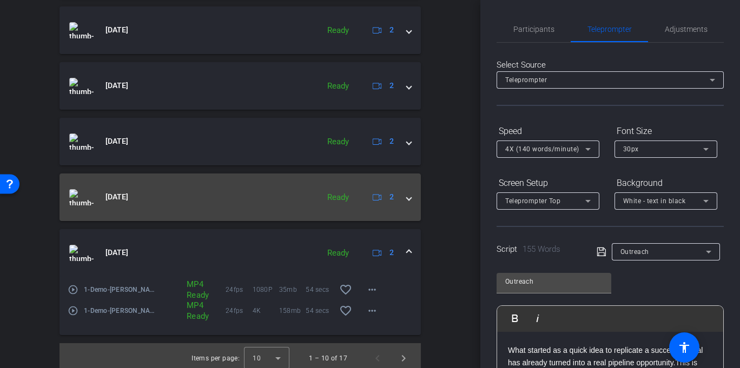
click at [401, 193] on div "Sep 10, 2025 Ready 2" at bounding box center [237, 197] width 337 height 16
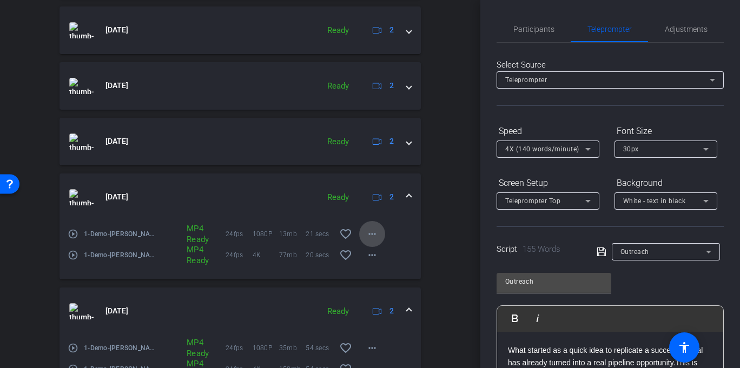
click at [366, 228] on mat-icon "more_horiz" at bounding box center [372, 234] width 13 height 13
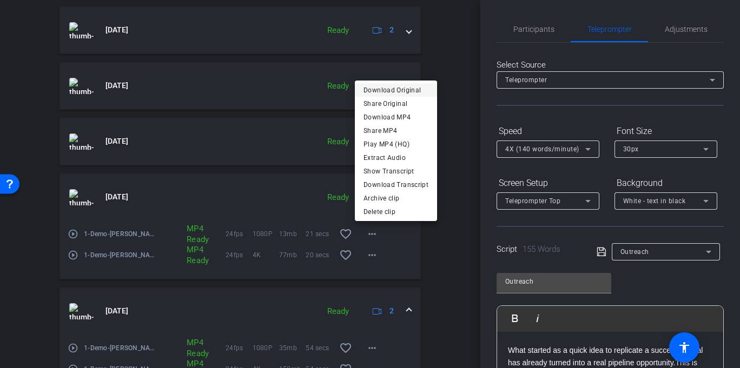
click at [393, 90] on span "Download Original" at bounding box center [395, 89] width 65 height 13
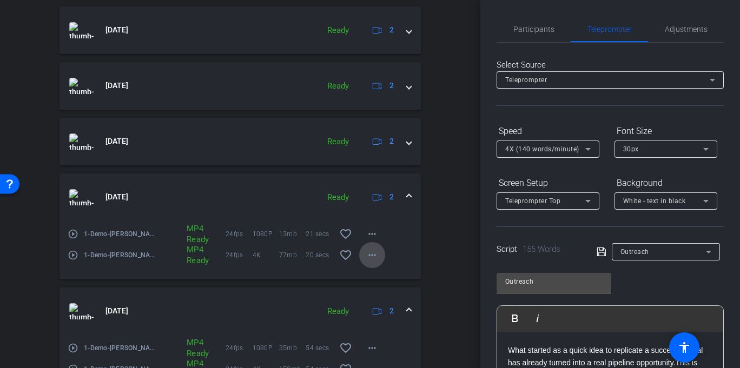
click at [370, 256] on mat-icon "more_horiz" at bounding box center [372, 255] width 13 height 13
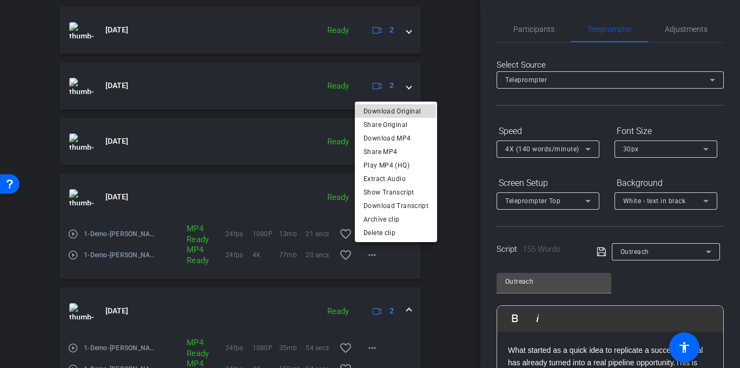
click at [381, 112] on span "Download Original" at bounding box center [395, 110] width 65 height 13
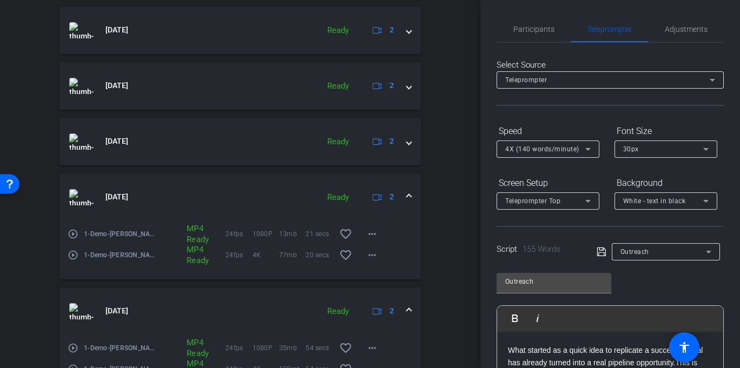
click at [401, 308] on mat-expansion-panel-header "Sep 10, 2025 Ready 2" at bounding box center [239, 312] width 361 height 48
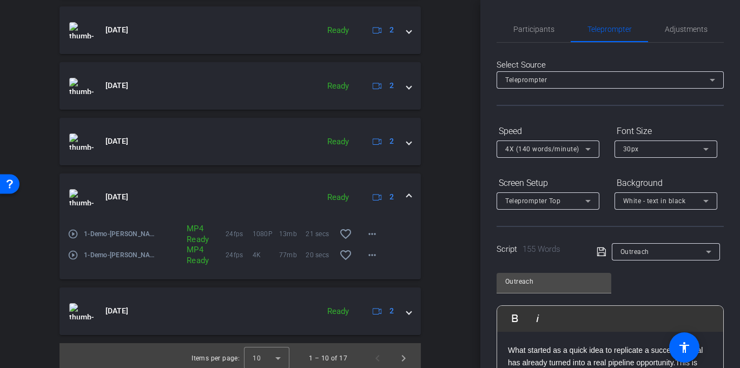
click at [407, 195] on span at bounding box center [409, 196] width 4 height 11
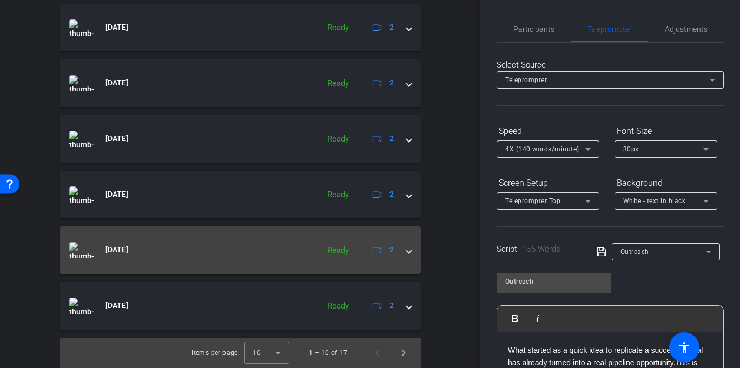
scroll to position [647, 0]
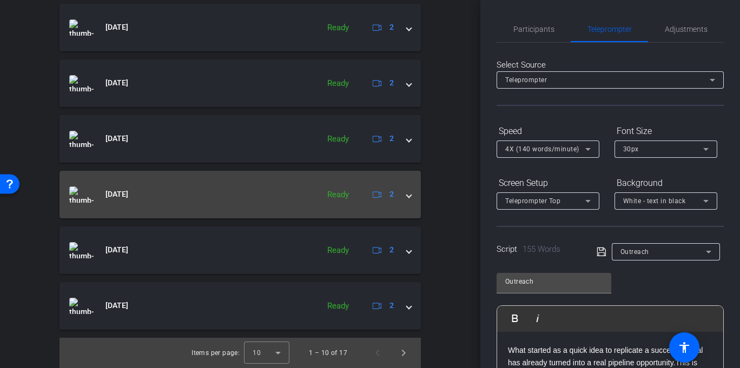
click at [407, 197] on span at bounding box center [409, 194] width 4 height 11
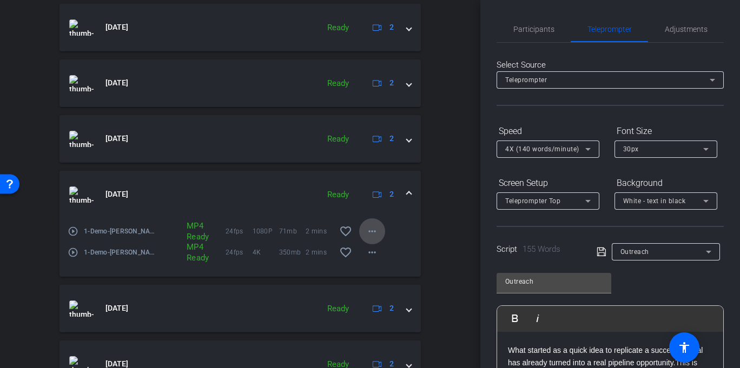
click at [367, 232] on mat-icon "more_horiz" at bounding box center [372, 231] width 13 height 13
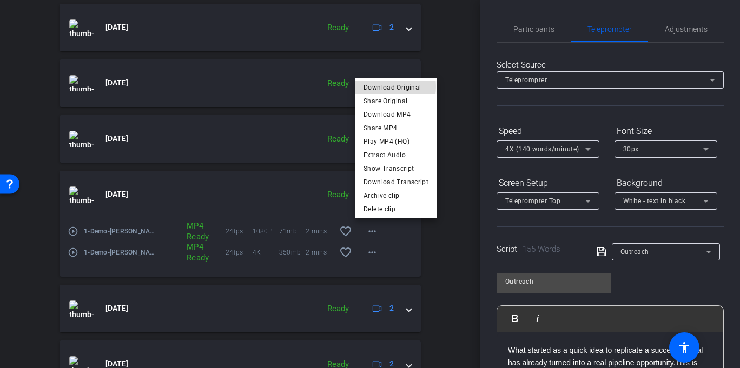
click at [389, 87] on span "Download Original" at bounding box center [395, 87] width 65 height 13
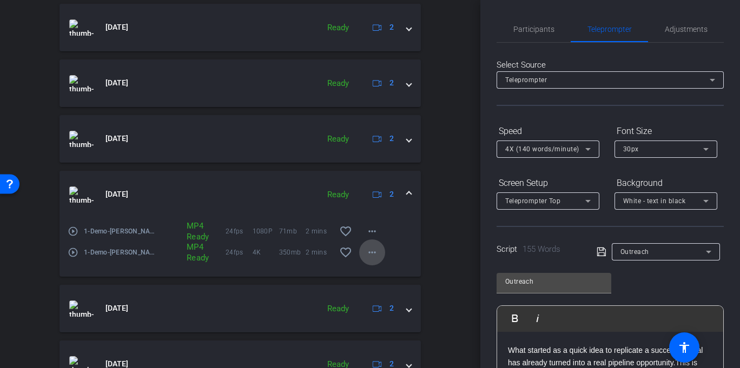
click at [369, 248] on mat-icon "more_horiz" at bounding box center [372, 252] width 13 height 13
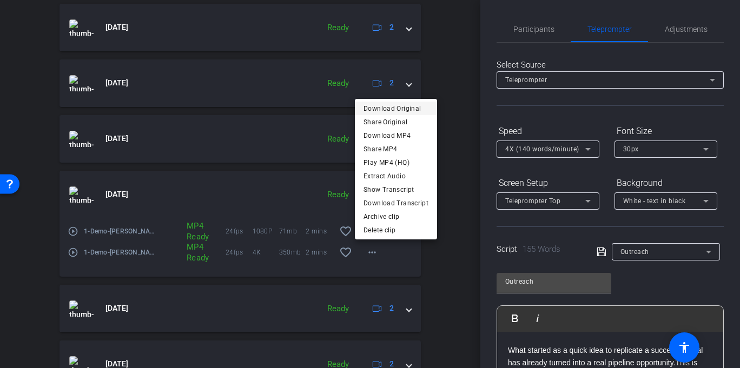
click at [401, 107] on span "Download Original" at bounding box center [395, 108] width 65 height 13
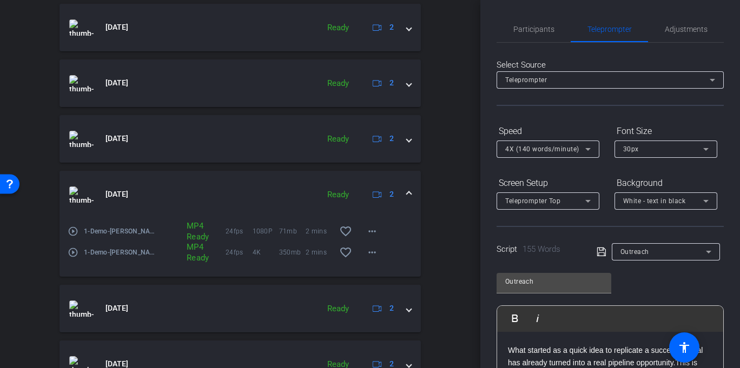
click at [407, 193] on mat-expansion-panel-header "Sep 10, 2025 Ready 2" at bounding box center [239, 195] width 361 height 48
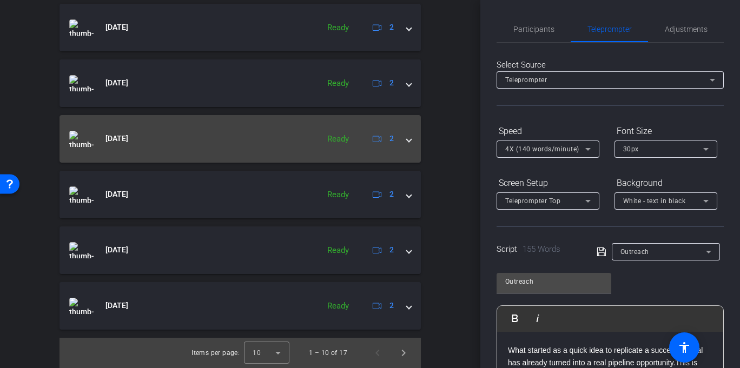
click at [401, 145] on div "Sep 10, 2025 Ready 2" at bounding box center [237, 139] width 337 height 16
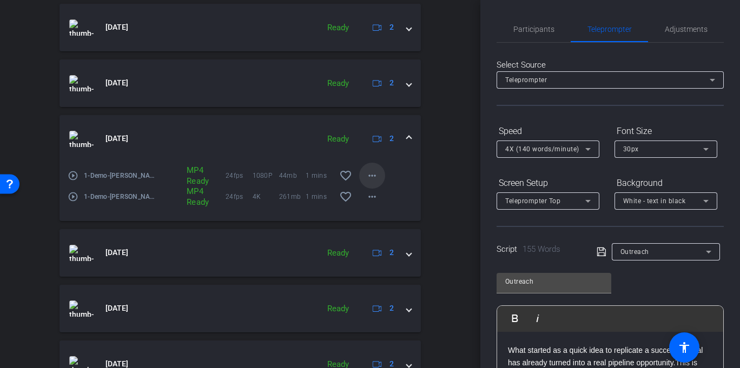
click at [371, 175] on mat-icon "more_horiz" at bounding box center [372, 175] width 13 height 13
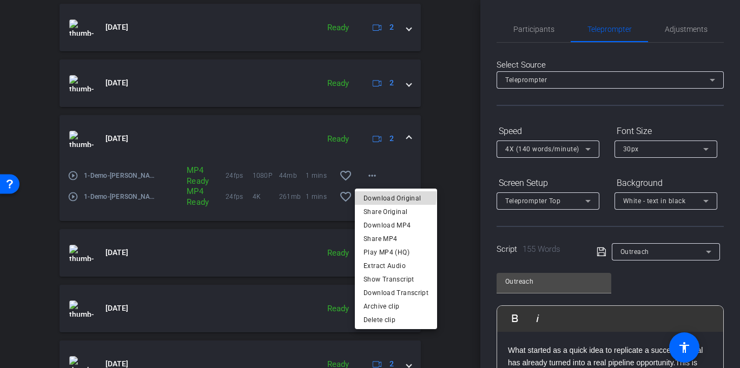
click at [388, 196] on span "Download Original" at bounding box center [395, 197] width 65 height 13
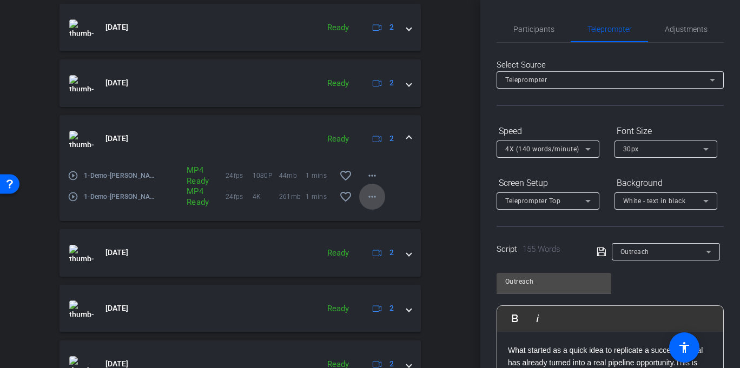
click at [368, 192] on mat-icon "more_horiz" at bounding box center [372, 196] width 13 height 13
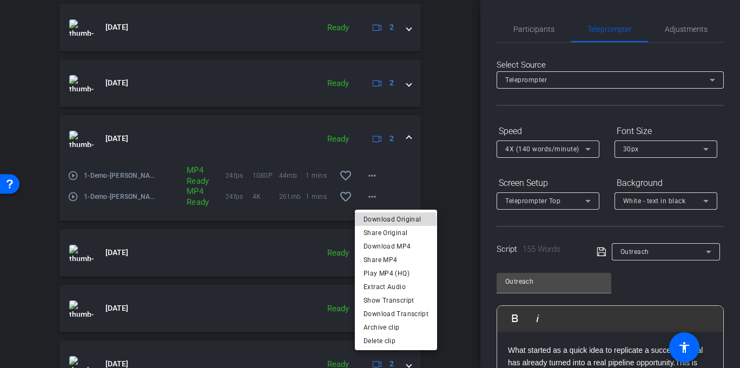
click at [392, 222] on span "Download Original" at bounding box center [395, 219] width 65 height 13
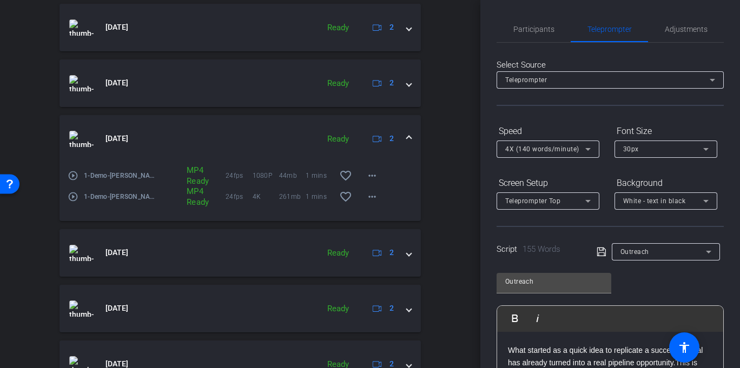
click at [407, 135] on span at bounding box center [409, 138] width 4 height 11
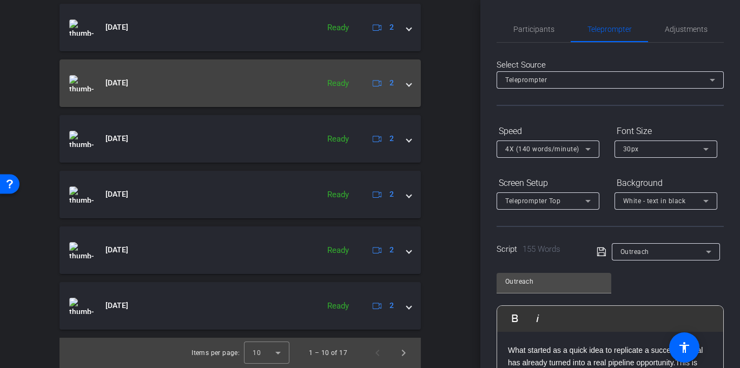
click at [403, 90] on mat-expansion-panel-header "Sep 10, 2025 Ready 2" at bounding box center [239, 83] width 361 height 48
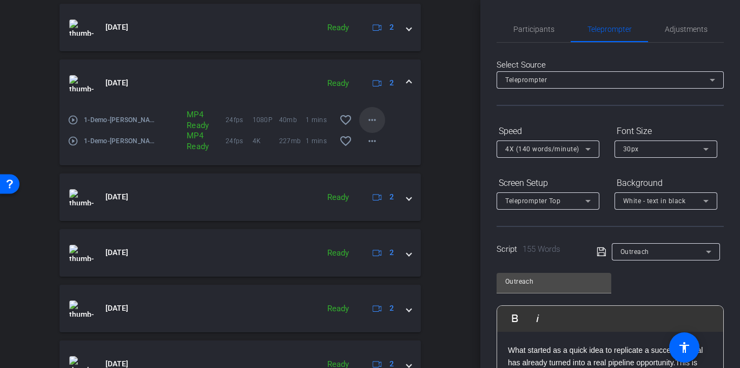
click at [360, 120] on span at bounding box center [372, 120] width 26 height 26
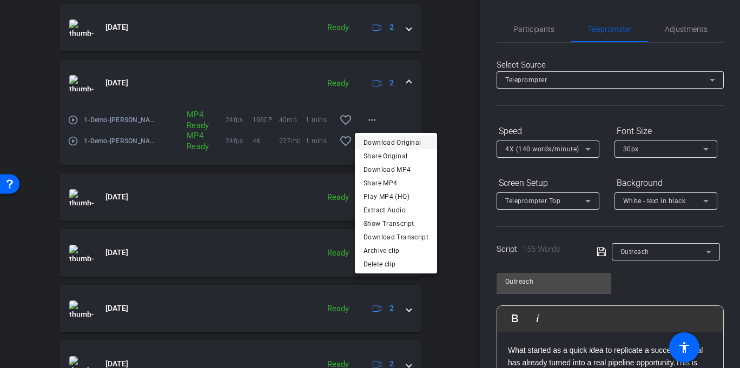
click at [399, 140] on span "Download Original" at bounding box center [395, 142] width 65 height 13
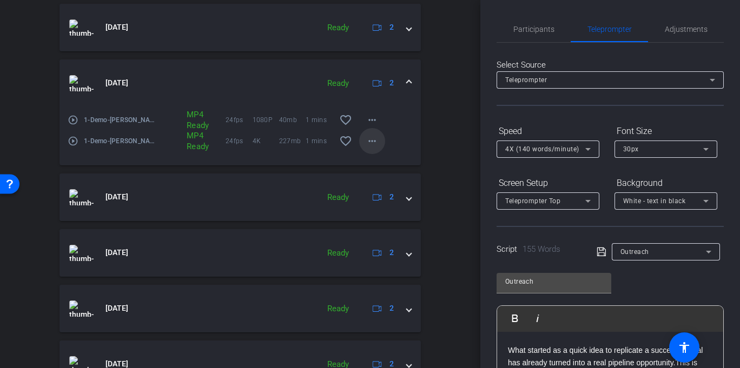
click at [370, 137] on mat-icon "more_horiz" at bounding box center [372, 141] width 13 height 13
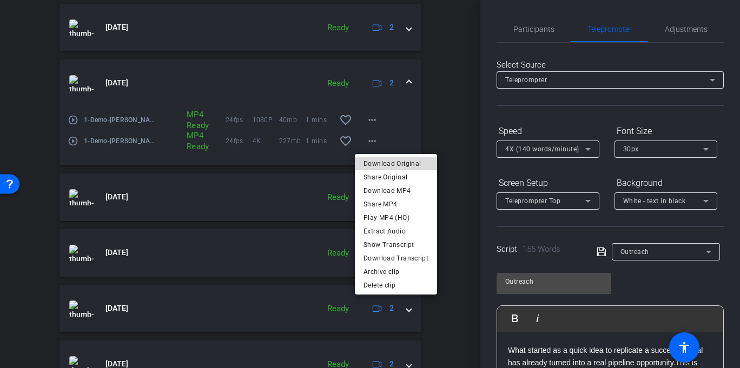
click at [395, 165] on span "Download Original" at bounding box center [395, 163] width 65 height 13
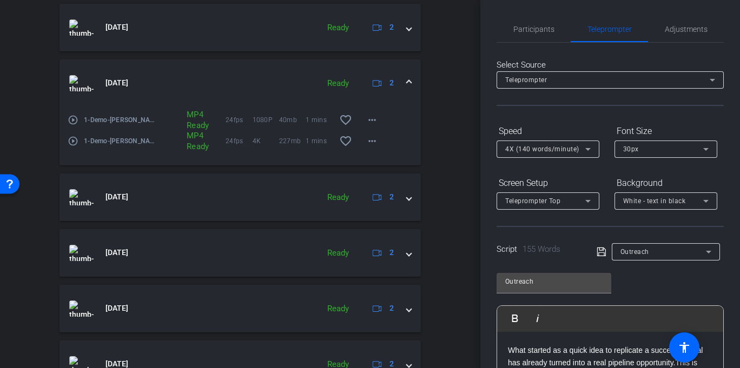
click at [407, 77] on span at bounding box center [409, 82] width 4 height 11
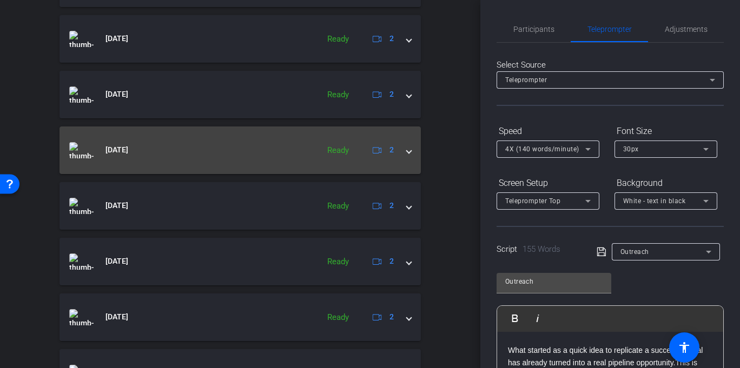
scroll to position [569, 0]
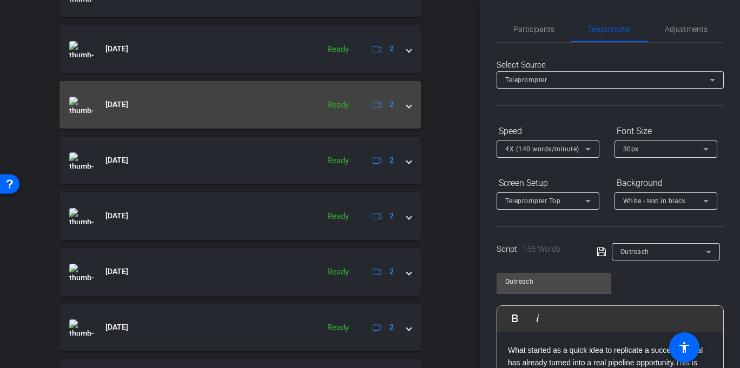
click at [407, 104] on span at bounding box center [409, 104] width 4 height 11
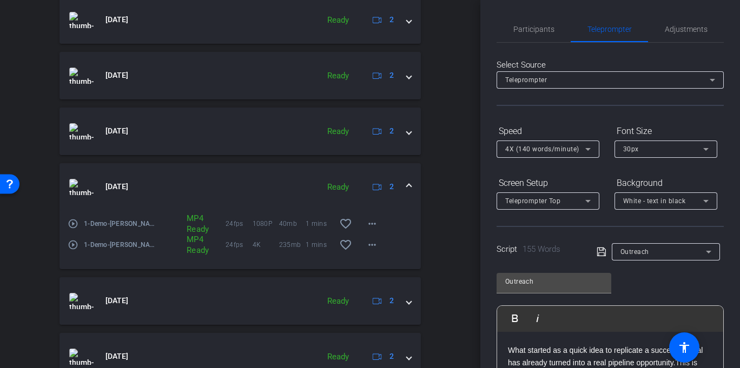
scroll to position [499, 0]
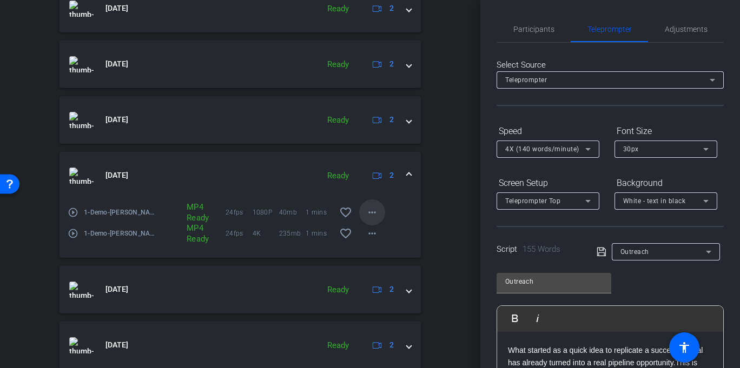
click at [373, 211] on mat-icon "more_horiz" at bounding box center [372, 212] width 13 height 13
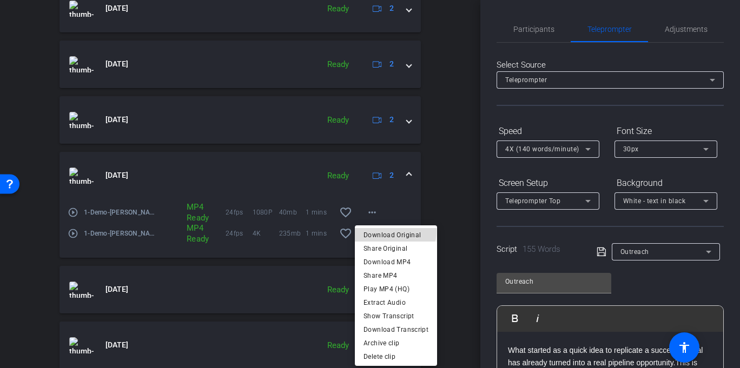
click at [391, 231] on span "Download Original" at bounding box center [395, 234] width 65 height 13
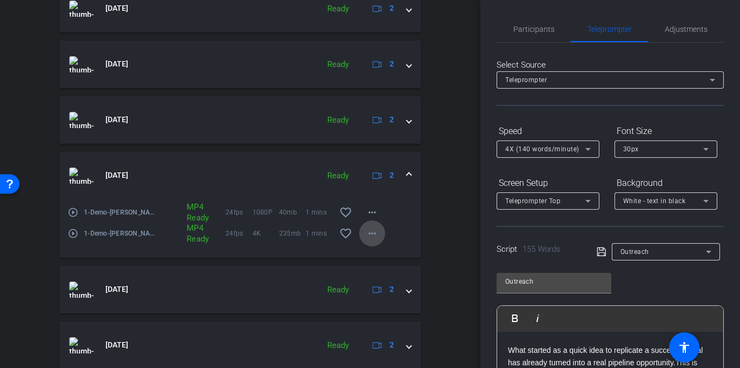
click at [369, 230] on mat-icon "more_horiz" at bounding box center [372, 233] width 13 height 13
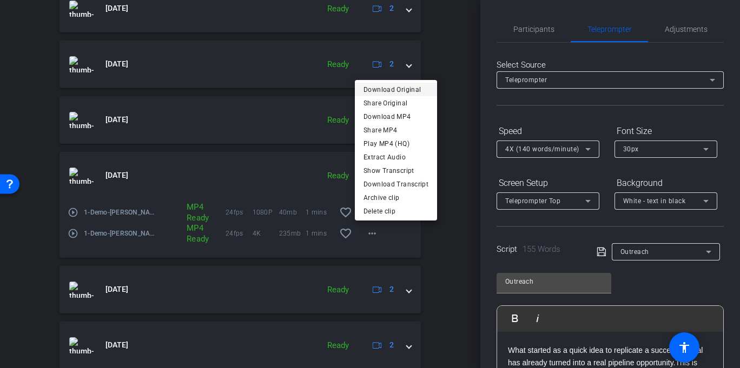
click at [402, 88] on span "Download Original" at bounding box center [395, 89] width 65 height 13
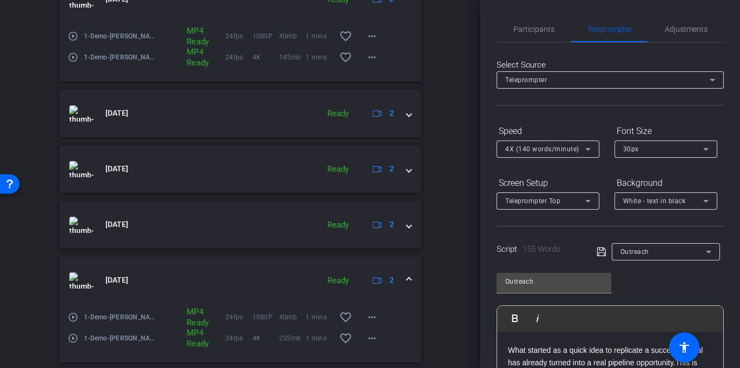
scroll to position [404, 0]
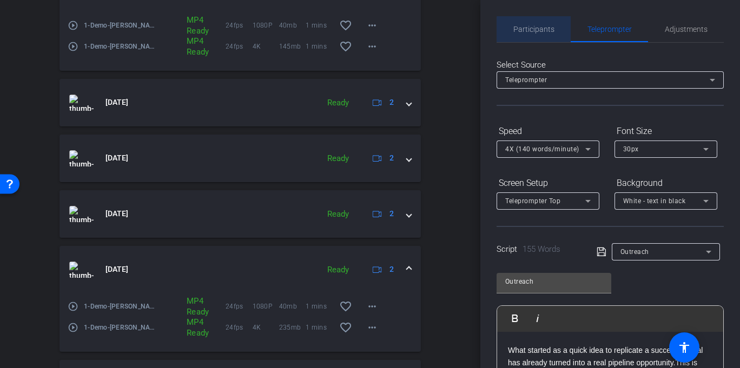
click at [540, 31] on span "Participants" at bounding box center [533, 29] width 41 height 8
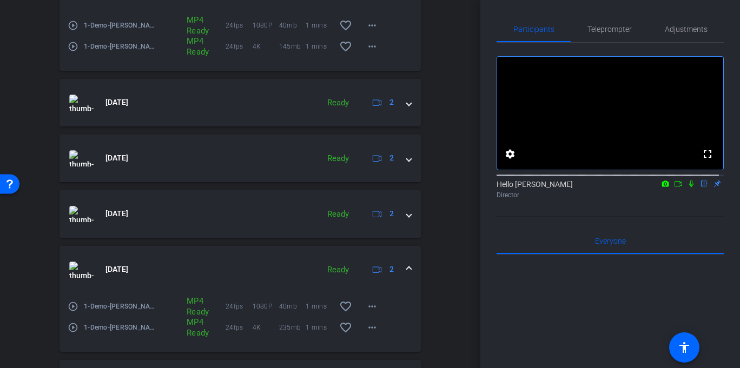
click at [675, 187] on icon at bounding box center [678, 183] width 8 height 5
click at [700, 188] on icon at bounding box center [704, 184] width 9 height 8
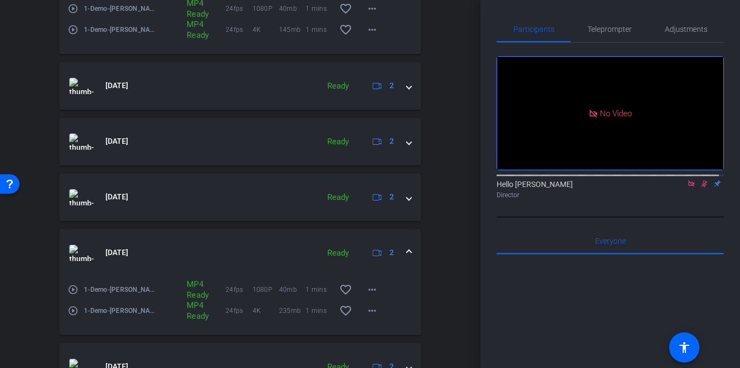
scroll to position [427, 0]
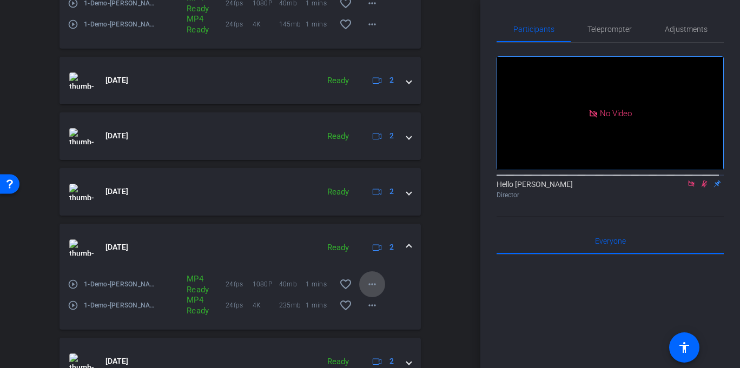
click at [366, 280] on mat-icon "more_horiz" at bounding box center [372, 284] width 13 height 13
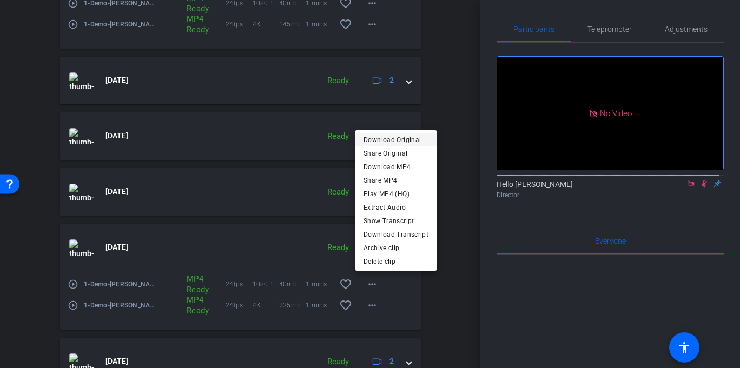
click at [398, 138] on span "Download Original" at bounding box center [395, 140] width 65 height 13
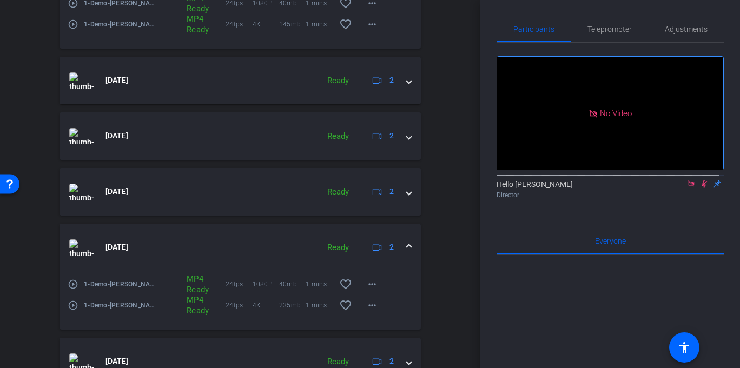
scroll to position [438, 0]
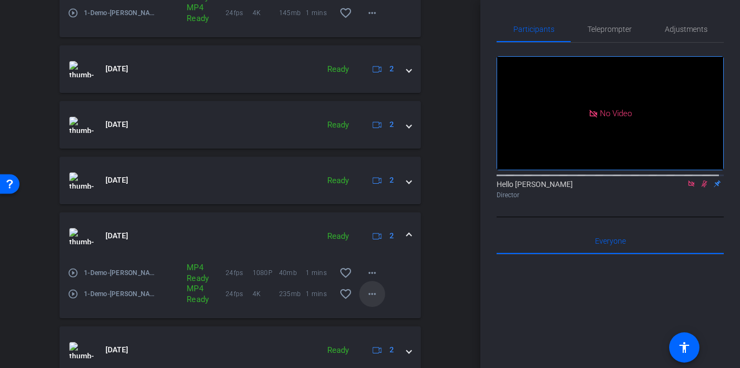
click at [373, 290] on mat-icon "more_horiz" at bounding box center [372, 294] width 13 height 13
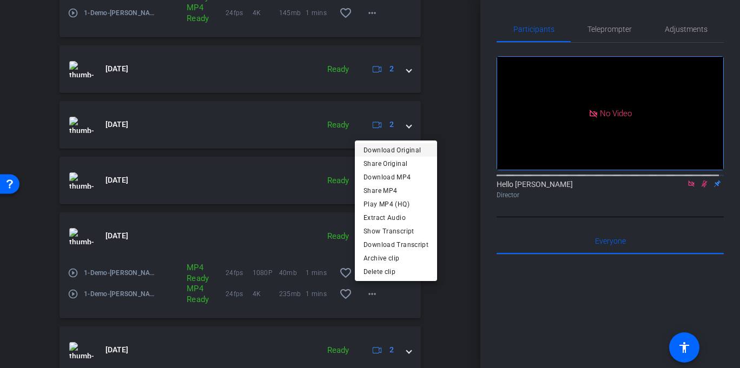
click at [408, 147] on span "Download Original" at bounding box center [395, 149] width 65 height 13
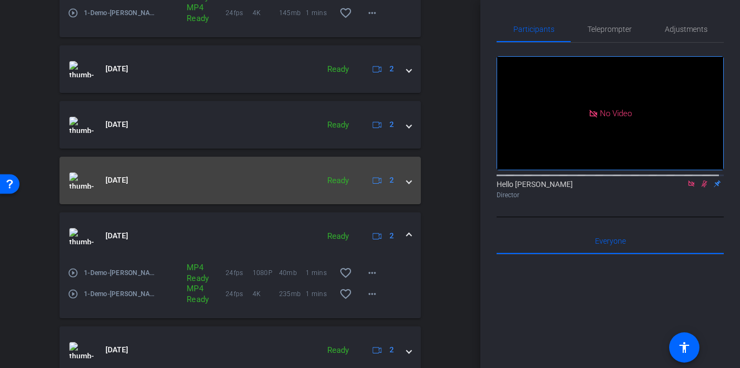
scroll to position [403, 0]
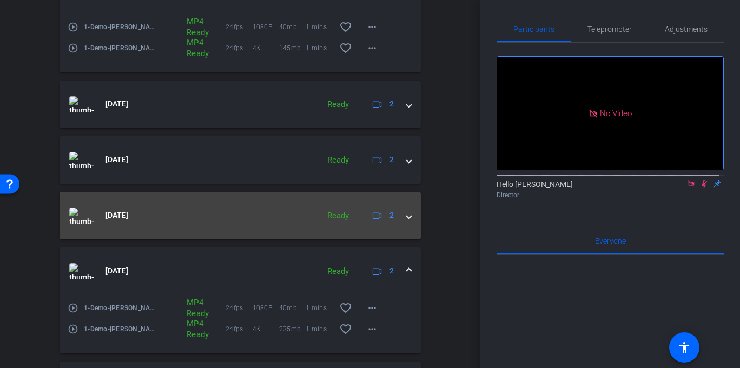
click at [407, 215] on span at bounding box center [409, 215] width 4 height 11
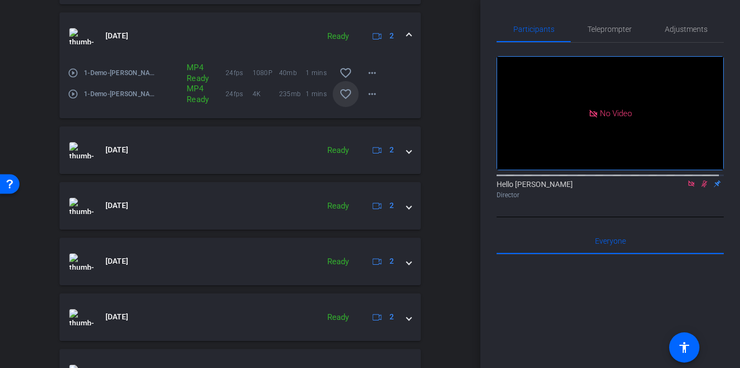
scroll to position [668, 0]
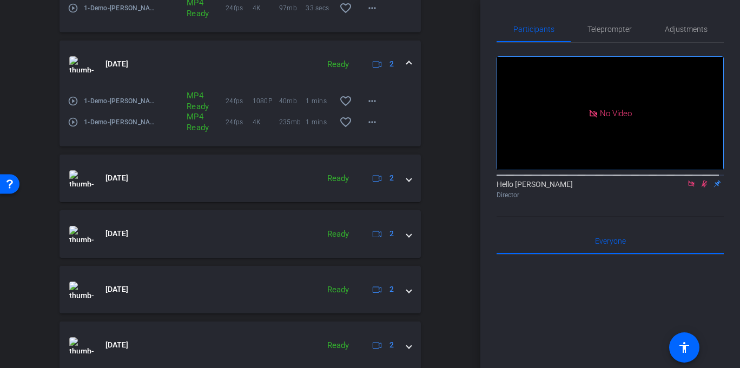
click at [400, 63] on div "Sep 10, 2025 Ready 2" at bounding box center [237, 64] width 337 height 16
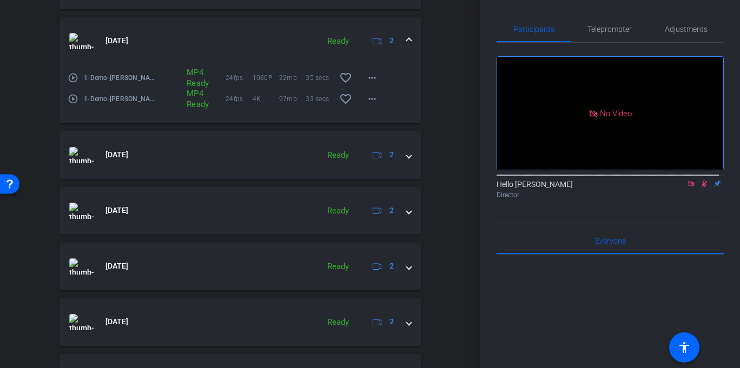
scroll to position [566, 0]
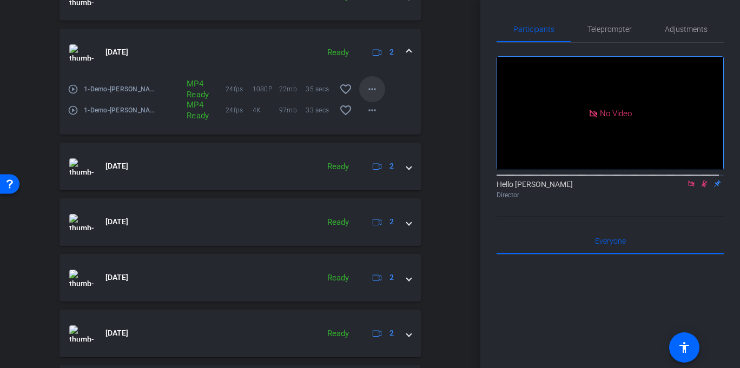
click at [370, 92] on mat-icon "more_horiz" at bounding box center [372, 89] width 13 height 13
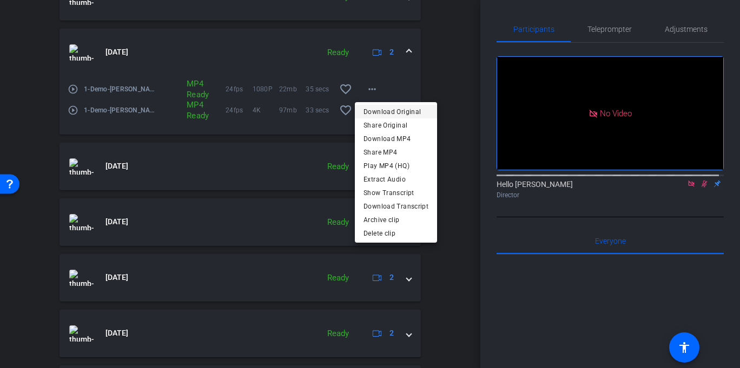
click at [382, 112] on span "Download Original" at bounding box center [395, 111] width 65 height 13
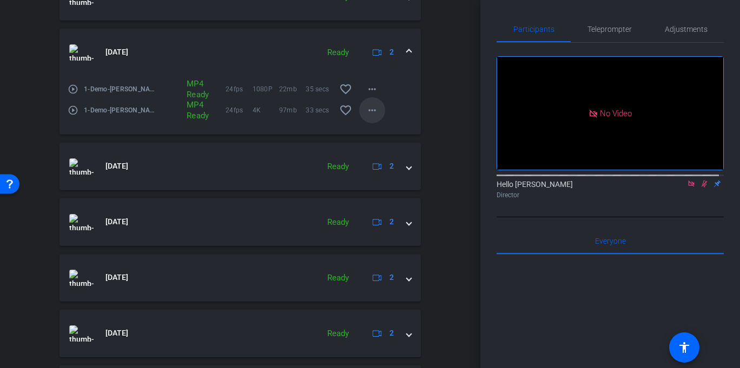
click at [366, 111] on mat-icon "more_horiz" at bounding box center [372, 110] width 13 height 13
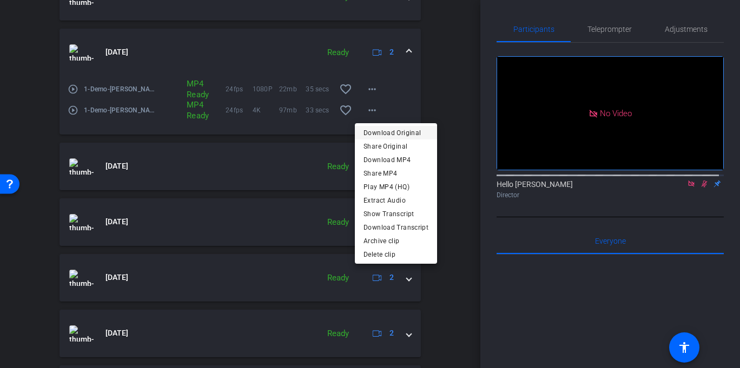
click at [396, 135] on span "Download Original" at bounding box center [395, 132] width 65 height 13
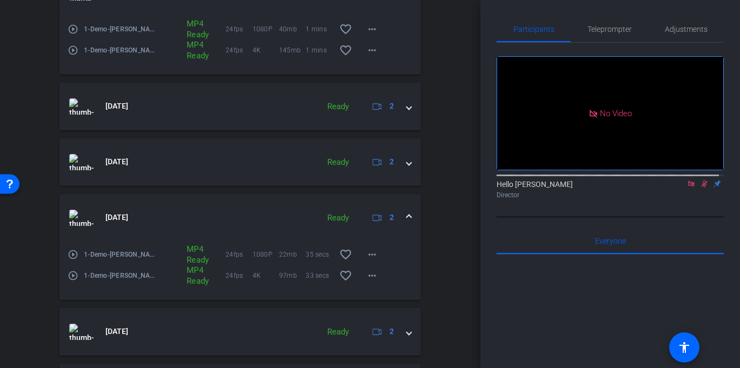
scroll to position [395, 0]
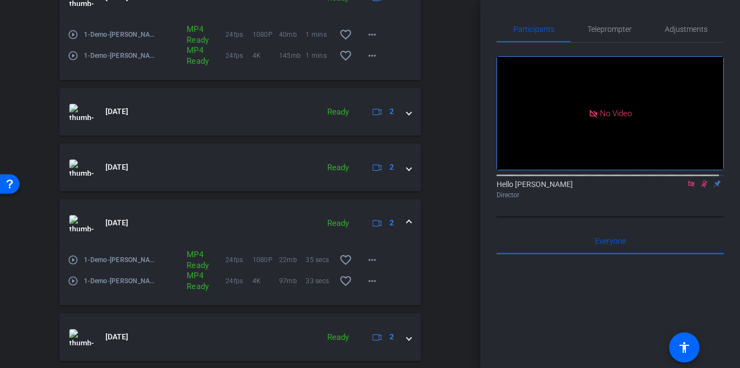
click at [407, 217] on span at bounding box center [409, 222] width 4 height 11
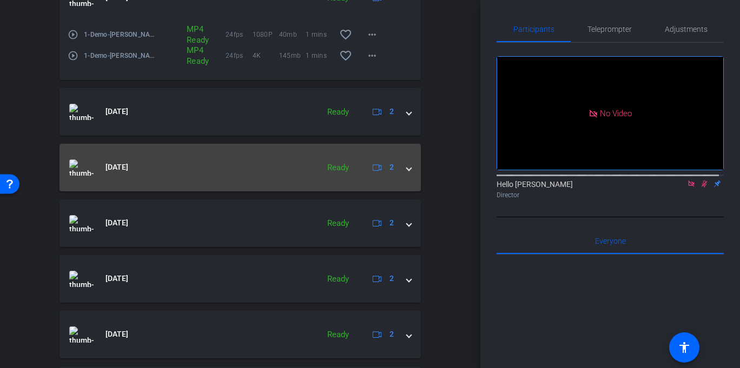
click at [407, 168] on span at bounding box center [409, 167] width 4 height 11
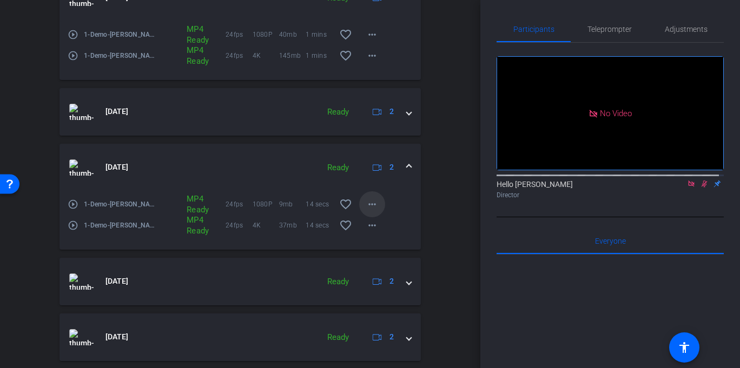
click at [366, 197] on span at bounding box center [372, 204] width 26 height 26
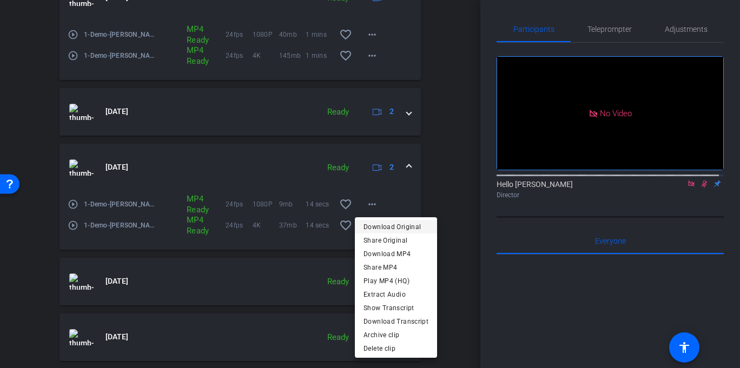
click at [409, 227] on span "Download Original" at bounding box center [395, 226] width 65 height 13
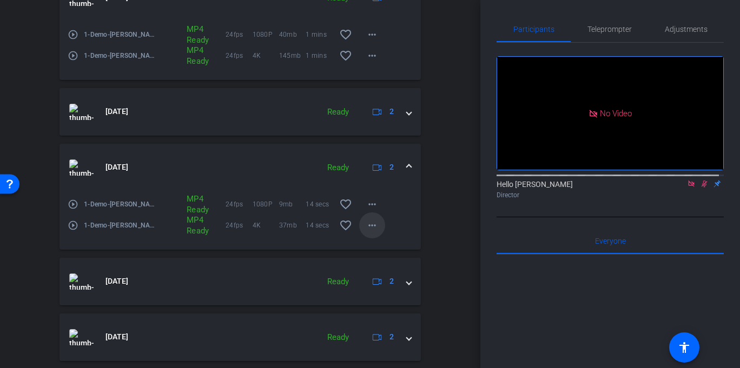
click at [366, 226] on mat-icon "more_horiz" at bounding box center [372, 225] width 13 height 13
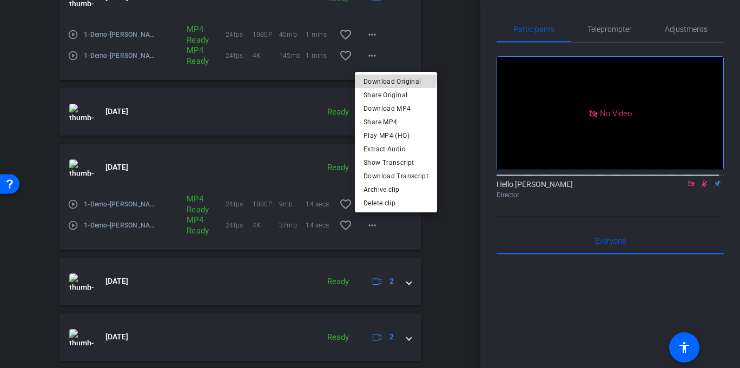
click at [394, 78] on span "Download Original" at bounding box center [395, 81] width 65 height 13
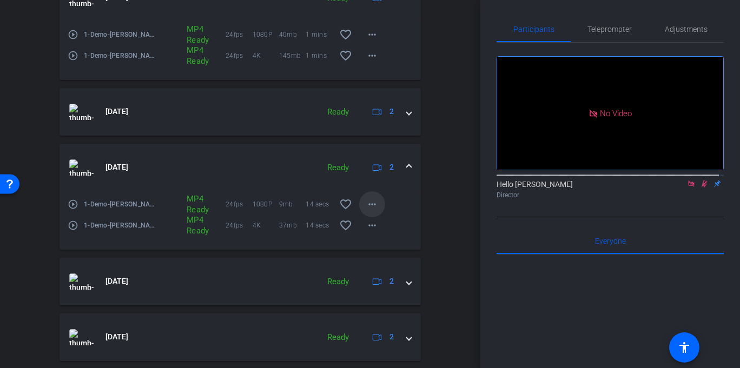
scroll to position [384, 0]
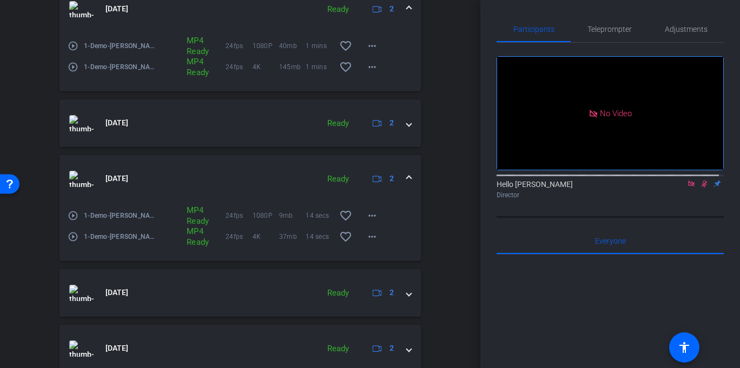
click at [407, 178] on span at bounding box center [409, 178] width 4 height 11
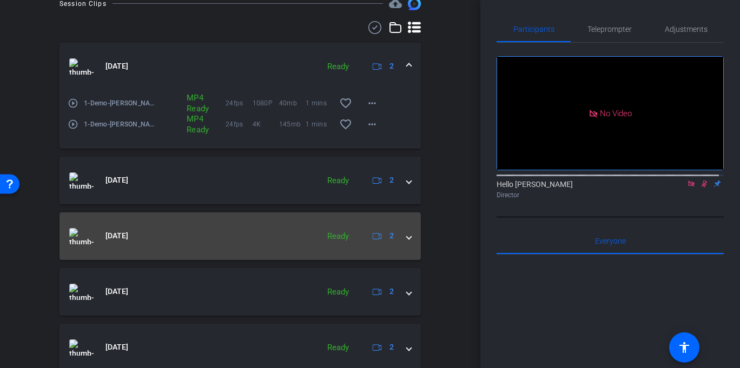
scroll to position [287, 0]
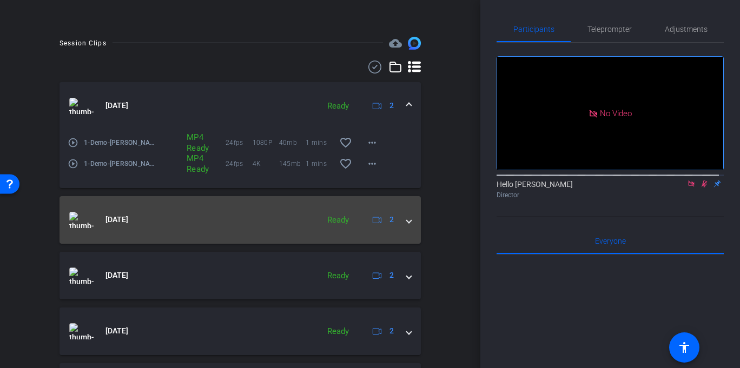
click at [408, 220] on mat-expansion-panel-header "Sep 10, 2025 Ready 2" at bounding box center [239, 220] width 361 height 48
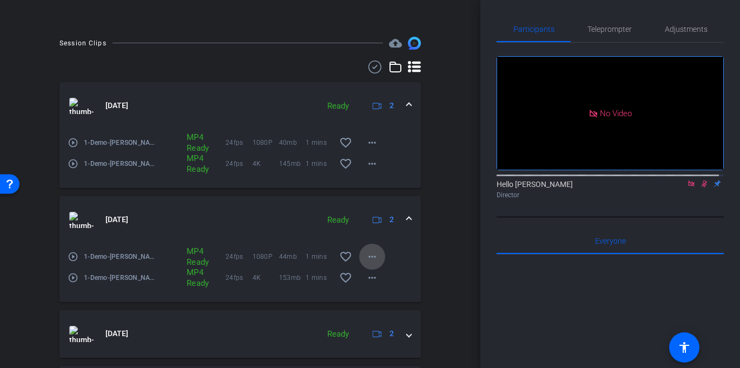
click at [367, 249] on span at bounding box center [372, 257] width 26 height 26
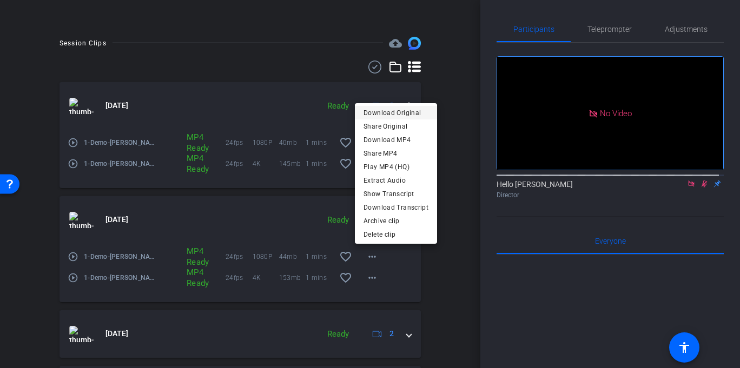
click at [382, 108] on span "Download Original" at bounding box center [395, 112] width 65 height 13
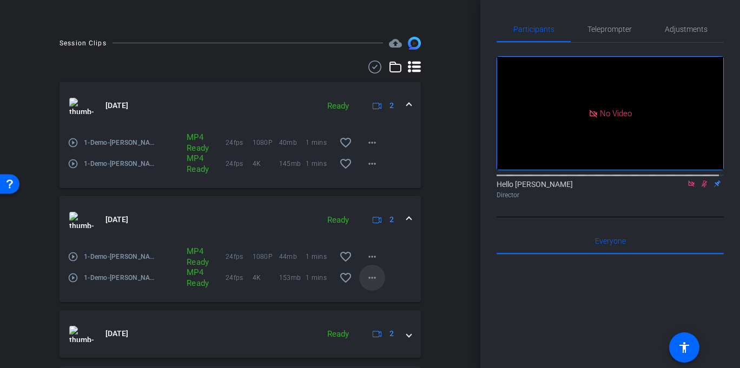
click at [369, 273] on mat-icon "more_horiz" at bounding box center [372, 277] width 13 height 13
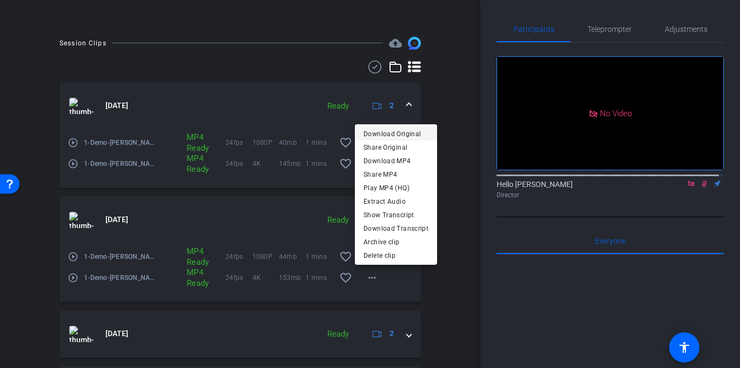
click at [395, 129] on span "Download Original" at bounding box center [395, 133] width 65 height 13
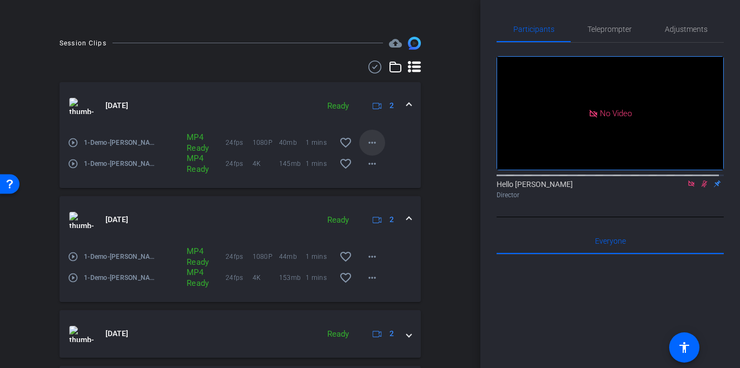
click at [366, 140] on mat-icon "more_horiz" at bounding box center [372, 142] width 13 height 13
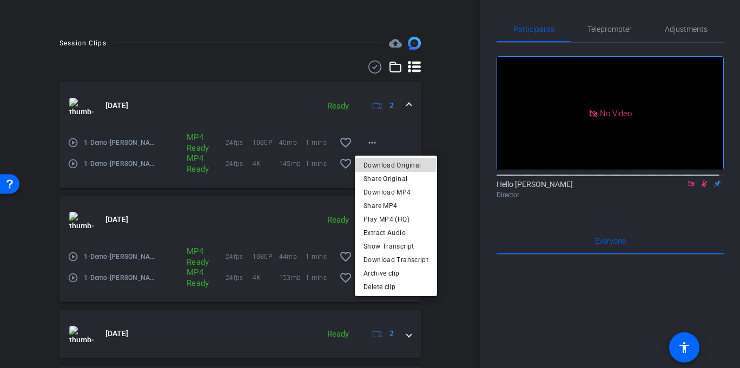
click at [391, 161] on span "Download Original" at bounding box center [395, 164] width 65 height 13
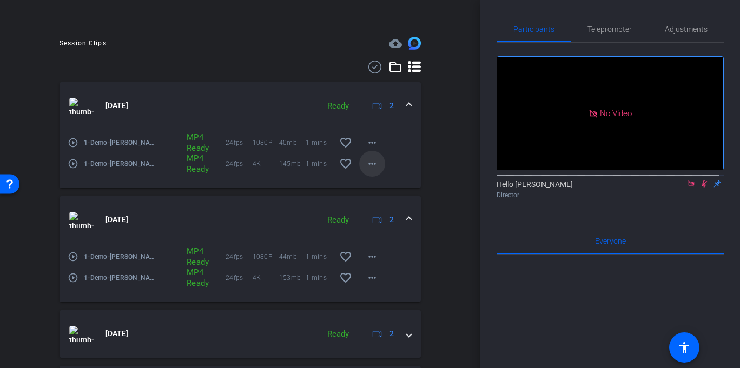
click at [369, 167] on mat-icon "more_horiz" at bounding box center [372, 163] width 13 height 13
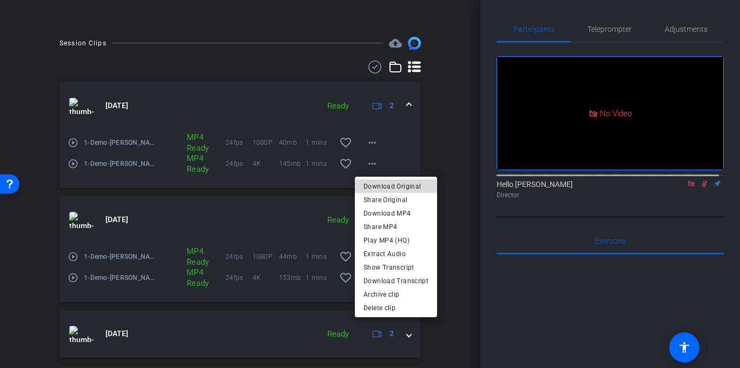
click at [395, 185] on span "Download Original" at bounding box center [395, 186] width 65 height 13
